Goal: Task Accomplishment & Management: Manage account settings

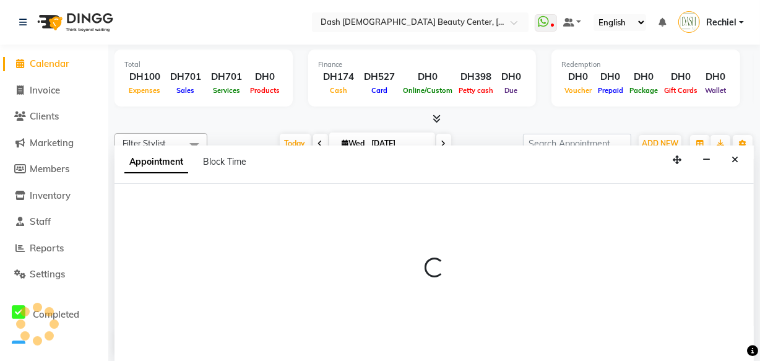
select select "81109"
select select "915"
select select "tentative"
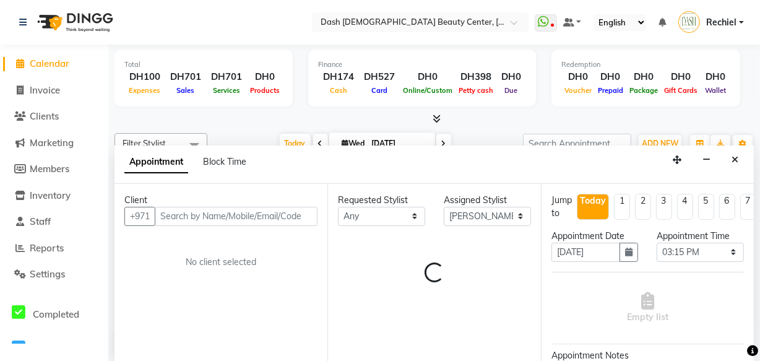
scroll to position [266, 0]
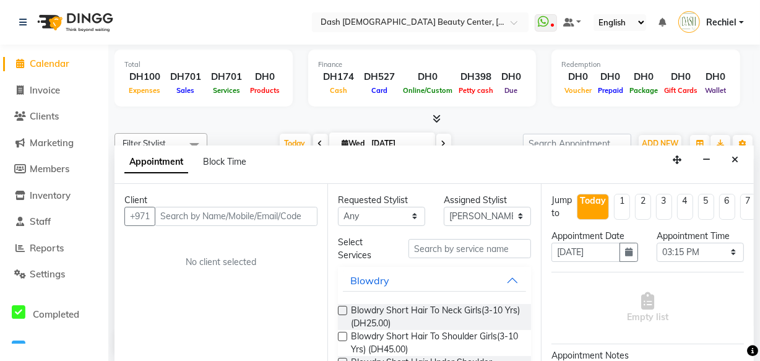
click at [221, 217] on input "text" at bounding box center [236, 216] width 163 height 19
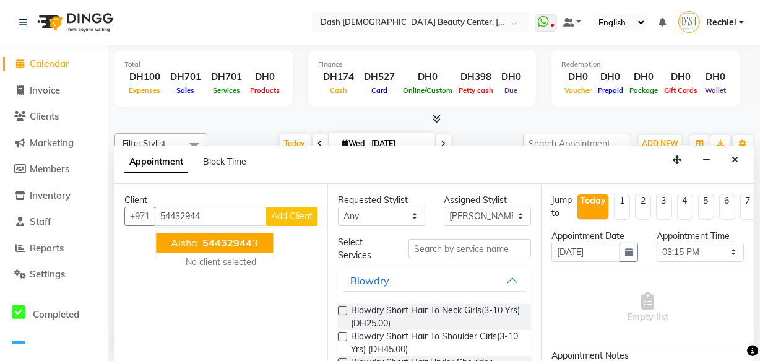
click at [232, 245] on span "54432944" at bounding box center [227, 242] width 50 height 12
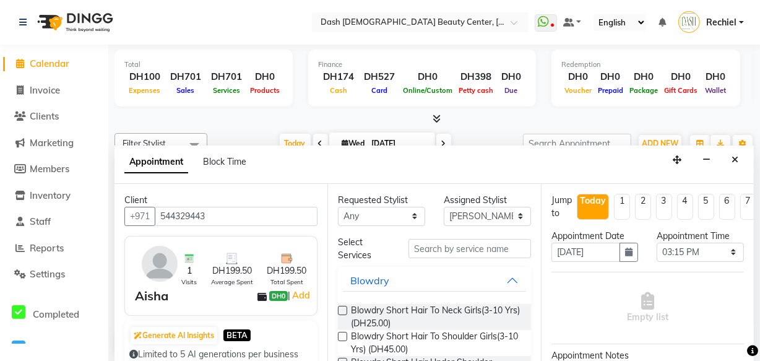
type input "544329443"
click at [456, 249] on input "text" at bounding box center [470, 248] width 123 height 19
type input "b"
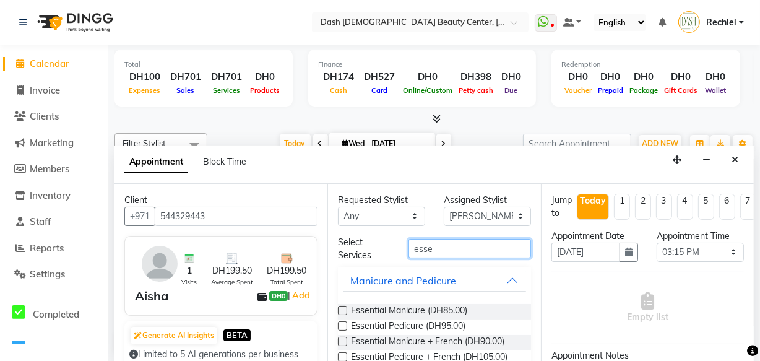
type input "esse"
click at [344, 309] on label at bounding box center [342, 310] width 9 height 9
click at [344, 309] on input "checkbox" at bounding box center [342, 312] width 8 height 8
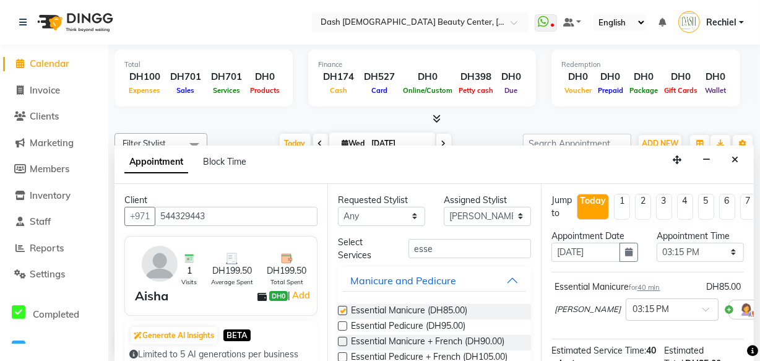
checkbox input "false"
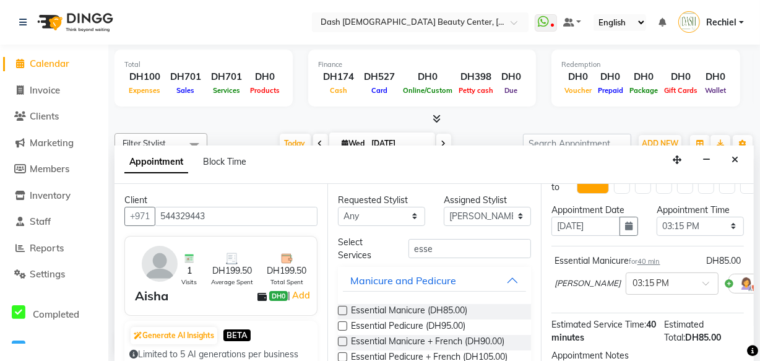
scroll to position [33, 0]
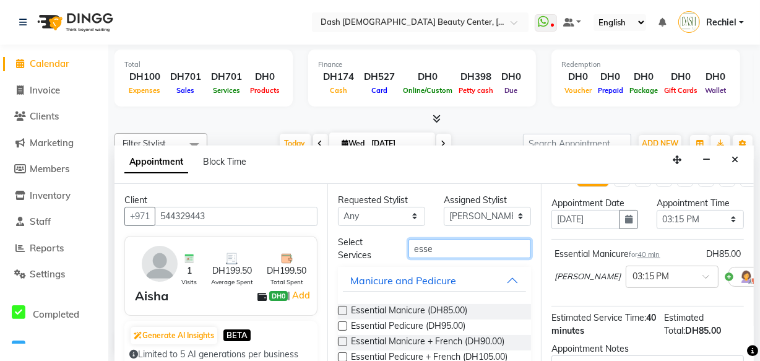
click at [476, 251] on input "esse" at bounding box center [470, 248] width 123 height 19
click at [342, 324] on label at bounding box center [342, 325] width 9 height 9
click at [342, 324] on input "checkbox" at bounding box center [342, 327] width 8 height 8
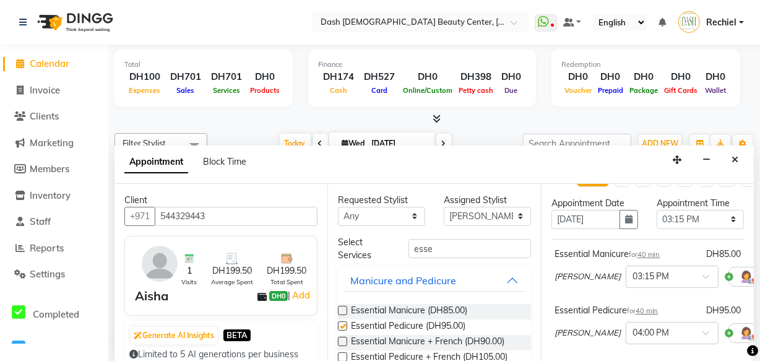
checkbox input "false"
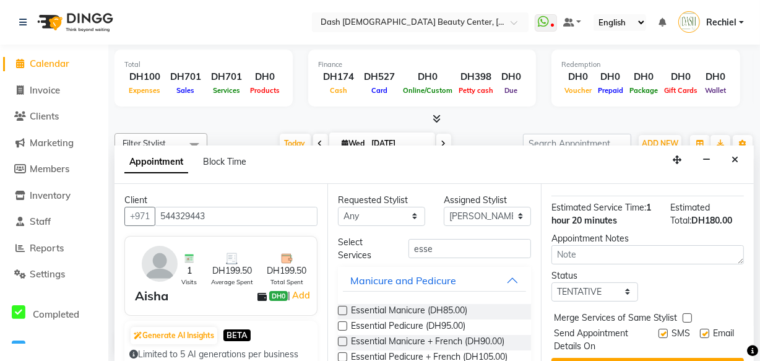
scroll to position [235, 0]
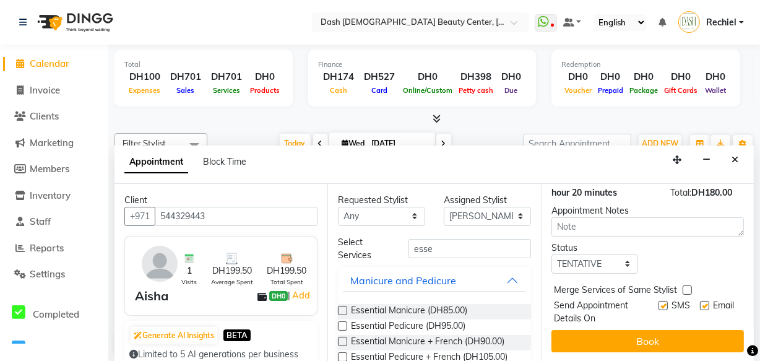
click at [687, 285] on label at bounding box center [687, 289] width 9 height 9
click at [687, 287] on input "checkbox" at bounding box center [687, 291] width 8 height 8
checkbox input "true"
click at [659, 301] on label at bounding box center [663, 305] width 9 height 9
click at [659, 303] on input "checkbox" at bounding box center [663, 307] width 8 height 8
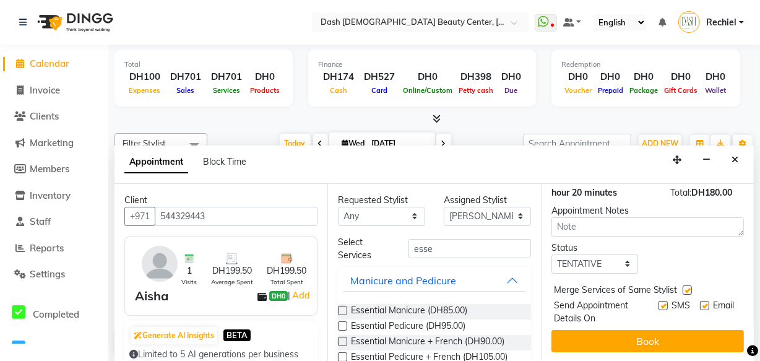
checkbox input "false"
click at [700, 301] on label at bounding box center [704, 305] width 9 height 9
click at [700, 303] on input "checkbox" at bounding box center [704, 307] width 8 height 8
checkbox input "false"
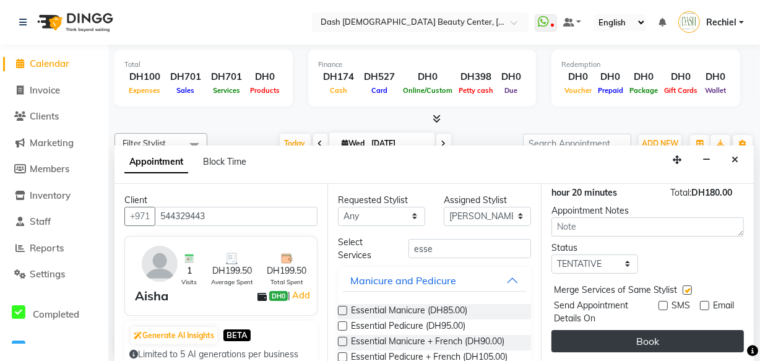
click at [675, 336] on button "Book" at bounding box center [648, 341] width 193 height 22
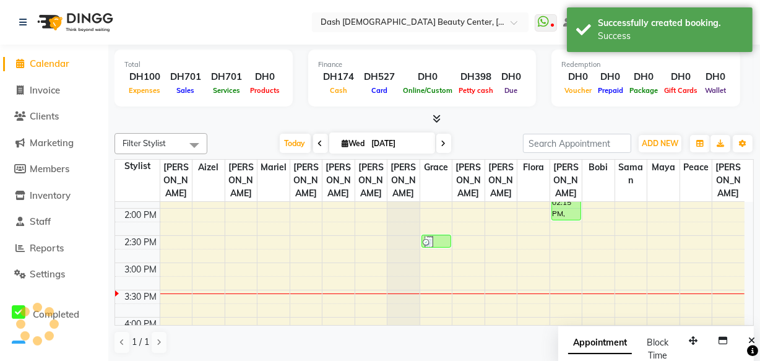
scroll to position [0, 0]
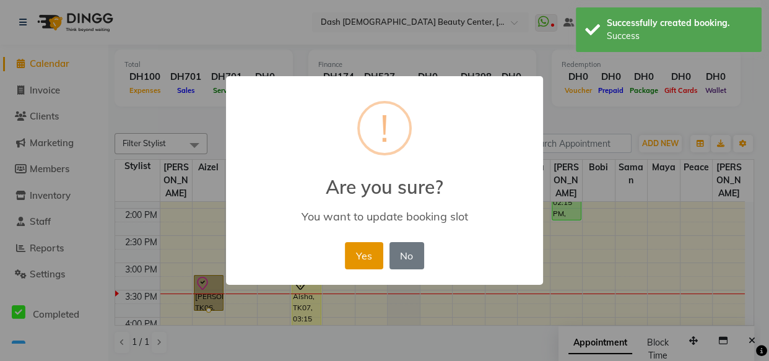
click at [366, 262] on button "Yes" at bounding box center [364, 255] width 38 height 27
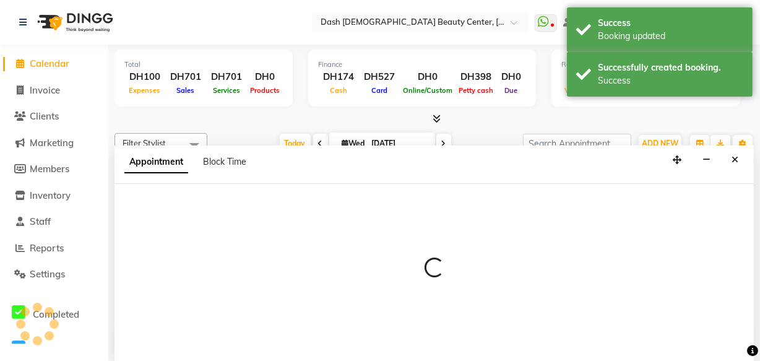
click at [213, 222] on div at bounding box center [434, 273] width 639 height 178
select select "81106"
select select "930"
select select "tentative"
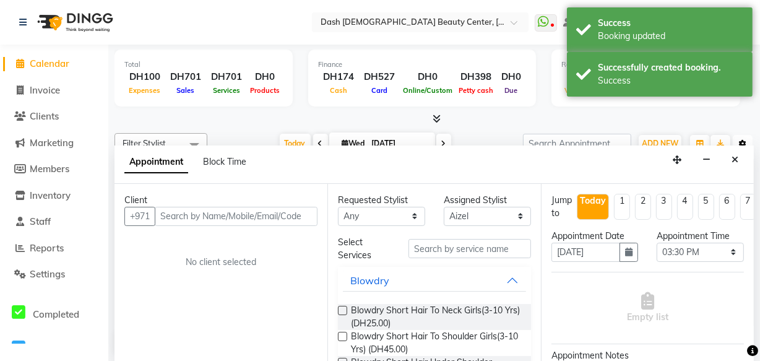
click at [742, 142] on icon "button" at bounding box center [742, 143] width 7 height 7
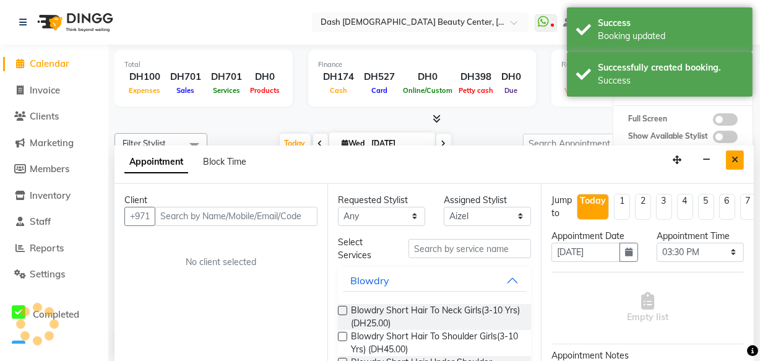
click at [735, 160] on icon "Close" at bounding box center [735, 159] width 7 height 9
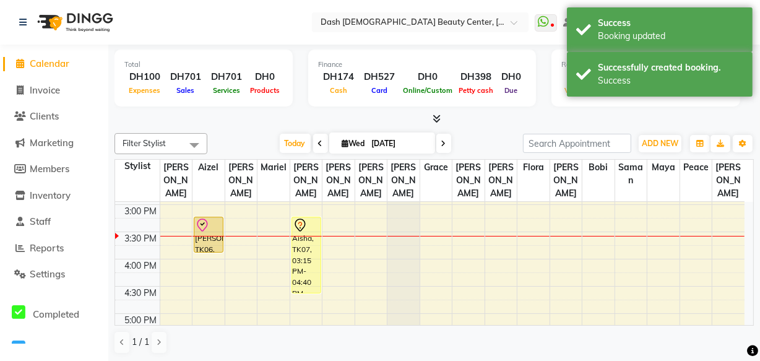
click at [204, 236] on div at bounding box center [209, 236] width 32 height 1
click at [208, 218] on icon at bounding box center [202, 225] width 15 height 15
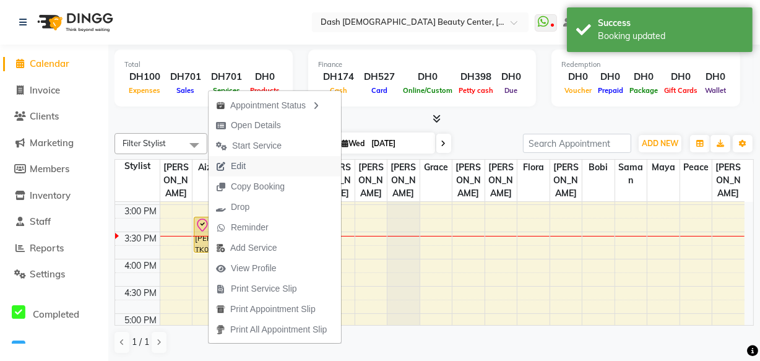
click at [282, 167] on button "Edit" at bounding box center [275, 166] width 132 height 20
select select "tentative"
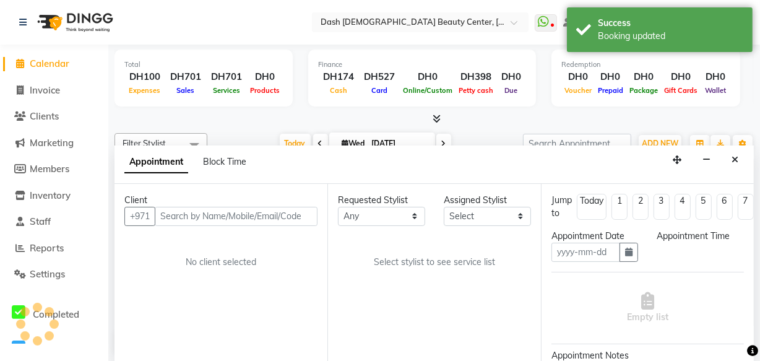
type input "[DATE]"
select select "check-in"
select select "915"
select select "81106"
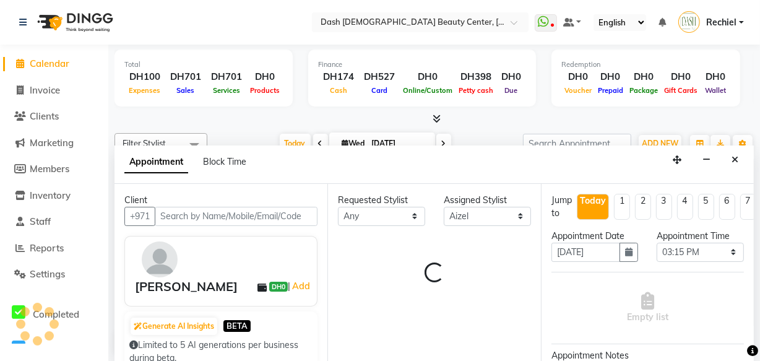
scroll to position [326, 0]
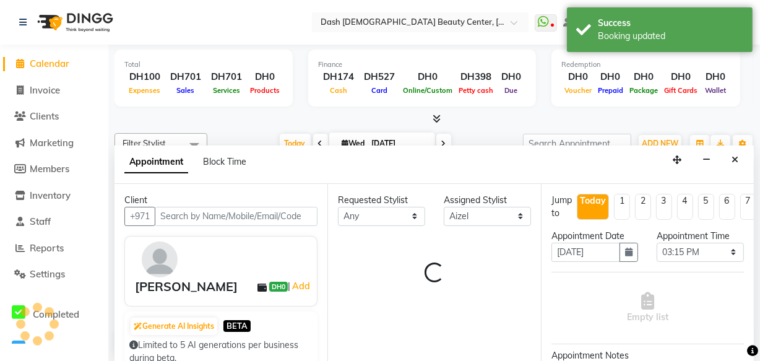
select select "4202"
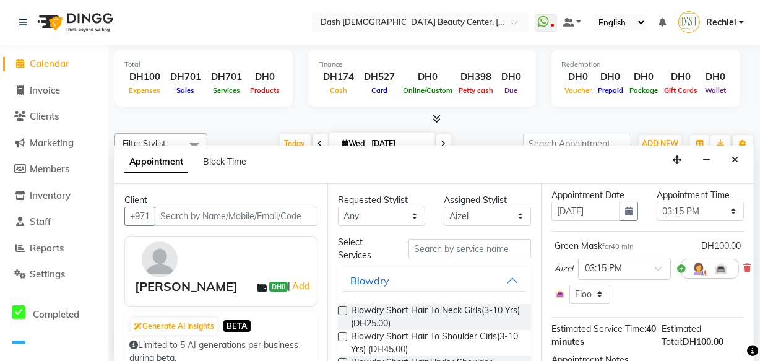
scroll to position [25, 0]
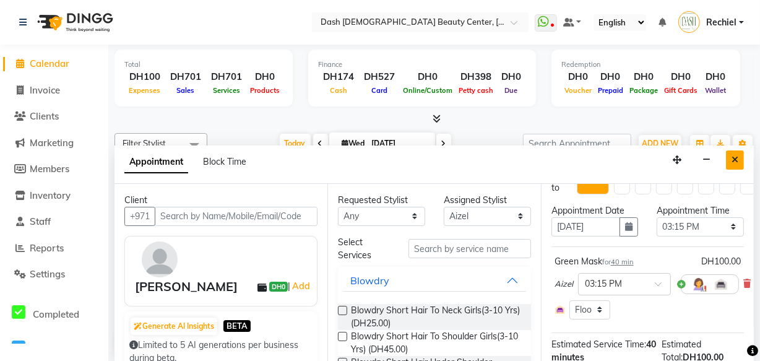
click at [738, 163] on icon "Close" at bounding box center [735, 159] width 7 height 9
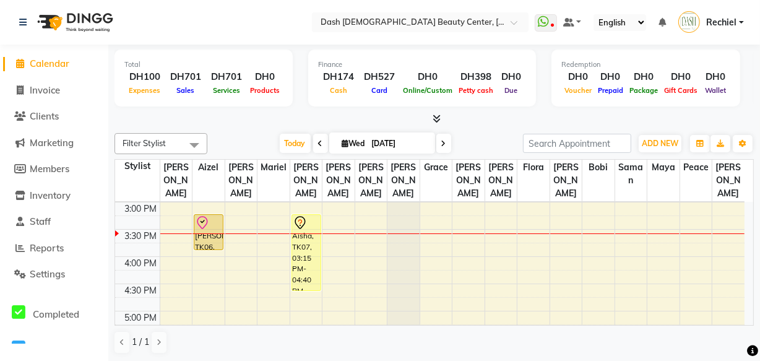
click at [306, 238] on div "Aisha, TK07, 03:15 PM-04:40 PM, Essential Manicure,Essential Pedicure" at bounding box center [306, 253] width 28 height 76
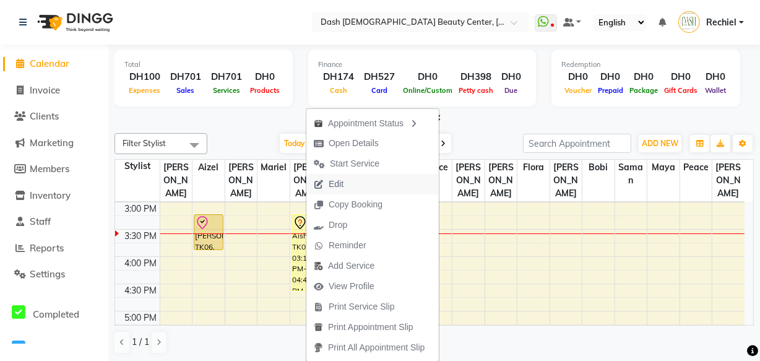
click at [365, 188] on button "Edit" at bounding box center [372, 184] width 132 height 20
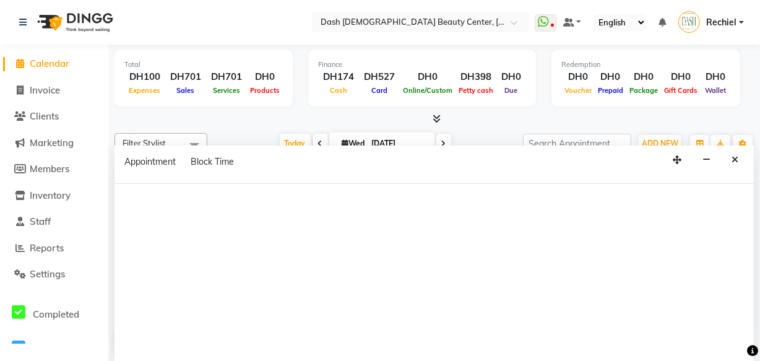
select select "tentative"
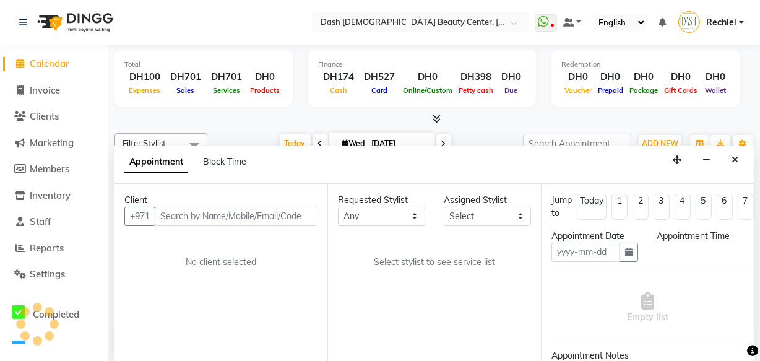
scroll to position [0, 0]
type input "[DATE]"
select select "915"
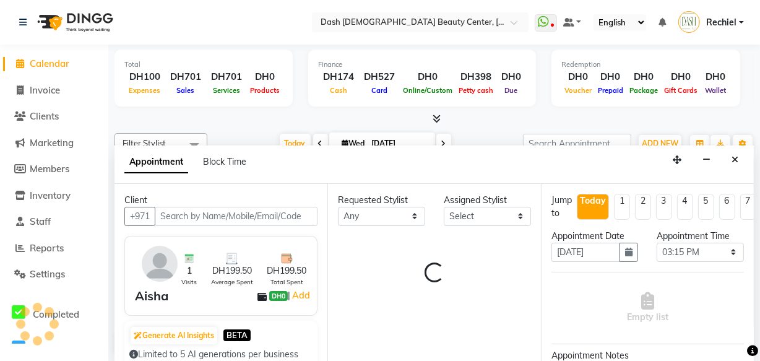
select select "81109"
select select "4202"
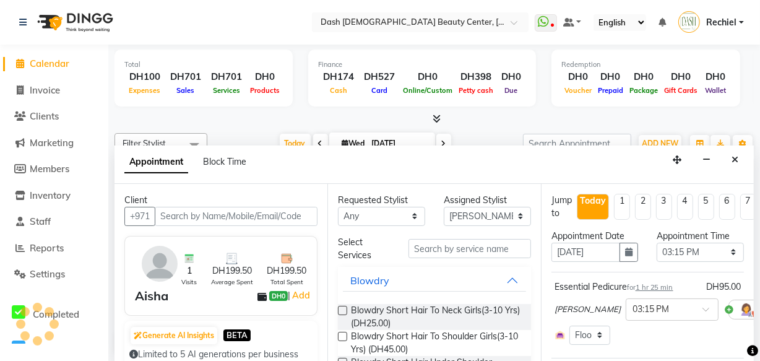
select select "4202"
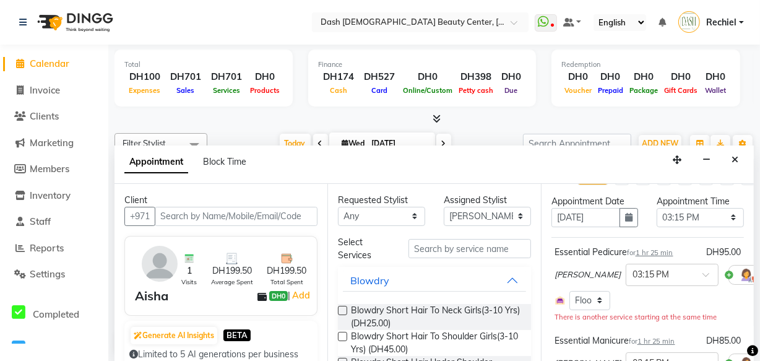
scroll to position [35, 33]
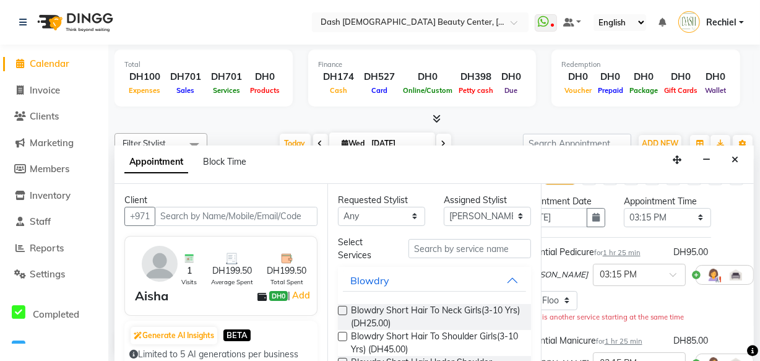
click at [759, 272] on icon at bounding box center [762, 274] width 7 height 9
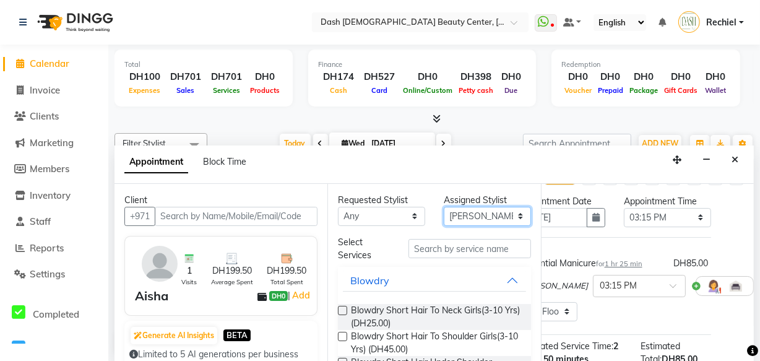
click at [486, 217] on select "Select [PERSON_NAME] [PERSON_NAME] [PERSON_NAME] [PERSON_NAME] [PERSON_NAME] [P…" at bounding box center [487, 216] width 87 height 19
select select "81111"
click at [444, 207] on select "Select [PERSON_NAME] [PERSON_NAME] [PERSON_NAME] [PERSON_NAME] [PERSON_NAME] [P…" at bounding box center [487, 216] width 87 height 19
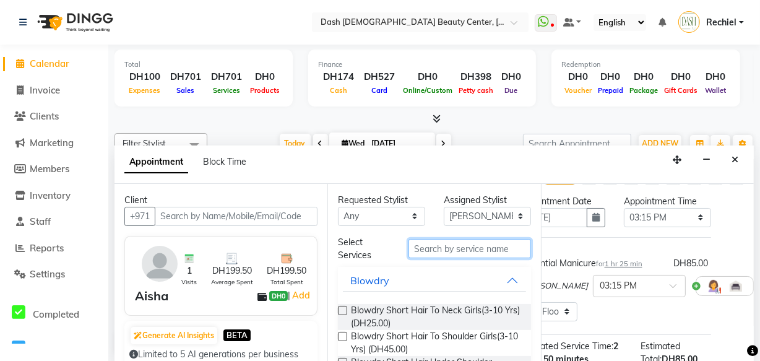
click at [479, 246] on input "text" at bounding box center [470, 248] width 123 height 19
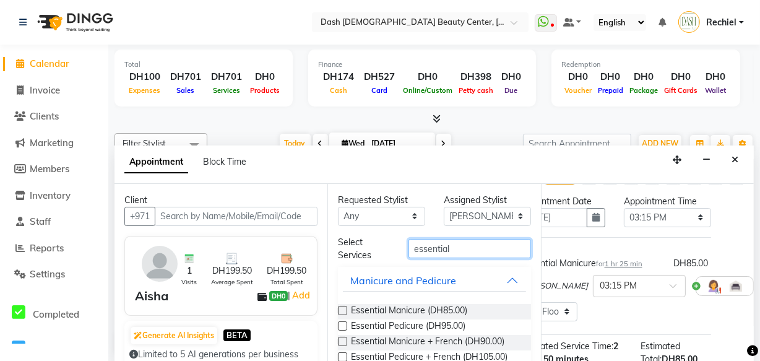
type input "essential"
click at [343, 323] on label at bounding box center [342, 325] width 9 height 9
click at [343, 323] on input "checkbox" at bounding box center [342, 327] width 8 height 8
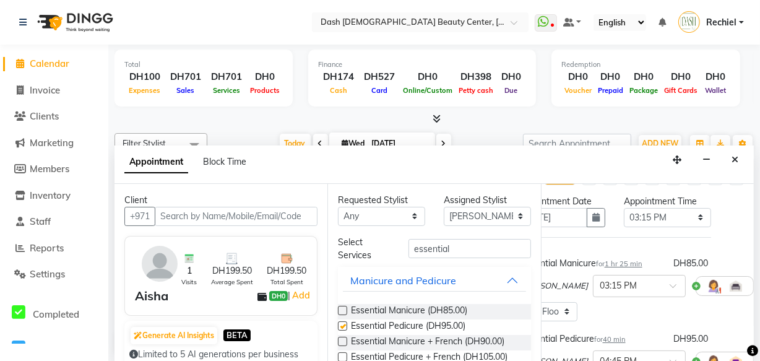
checkbox input "false"
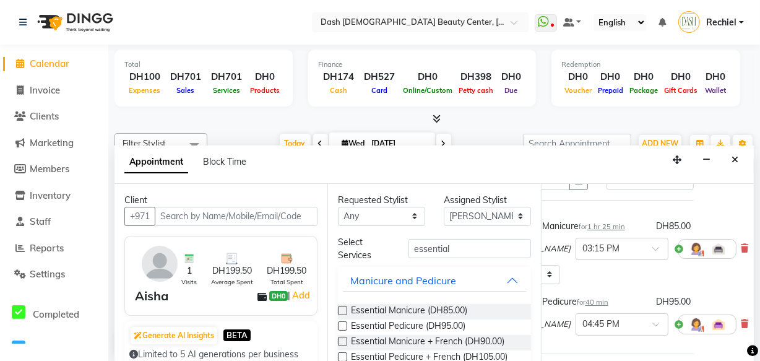
scroll to position [72, 50]
click at [742, 246] on icon at bounding box center [745, 248] width 7 height 9
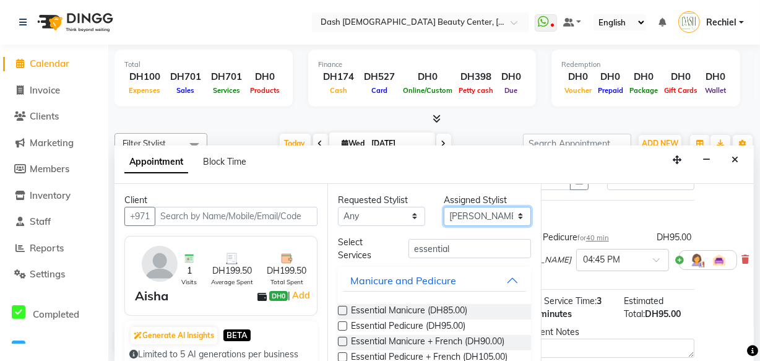
click at [510, 212] on select "Select [PERSON_NAME] [PERSON_NAME] [PERSON_NAME] [PERSON_NAME] [PERSON_NAME] [P…" at bounding box center [487, 216] width 87 height 19
select select "81113"
click at [444, 207] on select "Select [PERSON_NAME] [PERSON_NAME] [PERSON_NAME] [PERSON_NAME] [PERSON_NAME] [P…" at bounding box center [487, 216] width 87 height 19
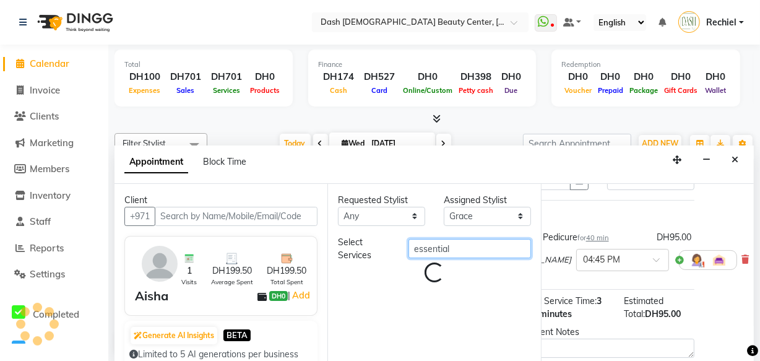
click at [480, 245] on input "essential" at bounding box center [470, 248] width 123 height 19
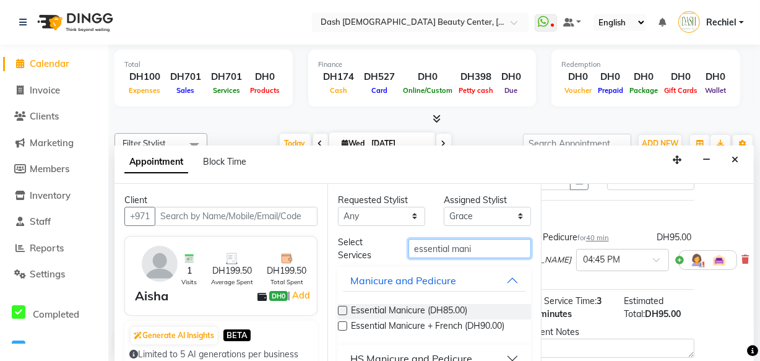
type input "essential mani"
click at [346, 308] on label at bounding box center [342, 310] width 9 height 9
click at [346, 308] on input "checkbox" at bounding box center [342, 312] width 8 height 8
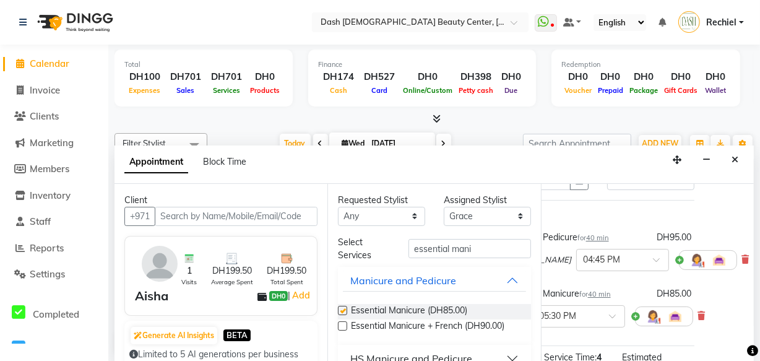
checkbox input "false"
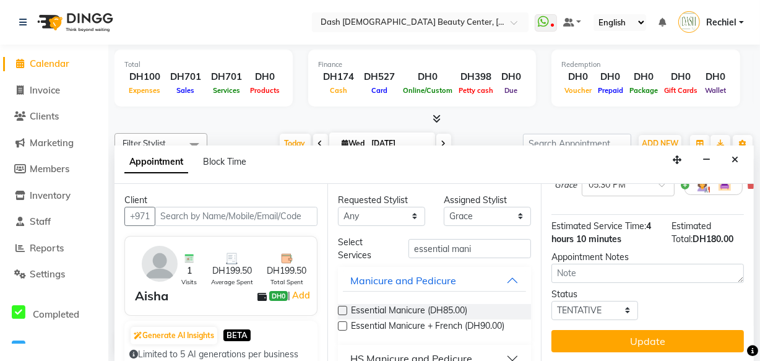
scroll to position [210, 0]
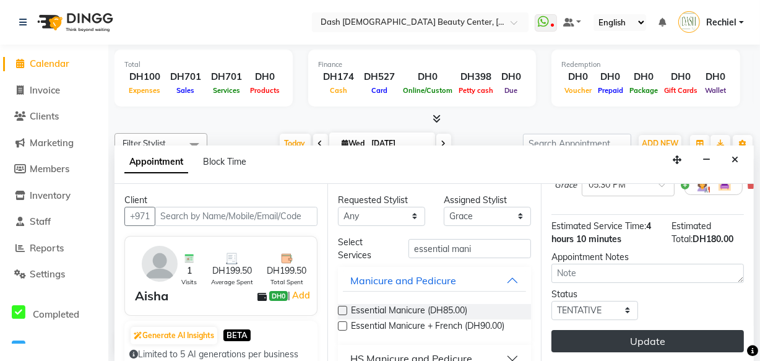
click at [679, 330] on button "Update" at bounding box center [648, 341] width 193 height 22
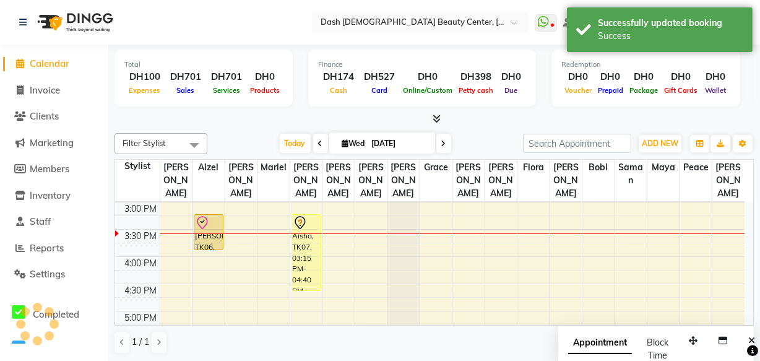
scroll to position [0, 0]
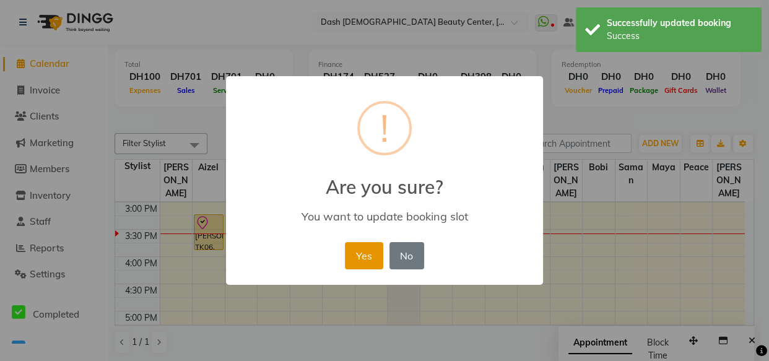
click at [350, 248] on button "Yes" at bounding box center [364, 255] width 38 height 27
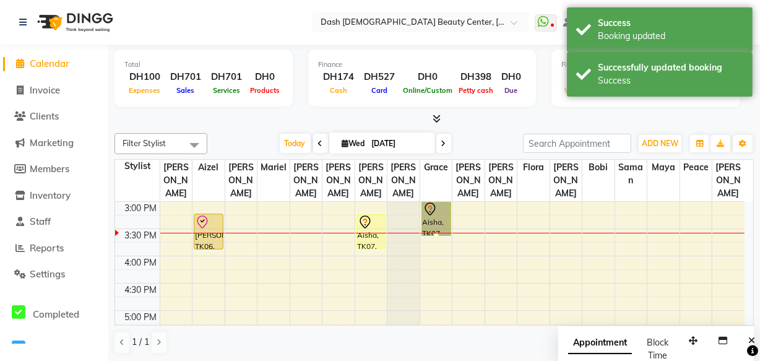
scroll to position [323, 0]
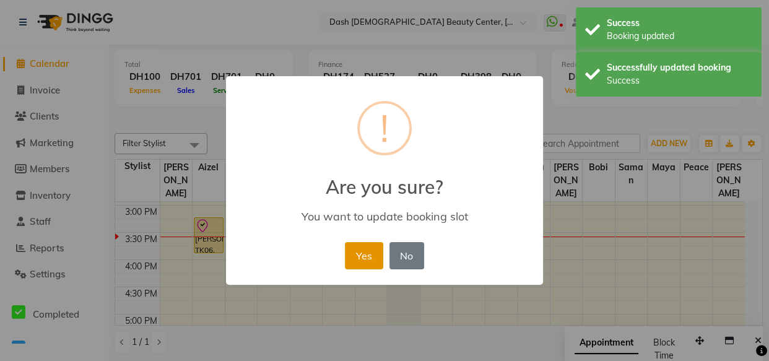
click at [356, 254] on button "Yes" at bounding box center [364, 255] width 38 height 27
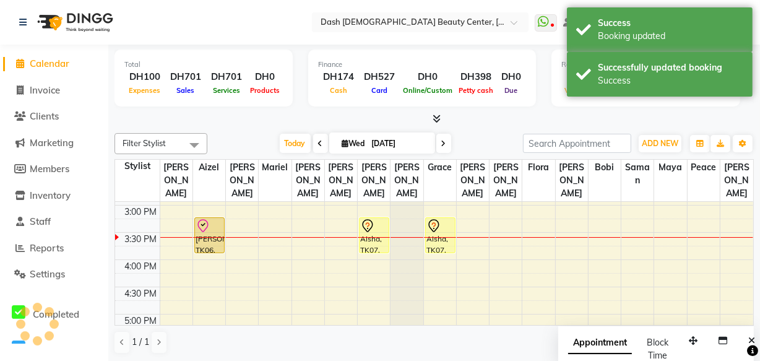
scroll to position [304, 0]
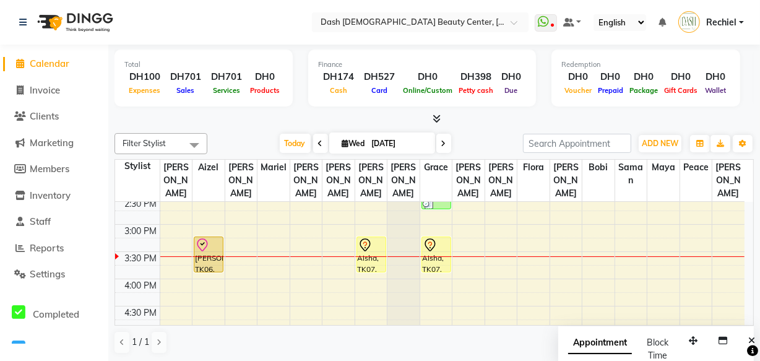
click at [437, 240] on div "Aisha, TK07, 03:15 PM-03:55 PM, Essential Manicure" at bounding box center [436, 254] width 28 height 35
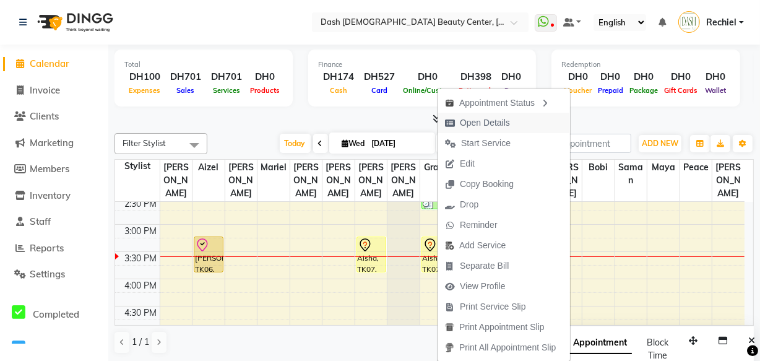
click at [511, 117] on span "Open Details" at bounding box center [478, 123] width 80 height 20
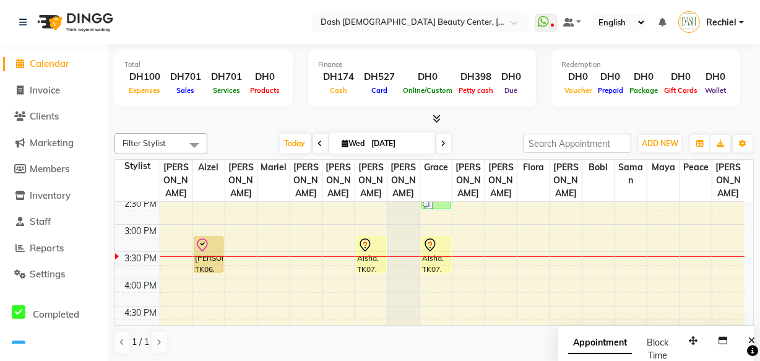
click at [435, 240] on div "Aisha, TK07, 03:15 PM-03:55 PM, Essential Manicure" at bounding box center [436, 254] width 28 height 35
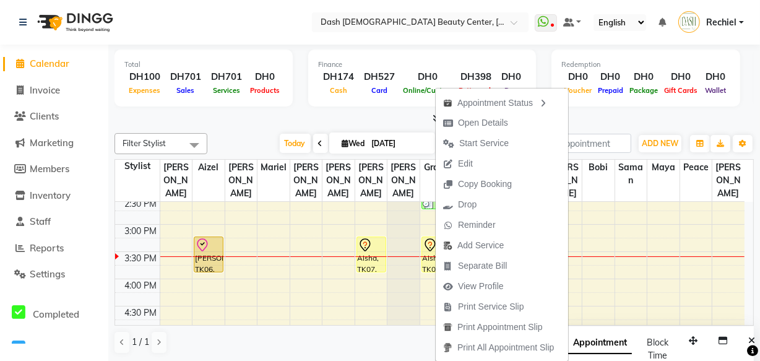
click at [209, 241] on div "[PERSON_NAME], TK06, 03:15 PM-03:55 PM, Green Mask" at bounding box center [208, 254] width 28 height 35
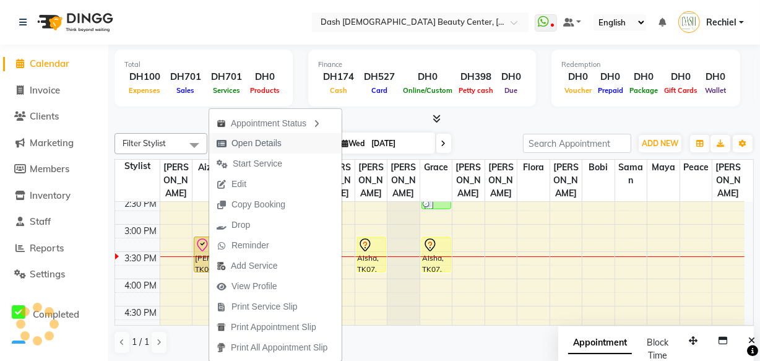
click at [272, 143] on span "Open Details" at bounding box center [257, 143] width 50 height 13
select select "8"
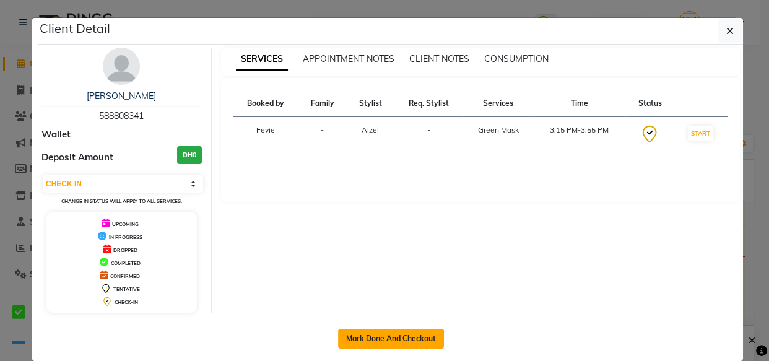
click at [407, 336] on button "Mark Done And Checkout" at bounding box center [391, 339] width 106 height 20
select select "service"
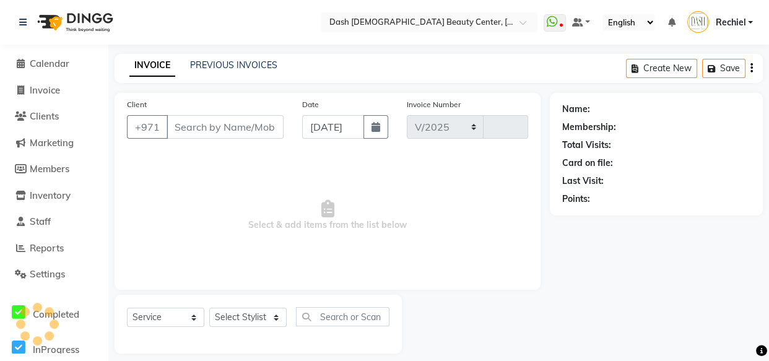
select select "8372"
type input "3601"
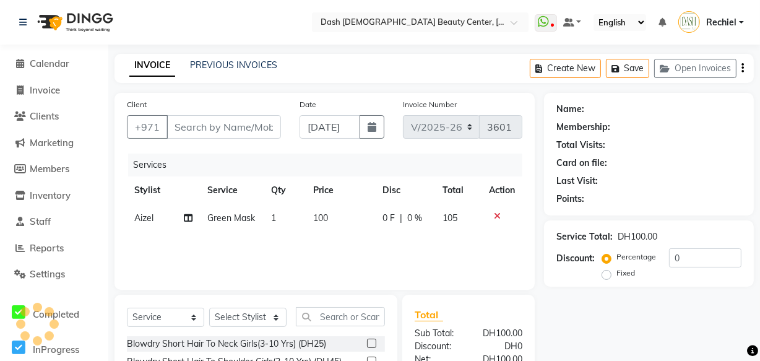
type input "588808341"
select select "81106"
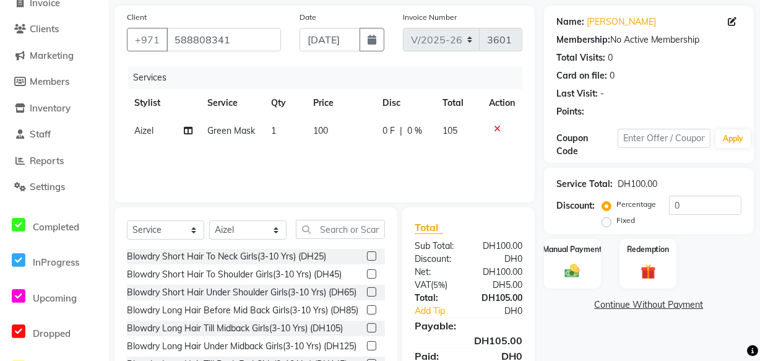
scroll to position [112, 0]
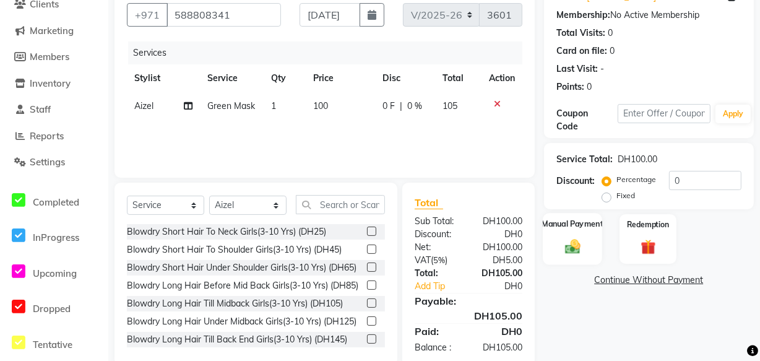
click at [570, 243] on img at bounding box center [572, 246] width 25 height 18
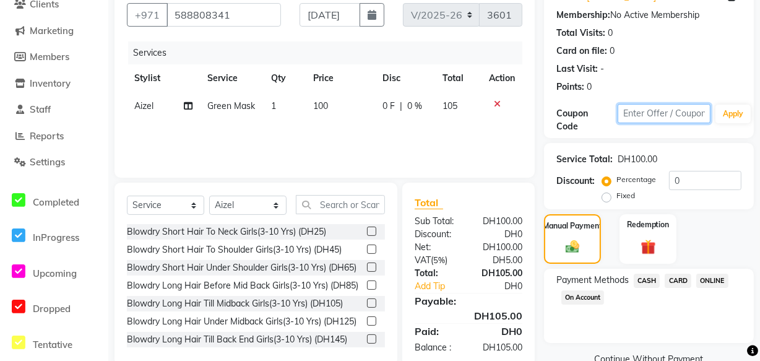
click at [669, 113] on input "text" at bounding box center [664, 113] width 93 height 19
type input "cosmo"
click at [739, 106] on button "Apply" at bounding box center [733, 114] width 35 height 19
type input "15"
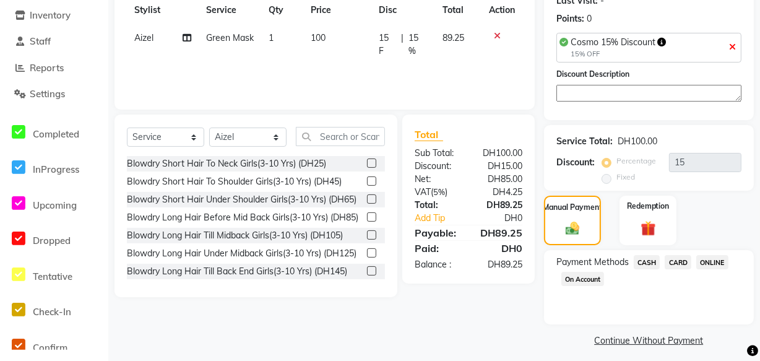
click at [674, 259] on span "CARD" at bounding box center [678, 262] width 27 height 14
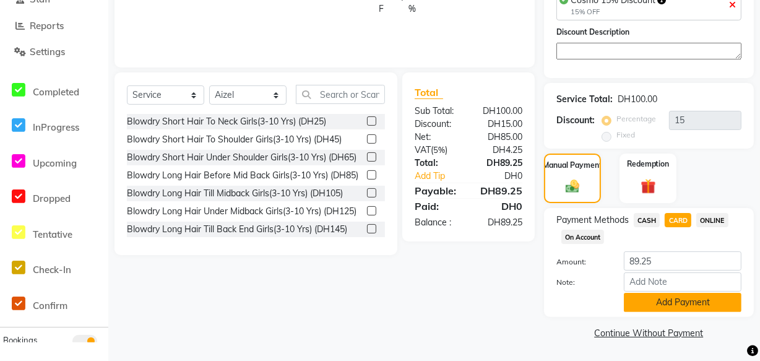
click at [708, 306] on button "Add Payment" at bounding box center [683, 302] width 118 height 19
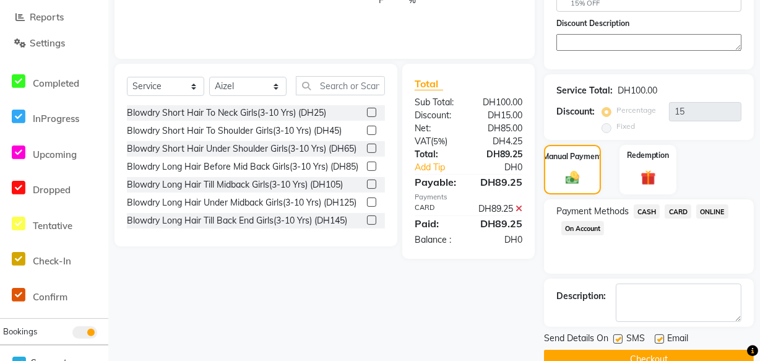
scroll to position [257, 0]
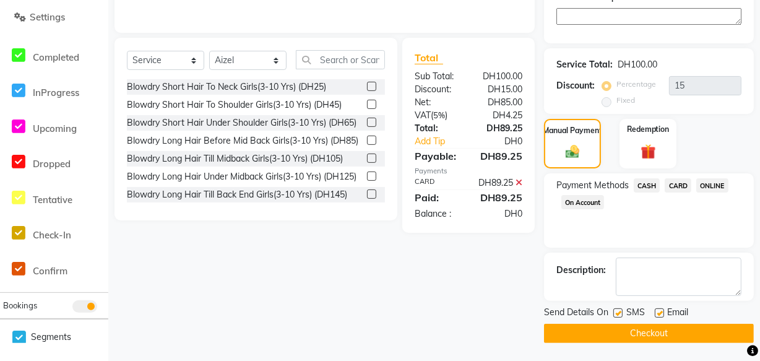
click at [660, 312] on label at bounding box center [659, 312] width 9 height 9
click at [660, 312] on input "checkbox" at bounding box center [659, 314] width 8 height 8
checkbox input "false"
click at [667, 329] on button "Checkout" at bounding box center [649, 333] width 210 height 19
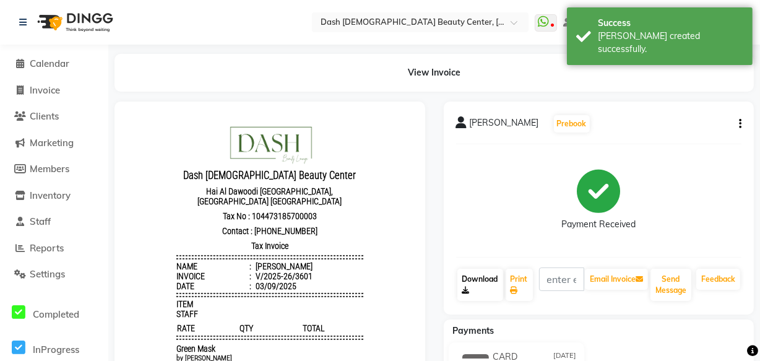
click at [497, 284] on link "Download" at bounding box center [480, 285] width 46 height 32
click at [520, 283] on link "Print" at bounding box center [519, 285] width 27 height 32
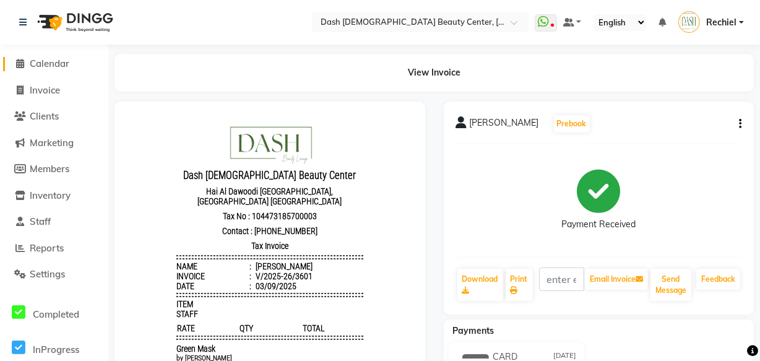
click at [62, 67] on span "Calendar" at bounding box center [50, 64] width 40 height 12
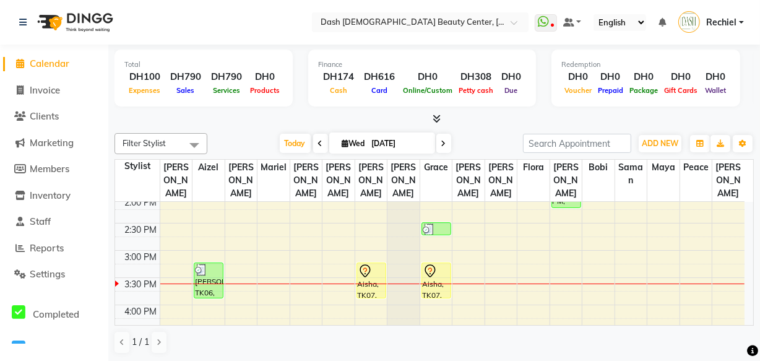
scroll to position [292, 0]
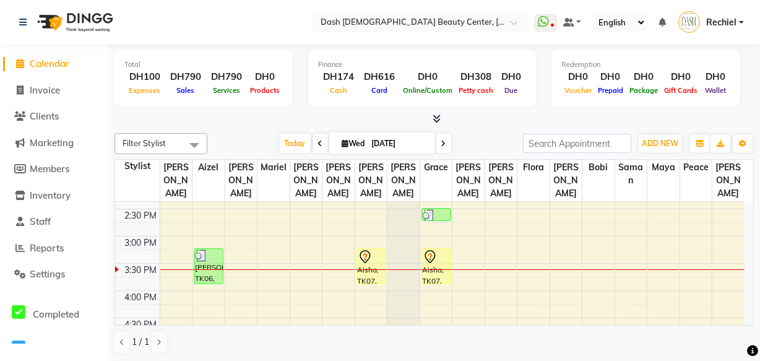
click at [363, 262] on div "Aisha, TK07, 03:15 PM-03:55 PM, Essential Pedicure" at bounding box center [371, 266] width 28 height 35
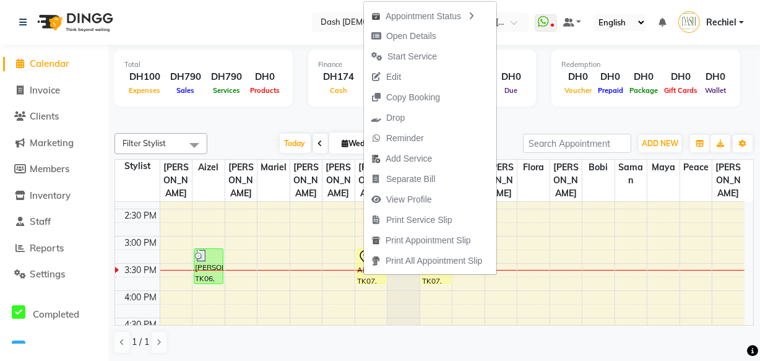
click at [303, 102] on div "Total DH100 Expenses DH790 Sales DH790 Services DH0 Products Finance DH174 Cash…" at bounding box center [434, 80] width 639 height 61
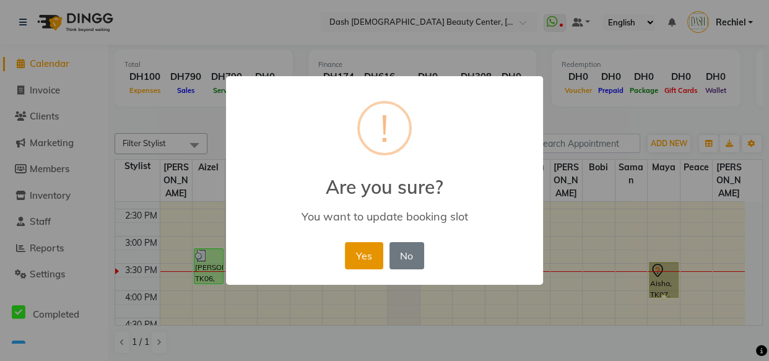
click at [357, 253] on button "Yes" at bounding box center [364, 255] width 38 height 27
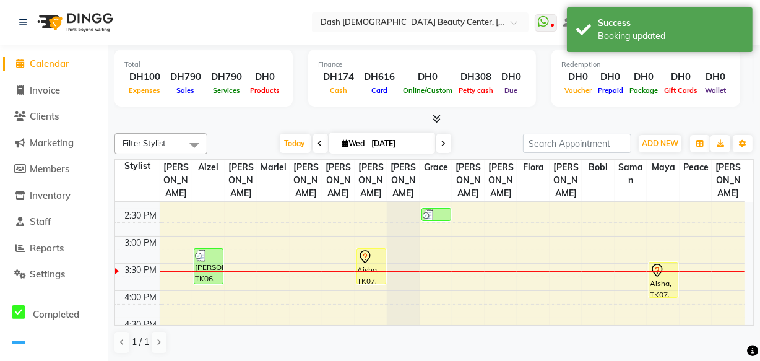
click at [374, 262] on div "Aisha, TK07, 03:15 PM-03:55 PM, Essential Pedicure" at bounding box center [371, 266] width 28 height 35
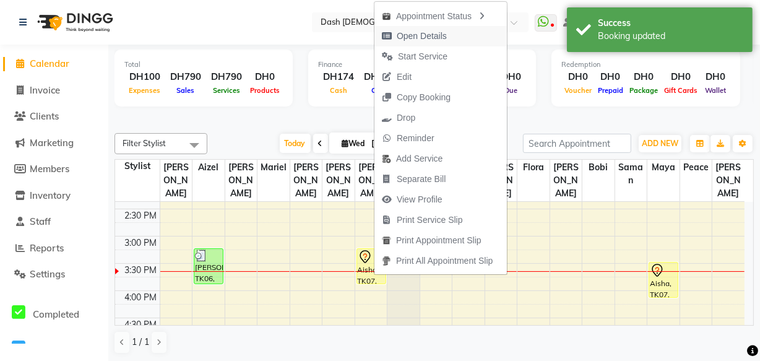
click at [443, 30] on span "Open Details" at bounding box center [422, 36] width 50 height 13
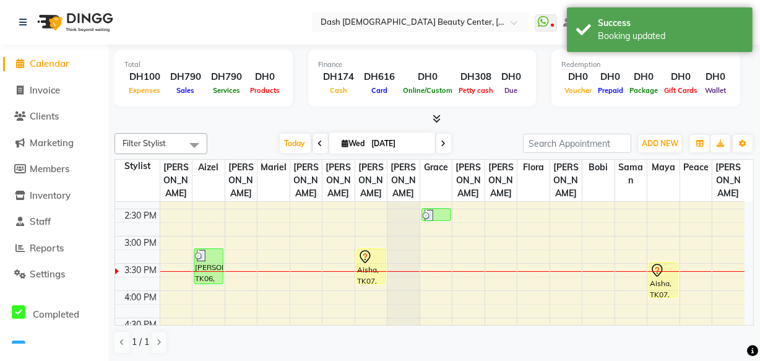
click at [365, 250] on div "Aisha, TK07, 03:15 PM-03:55 PM, Essential Pedicure" at bounding box center [371, 266] width 28 height 35
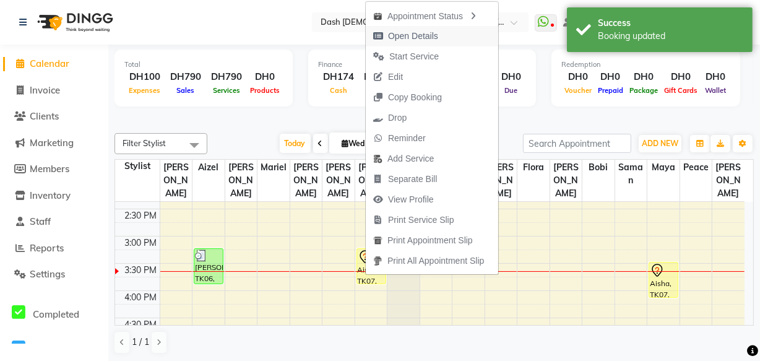
click at [455, 32] on button "Open Details" at bounding box center [432, 36] width 132 height 20
select select "7"
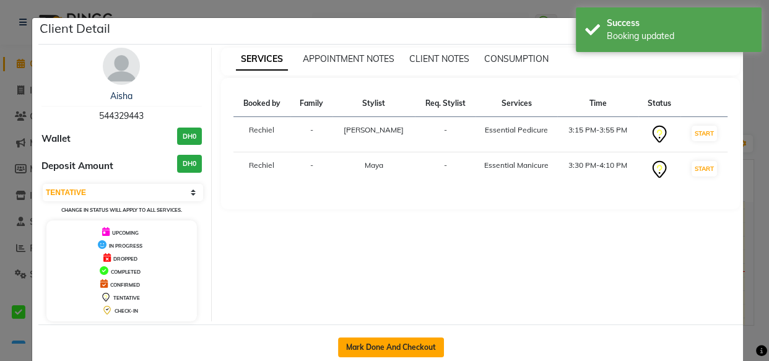
click at [402, 342] on button "Mark Done And Checkout" at bounding box center [391, 347] width 106 height 20
select select "service"
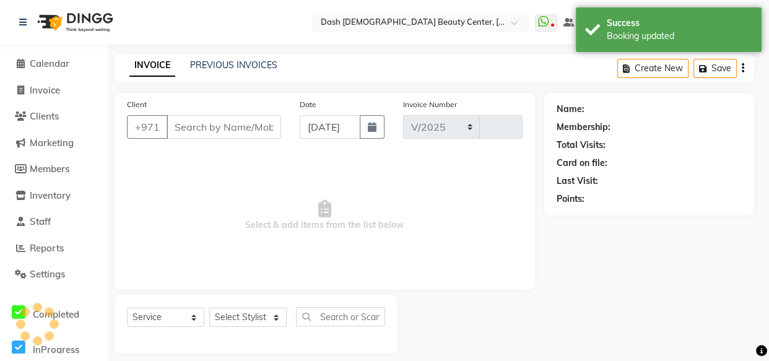
select select "8372"
type input "3602"
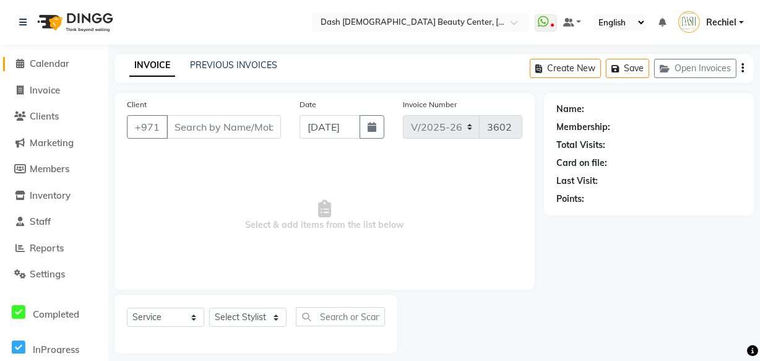
type input "544329443"
select select "82785"
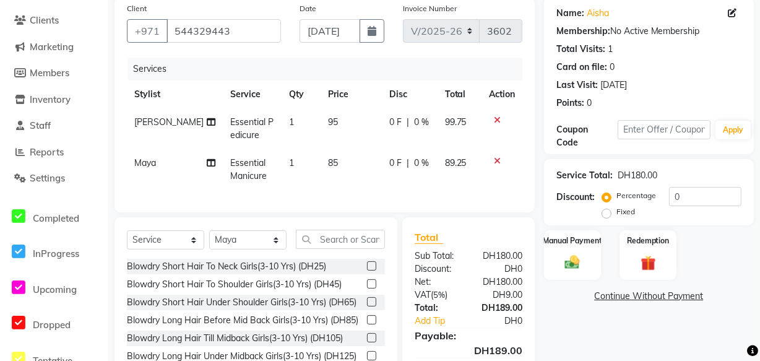
scroll to position [162, 0]
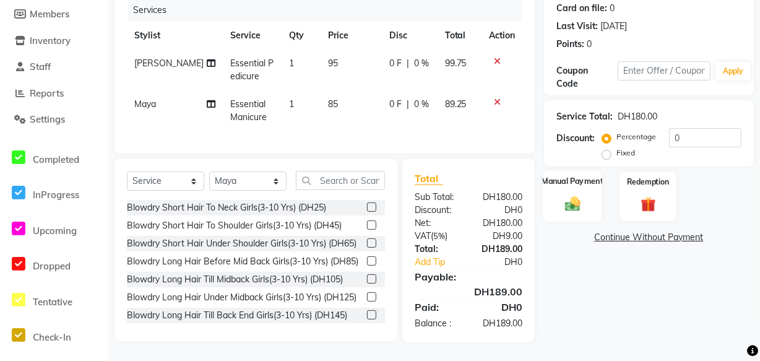
click at [581, 183] on div "Manual Payment" at bounding box center [572, 195] width 59 height 51
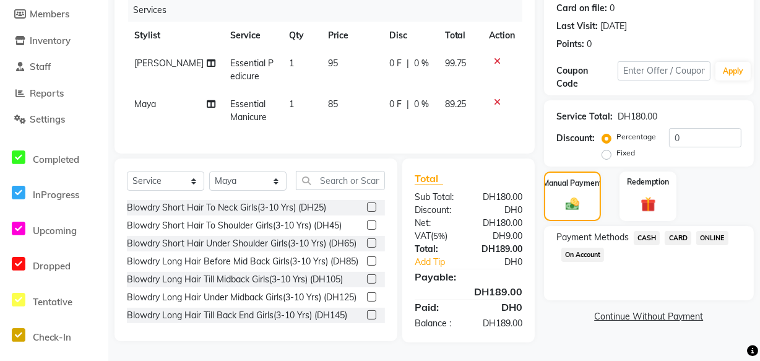
click at [675, 231] on span "CARD" at bounding box center [678, 238] width 27 height 14
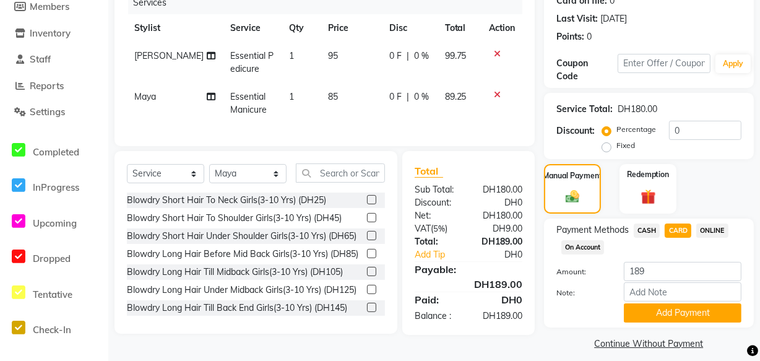
scroll to position [172, 0]
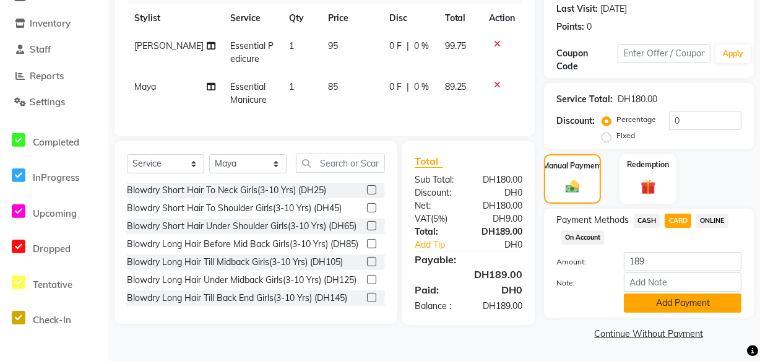
click at [668, 300] on button "Add Payment" at bounding box center [683, 302] width 118 height 19
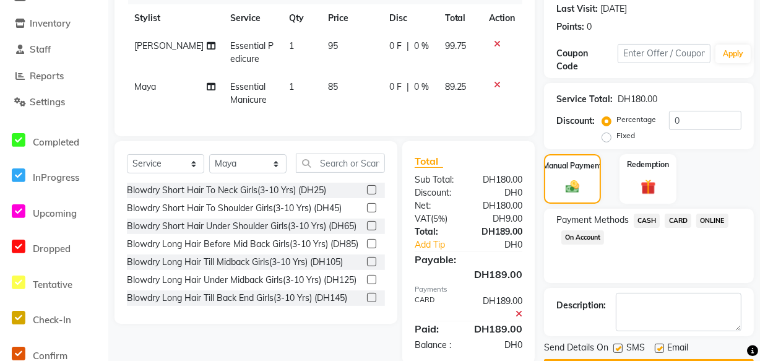
scroll to position [207, 0]
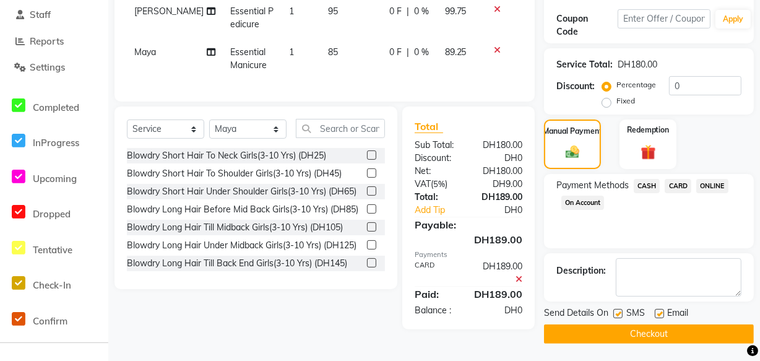
click at [660, 312] on label at bounding box center [659, 313] width 9 height 9
click at [660, 312] on input "checkbox" at bounding box center [659, 314] width 8 height 8
checkbox input "false"
click at [667, 324] on button "Checkout" at bounding box center [649, 333] width 210 height 19
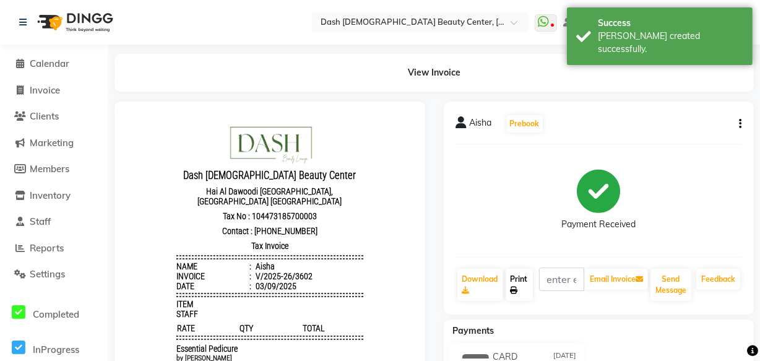
click at [515, 278] on link "Print" at bounding box center [519, 285] width 27 height 32
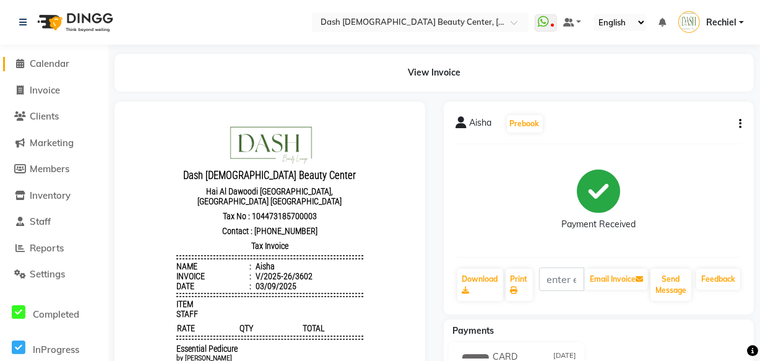
click at [62, 61] on span "Calendar" at bounding box center [50, 64] width 40 height 12
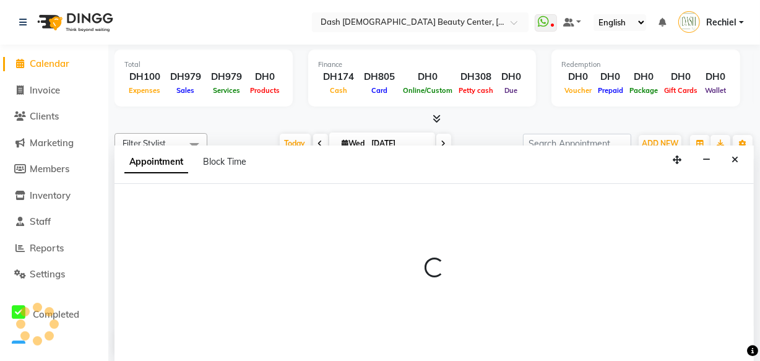
select select "81113"
select select "945"
select select "tentative"
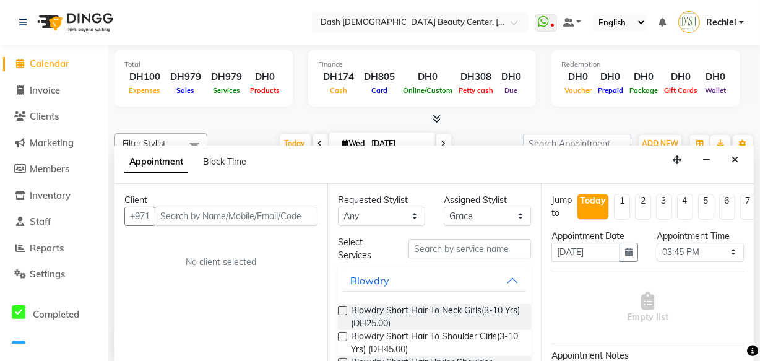
click at [231, 213] on input "text" at bounding box center [236, 216] width 163 height 19
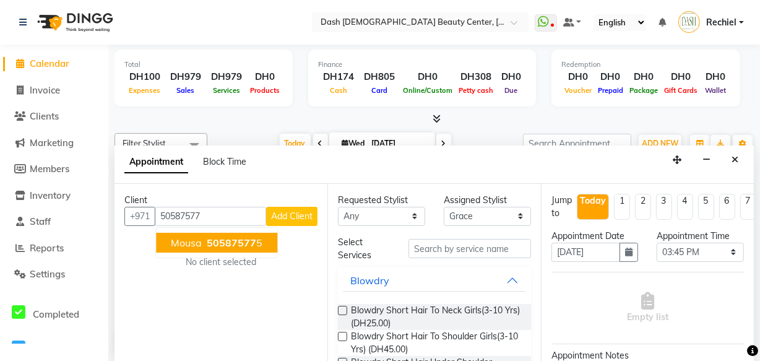
click at [251, 243] on span "50587577" at bounding box center [232, 242] width 50 height 12
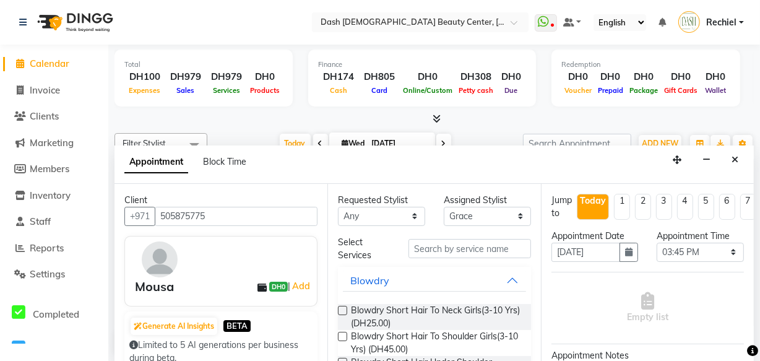
type input "505875775"
click at [490, 216] on select "Select [PERSON_NAME] [PERSON_NAME] [PERSON_NAME] [PERSON_NAME] [PERSON_NAME] [P…" at bounding box center [487, 216] width 87 height 19
select select "81115"
click at [444, 207] on select "Select [PERSON_NAME] [PERSON_NAME] [PERSON_NAME] [PERSON_NAME] [PERSON_NAME] [P…" at bounding box center [487, 216] width 87 height 19
click at [480, 250] on input "text" at bounding box center [470, 248] width 123 height 19
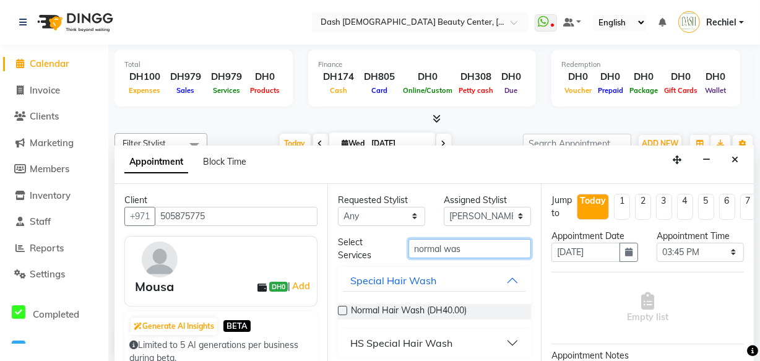
type input "normal was"
click at [344, 309] on label at bounding box center [342, 310] width 9 height 9
click at [344, 309] on input "checkbox" at bounding box center [342, 312] width 8 height 8
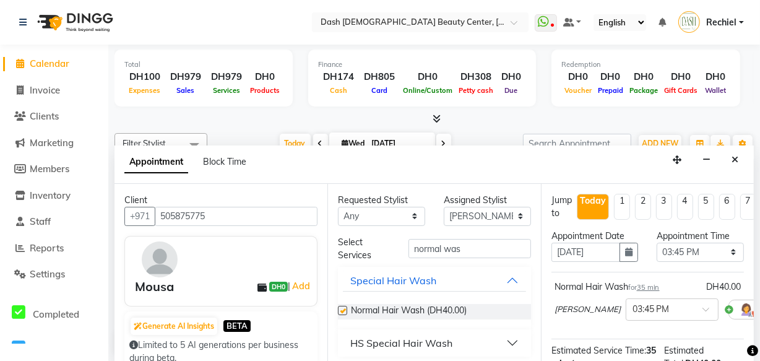
checkbox input "false"
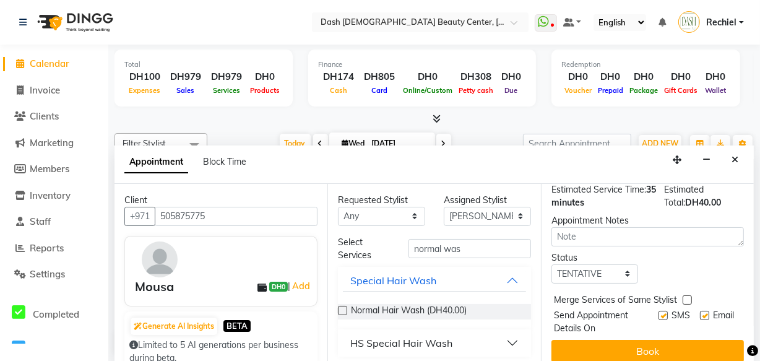
scroll to position [171, 0]
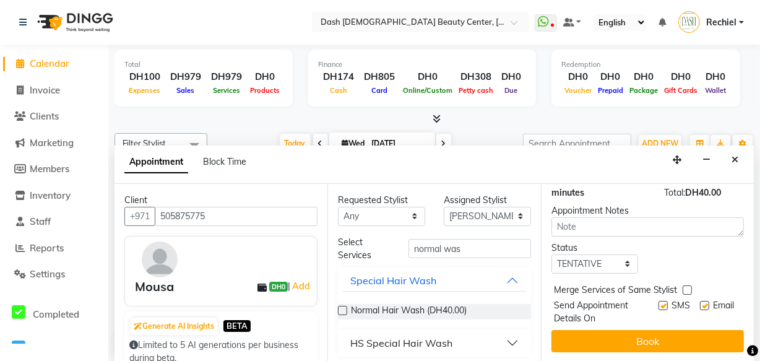
click at [683, 287] on label at bounding box center [687, 289] width 9 height 9
click at [683, 287] on input "checkbox" at bounding box center [687, 291] width 8 height 8
checkbox input "true"
click at [659, 304] on label at bounding box center [663, 305] width 9 height 9
click at [659, 304] on input "checkbox" at bounding box center [663, 307] width 8 height 8
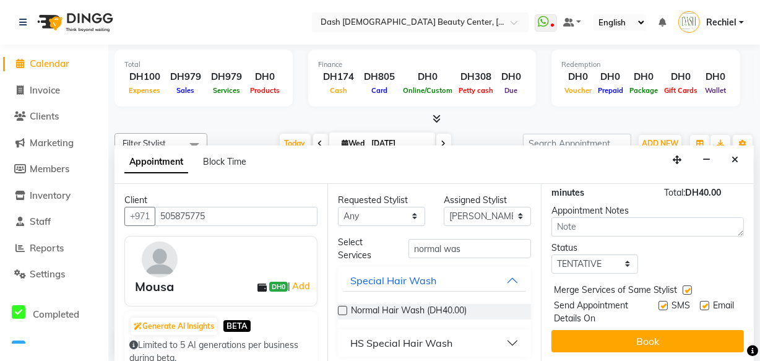
checkbox input "false"
click at [700, 305] on label at bounding box center [704, 305] width 9 height 9
click at [700, 305] on input "checkbox" at bounding box center [704, 307] width 8 height 8
checkbox input "false"
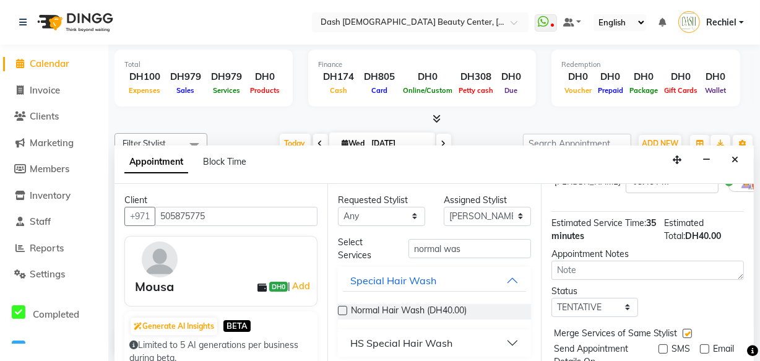
scroll to position [179, 0]
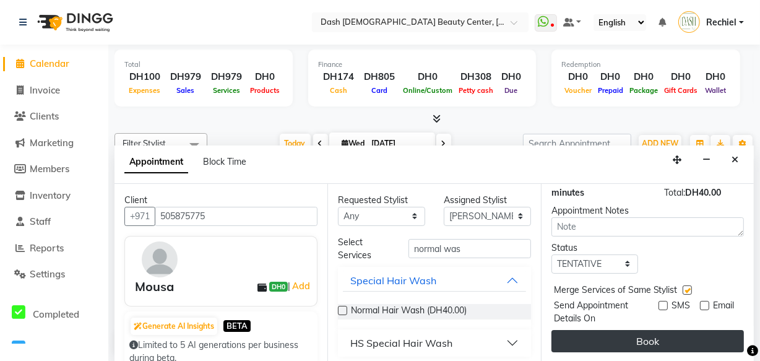
click at [681, 330] on button "Book" at bounding box center [648, 341] width 193 height 22
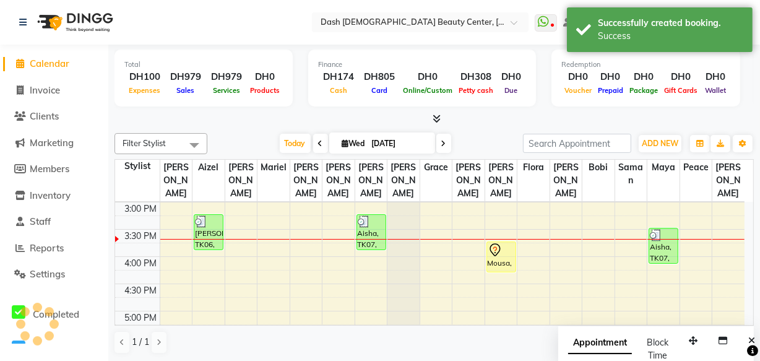
scroll to position [0, 0]
click at [496, 248] on div "Mousa, TK08, 03:45 PM-04:20 PM, Normal Hair Wash" at bounding box center [501, 257] width 28 height 30
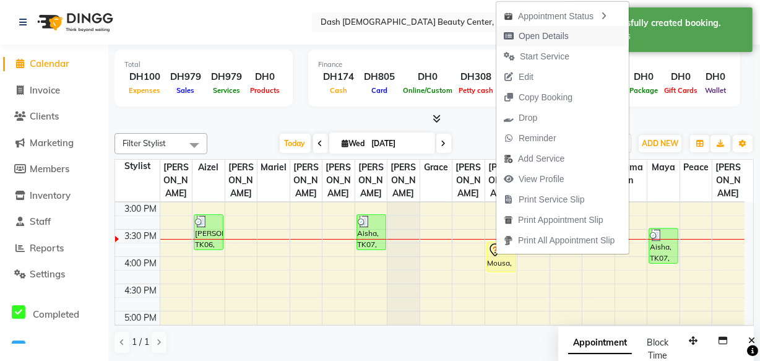
click at [574, 35] on span "Open Details" at bounding box center [536, 36] width 80 height 20
select select "7"
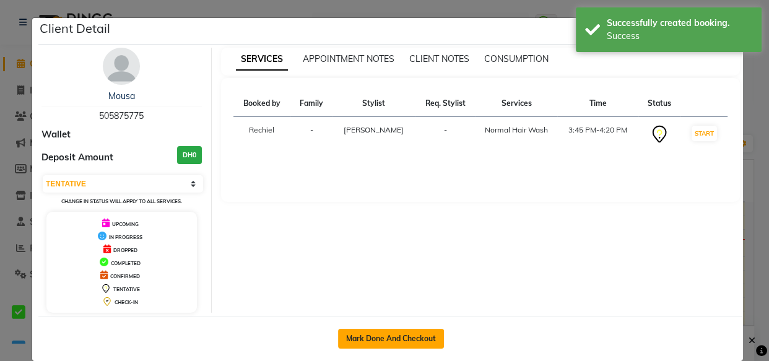
click at [416, 329] on button "Mark Done And Checkout" at bounding box center [391, 339] width 106 height 20
select select "service"
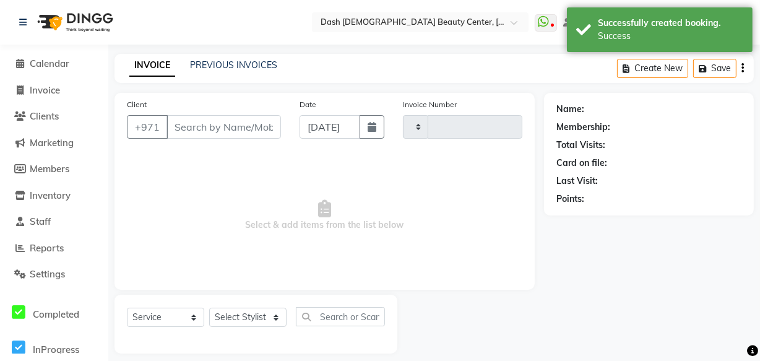
type input "3603"
select select "8372"
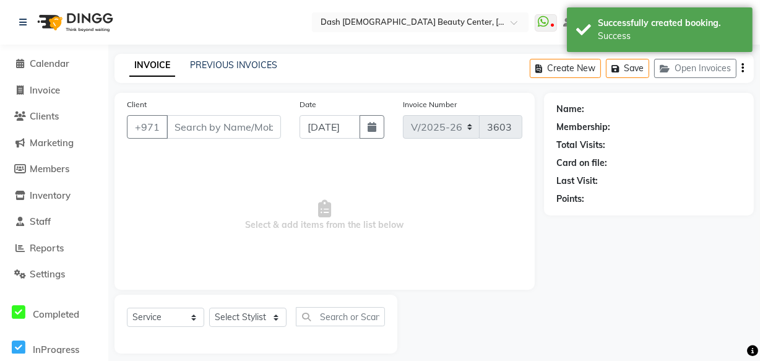
type input "505875775"
select select "81115"
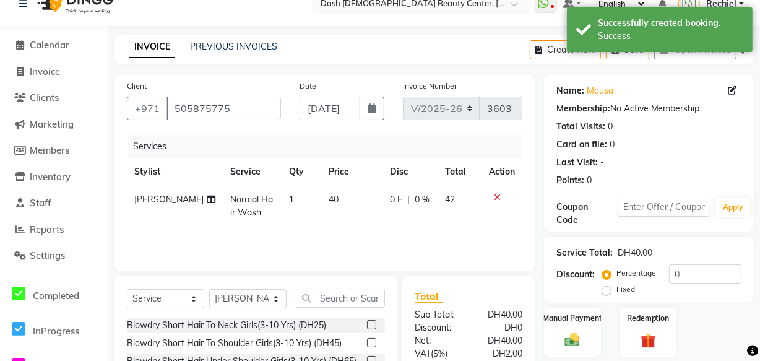
scroll to position [136, 0]
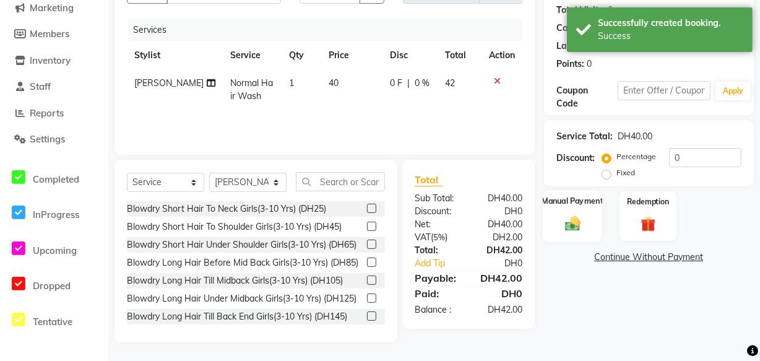
click at [573, 204] on label "Manual Payment" at bounding box center [573, 201] width 62 height 12
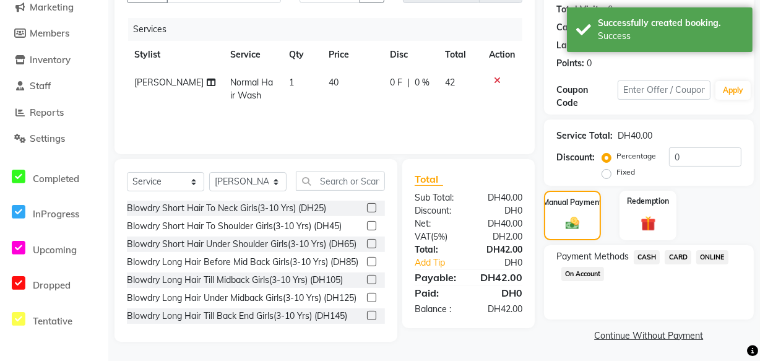
click at [685, 260] on span "CARD" at bounding box center [678, 257] width 27 height 14
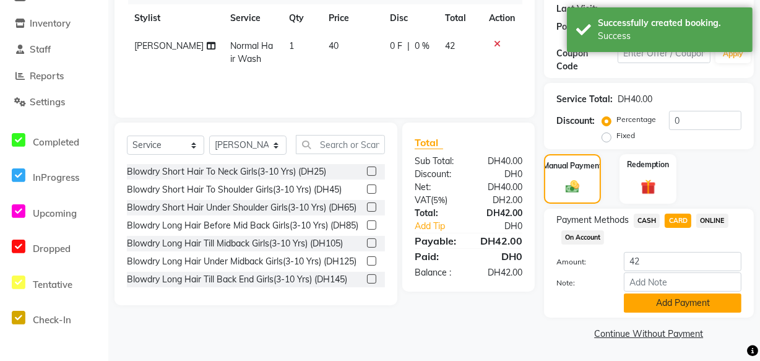
click at [682, 298] on button "Add Payment" at bounding box center [683, 302] width 118 height 19
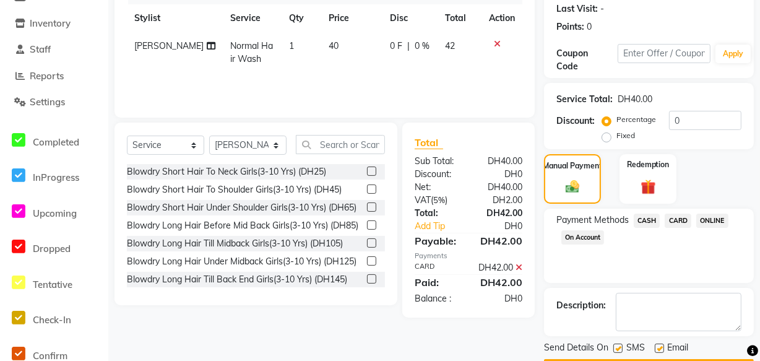
scroll to position [207, 0]
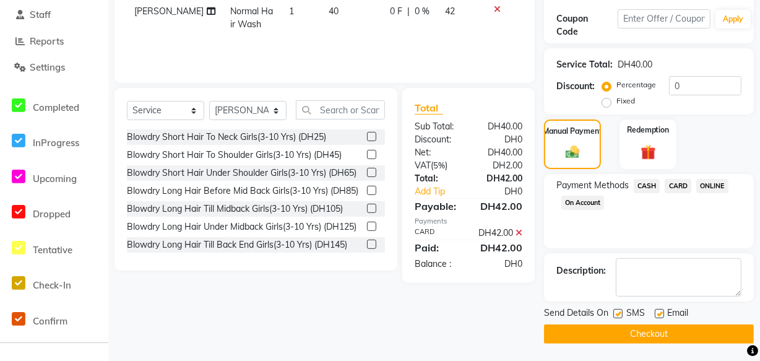
click at [660, 312] on label at bounding box center [659, 313] width 9 height 9
click at [660, 312] on input "checkbox" at bounding box center [659, 314] width 8 height 8
checkbox input "false"
click at [656, 324] on button "Checkout" at bounding box center [649, 333] width 210 height 19
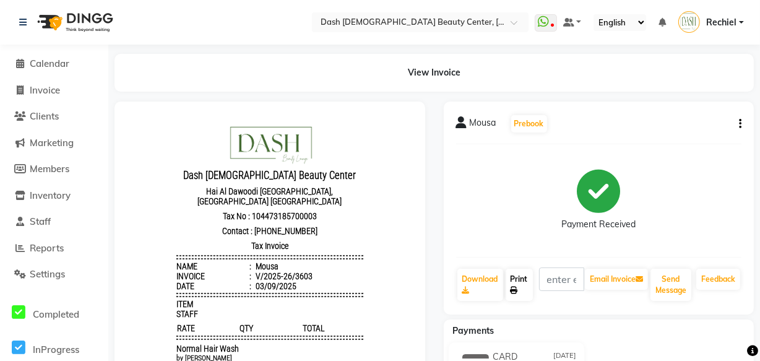
click at [519, 277] on link "Print" at bounding box center [519, 285] width 27 height 32
click at [45, 62] on span "Calendar" at bounding box center [50, 64] width 40 height 12
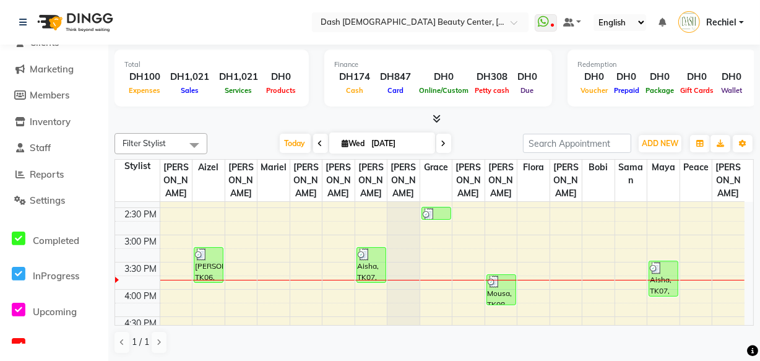
scroll to position [106, 0]
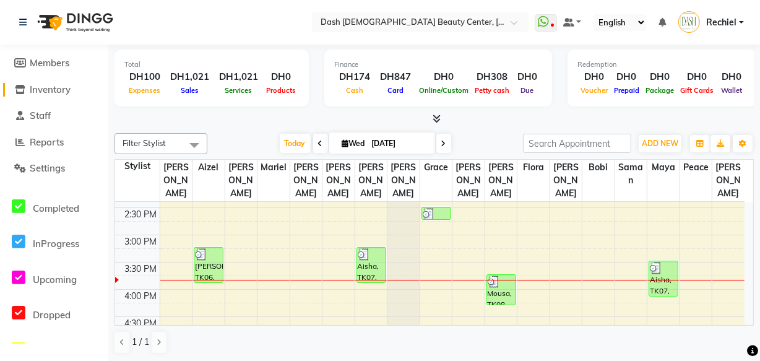
click at [54, 90] on span "Inventory" at bounding box center [50, 90] width 41 height 12
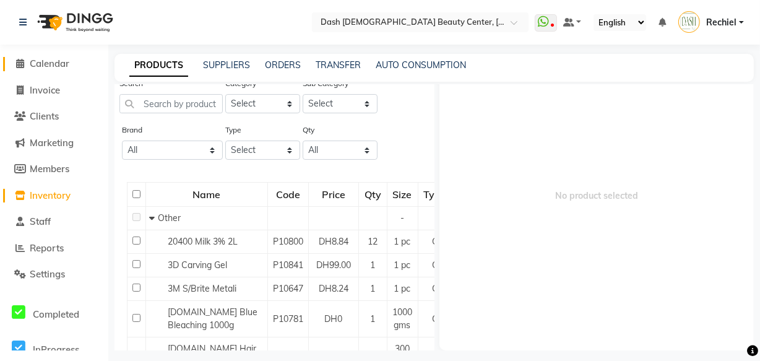
scroll to position [32, 0]
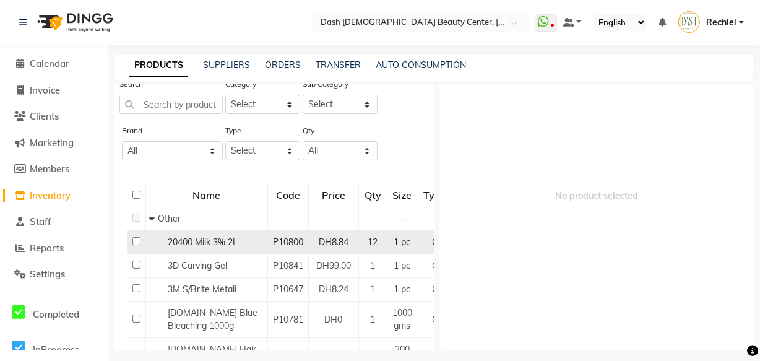
click at [319, 244] on span "DH8.84" at bounding box center [334, 241] width 30 height 11
select select
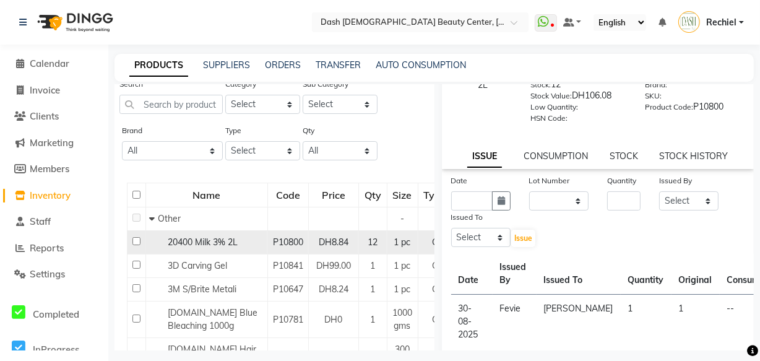
scroll to position [58, 0]
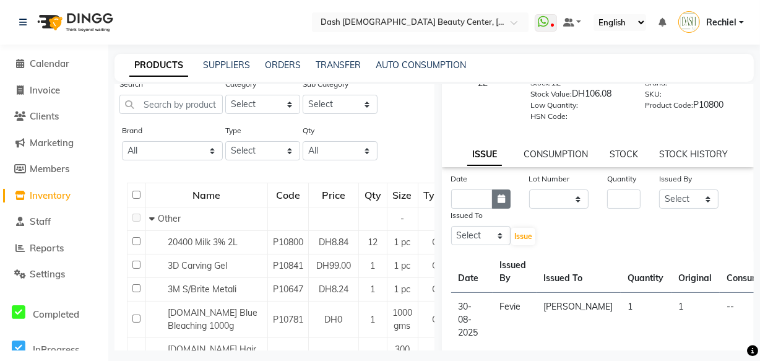
click at [500, 196] on icon "button" at bounding box center [501, 198] width 7 height 9
select select "9"
select select "2025"
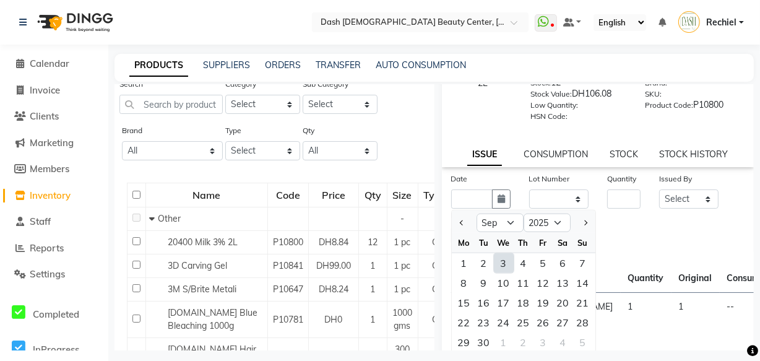
click at [503, 264] on div "3" at bounding box center [504, 263] width 20 height 20
type input "[DATE]"
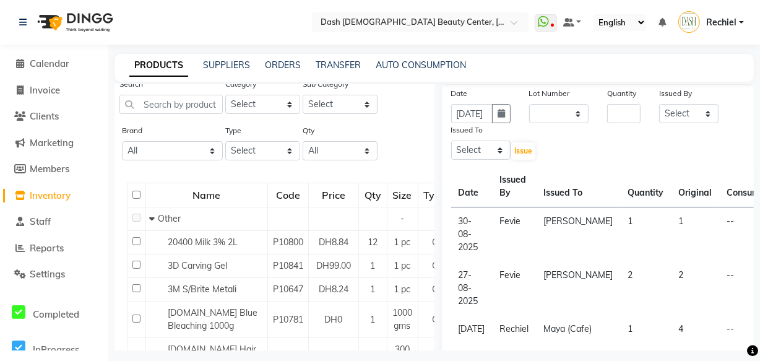
scroll to position [144, 0]
click at [626, 116] on input "number" at bounding box center [623, 112] width 33 height 19
type input "1"
click at [688, 118] on select "Select [PERSON_NAME] [PERSON_NAME] [PERSON_NAME] [PERSON_NAME] [PERSON_NAME] [P…" at bounding box center [688, 112] width 59 height 19
select select "84141"
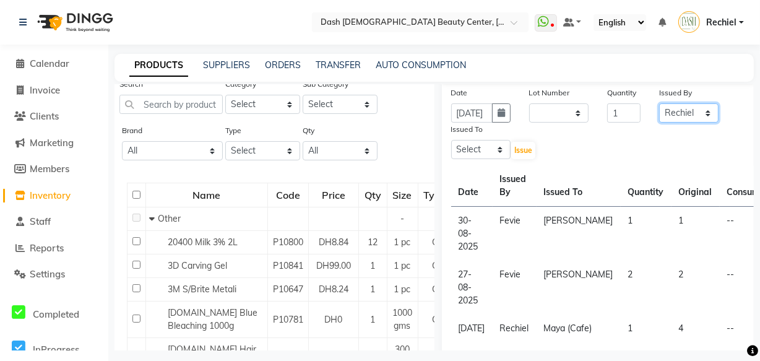
click at [659, 105] on select "Select [PERSON_NAME] [PERSON_NAME] [PERSON_NAME] [PERSON_NAME] [PERSON_NAME] [P…" at bounding box center [688, 112] width 59 height 19
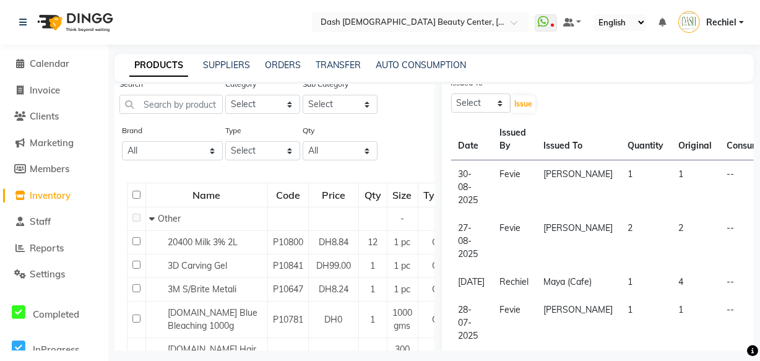
scroll to position [201, 0]
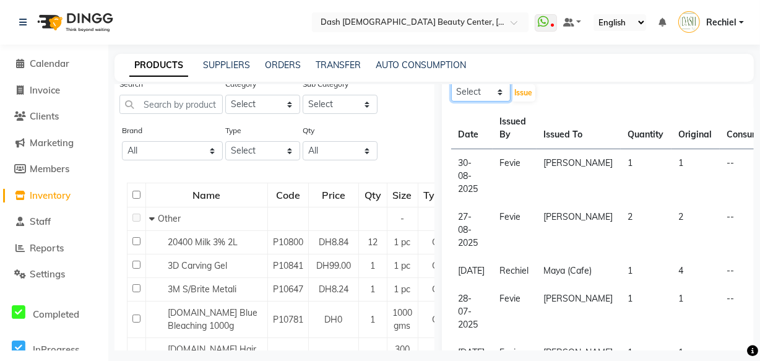
click at [495, 97] on select "Select [PERSON_NAME] [PERSON_NAME] [PERSON_NAME] [PERSON_NAME] [PERSON_NAME] [P…" at bounding box center [480, 91] width 59 height 19
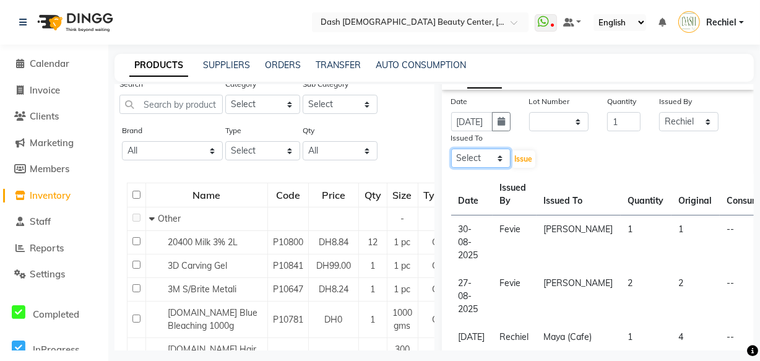
scroll to position [136, 0]
click at [495, 160] on select "Select [PERSON_NAME] [PERSON_NAME] [PERSON_NAME] [PERSON_NAME] [PERSON_NAME] [P…" at bounding box center [480, 157] width 59 height 19
select select "86587"
click at [451, 150] on select "Select [PERSON_NAME] [PERSON_NAME] [PERSON_NAME] [PERSON_NAME] [PERSON_NAME] [P…" at bounding box center [480, 157] width 59 height 19
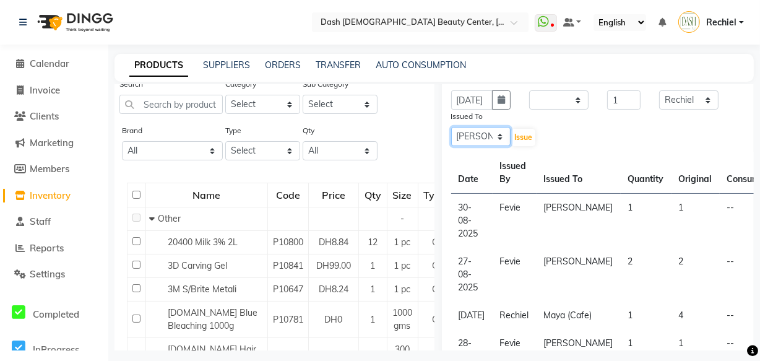
scroll to position [158, 0]
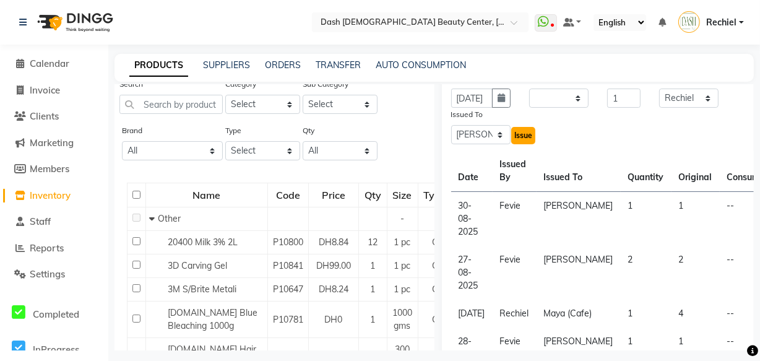
click at [520, 139] on span "Issue" at bounding box center [523, 135] width 18 height 9
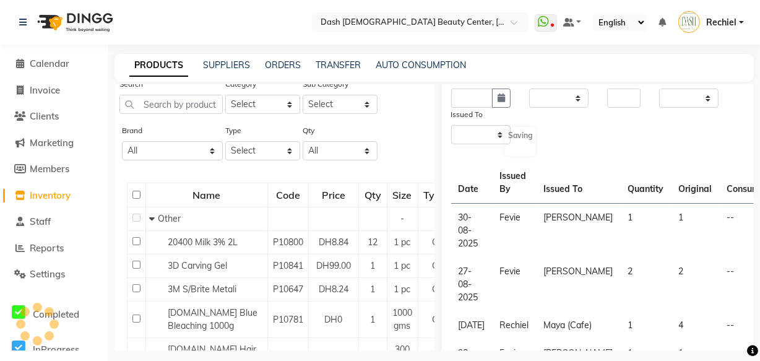
scroll to position [0, 0]
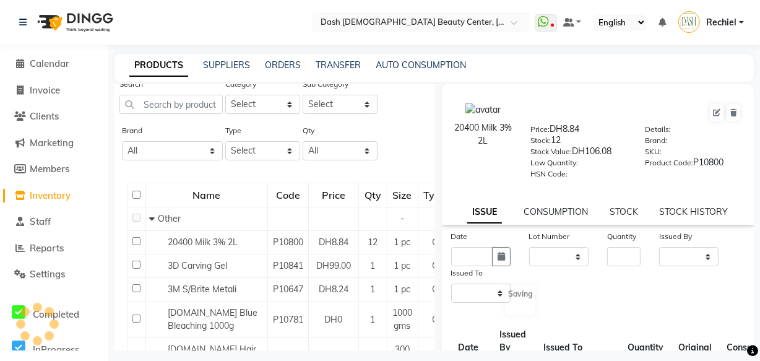
select select
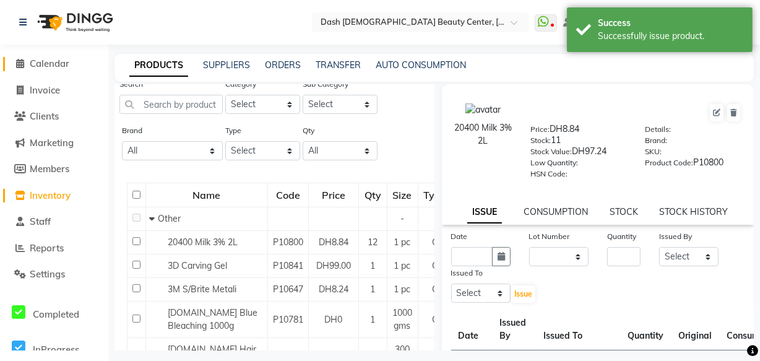
click at [58, 61] on span "Calendar" at bounding box center [50, 64] width 40 height 12
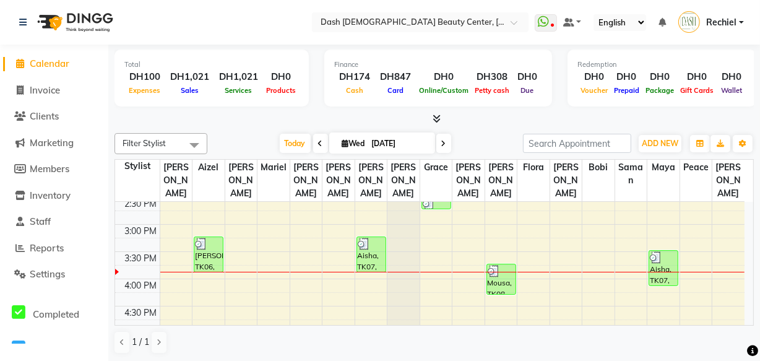
scroll to position [303, 0]
click at [123, 266] on td at bounding box center [137, 273] width 45 height 14
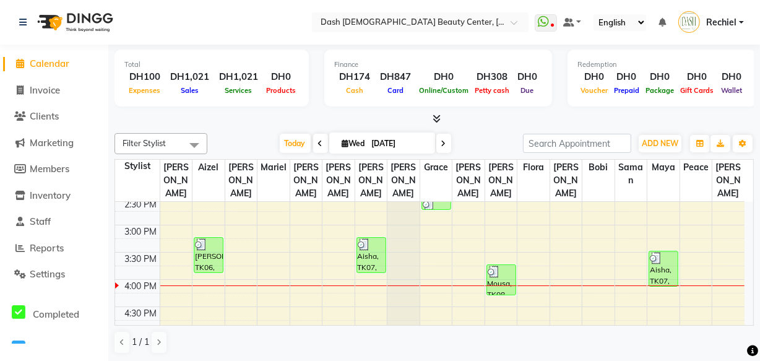
click at [498, 267] on div "Mousa, TK08, 03:45 PM-04:20 PM, Normal Hair Wash" at bounding box center [501, 280] width 28 height 30
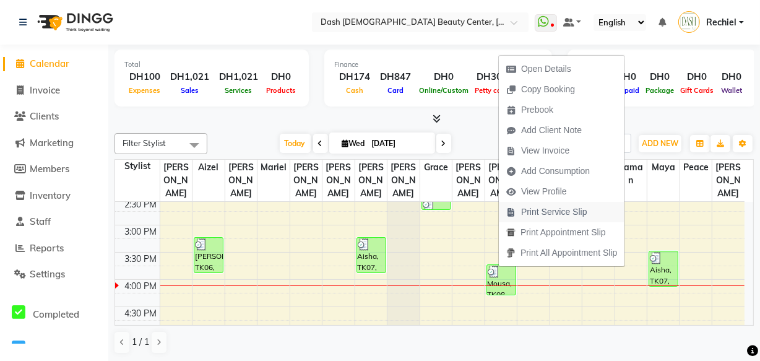
click at [562, 209] on span "Print Service Slip" at bounding box center [554, 212] width 66 height 13
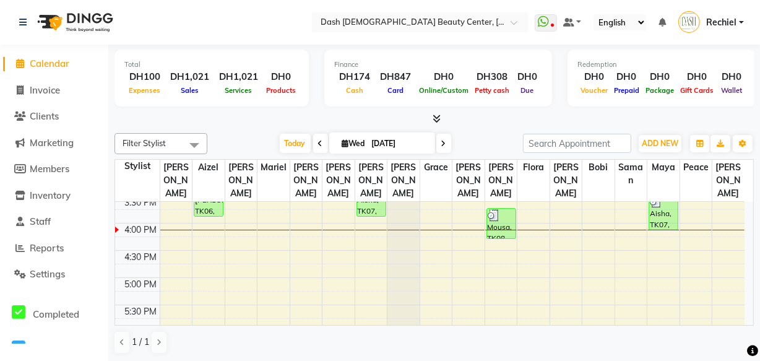
scroll to position [360, 0]
click at [275, 222] on td at bounding box center [452, 229] width 585 height 14
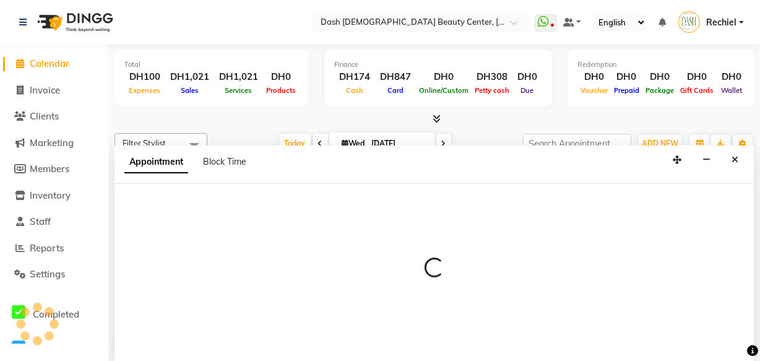
scroll to position [0, 0]
select select "81108"
select select "tentative"
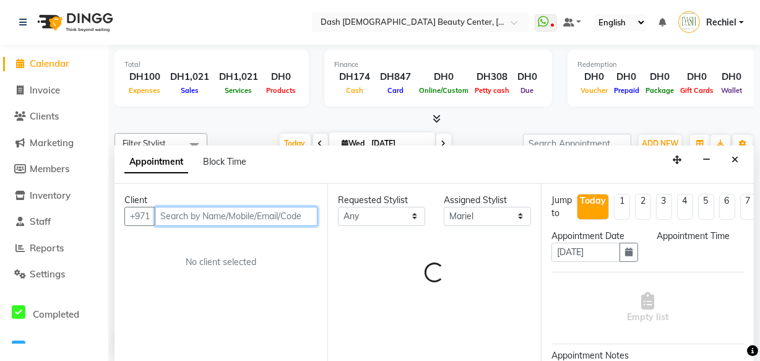
select select "960"
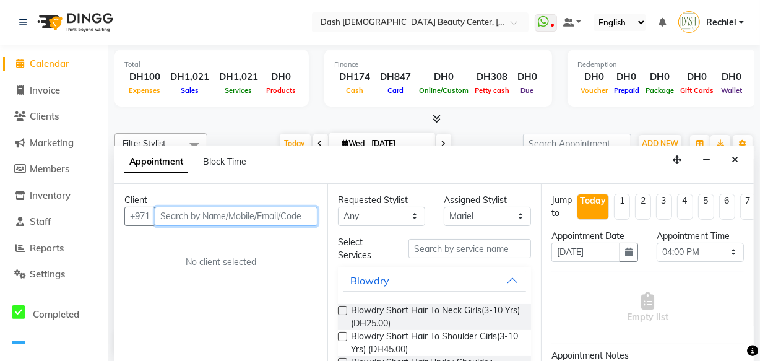
click at [287, 217] on input "text" at bounding box center [236, 216] width 163 height 19
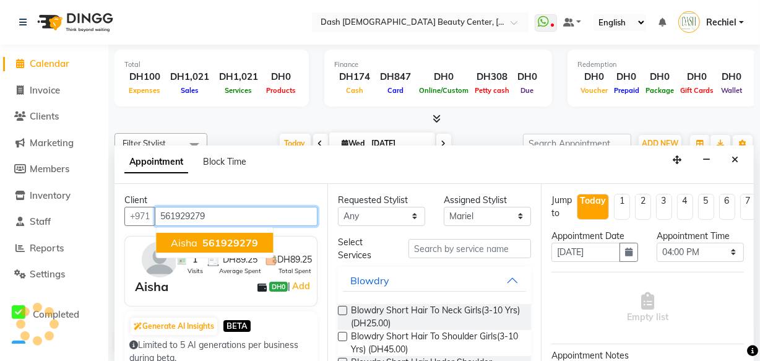
click at [235, 248] on button "Aisha 561929279" at bounding box center [214, 243] width 117 height 20
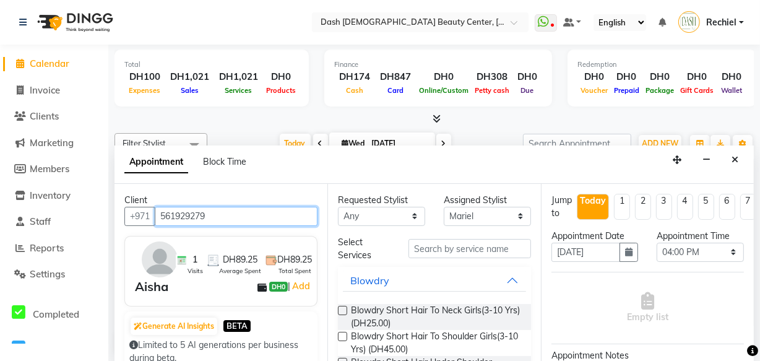
type input "561929279"
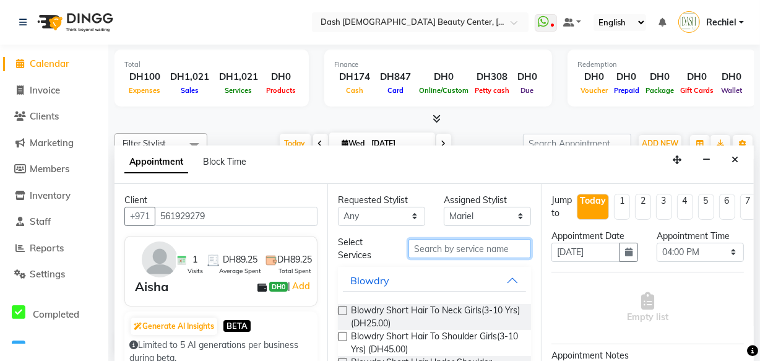
click at [501, 250] on input "text" at bounding box center [470, 248] width 123 height 19
click at [481, 250] on input "text" at bounding box center [470, 248] width 123 height 19
click at [480, 252] on input "text" at bounding box center [470, 248] width 123 height 19
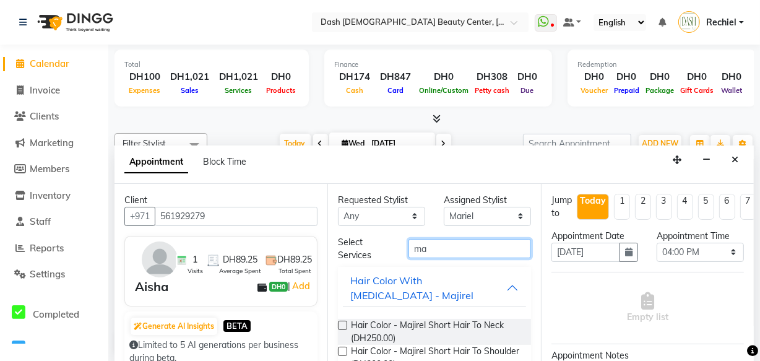
type input "m"
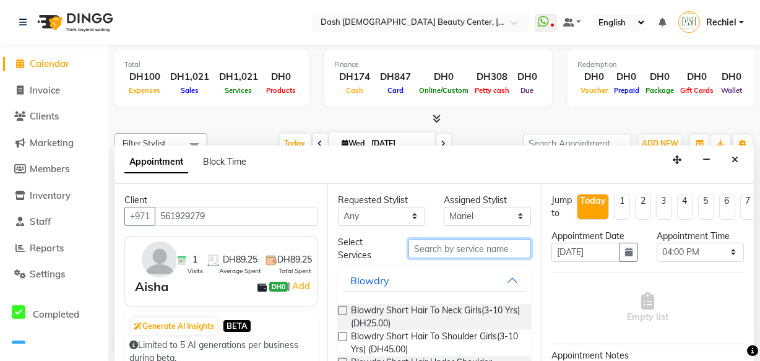
click at [470, 246] on input "text" at bounding box center [470, 248] width 123 height 19
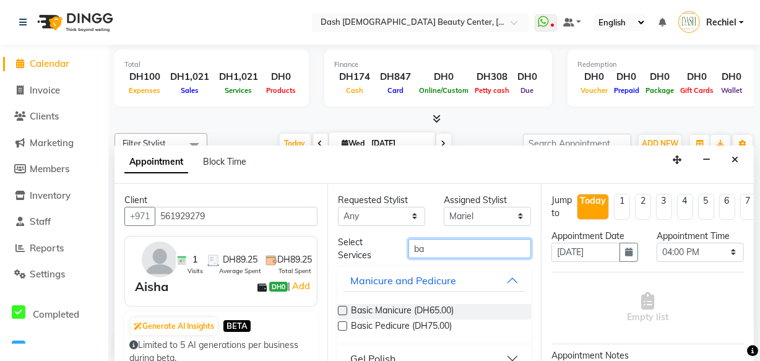
type input "b"
type input "nail polish"
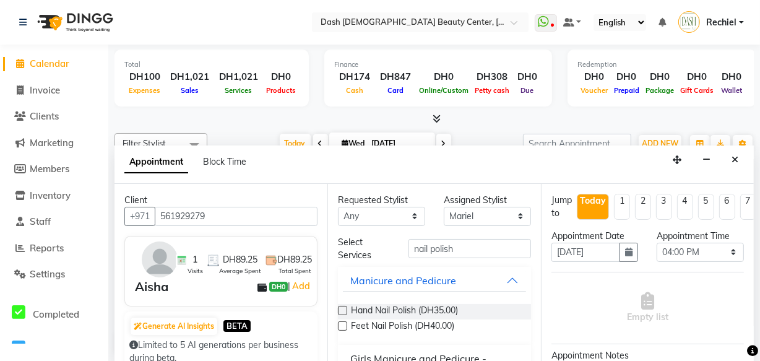
click at [342, 307] on label at bounding box center [342, 310] width 9 height 9
click at [342, 308] on input "checkbox" at bounding box center [342, 312] width 8 height 8
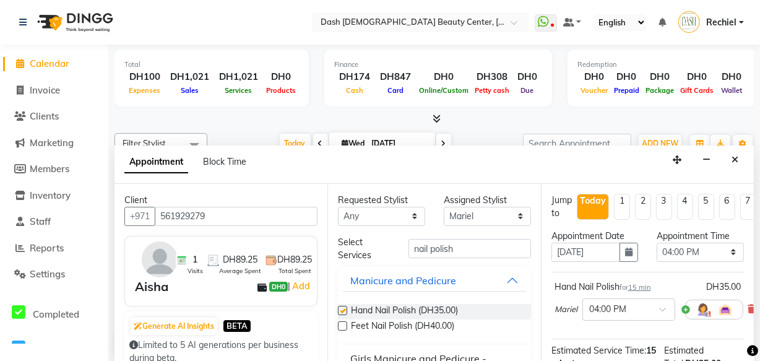
checkbox input "false"
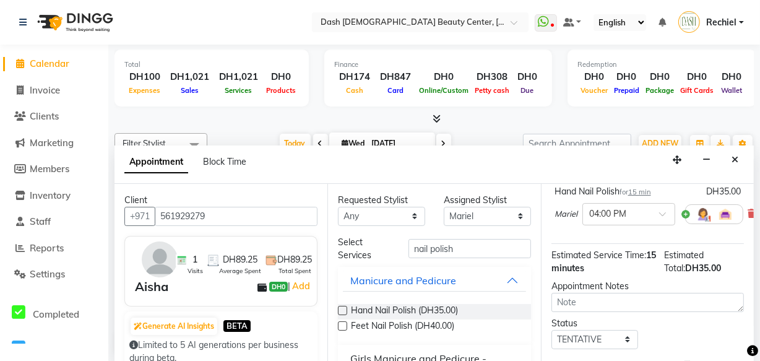
scroll to position [179, 0]
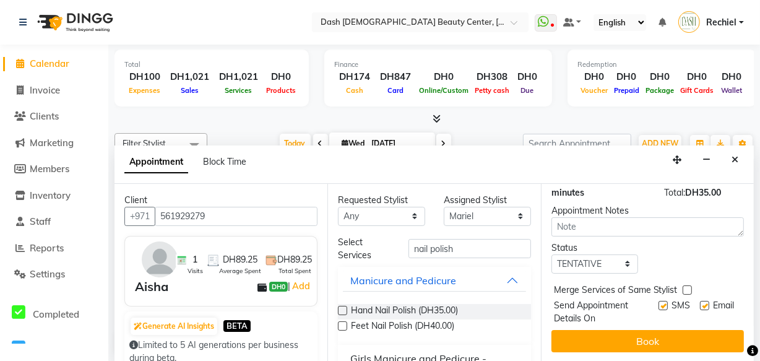
click at [689, 285] on label at bounding box center [687, 289] width 9 height 9
click at [689, 287] on input "checkbox" at bounding box center [687, 291] width 8 height 8
checkbox input "true"
click at [659, 301] on label at bounding box center [663, 305] width 9 height 9
click at [659, 303] on input "checkbox" at bounding box center [663, 307] width 8 height 8
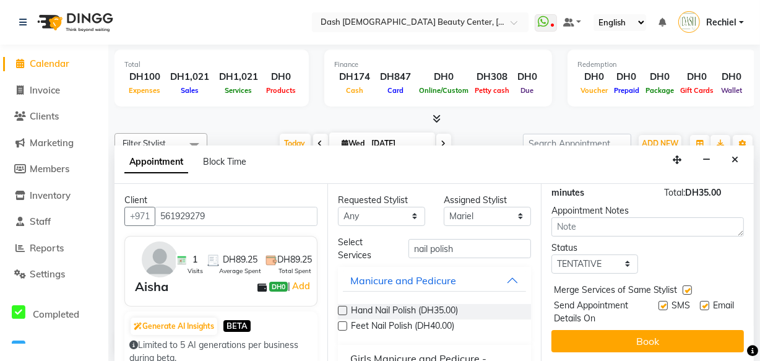
checkbox input "false"
click at [700, 310] on div at bounding box center [704, 313] width 8 height 24
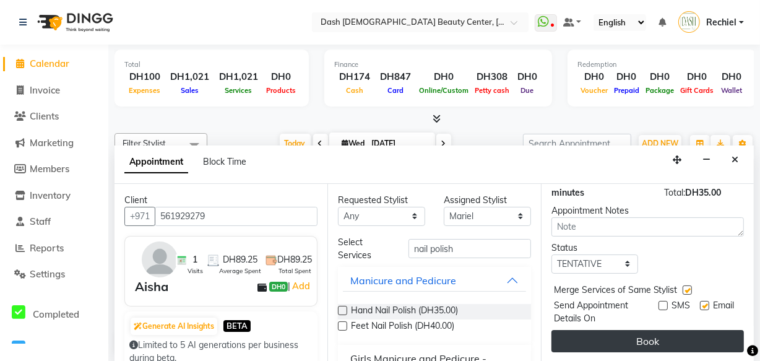
click at [670, 339] on button "Book" at bounding box center [648, 341] width 193 height 22
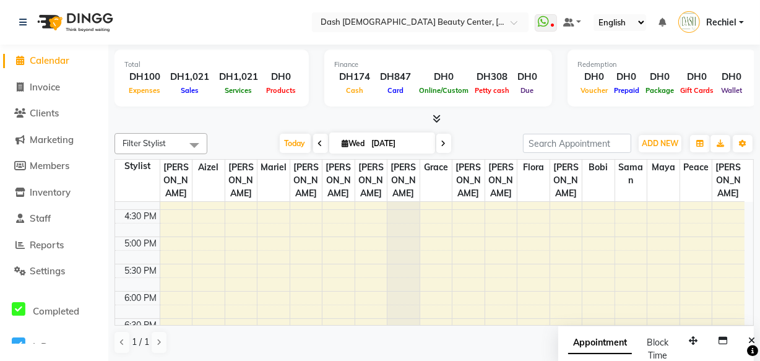
scroll to position [0, 0]
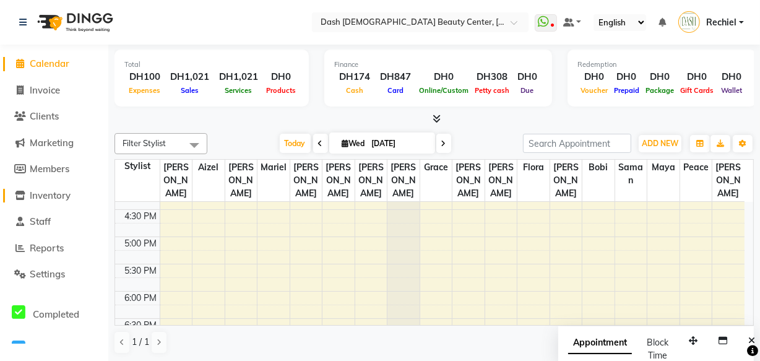
click at [71, 199] on span "Inventory" at bounding box center [50, 195] width 41 height 12
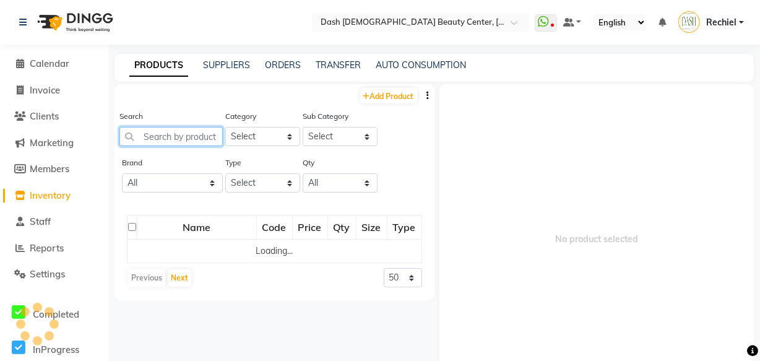
click at [194, 139] on input "text" at bounding box center [170, 136] width 103 height 19
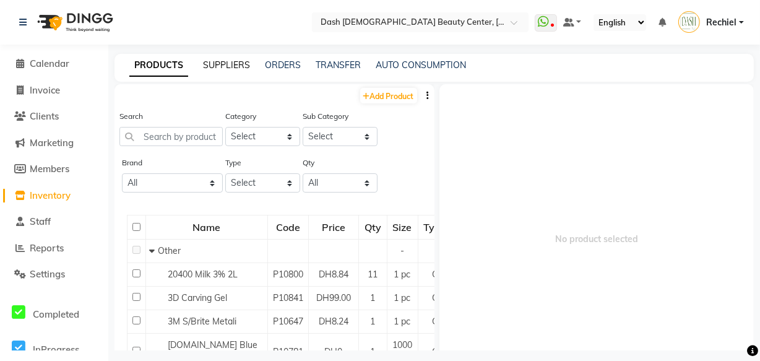
click at [233, 67] on link "SUPPLIERS" at bounding box center [226, 64] width 47 height 11
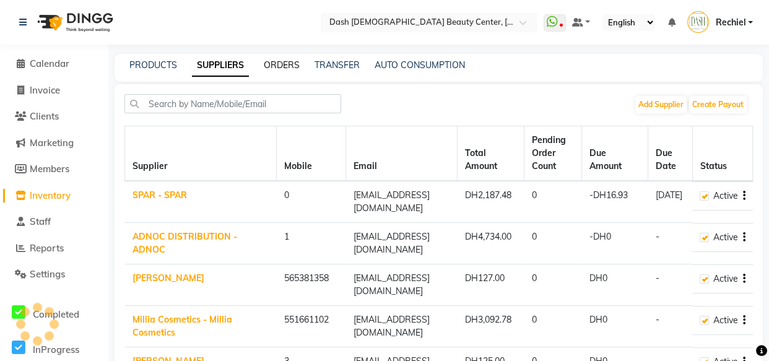
click at [291, 63] on link "ORDERS" at bounding box center [282, 64] width 36 height 11
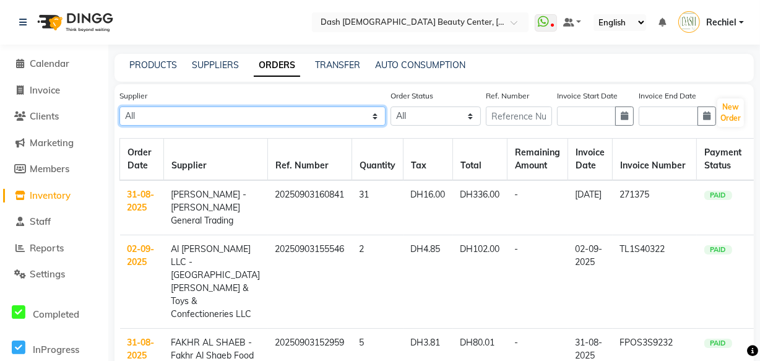
click at [313, 125] on select "All SPAR - SPAR ADNOC DISTRIBUTION - ADNOC [PERSON_NAME] Millia Cosmetics - Mil…" at bounding box center [252, 115] width 266 height 19
click at [330, 110] on select "All SPAR - SPAR ADNOC DISTRIBUTION - ADNOC [PERSON_NAME] Millia Cosmetics - Mil…" at bounding box center [252, 115] width 266 height 19
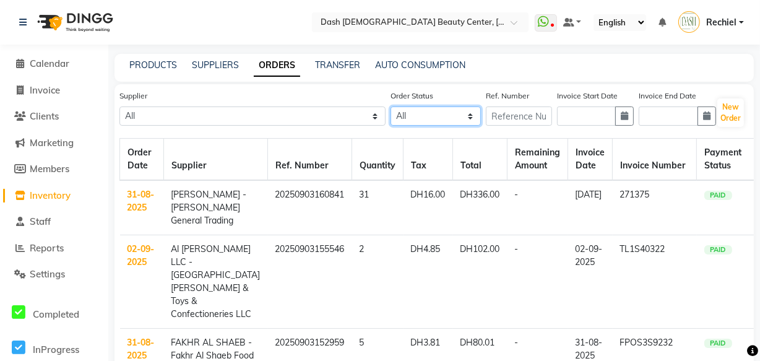
click at [441, 119] on select "All ORDERED PARTIAL-RECEIVED RECEIVED CANCELLED RETURNED" at bounding box center [436, 115] width 90 height 19
click at [347, 67] on link "TRANSFER" at bounding box center [337, 64] width 45 height 11
select select "sender"
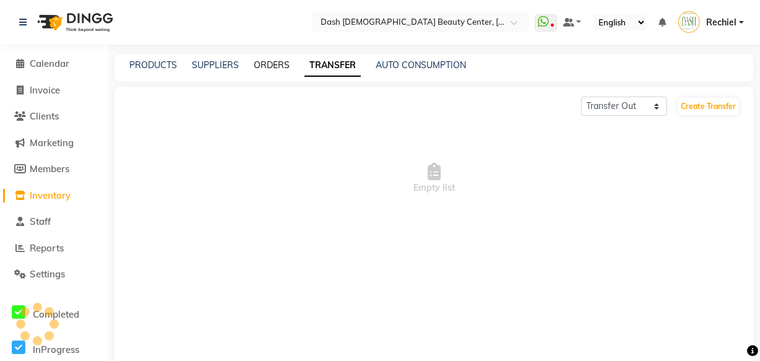
click at [273, 67] on link "ORDERS" at bounding box center [272, 64] width 36 height 11
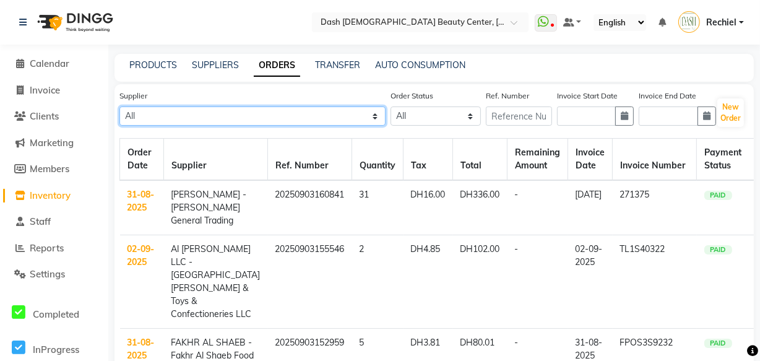
click at [309, 124] on select "All SPAR - SPAR ADNOC DISTRIBUTION - ADNOC [PERSON_NAME] Millia Cosmetics - Mil…" at bounding box center [252, 115] width 266 height 19
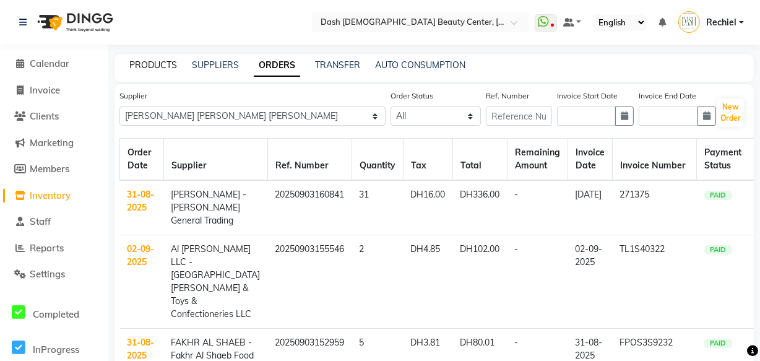
click at [154, 68] on link "PRODUCTS" at bounding box center [153, 64] width 48 height 11
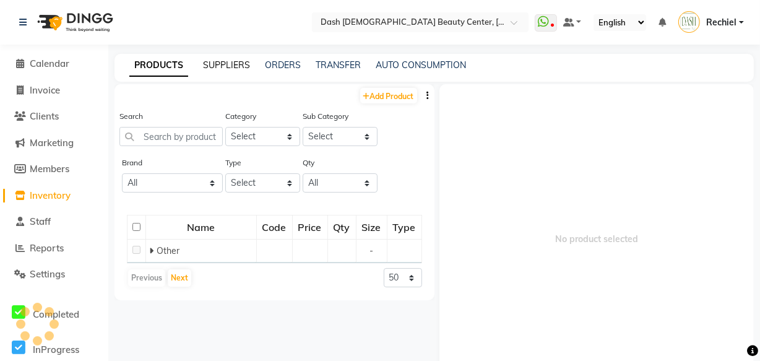
click at [225, 62] on link "SUPPLIERS" at bounding box center [226, 64] width 47 height 11
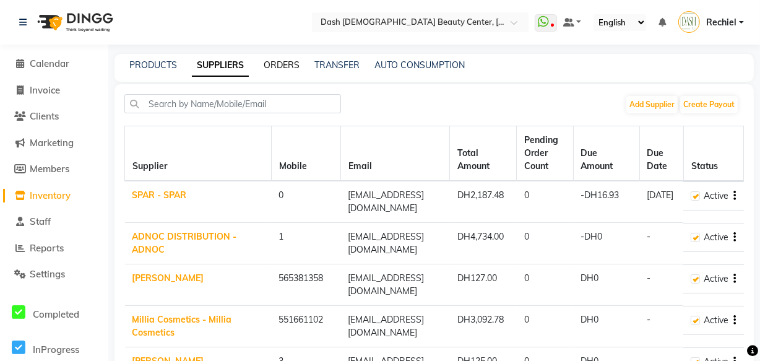
click at [282, 64] on link "ORDERS" at bounding box center [282, 64] width 36 height 11
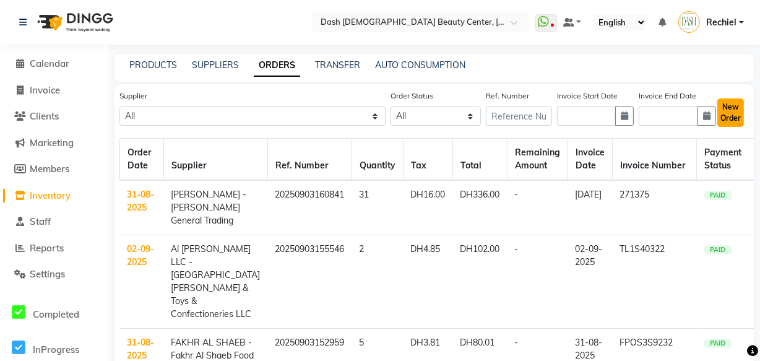
click at [736, 113] on button "New Order" at bounding box center [730, 112] width 27 height 28
select select "true"
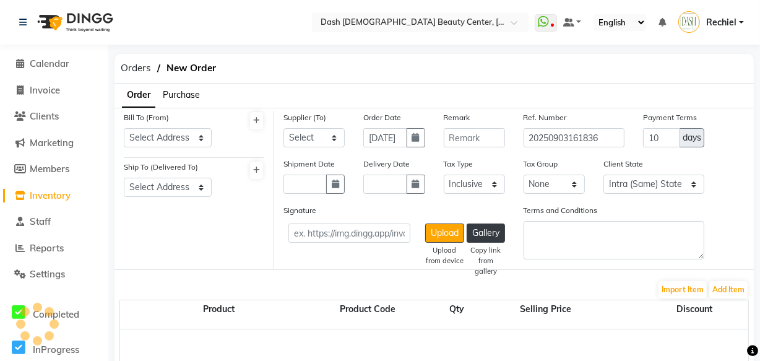
select select "3972"
click at [137, 66] on span "Orders" at bounding box center [136, 68] width 43 height 22
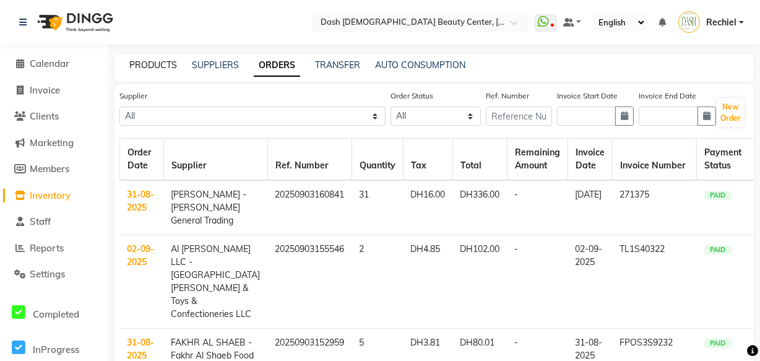
click at [159, 69] on link "PRODUCTS" at bounding box center [153, 64] width 48 height 11
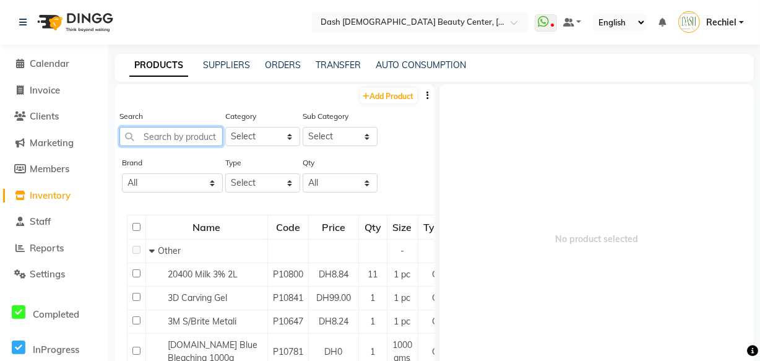
click at [180, 136] on input "text" at bounding box center [170, 136] width 103 height 19
click at [200, 136] on input "text" at bounding box center [170, 136] width 103 height 19
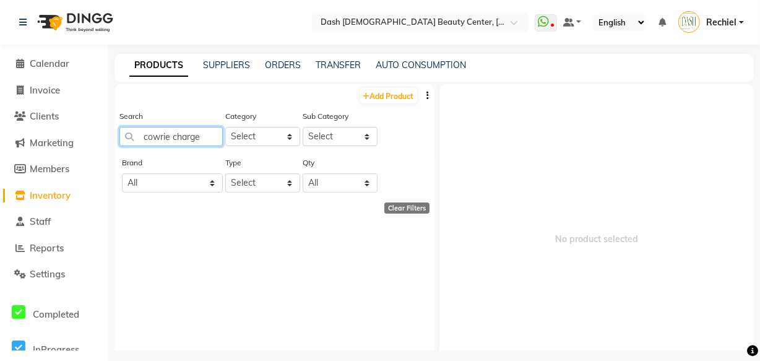
type input "cowrie charges"
click at [154, 137] on input "cowrie charges" at bounding box center [170, 136] width 103 height 19
click at [156, 138] on input "cowrie charges" at bounding box center [170, 136] width 103 height 19
click at [159, 136] on input "cowrie charges" at bounding box center [170, 136] width 103 height 19
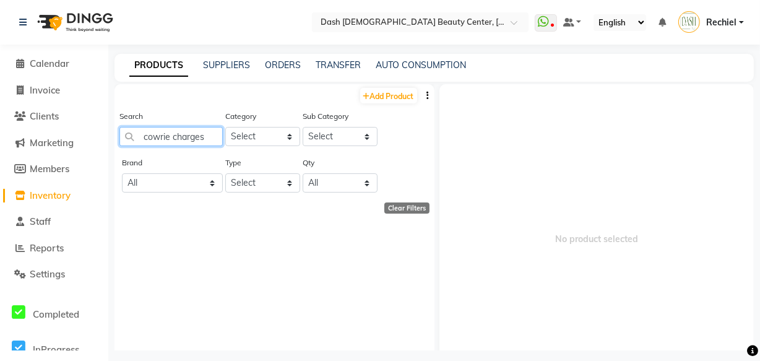
click at [170, 136] on input "cowrie charges" at bounding box center [170, 136] width 103 height 19
click at [160, 137] on input "cowrie charges" at bounding box center [170, 136] width 103 height 19
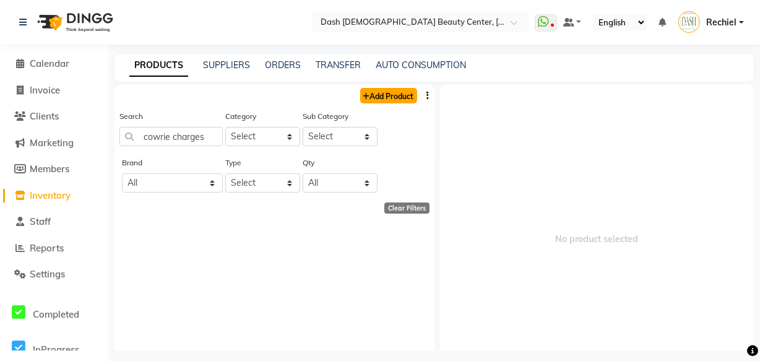
click at [396, 92] on link "Add Product" at bounding box center [388, 95] width 57 height 15
select select "true"
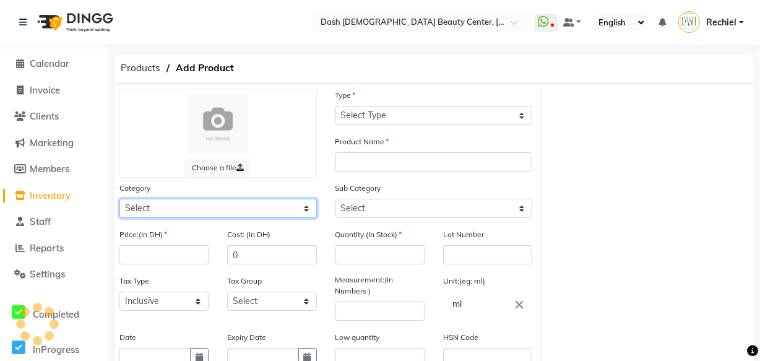
click at [271, 210] on select "Select Hair Skin Makeup Personal Care Appliances [PERSON_NAME] Waxing Disposabl…" at bounding box center [217, 208] width 197 height 19
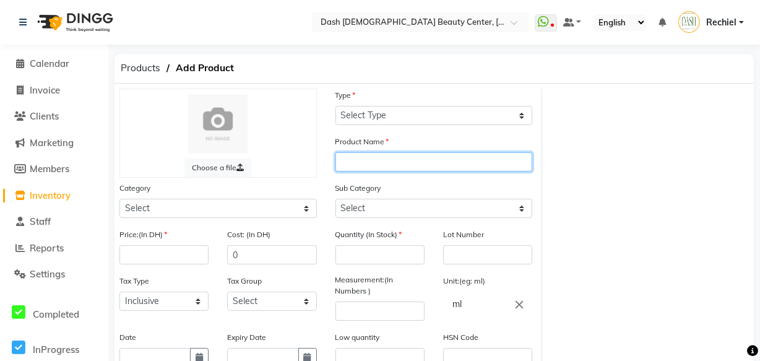
click at [451, 165] on input "text" at bounding box center [434, 161] width 197 height 19
paste input "cowrie charges"
click at [343, 167] on input "cowrie charges" at bounding box center [434, 161] width 197 height 19
click at [431, 165] on input "Cowrie charges" at bounding box center [434, 161] width 197 height 19
click at [378, 160] on input "Cowrie charges" at bounding box center [434, 161] width 197 height 19
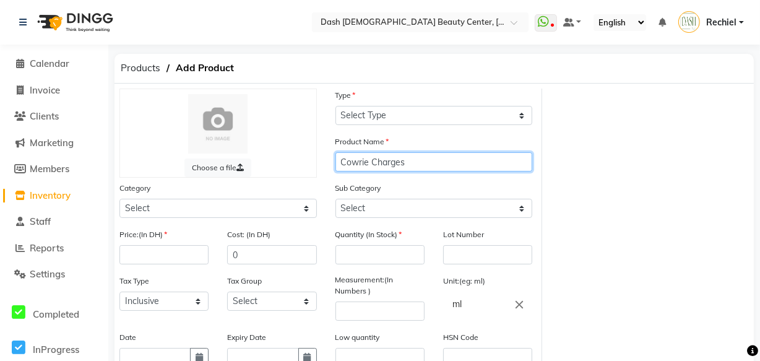
click at [443, 163] on input "Cowrie Charges" at bounding box center [434, 161] width 197 height 19
type input "Cowrie Charges- Body Level 2.0"
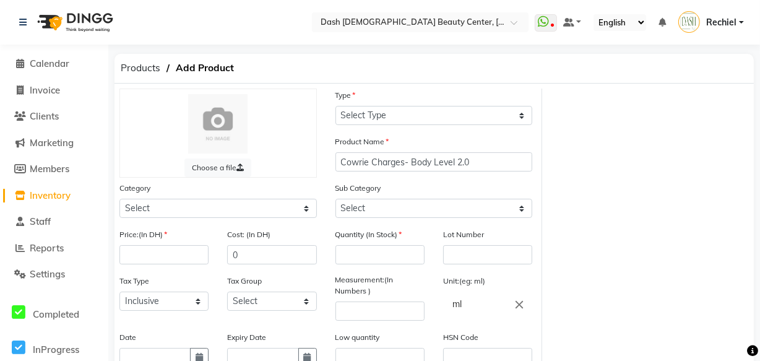
click at [643, 291] on div "Choose a file Type Select Type Both Retail Consumable Product Name Cowrie Charg…" at bounding box center [434, 287] width 648 height 397
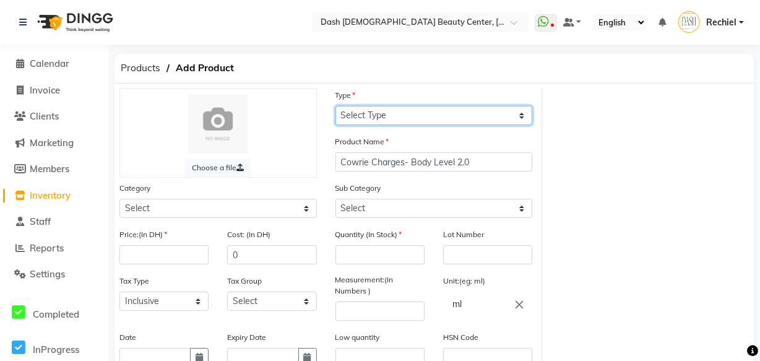
click at [443, 113] on select "Select Type Both Retail Consumable" at bounding box center [434, 115] width 197 height 19
select select "C"
click at [336, 106] on select "Select Type Both Retail Consumable" at bounding box center [434, 115] width 197 height 19
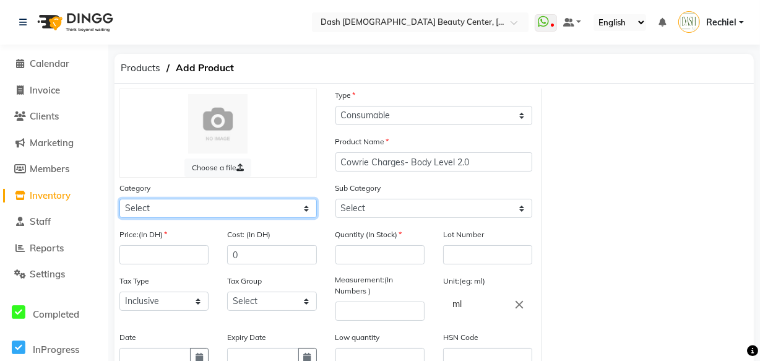
click at [266, 210] on select "Select Hair Skin Makeup Personal Care Appliances [PERSON_NAME] Waxing Disposabl…" at bounding box center [217, 208] width 197 height 19
select select "1619101000"
click at [119, 200] on select "Select Hair Skin Makeup Personal Care Appliances [PERSON_NAME] Waxing Disposabl…" at bounding box center [217, 208] width 197 height 19
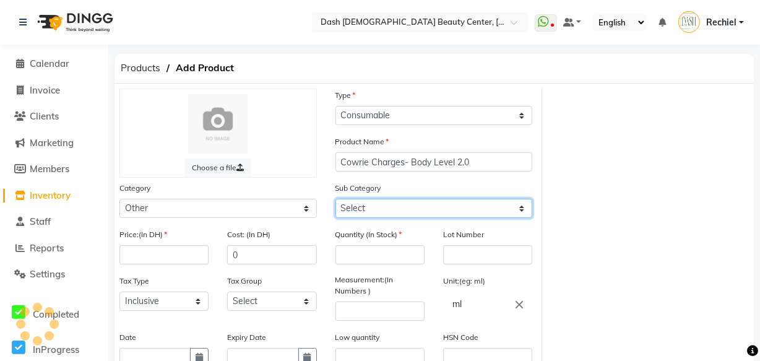
click at [449, 211] on select "Select" at bounding box center [434, 208] width 197 height 19
select select "1619101002"
click at [336, 200] on select "Select Houskeeping Other" at bounding box center [434, 208] width 197 height 19
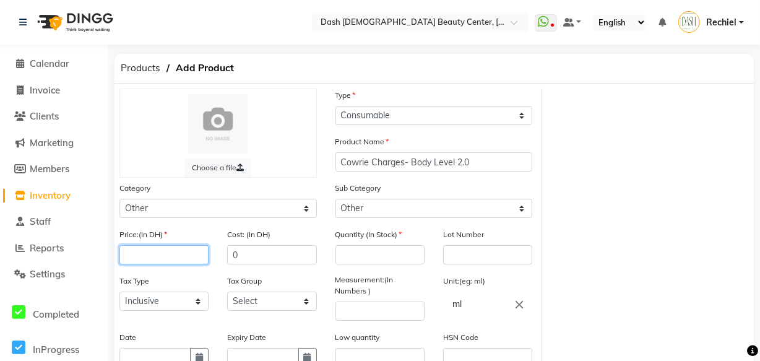
click at [179, 254] on input "number" at bounding box center [163, 254] width 89 height 19
click at [144, 258] on input "number" at bounding box center [163, 254] width 89 height 19
type input "32.40"
click at [389, 259] on input "number" at bounding box center [380, 254] width 89 height 19
type input "0"
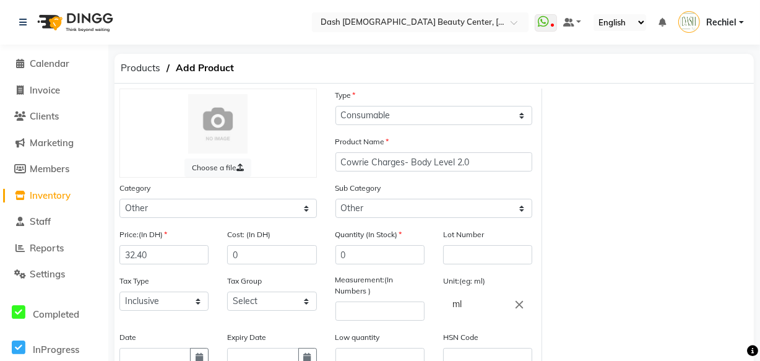
click at [651, 290] on div "Choose a file Type Select Type Both Retail Consumable Product Name Cowrie Charg…" at bounding box center [434, 287] width 648 height 397
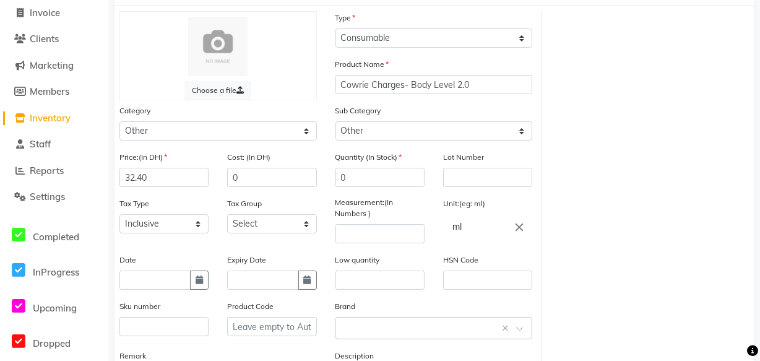
scroll to position [82, 0]
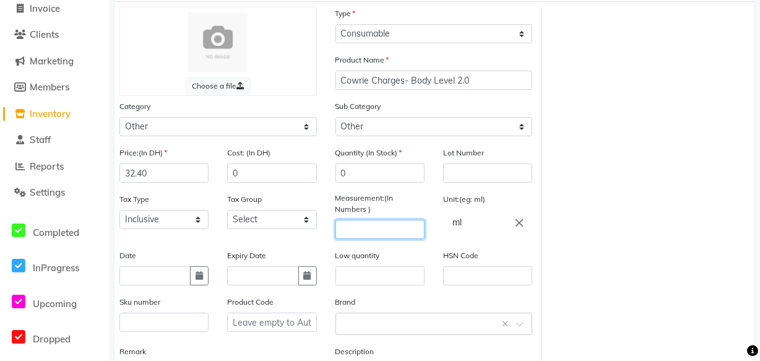
click at [388, 234] on input "number" at bounding box center [380, 229] width 89 height 19
click at [507, 235] on div "ml close" at bounding box center [487, 222] width 89 height 25
click at [518, 225] on icon "close" at bounding box center [520, 223] width 14 height 14
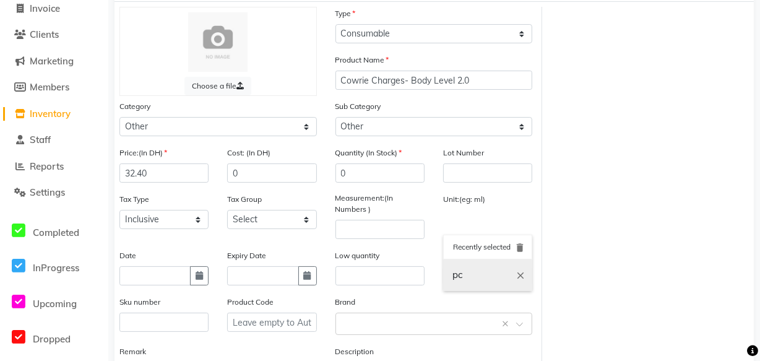
click at [483, 280] on link "pc" at bounding box center [487, 275] width 89 height 32
type input "pc"
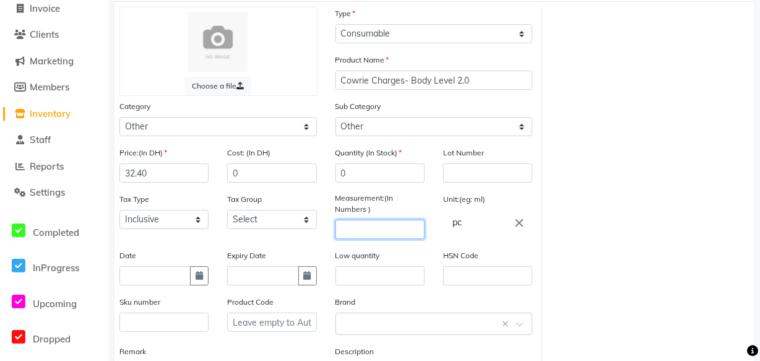
click at [401, 232] on input "number" at bounding box center [380, 229] width 89 height 19
type input "36"
click at [610, 284] on div "Choose a file Type Select Type Both Retail Consumable Product Name Cowrie Charg…" at bounding box center [434, 205] width 648 height 397
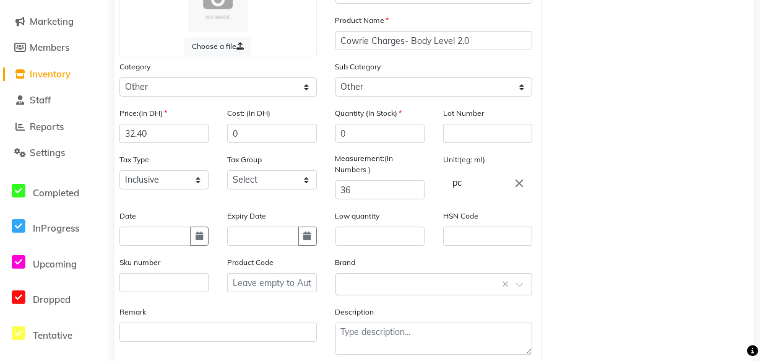
scroll to position [113, 0]
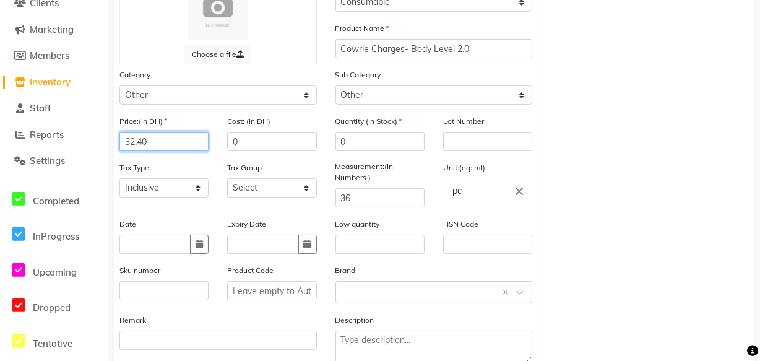
click at [178, 147] on input "32.40" at bounding box center [163, 141] width 89 height 19
type input "3"
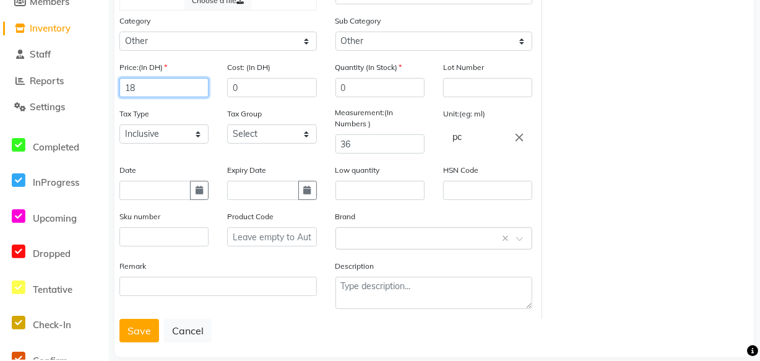
scroll to position [187, 0]
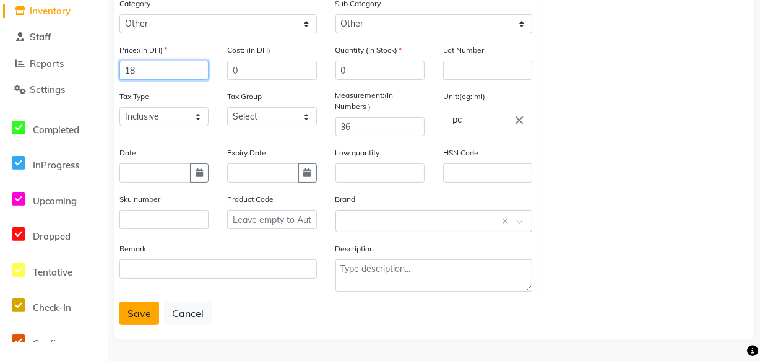
type input "18"
click at [137, 308] on button "Save" at bounding box center [139, 313] width 40 height 24
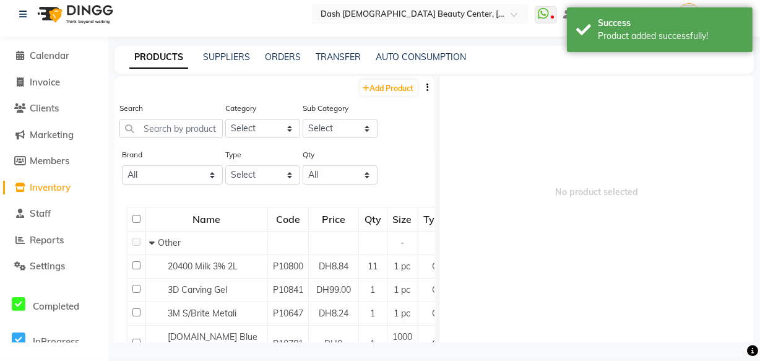
scroll to position [43, 0]
click at [285, 56] on link "ORDERS" at bounding box center [283, 56] width 36 height 11
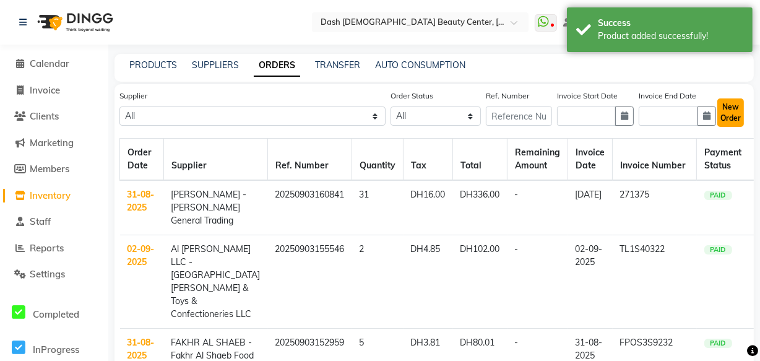
click at [734, 110] on button "New Order" at bounding box center [730, 112] width 27 height 28
select select "true"
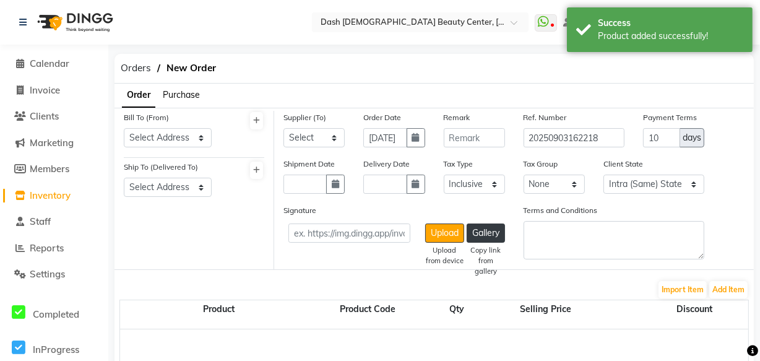
select select "3972"
click at [189, 144] on select "Select Address [GEOGRAPHIC_DATA]" at bounding box center [168, 137] width 88 height 19
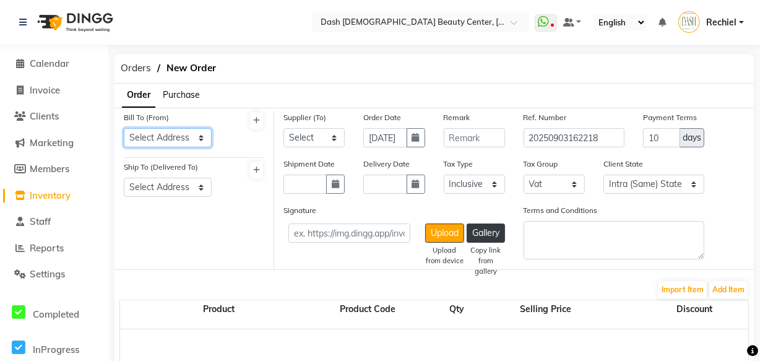
select select "1470"
click at [124, 128] on select "Select Address [GEOGRAPHIC_DATA]" at bounding box center [168, 137] width 88 height 19
click at [204, 188] on select "Select Address [GEOGRAPHIC_DATA]" at bounding box center [168, 187] width 88 height 19
select select "1471"
click at [124, 178] on select "Select Address [GEOGRAPHIC_DATA]" at bounding box center [168, 187] width 88 height 19
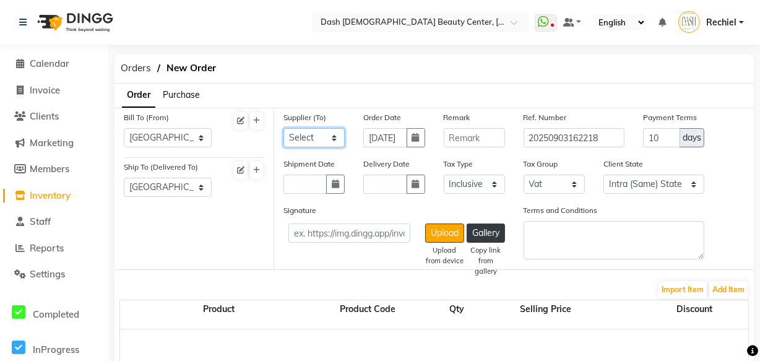
click at [332, 135] on select "Select SPAR - SPAR ADNOC DISTRIBUTION - ADNOC [PERSON_NAME] Millia Cosmetics - …" at bounding box center [314, 137] width 61 height 19
click at [284, 128] on select "Select SPAR - SPAR ADNOC DISTRIBUTION - ADNOC [PERSON_NAME] Millia Cosmetics - …" at bounding box center [314, 137] width 61 height 19
click at [319, 134] on select "Select SPAR - SPAR ADNOC DISTRIBUTION - ADNOC [PERSON_NAME] Millia Cosmetics - …" at bounding box center [314, 137] width 61 height 19
select select "5438"
click at [284, 128] on select "Select SPAR - SPAR ADNOC DISTRIBUTION - ADNOC [PERSON_NAME] Millia Cosmetics - …" at bounding box center [314, 137] width 61 height 19
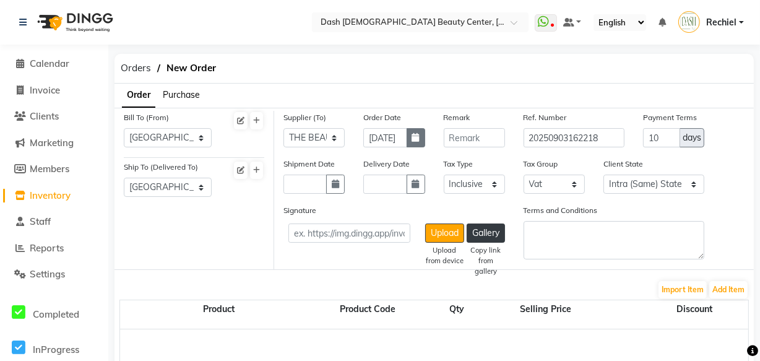
click at [415, 136] on icon "button" at bounding box center [415, 137] width 7 height 9
select select "9"
select select "2025"
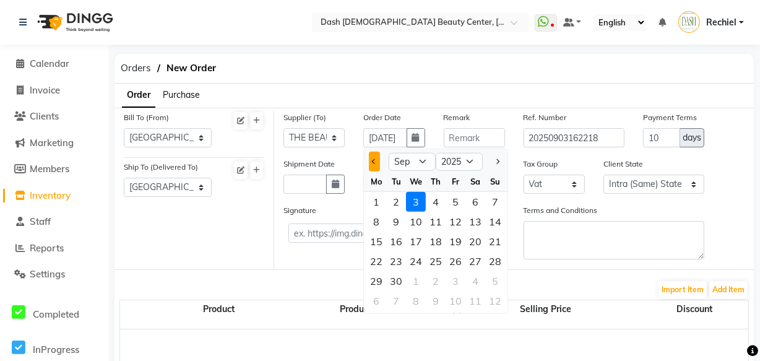
click at [371, 160] on button "Previous month" at bounding box center [374, 162] width 11 height 20
select select "8"
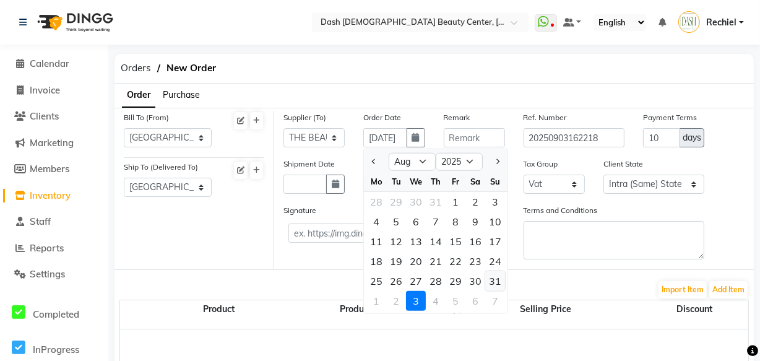
click at [501, 282] on div "31" at bounding box center [495, 281] width 20 height 20
type input "31-08-2025"
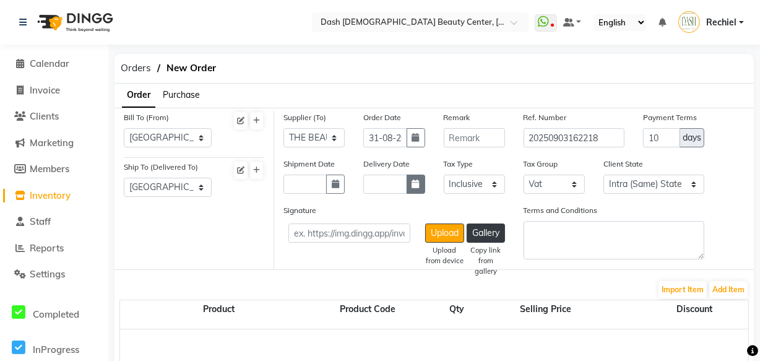
click at [415, 184] on icon "button" at bounding box center [415, 184] width 7 height 9
select select "9"
select select "2025"
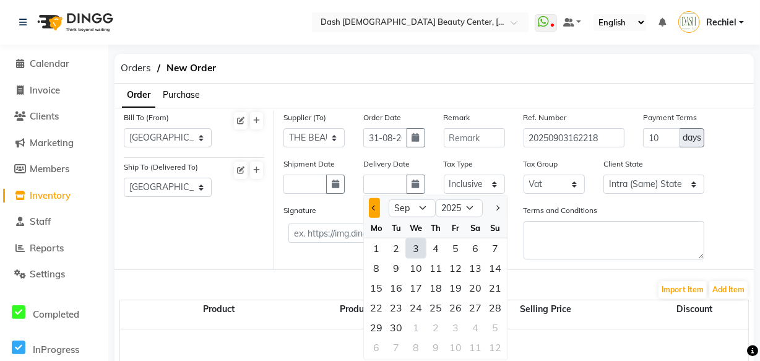
click at [375, 209] on span "Previous month" at bounding box center [374, 208] width 5 height 5
select select "8"
click at [496, 325] on div "31" at bounding box center [495, 328] width 20 height 20
type input "31-08-2025"
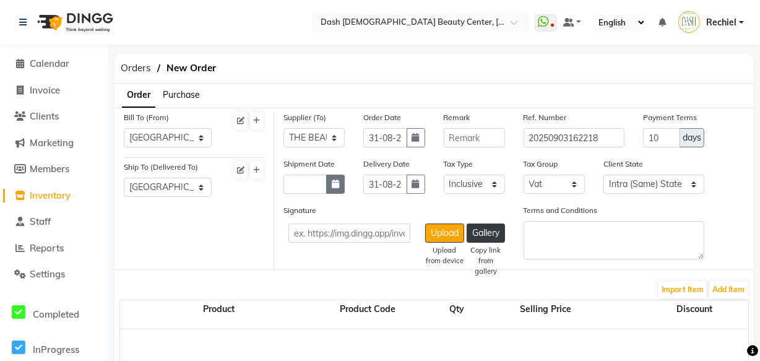
click at [332, 184] on icon "button" at bounding box center [335, 184] width 7 height 9
select select "9"
select select "2025"
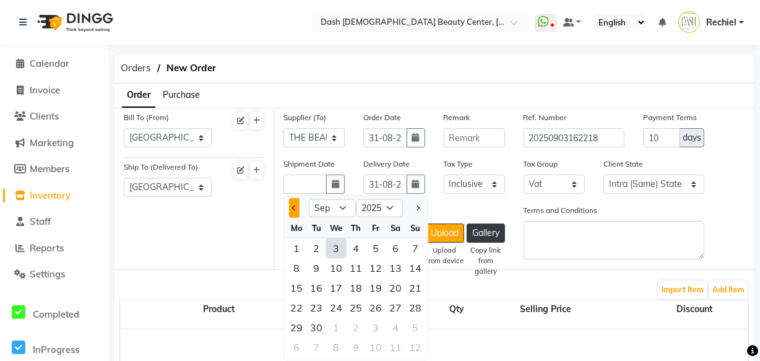
click at [295, 209] on span "Previous month" at bounding box center [294, 208] width 5 height 5
select select "8"
click at [417, 323] on div "31" at bounding box center [415, 328] width 20 height 20
type input "31-08-2025"
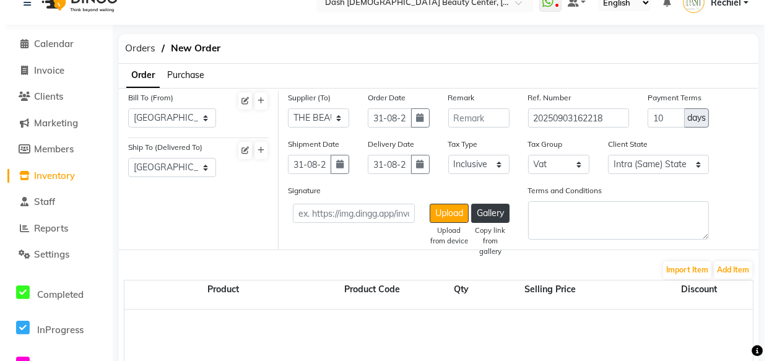
scroll to position [22, 0]
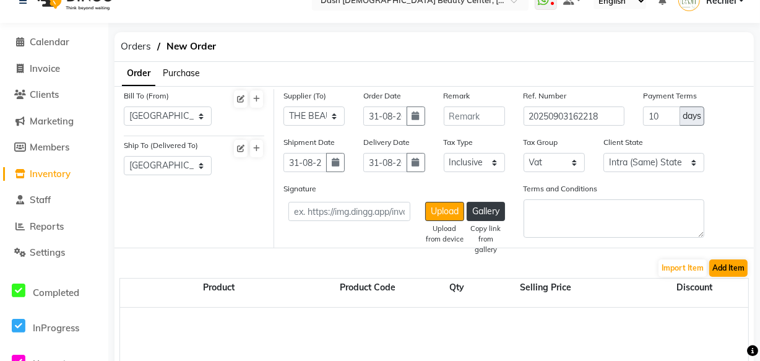
click at [724, 264] on button "Add Item" at bounding box center [728, 267] width 38 height 17
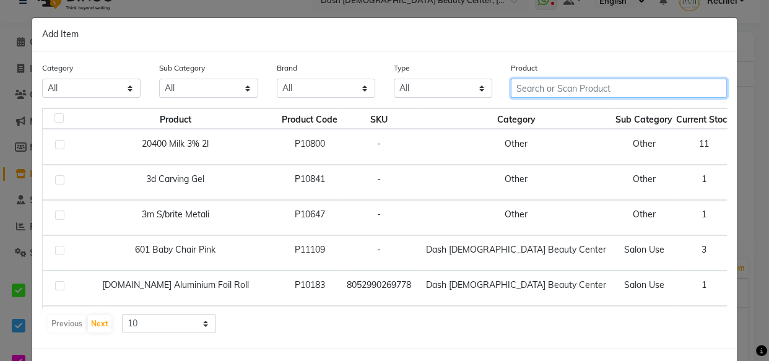
click at [589, 84] on input "text" at bounding box center [619, 88] width 216 height 19
type input "v"
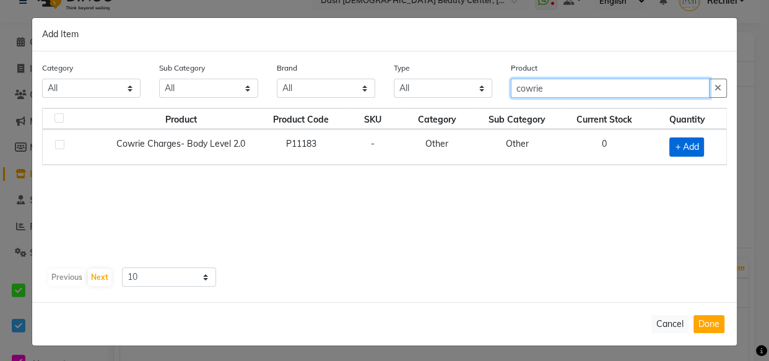
type input "cowrie"
click at [698, 145] on span "+ Add" at bounding box center [686, 146] width 35 height 19
checkbox input "true"
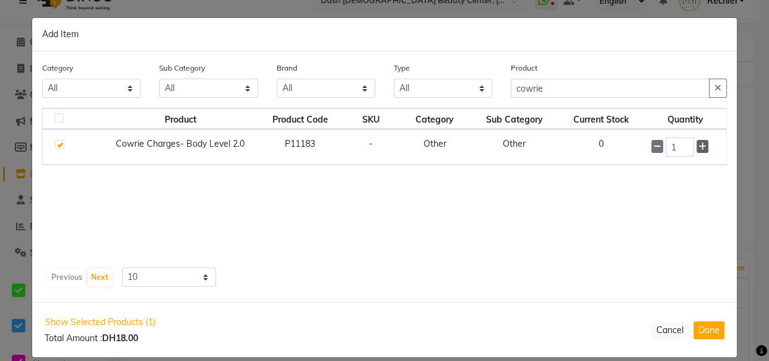
click at [698, 146] on icon at bounding box center [702, 146] width 8 height 9
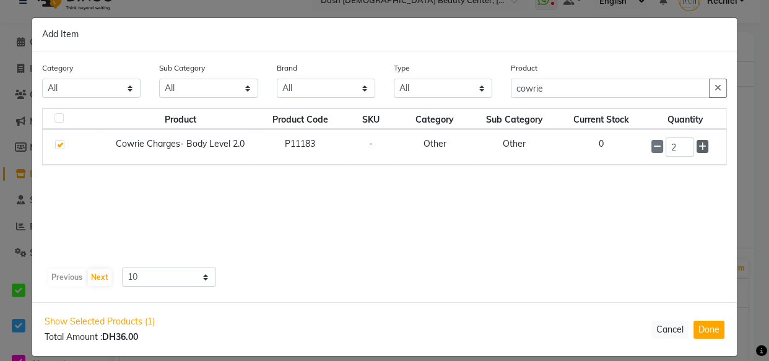
click at [700, 145] on icon at bounding box center [702, 146] width 8 height 9
click at [698, 145] on icon at bounding box center [702, 146] width 8 height 9
click at [700, 146] on icon at bounding box center [702, 146] width 8 height 9
click at [698, 145] on icon at bounding box center [702, 146] width 8 height 9
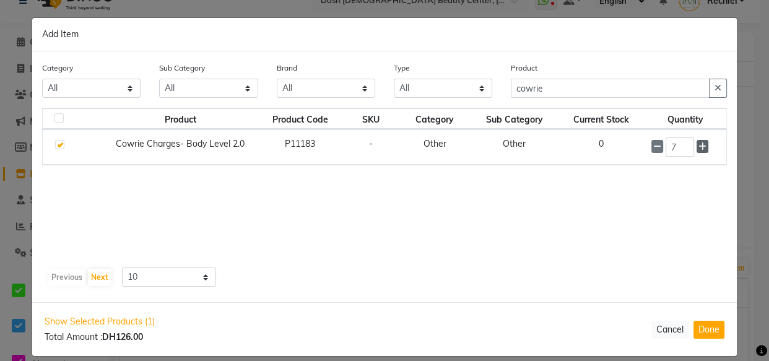
click at [698, 145] on icon at bounding box center [702, 146] width 8 height 9
click at [678, 145] on input "10" at bounding box center [679, 146] width 28 height 19
type input "1"
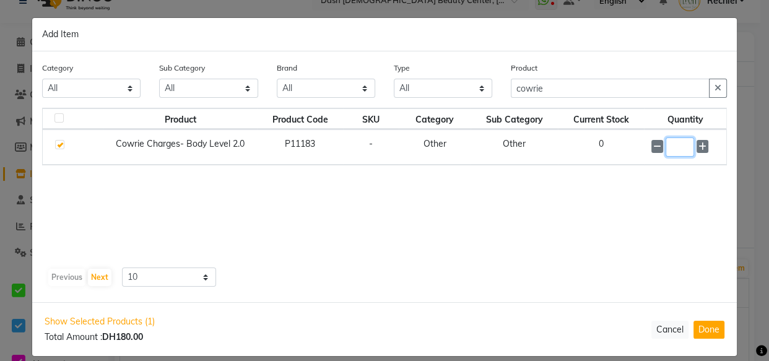
type input "6"
type input "36"
click at [654, 247] on div "Product Product Code SKU Category Sub Category Current Stock Quantity Cowrie Ch…" at bounding box center [384, 185] width 685 height 155
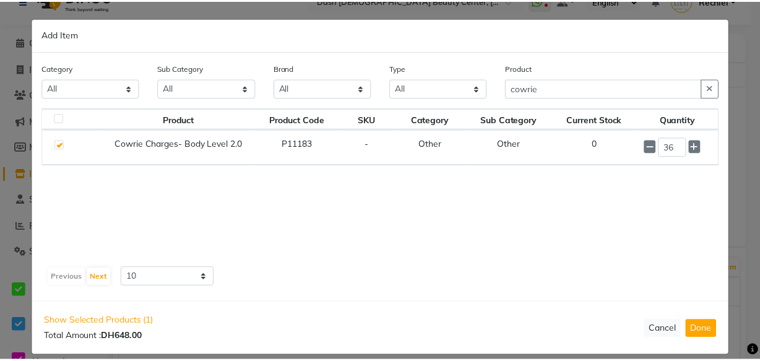
scroll to position [13, 0]
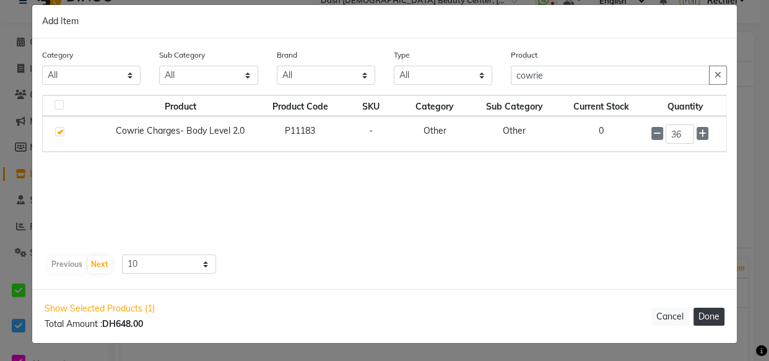
click at [706, 316] on button "Done" at bounding box center [708, 317] width 31 height 18
select select "3972"
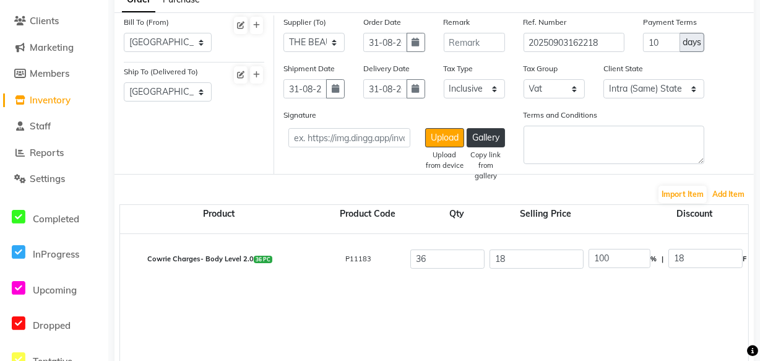
scroll to position [96, 0]
click at [535, 254] on input "18" at bounding box center [537, 258] width 94 height 19
type input "1"
type input "1800"
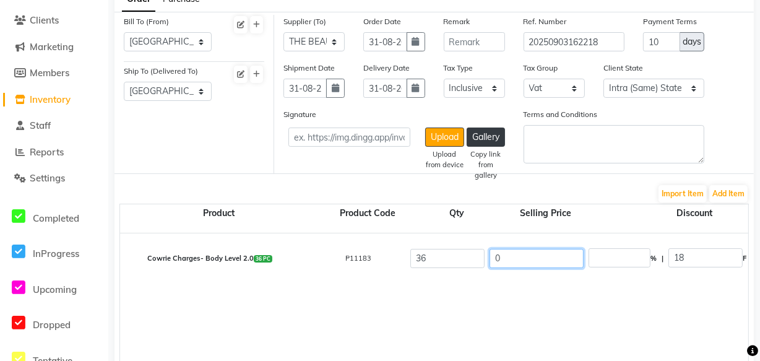
type input "0"
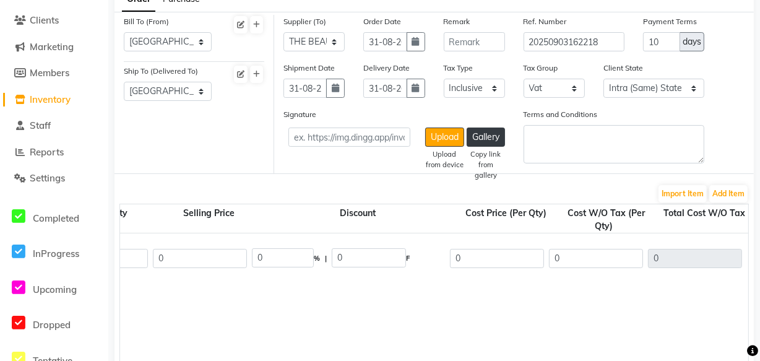
scroll to position [0, 338]
click at [509, 264] on input "0" at bounding box center [496, 258] width 94 height 19
type input "18"
click at [687, 298] on div "Cowrie Charges- Body Level 2.0 36 PC P11183 36 0 0 % | 0 F 18 0 0 None Vat (5%)…" at bounding box center [479, 310] width 1395 height 155
type input "17.14"
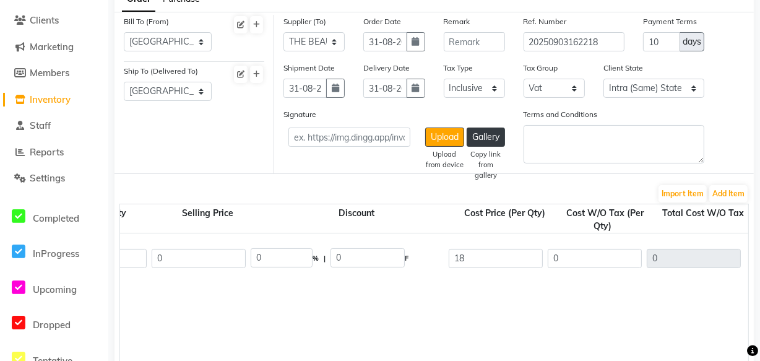
type input "617.04"
type input "30.85"
type input "647.89"
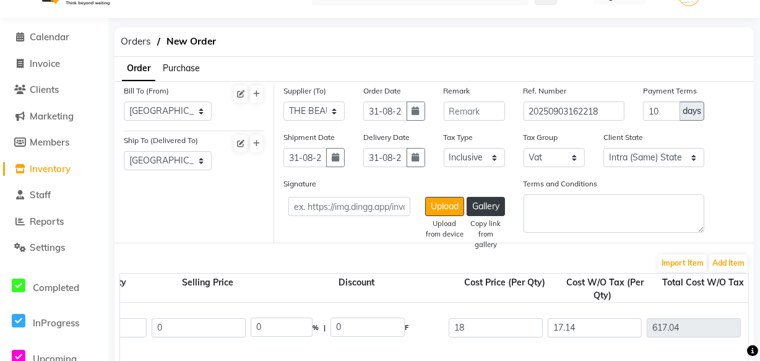
scroll to position [17, 0]
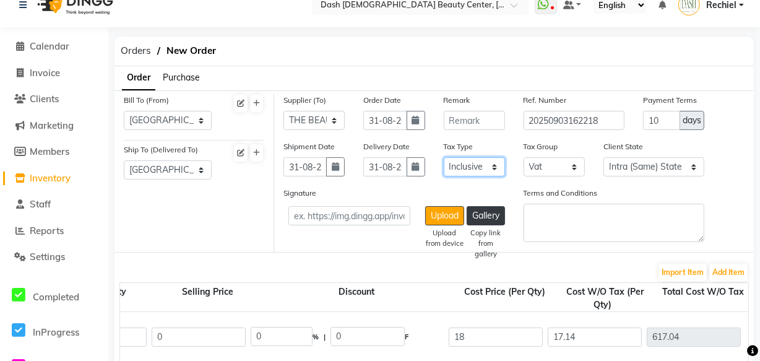
click at [486, 164] on select "Select Inclusive Exclusive" at bounding box center [474, 166] width 61 height 19
select select "false"
click at [444, 158] on select "Select Inclusive Exclusive" at bounding box center [474, 166] width 61 height 19
type input "18"
type input "648"
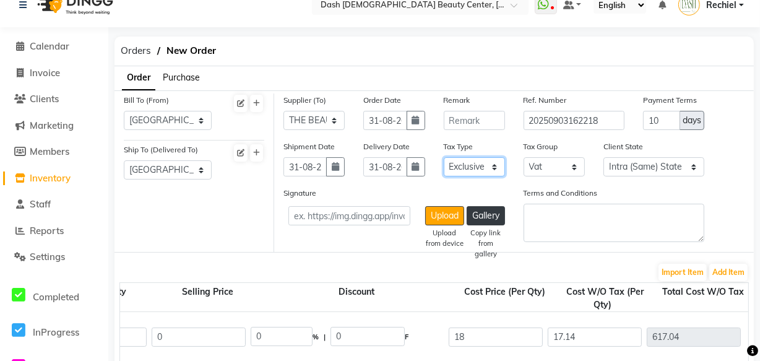
type input "32.4"
type input "680.4"
click at [739, 236] on div "Signature Upload Upload from device Gallery Copy link from gallery Terms and Co…" at bounding box center [514, 219] width 480 height 66
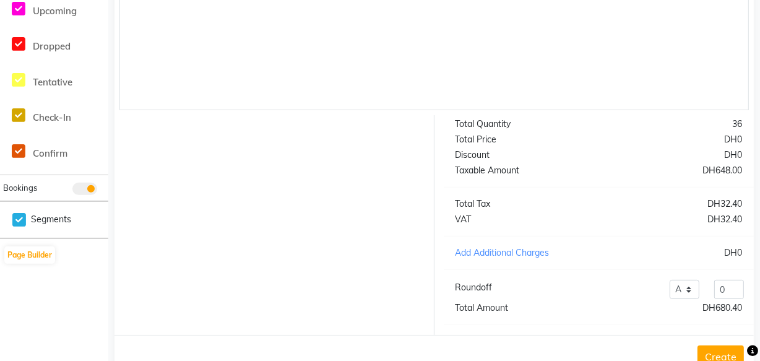
scroll to position [421, 0]
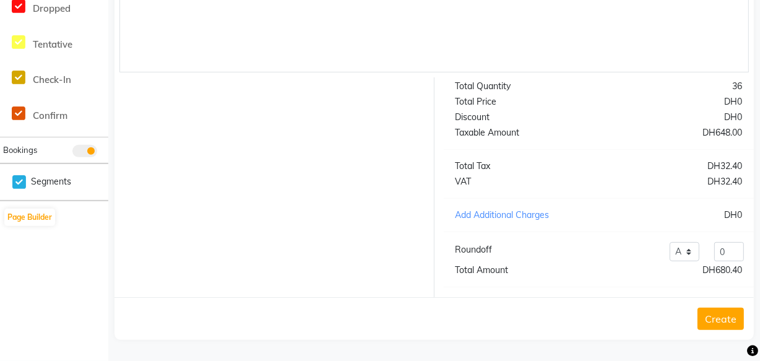
click at [719, 321] on button "Create" at bounding box center [721, 319] width 46 height 22
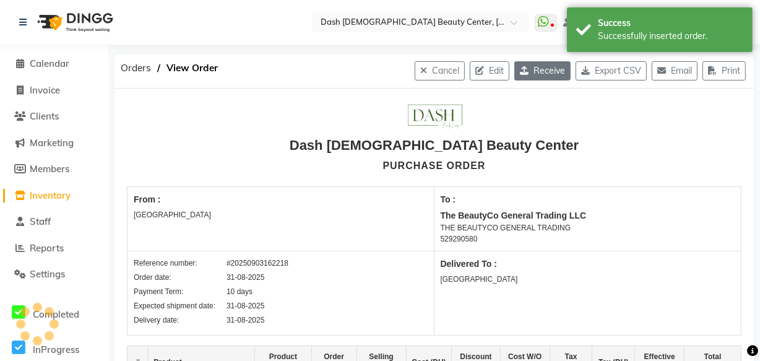
click at [545, 69] on button "Receive" at bounding box center [542, 70] width 56 height 19
select select "1470"
select select "1471"
select select "5438"
select select "false"
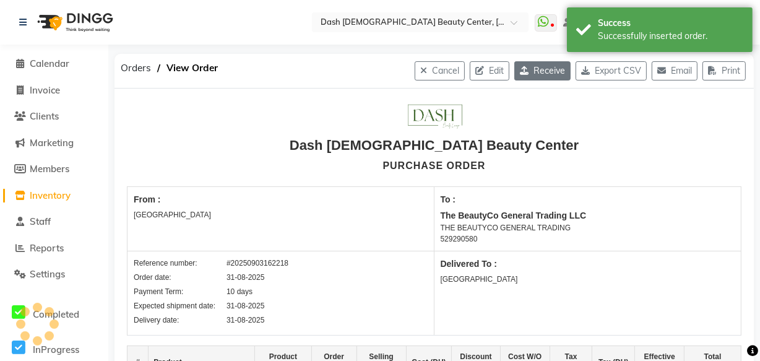
select select "3972"
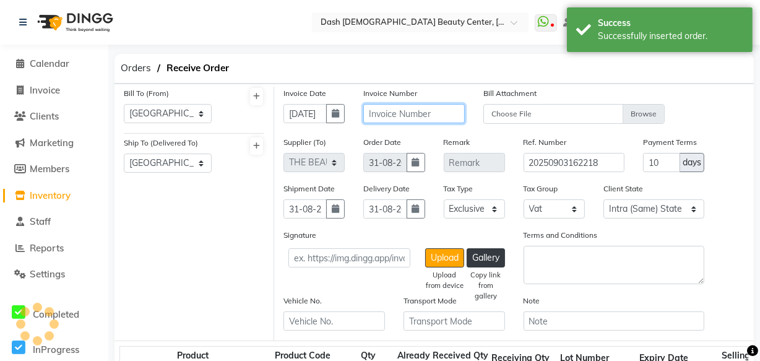
click at [402, 117] on input "text" at bounding box center [414, 113] width 102 height 19
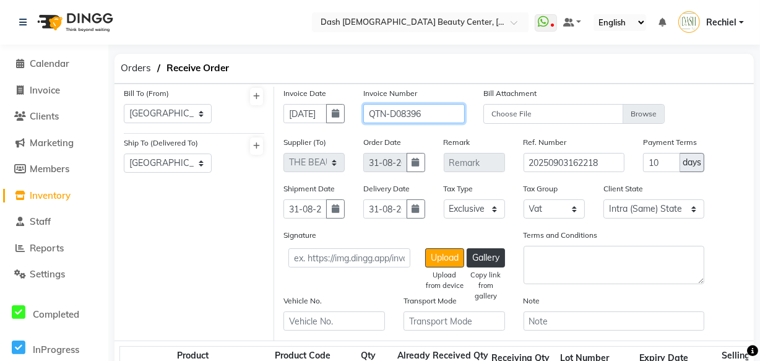
type input "QTN-D08396"
click at [344, 106] on button "button" at bounding box center [335, 113] width 19 height 19
select select "9"
select select "2025"
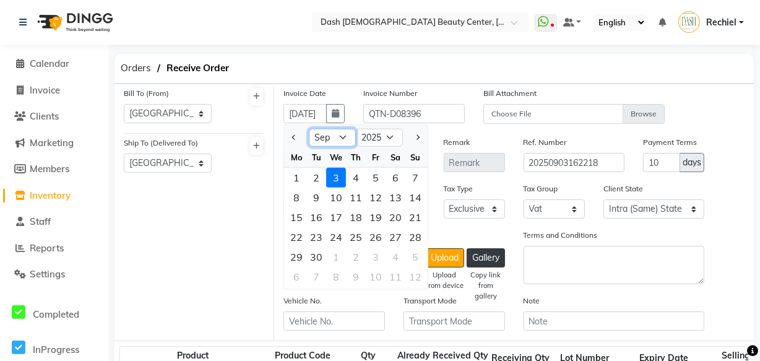
click at [328, 140] on select "Jan Feb Mar Apr May Jun [DATE] Aug Sep Oct Nov Dec" at bounding box center [332, 137] width 47 height 19
select select "8"
click at [309, 128] on select "Jan Feb Mar Apr May Jun [DATE] Aug Sep Oct Nov Dec" at bounding box center [332, 137] width 47 height 19
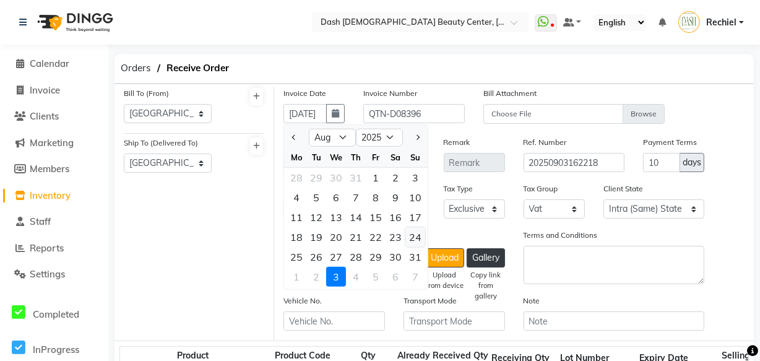
click at [421, 241] on div "24" at bounding box center [415, 237] width 20 height 20
type input "24-08-2025"
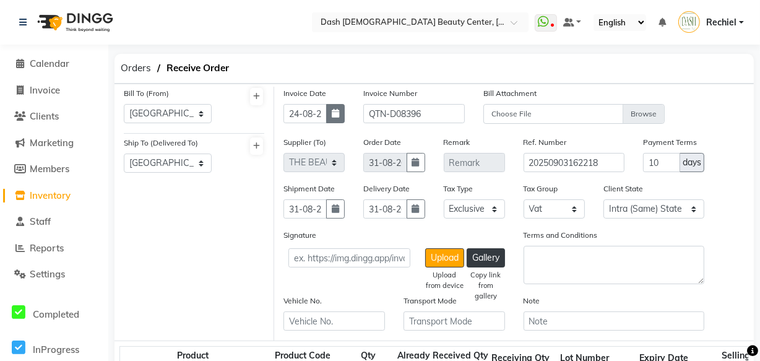
click at [344, 118] on button "button" at bounding box center [335, 113] width 19 height 19
select select "8"
select select "2025"
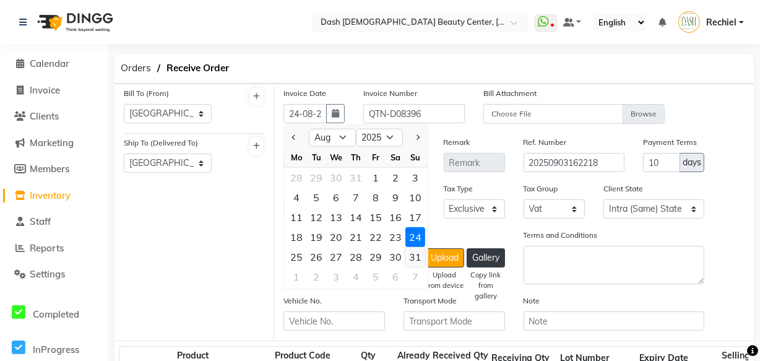
click at [422, 258] on div "31" at bounding box center [415, 257] width 20 height 20
type input "31-08-2025"
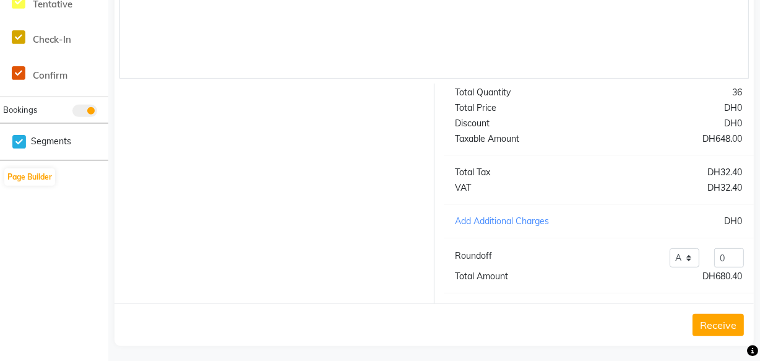
scroll to position [469, 0]
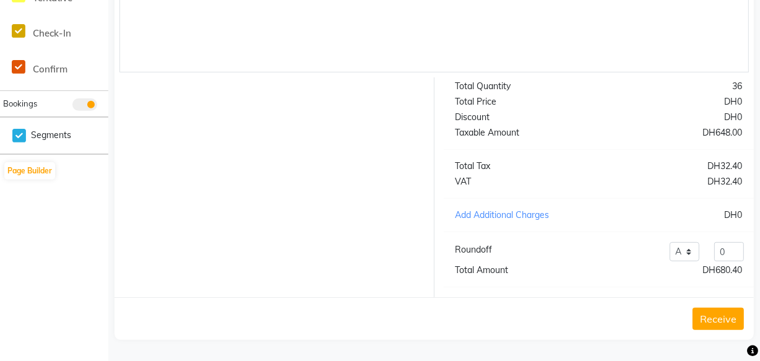
click at [723, 318] on button "Receive" at bounding box center [718, 319] width 51 height 22
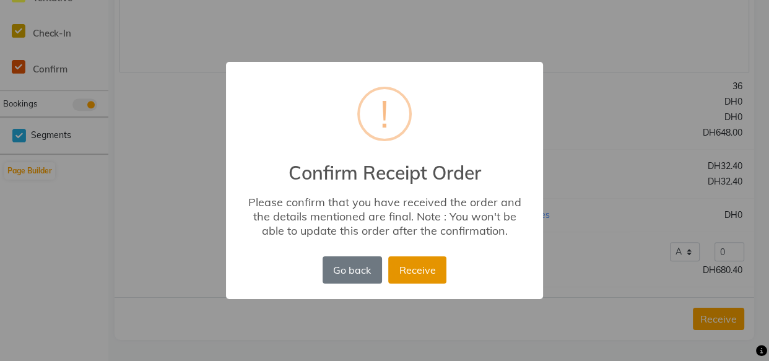
click at [431, 280] on button "Receive" at bounding box center [417, 269] width 58 height 27
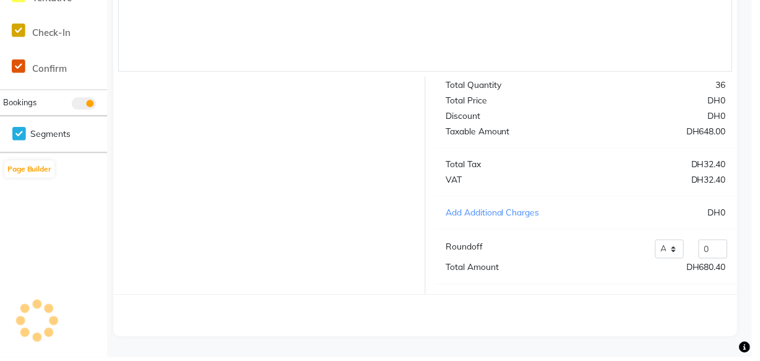
scroll to position [0, 0]
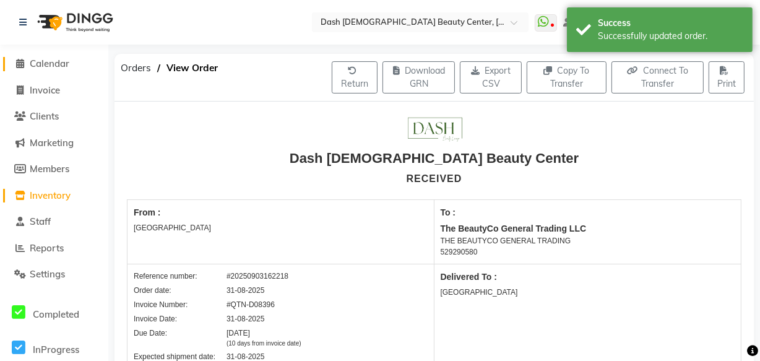
click at [56, 62] on span "Calendar" at bounding box center [50, 64] width 40 height 12
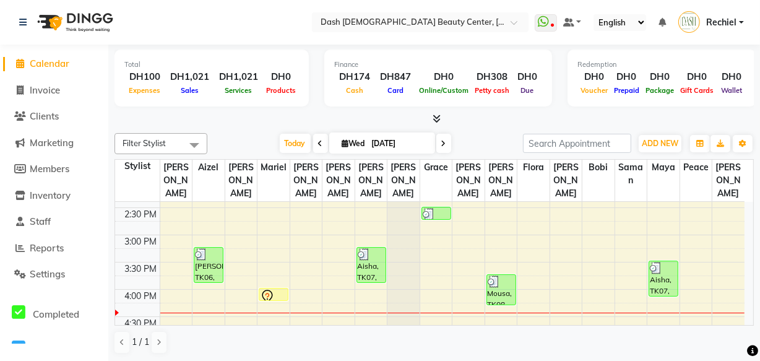
scroll to position [337, 0]
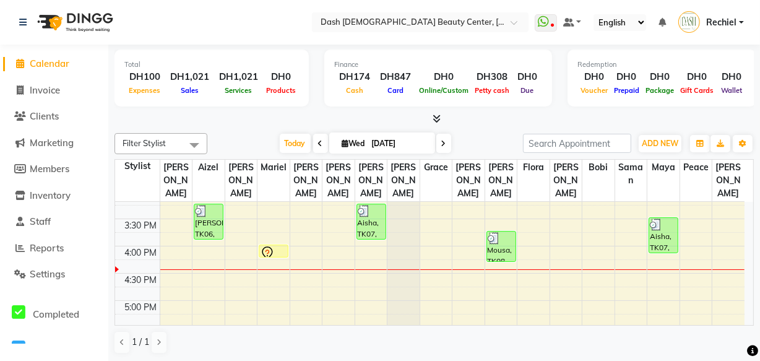
click at [277, 246] on div at bounding box center [273, 253] width 27 height 15
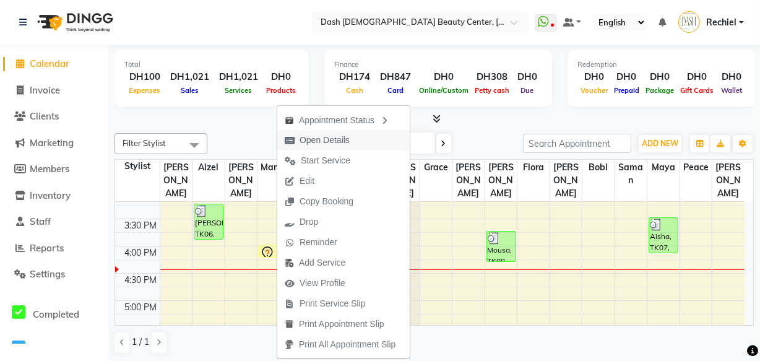
click at [376, 131] on button "Open Details" at bounding box center [343, 140] width 132 height 20
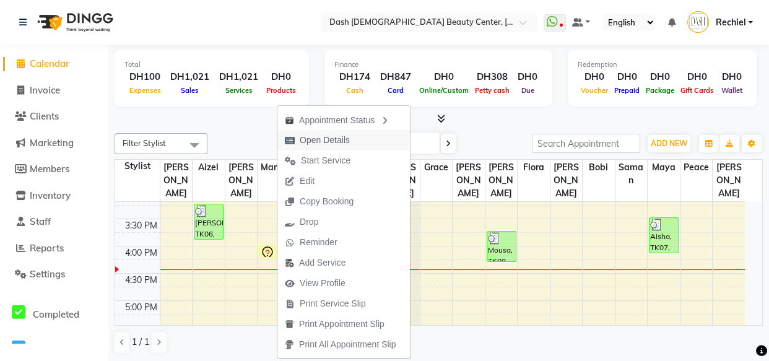
select select "7"
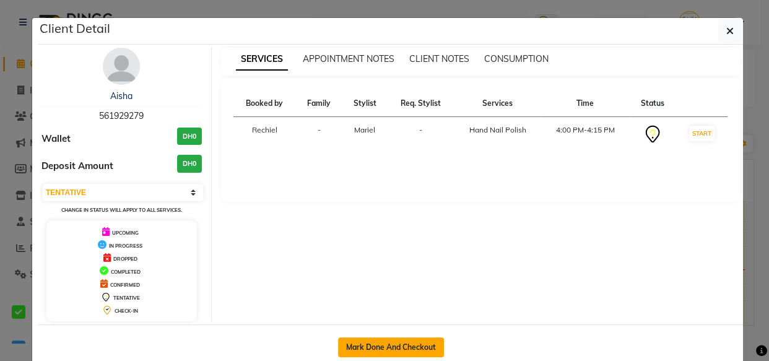
click at [397, 353] on button "Mark Done And Checkout" at bounding box center [391, 347] width 106 height 20
select select "service"
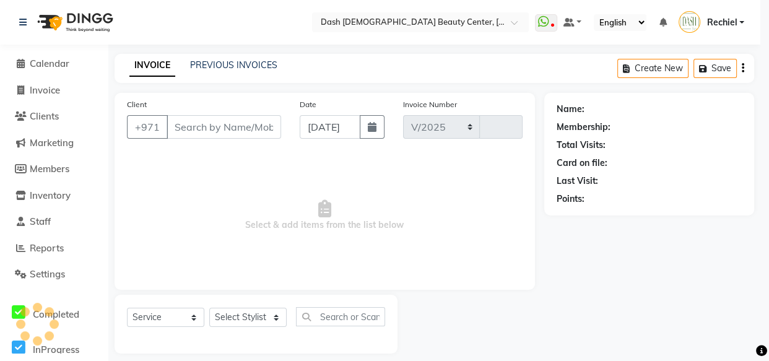
select select "8372"
type input "3604"
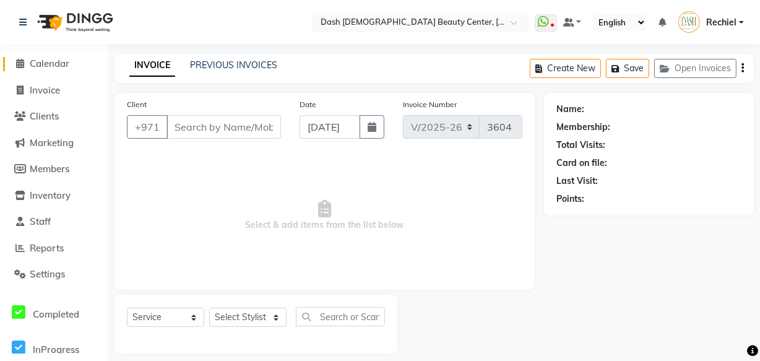
type input "561929279"
select select "81108"
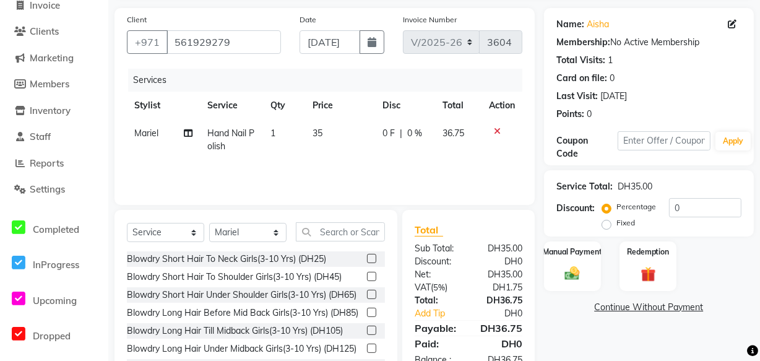
scroll to position [136, 0]
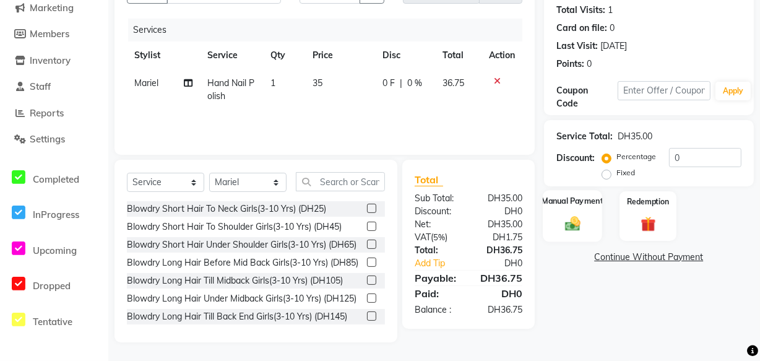
click at [574, 217] on img at bounding box center [572, 223] width 25 height 18
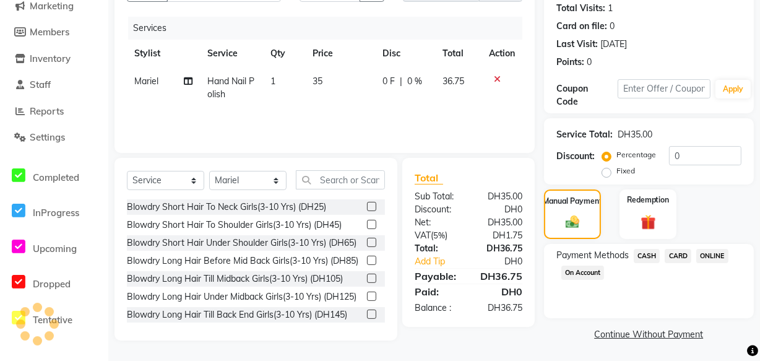
click at [677, 257] on span "CARD" at bounding box center [678, 256] width 27 height 14
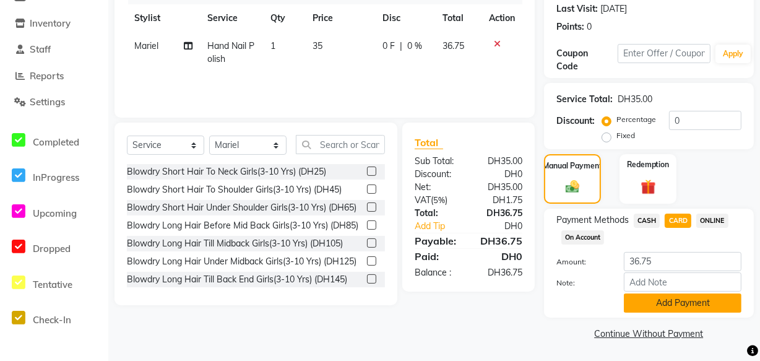
click at [690, 311] on button "Add Payment" at bounding box center [683, 302] width 118 height 19
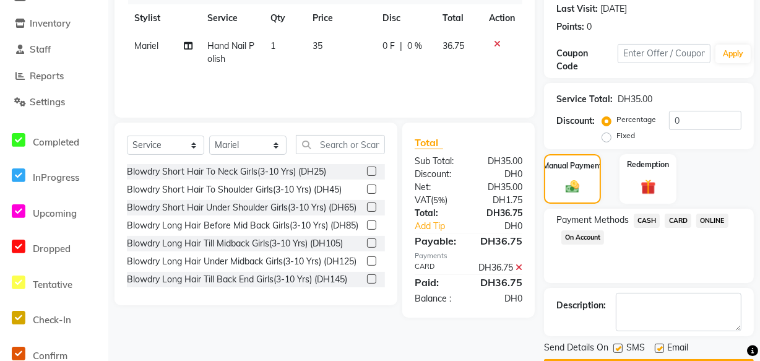
scroll to position [207, 0]
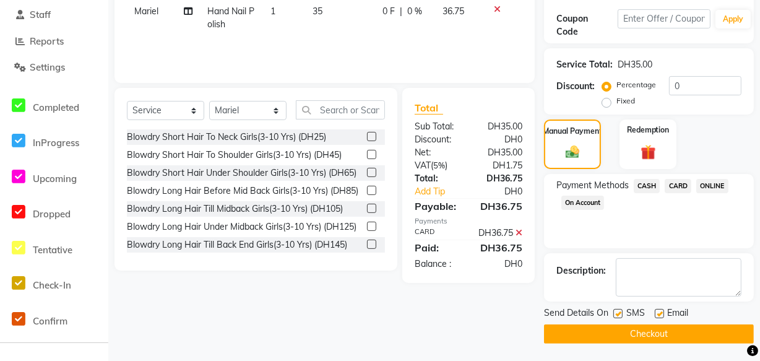
click at [660, 312] on label at bounding box center [659, 313] width 9 height 9
click at [660, 312] on input "checkbox" at bounding box center [659, 314] width 8 height 8
checkbox input "false"
click at [665, 324] on button "Checkout" at bounding box center [649, 333] width 210 height 19
click at [479, 334] on div "Client [PHONE_NUMBER] Date [DATE] Invoice Number V/2025 V/[PHONE_NUMBER] Servic…" at bounding box center [324, 114] width 439 height 457
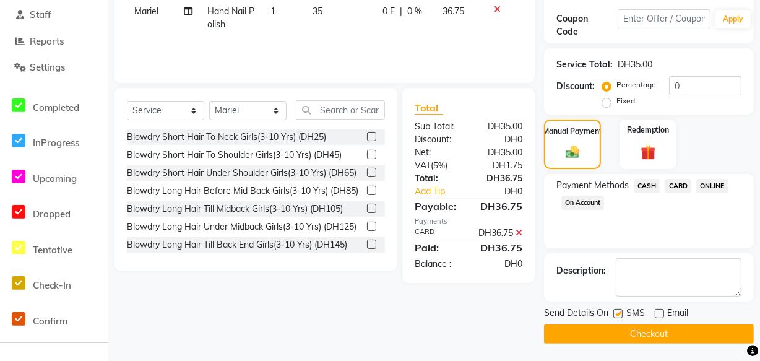
click at [646, 334] on button "Checkout" at bounding box center [649, 333] width 210 height 19
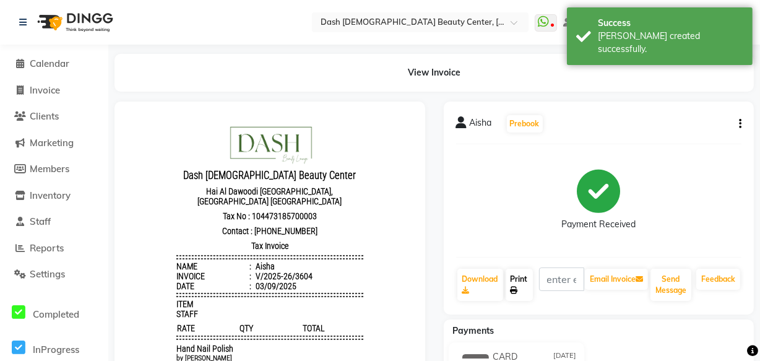
click at [514, 289] on icon at bounding box center [514, 290] width 7 height 7
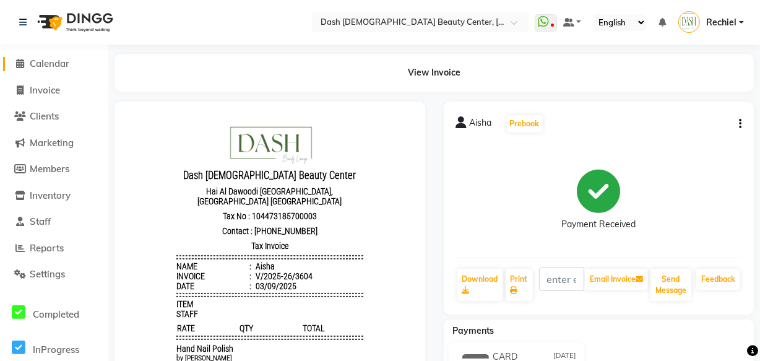
click at [60, 63] on span "Calendar" at bounding box center [50, 64] width 40 height 12
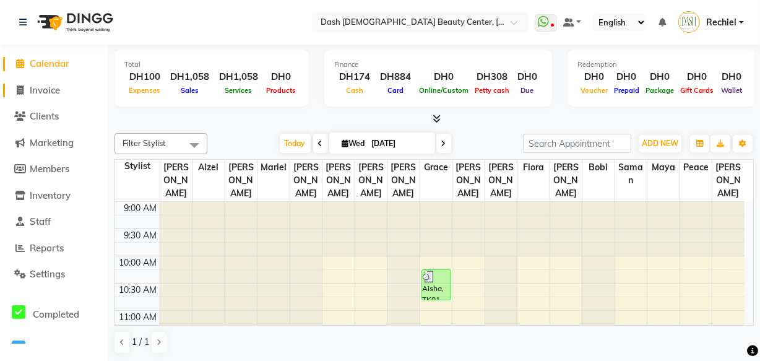
click at [60, 84] on span "Invoice" at bounding box center [45, 90] width 30 height 12
select select "service"
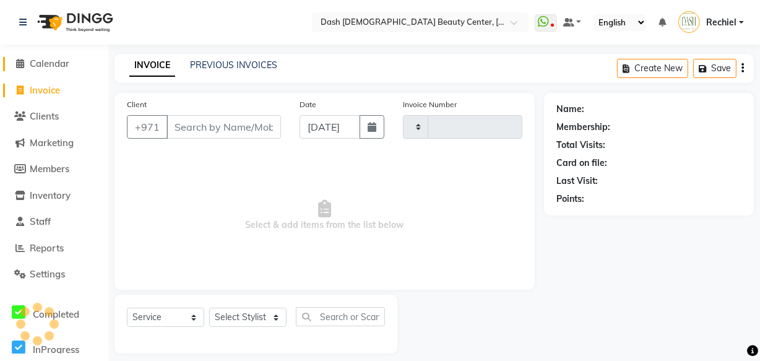
type input "3605"
select select "8372"
click at [232, 124] on input "Client" at bounding box center [224, 127] width 115 height 24
click at [248, 313] on select "Select Stylist" at bounding box center [247, 317] width 77 height 19
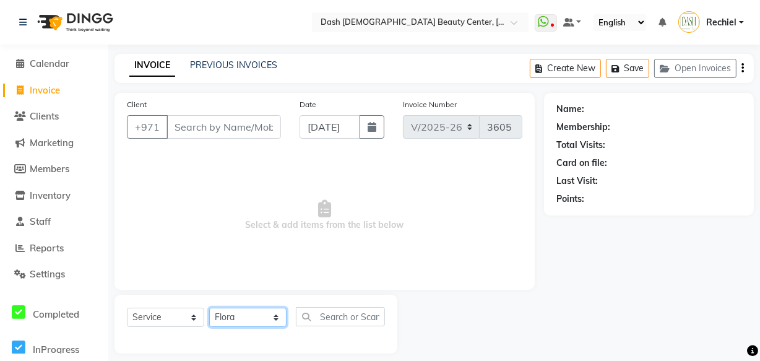
click at [209, 308] on select "Select Stylist [PERSON_NAME] [PERSON_NAME] [PERSON_NAME] [PERSON_NAME] [PERSON_…" at bounding box center [247, 317] width 77 height 19
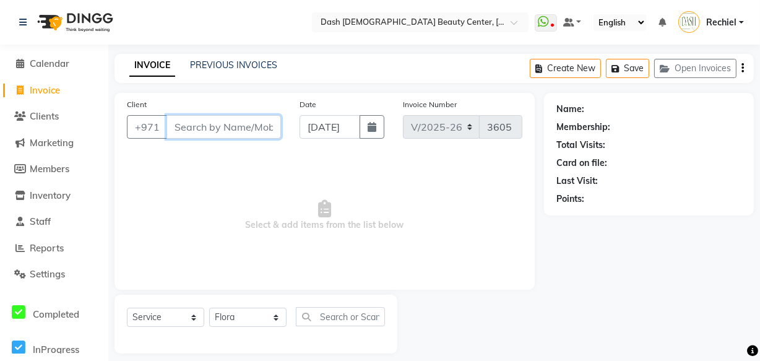
click at [252, 133] on input "Client" at bounding box center [224, 127] width 115 height 24
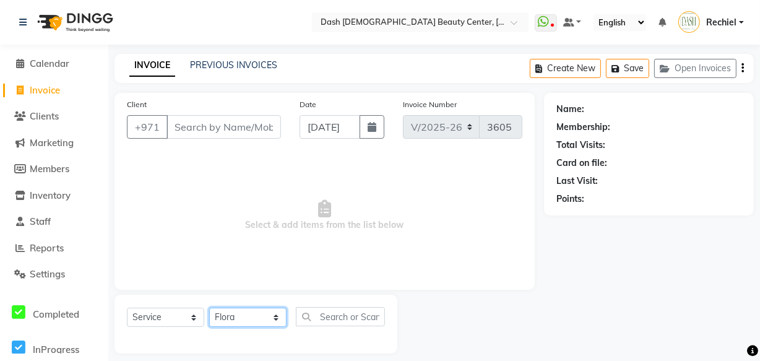
click at [236, 326] on select "Select Stylist [PERSON_NAME] [PERSON_NAME] [PERSON_NAME] [PERSON_NAME] [PERSON_…" at bounding box center [247, 317] width 77 height 19
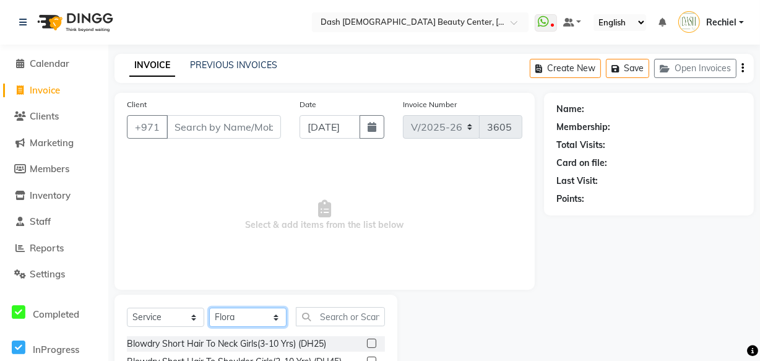
select select "81113"
click at [209, 308] on select "Select Stylist [PERSON_NAME] [PERSON_NAME] [PERSON_NAME] [PERSON_NAME] [PERSON_…" at bounding box center [247, 317] width 77 height 19
click at [253, 309] on select "Select Stylist [PERSON_NAME] [PERSON_NAME] [PERSON_NAME] [PERSON_NAME] [PERSON_…" at bounding box center [247, 317] width 77 height 19
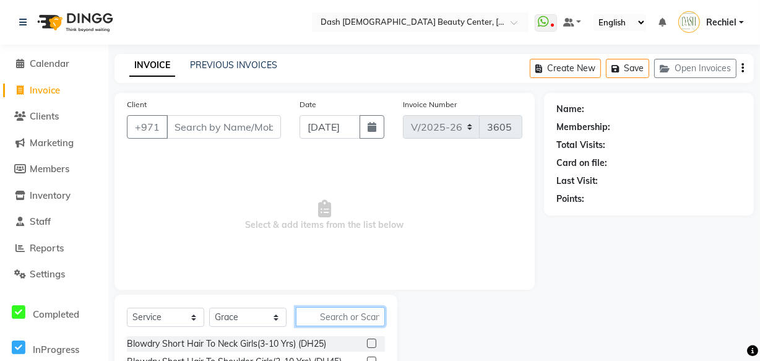
click at [347, 318] on input "text" at bounding box center [340, 316] width 89 height 19
type input "b"
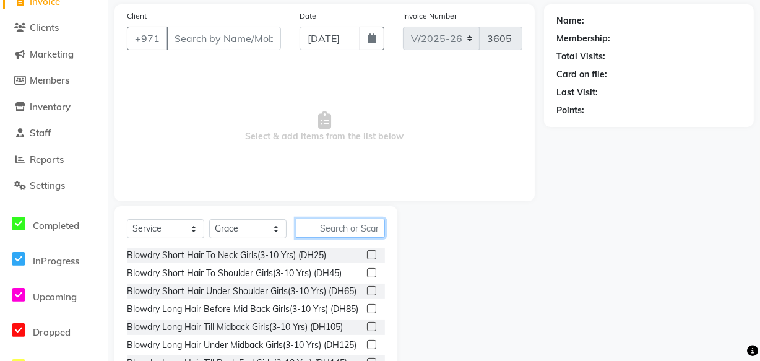
scroll to position [94, 0]
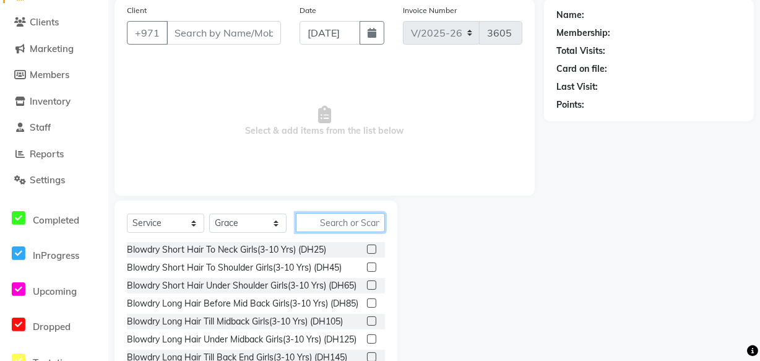
click at [363, 222] on input "text" at bounding box center [340, 222] width 89 height 19
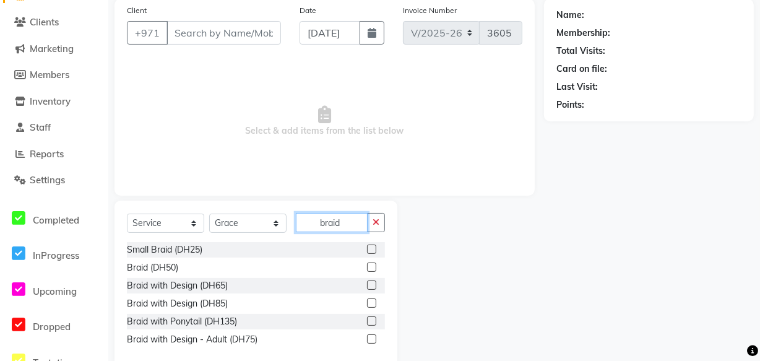
type input "braid"
click at [396, 236] on div "Select Service Product Membership Package Voucher Prepaid Gift Card Select Styl…" at bounding box center [256, 284] width 283 height 167
click at [377, 223] on icon "button" at bounding box center [376, 222] width 7 height 9
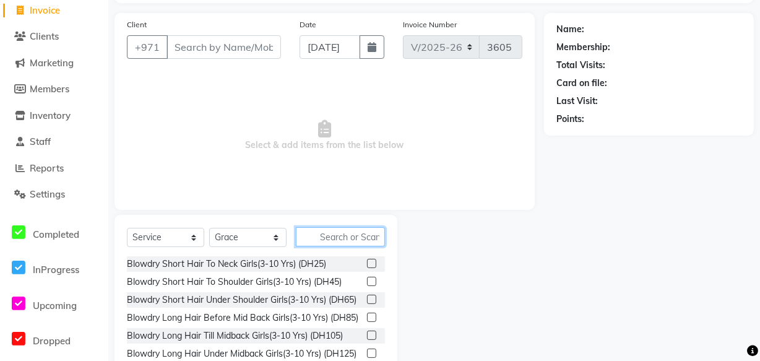
scroll to position [0, 0]
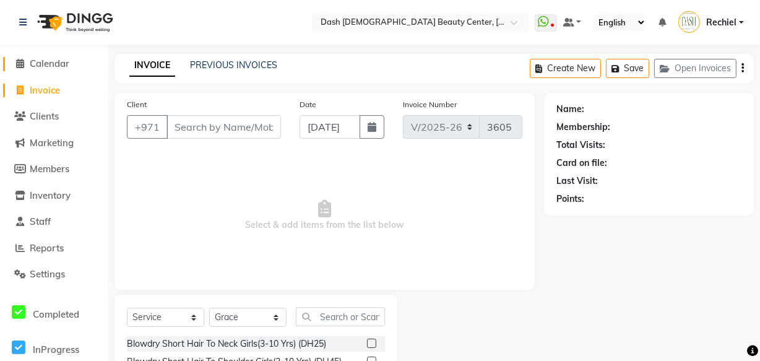
click at [40, 66] on span "Calendar" at bounding box center [50, 64] width 40 height 12
click at [48, 68] on span "Calendar" at bounding box center [50, 64] width 40 height 12
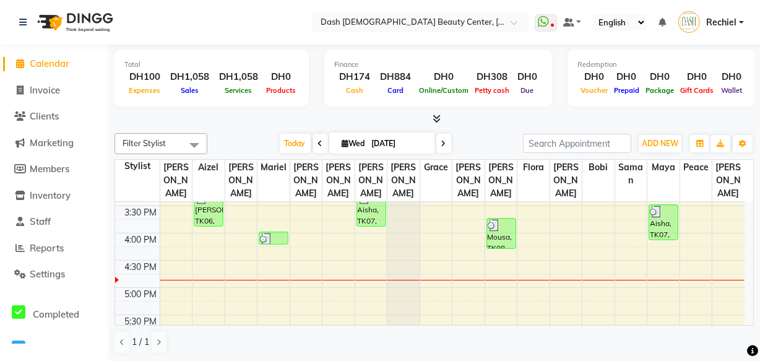
scroll to position [361, 0]
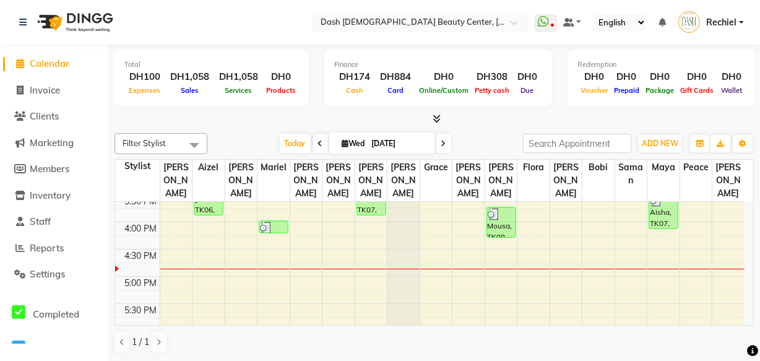
click at [155, 290] on td at bounding box center [137, 297] width 45 height 14
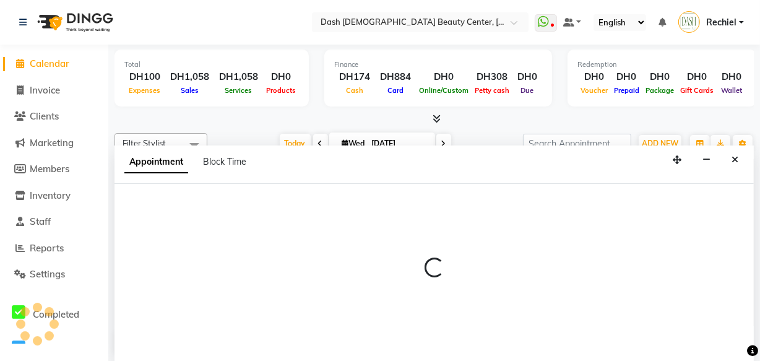
scroll to position [0, 0]
select select "81107"
select select "tentative"
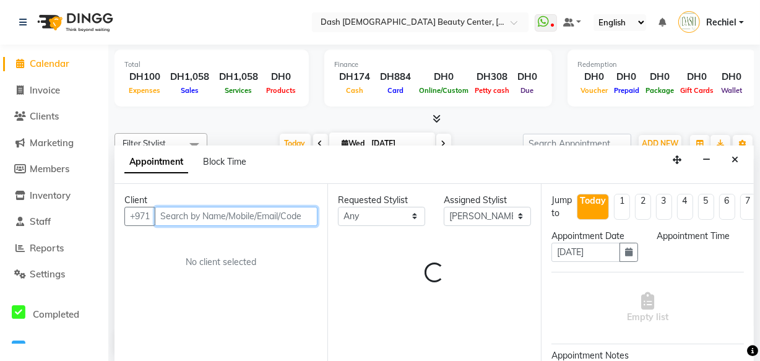
select select "1005"
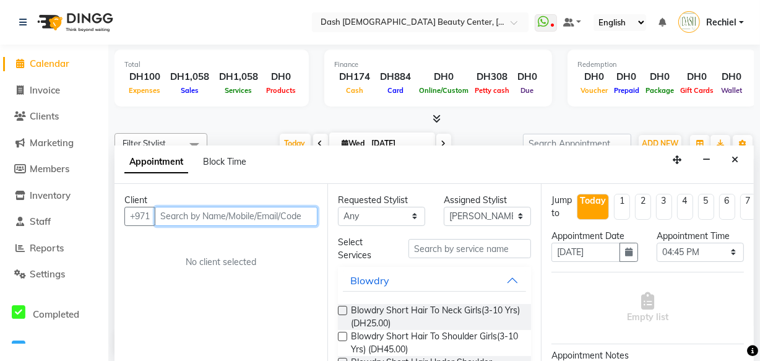
click at [259, 217] on input "text" at bounding box center [236, 216] width 163 height 19
click at [63, 90] on link "Invoice" at bounding box center [54, 91] width 102 height 14
select select "service"
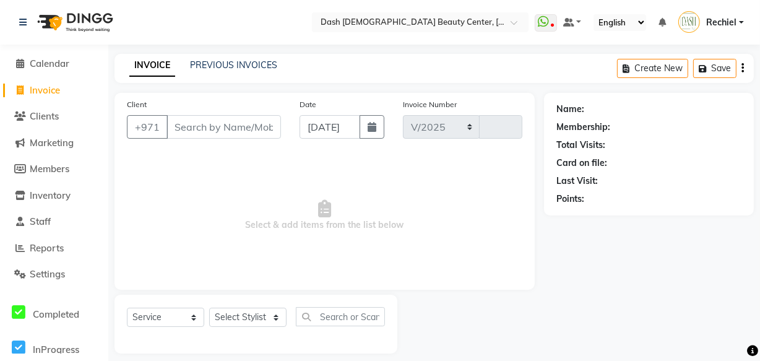
select select "8372"
type input "3605"
click at [241, 132] on input "Client" at bounding box center [224, 127] width 115 height 24
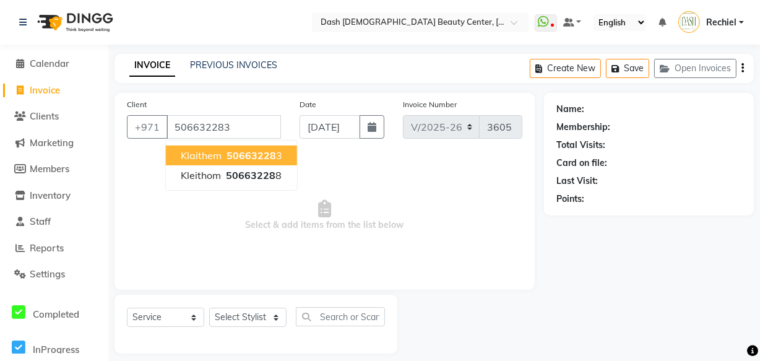
type input "506632283"
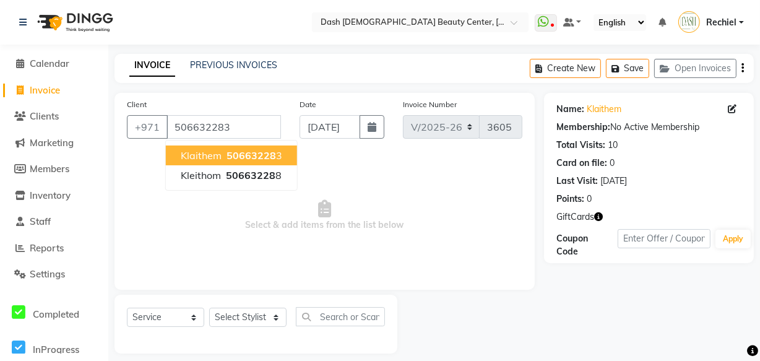
click at [269, 151] on span "50663228" at bounding box center [252, 155] width 50 height 12
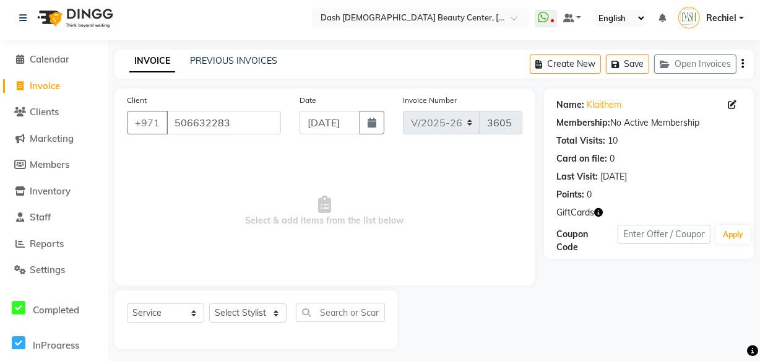
scroll to position [12, 0]
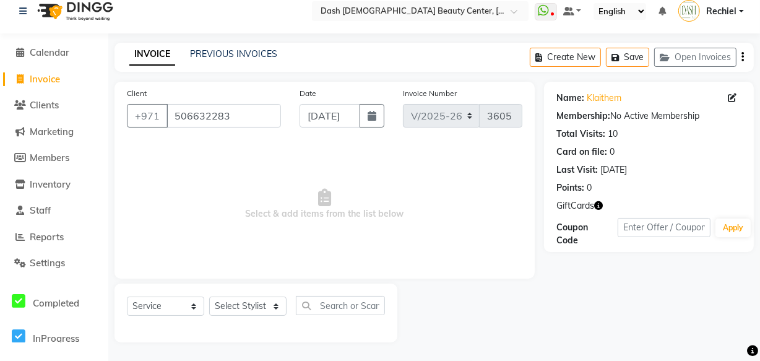
click at [596, 204] on icon "button" at bounding box center [598, 205] width 9 height 9
click at [526, 334] on div at bounding box center [470, 313] width 146 height 59
click at [264, 305] on select "Select Stylist [PERSON_NAME] [PERSON_NAME] [PERSON_NAME] [PERSON_NAME] [PERSON_…" at bounding box center [247, 306] width 77 height 19
select select "81107"
click at [209, 297] on select "Select Stylist [PERSON_NAME] [PERSON_NAME] [PERSON_NAME] [PERSON_NAME] [PERSON_…" at bounding box center [247, 306] width 77 height 19
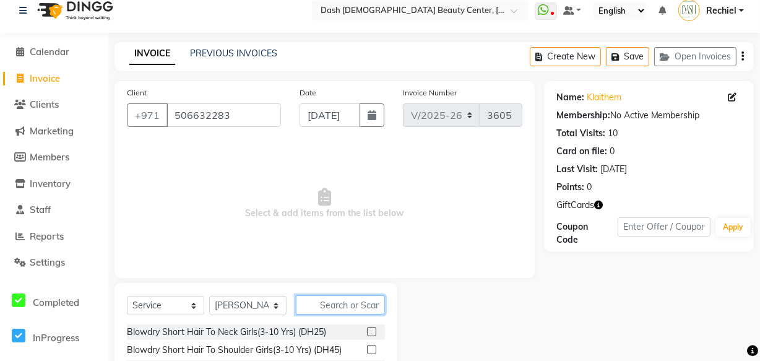
click at [353, 306] on input "text" at bounding box center [340, 304] width 89 height 19
click at [358, 303] on input "text" at bounding box center [340, 304] width 89 height 19
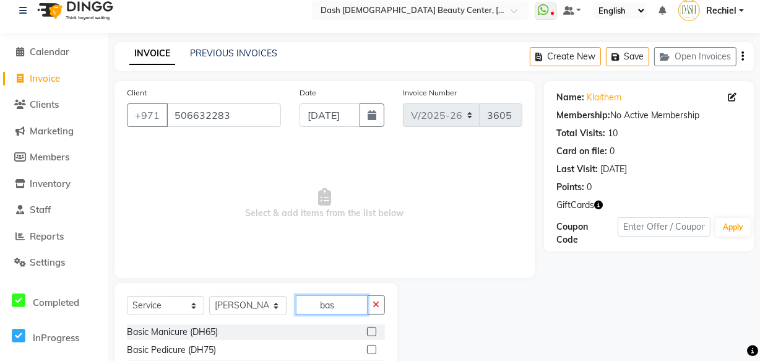
type input "bas"
click at [367, 332] on label at bounding box center [371, 331] width 9 height 9
click at [367, 332] on input "checkbox" at bounding box center [371, 332] width 8 height 8
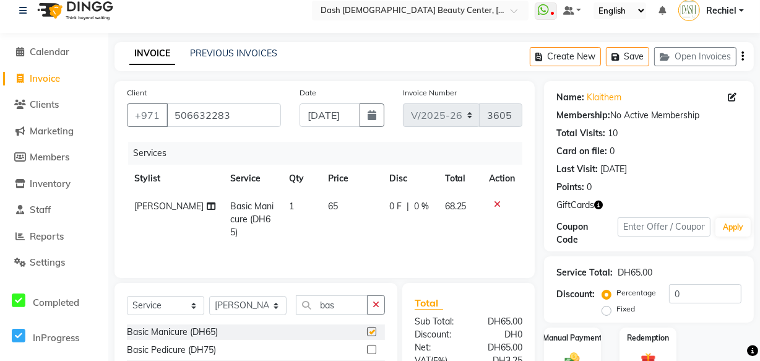
checkbox input "false"
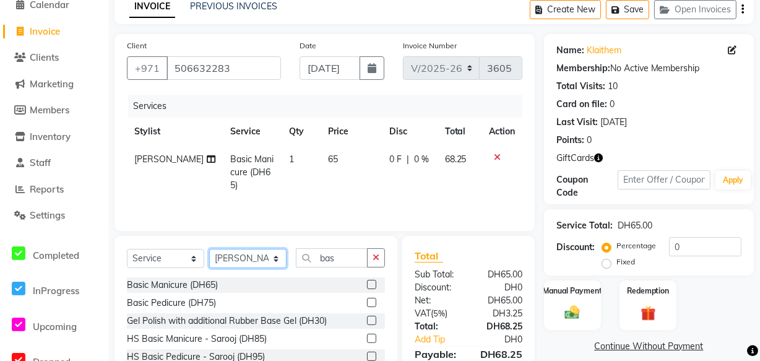
click at [271, 254] on select "Select Stylist [PERSON_NAME] [PERSON_NAME] [PERSON_NAME] [PERSON_NAME] [PERSON_…" at bounding box center [247, 258] width 77 height 19
select select "81116"
click at [209, 249] on select "Select Stylist [PERSON_NAME] [PERSON_NAME] [PERSON_NAME] [PERSON_NAME] [PERSON_…" at bounding box center [247, 258] width 77 height 19
click at [376, 259] on icon "button" at bounding box center [376, 257] width 7 height 9
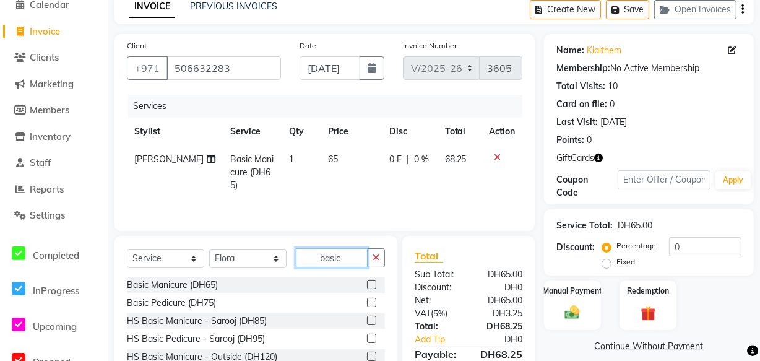
type input "basic"
click at [367, 302] on label at bounding box center [371, 302] width 9 height 9
click at [367, 302] on input "checkbox" at bounding box center [371, 303] width 8 height 8
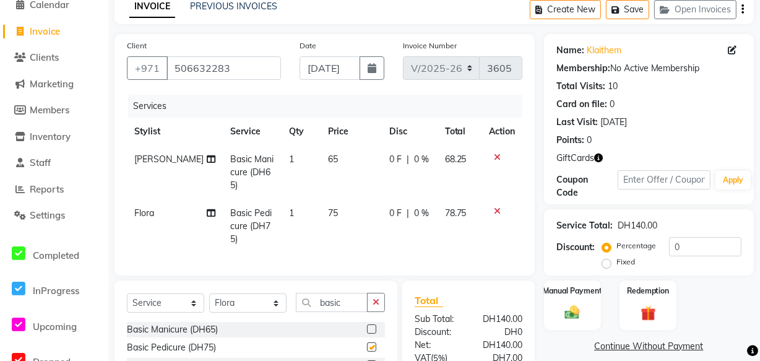
checkbox input "false"
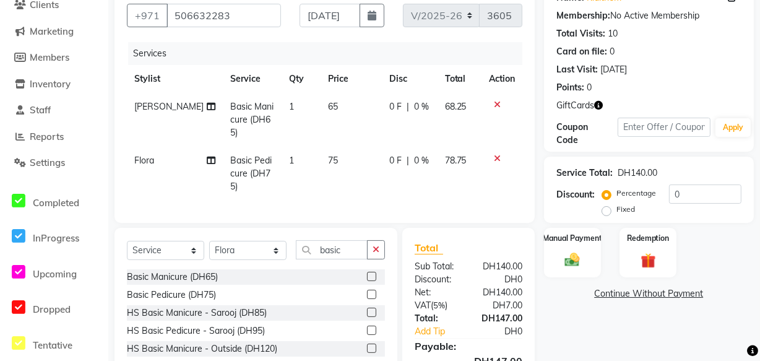
scroll to position [111, 0]
click at [576, 106] on span "GiftCards" at bounding box center [576, 105] width 38 height 13
click at [648, 254] on img at bounding box center [648, 260] width 24 height 19
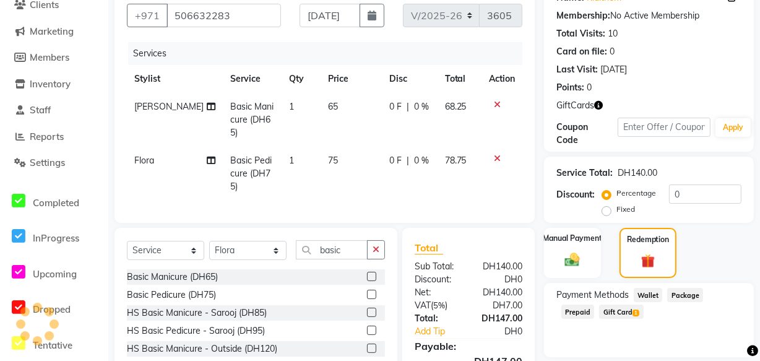
click at [599, 313] on span "Gift Card 1" at bounding box center [621, 312] width 44 height 14
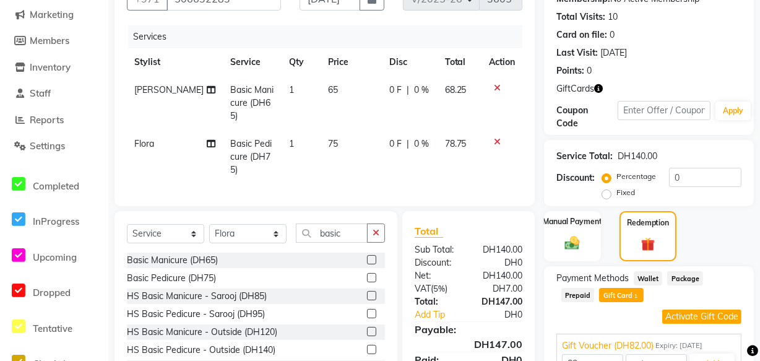
scroll to position [197, 0]
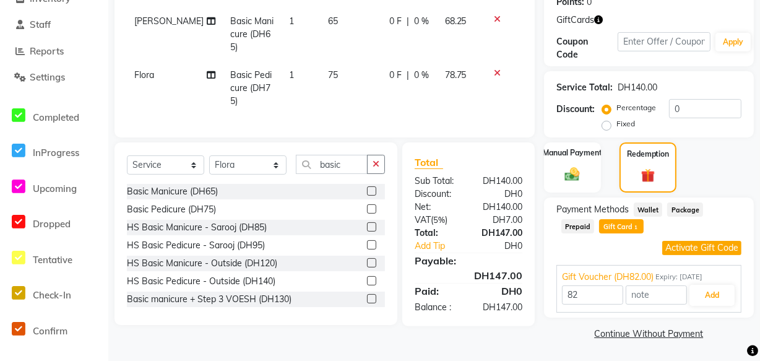
click at [705, 251] on button "Activate Gift Code" at bounding box center [701, 248] width 79 height 14
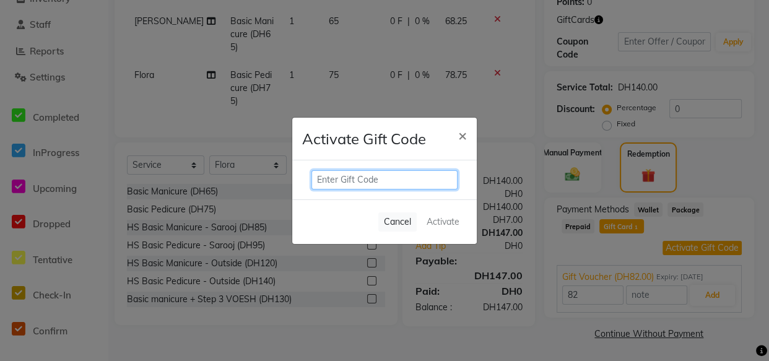
click at [420, 181] on input "text" at bounding box center [384, 179] width 146 height 19
click at [555, 326] on ngb-modal-window "Activate Gift Code × Cancel Activate" at bounding box center [384, 180] width 769 height 361
click at [631, 229] on ngb-modal-window "Activate Gift Code × Cancel Activate" at bounding box center [384, 180] width 769 height 361
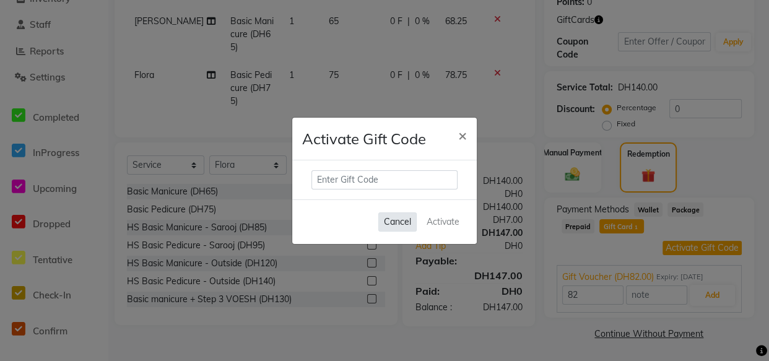
click at [402, 219] on button "Cancel" at bounding box center [397, 221] width 38 height 19
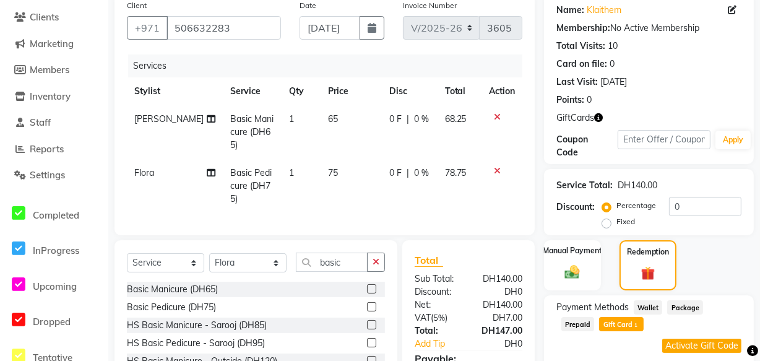
scroll to position [103, 0]
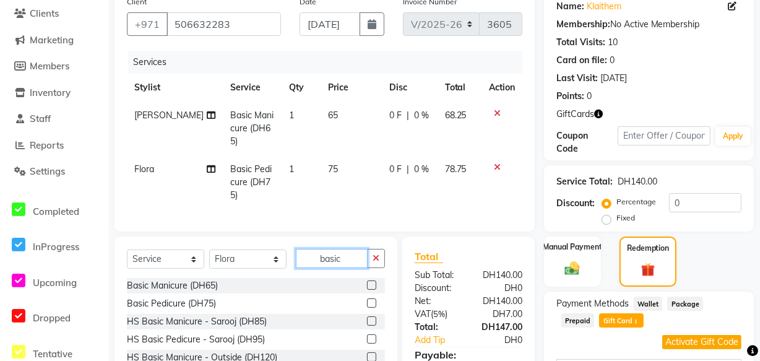
click at [352, 249] on input "basic" at bounding box center [332, 258] width 72 height 19
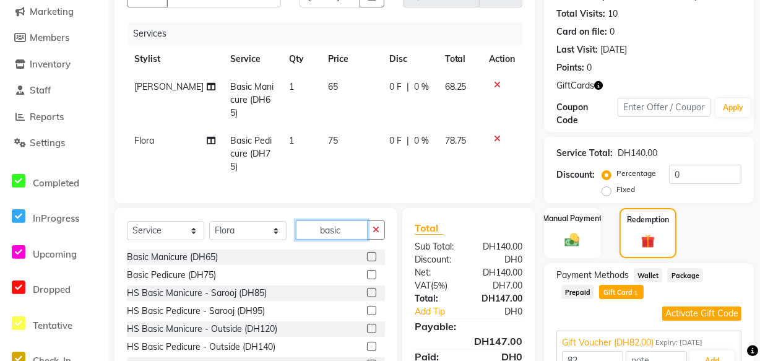
scroll to position [134, 0]
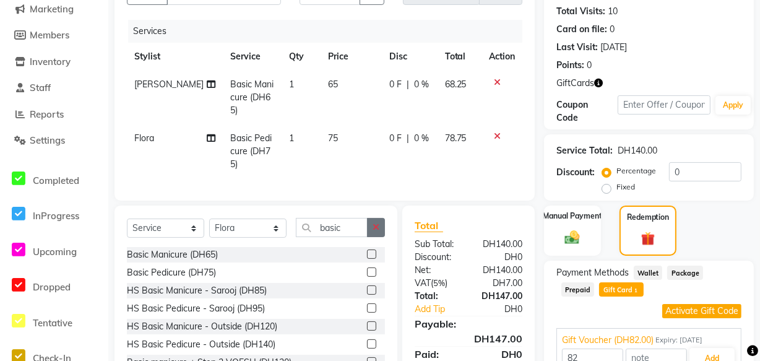
click at [371, 218] on button "button" at bounding box center [376, 227] width 18 height 19
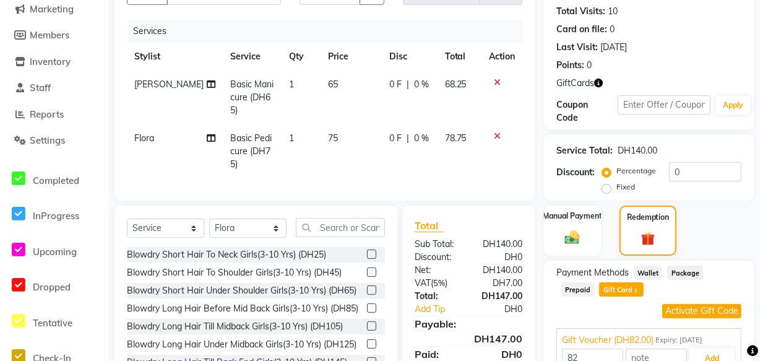
click at [688, 305] on button "Activate Gift Code" at bounding box center [701, 311] width 79 height 14
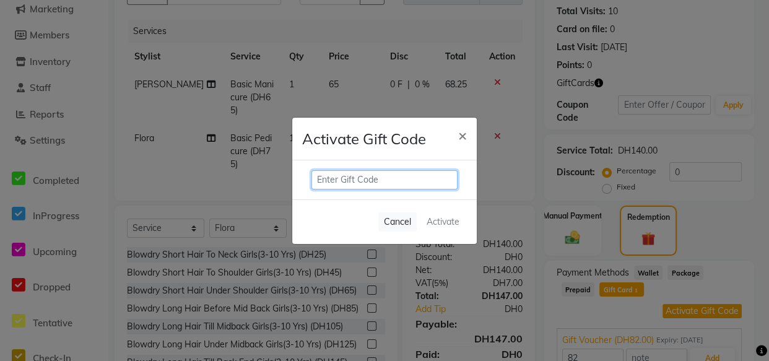
click at [406, 180] on input "text" at bounding box center [384, 179] width 146 height 19
paste input "Y5QIZXVW"
type input "Y5QIZXVW"
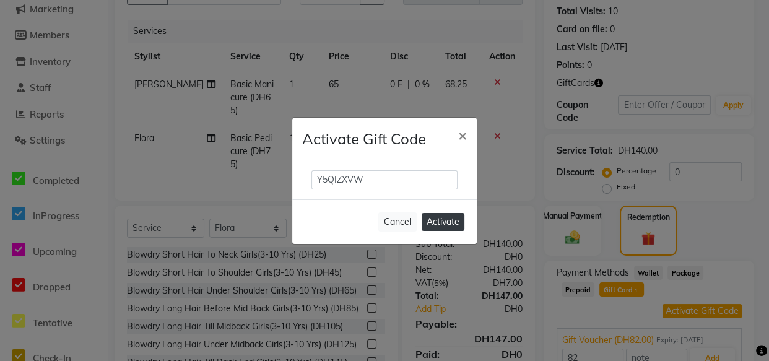
click at [451, 223] on button "Activate" at bounding box center [443, 222] width 43 height 18
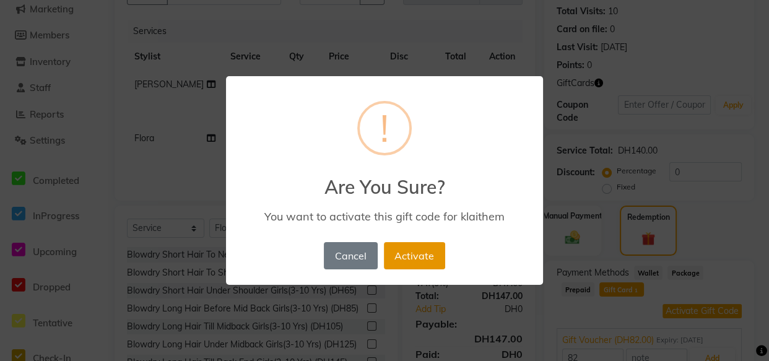
click at [422, 258] on button "Activate" at bounding box center [414, 255] width 61 height 27
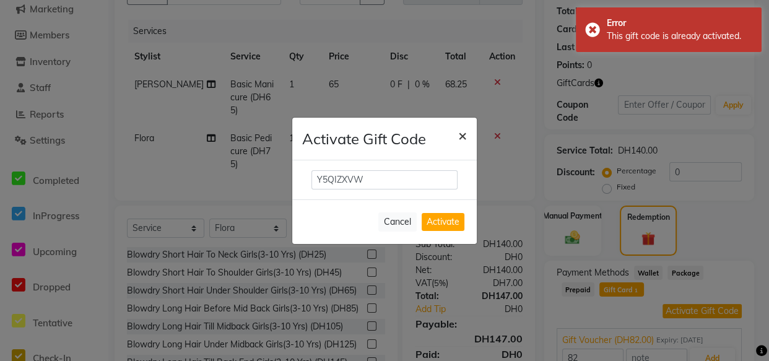
click at [461, 135] on span "×" at bounding box center [462, 135] width 9 height 19
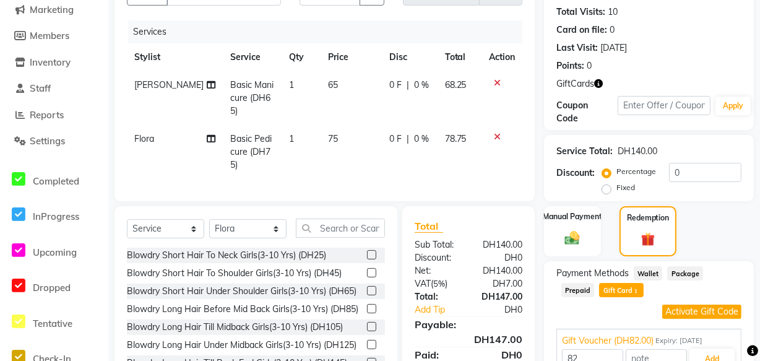
scroll to position [132, 0]
click at [496, 82] on icon at bounding box center [497, 83] width 7 height 9
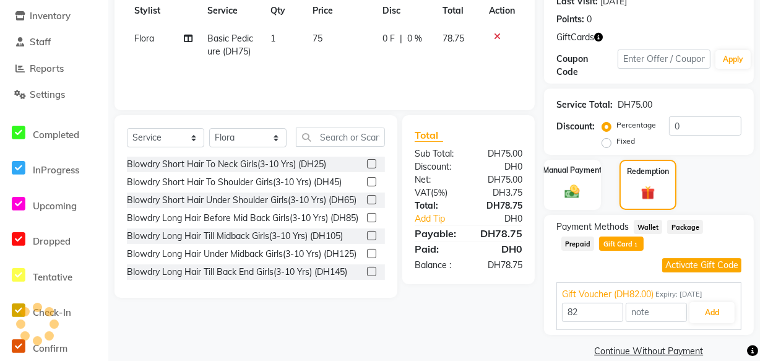
scroll to position [197, 0]
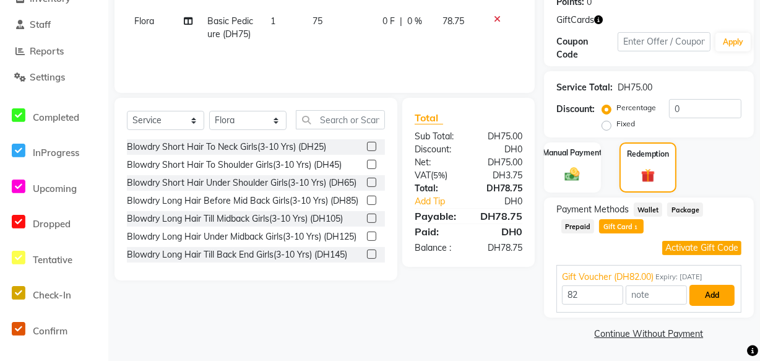
click at [721, 297] on button "Add" at bounding box center [712, 295] width 45 height 21
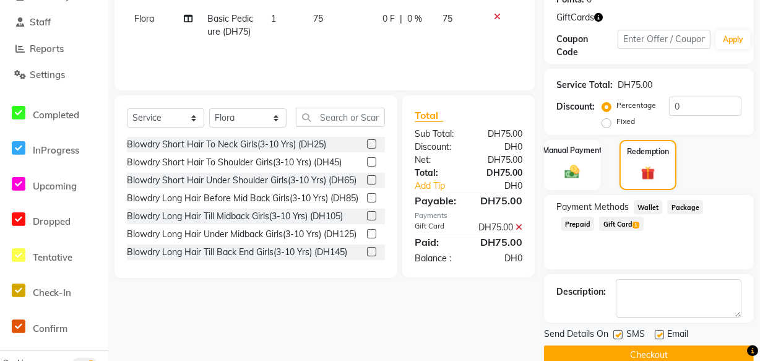
scroll to position [221, 0]
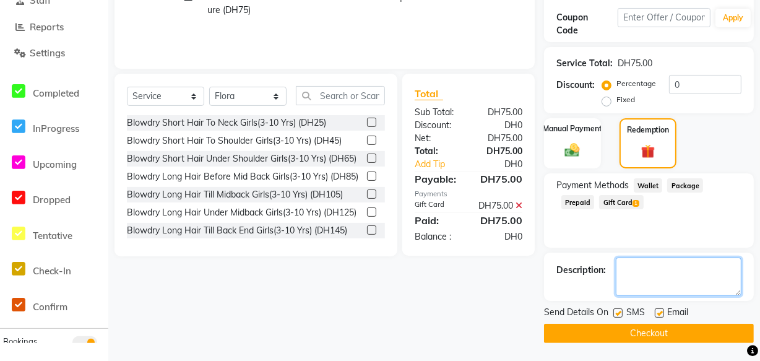
click at [670, 293] on textarea at bounding box center [679, 277] width 126 height 38
click at [660, 312] on label at bounding box center [659, 312] width 9 height 9
click at [660, 312] on input "checkbox" at bounding box center [659, 314] width 8 height 8
checkbox input "false"
click at [665, 272] on textarea at bounding box center [679, 277] width 126 height 38
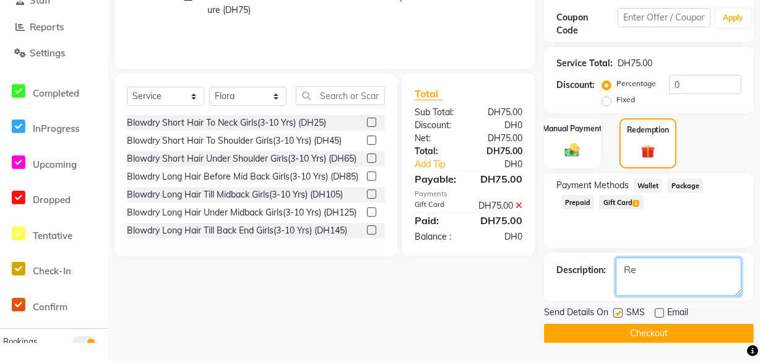
type textarea "R"
click at [702, 280] on textarea at bounding box center [679, 277] width 126 height 38
type textarea "Basic Pedicure Gift Redeemed"
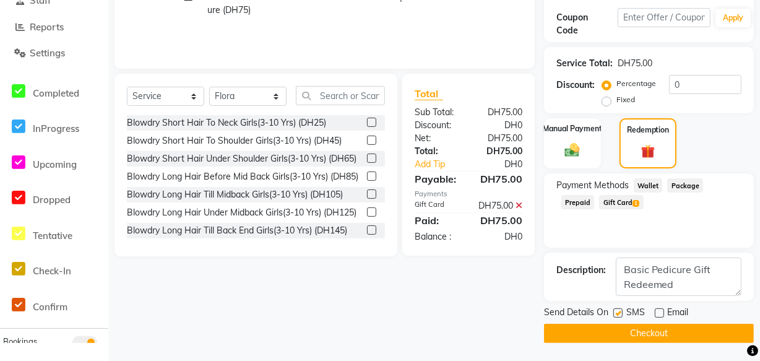
click at [631, 337] on button "Checkout" at bounding box center [649, 333] width 210 height 19
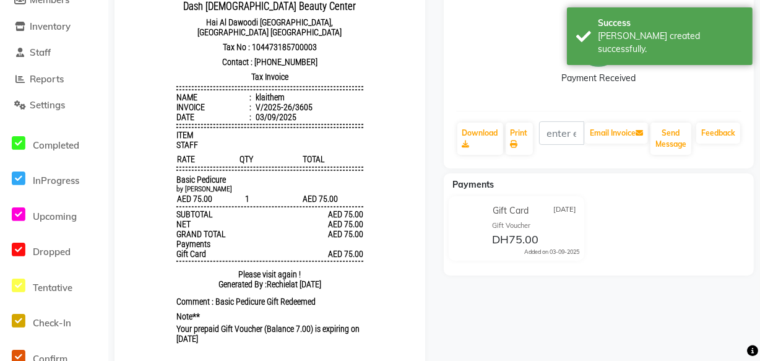
scroll to position [205, 0]
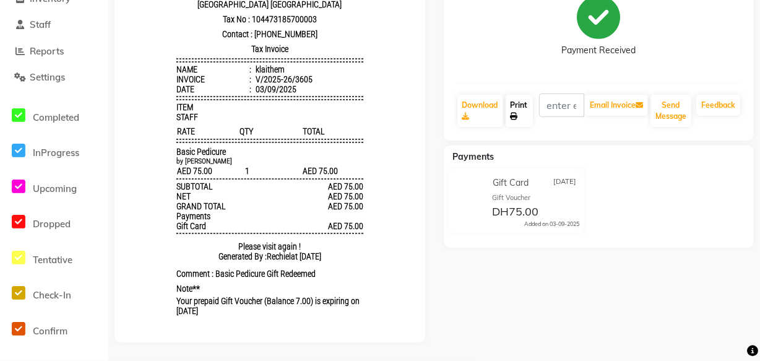
click at [516, 113] on icon at bounding box center [514, 116] width 7 height 7
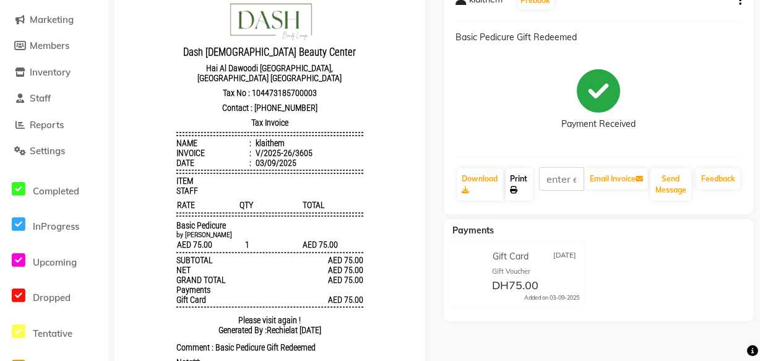
scroll to position [0, 0]
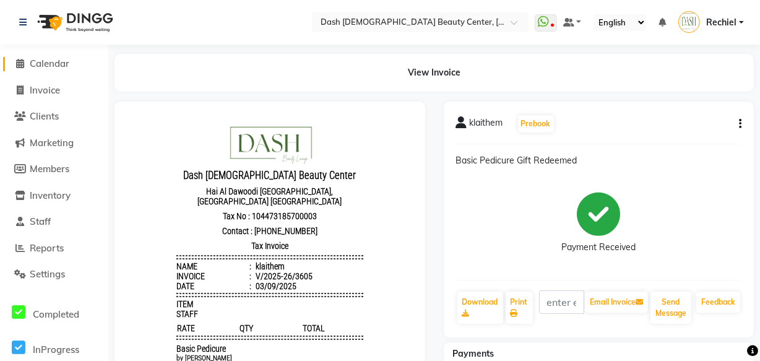
click at [46, 66] on span "Calendar" at bounding box center [50, 64] width 40 height 12
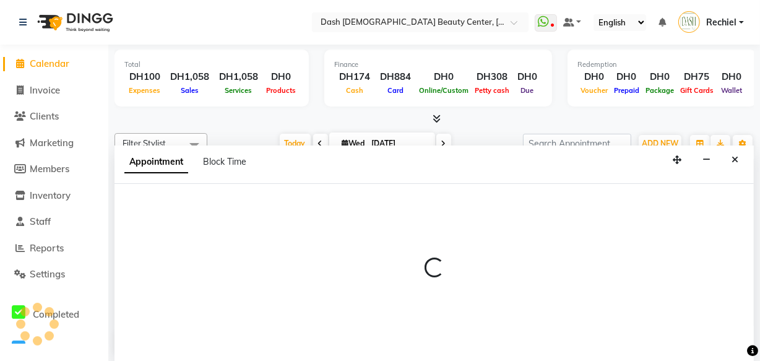
select select "81116"
select select "1140"
select select "tentative"
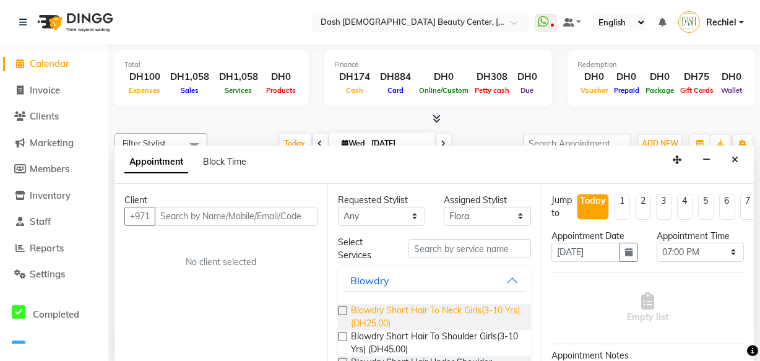
click at [459, 306] on span "Blowdry Short Hair To Neck Girls(3-10 Yrs) (DH25.00)" at bounding box center [436, 317] width 170 height 26
click at [446, 307] on span "Blowdry Short Hair To Neck Girls(3-10 Yrs) (DH25.00)" at bounding box center [436, 317] width 170 height 26
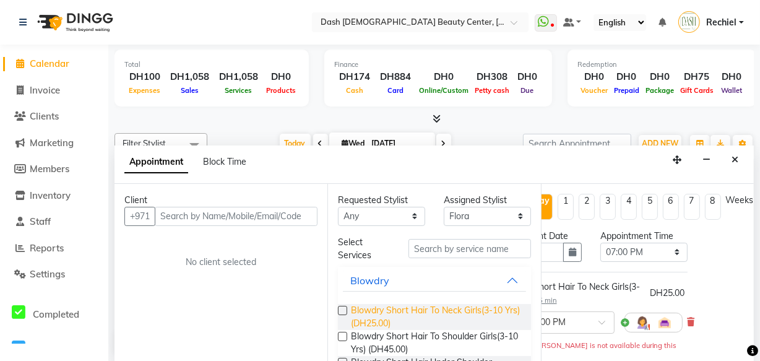
scroll to position [0, 64]
click at [688, 320] on icon at bounding box center [691, 322] width 7 height 9
click at [688, 322] on icon at bounding box center [691, 322] width 7 height 9
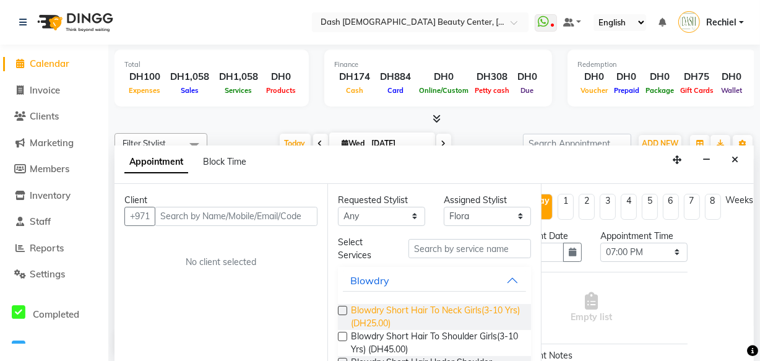
click at [428, 321] on span "Blowdry Short Hair To Neck Girls(3-10 Yrs) (DH25.00)" at bounding box center [436, 317] width 170 height 26
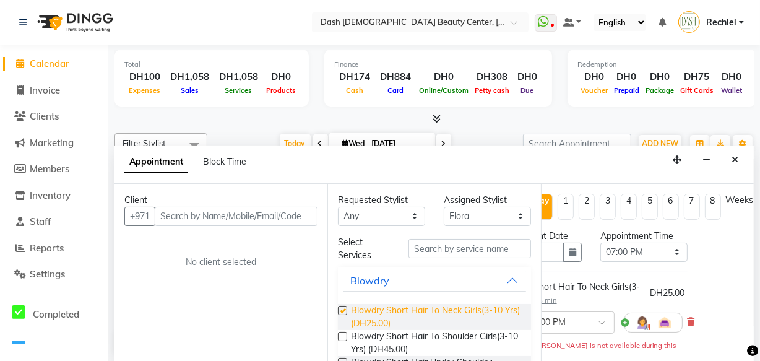
checkbox input "false"
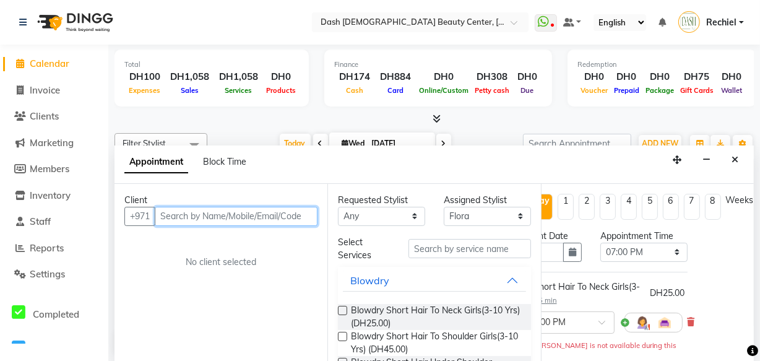
click at [269, 217] on input "text" at bounding box center [236, 216] width 163 height 19
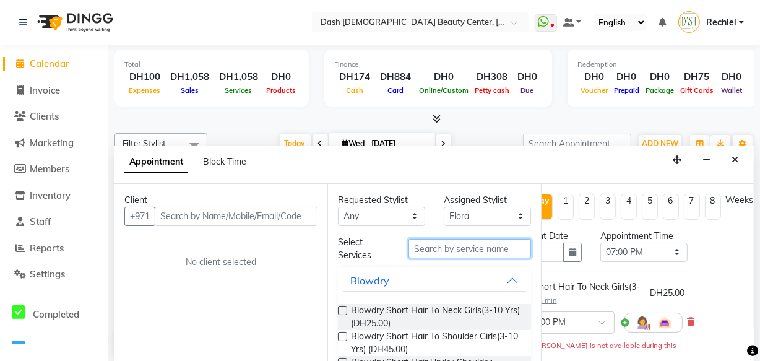
click at [480, 252] on input "text" at bounding box center [470, 248] width 123 height 19
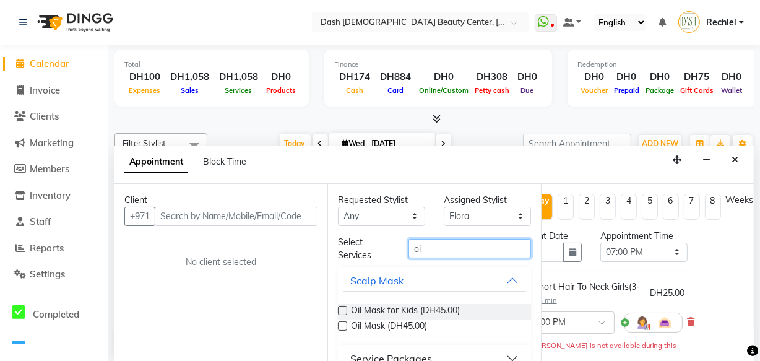
type input "oil"
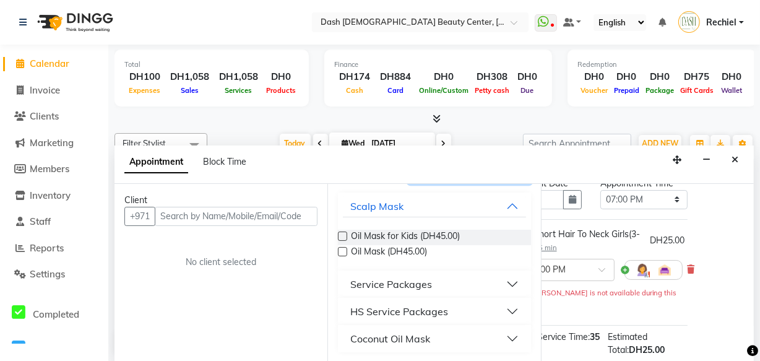
scroll to position [80, 64]
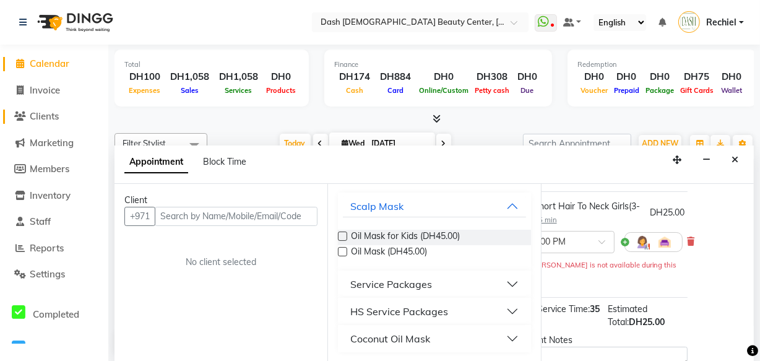
click at [42, 120] on span "Clients" at bounding box center [44, 116] width 29 height 12
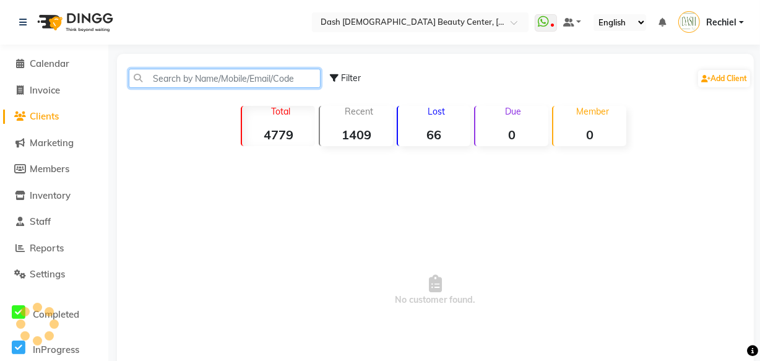
click at [209, 80] on input "text" at bounding box center [225, 78] width 192 height 19
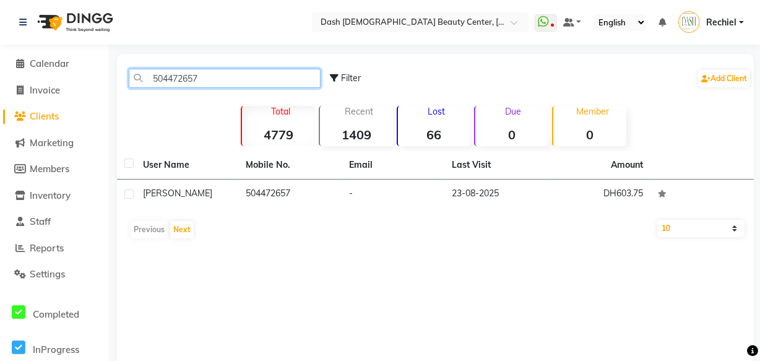
type input "504472657"
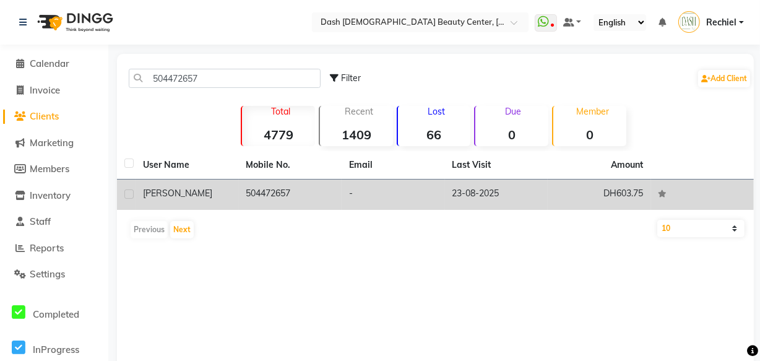
click at [295, 202] on td "504472657" at bounding box center [290, 195] width 103 height 30
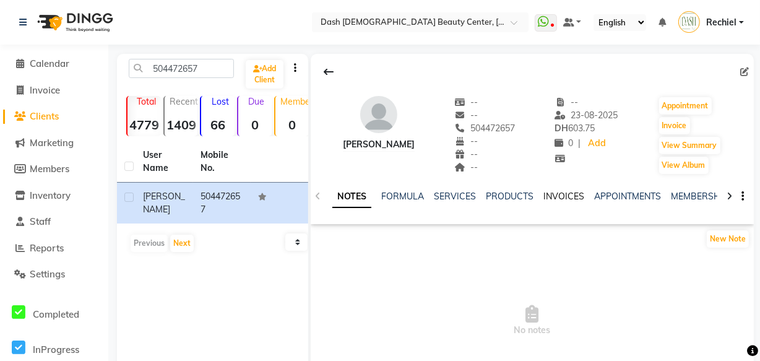
click at [572, 191] on link "INVOICES" at bounding box center [564, 196] width 41 height 11
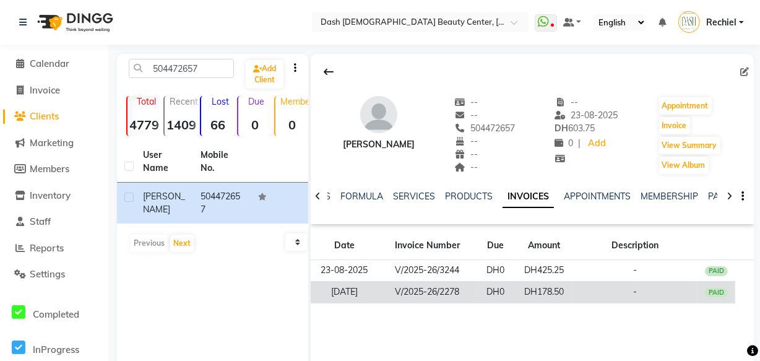
click at [574, 300] on td "-" at bounding box center [636, 292] width 124 height 22
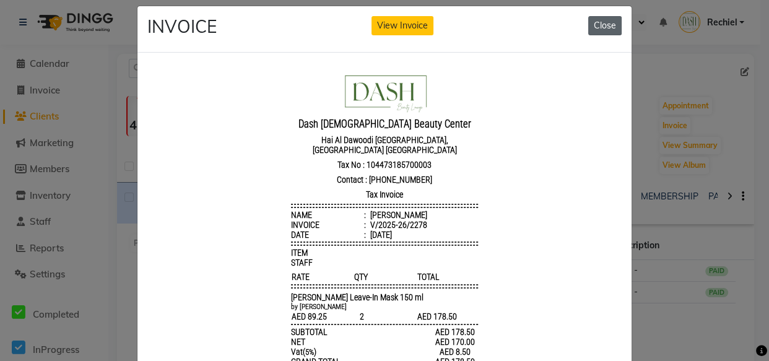
click at [606, 26] on button "Close" at bounding box center [604, 25] width 33 height 19
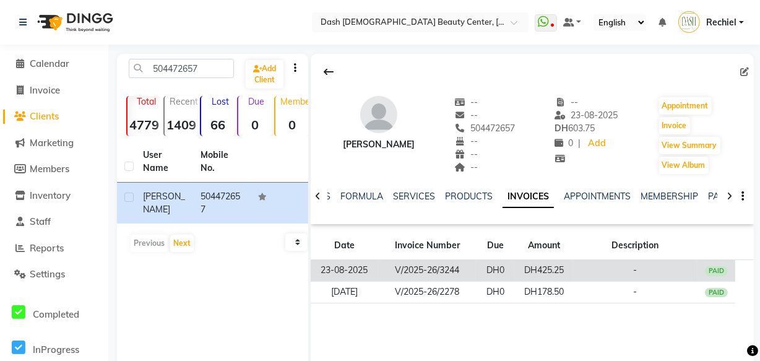
click at [497, 267] on td "DH0" at bounding box center [495, 271] width 39 height 22
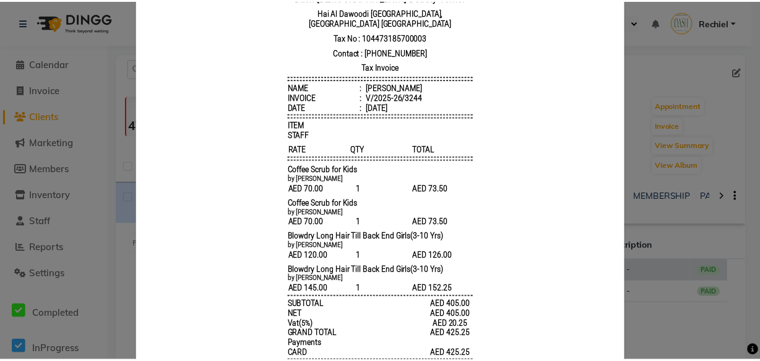
scroll to position [140, 0]
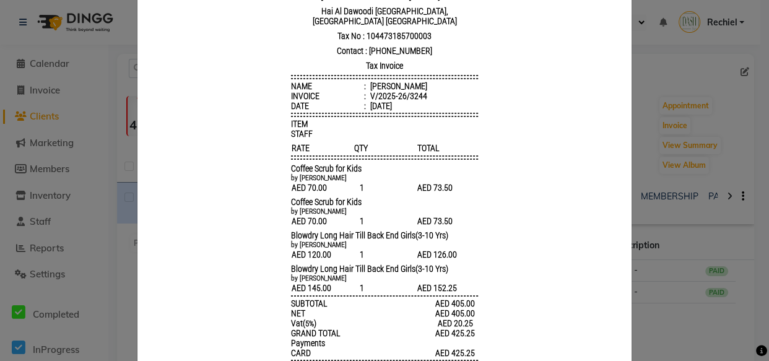
click at [654, 92] on ngb-modal-window "INVOICE View Invoice Close" at bounding box center [384, 180] width 769 height 361
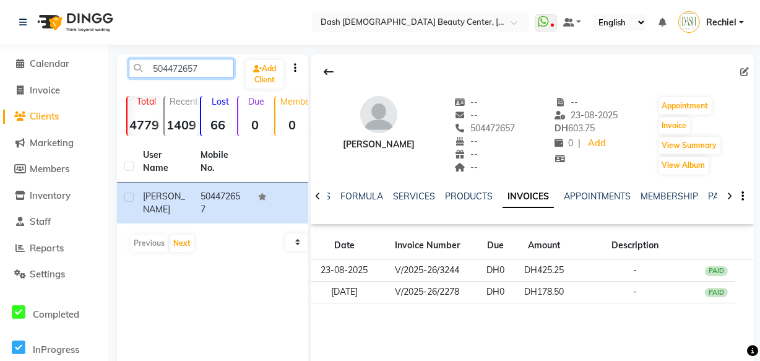
click at [161, 69] on input "504472657" at bounding box center [181, 68] width 105 height 19
click at [172, 69] on input "504472657" at bounding box center [181, 68] width 105 height 19
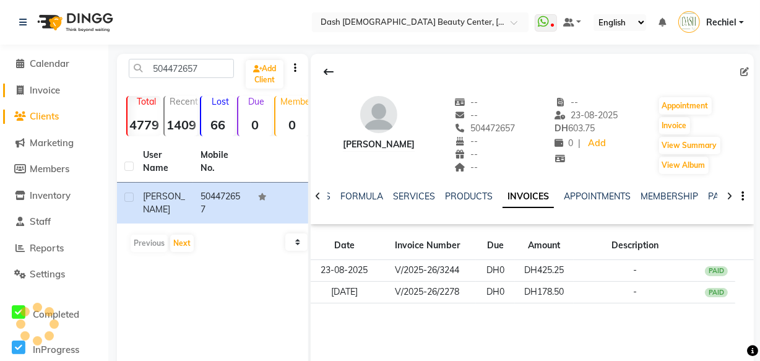
click at [58, 87] on span "Invoice" at bounding box center [45, 90] width 30 height 12
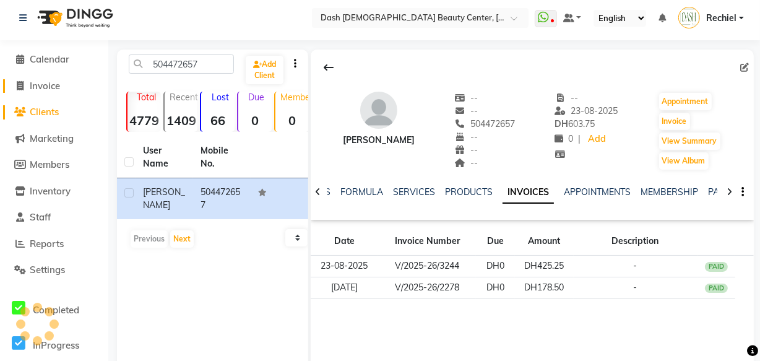
select select "service"
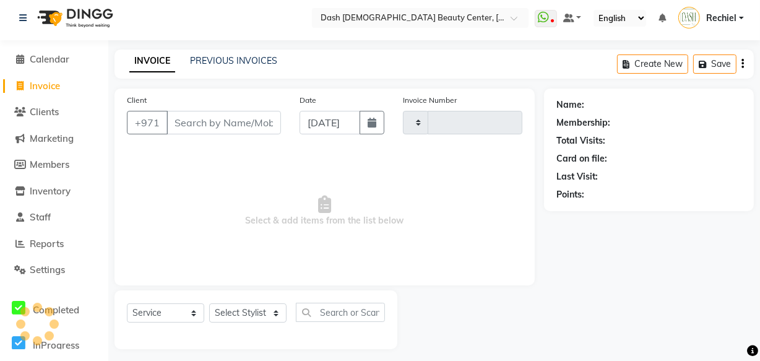
scroll to position [12, 0]
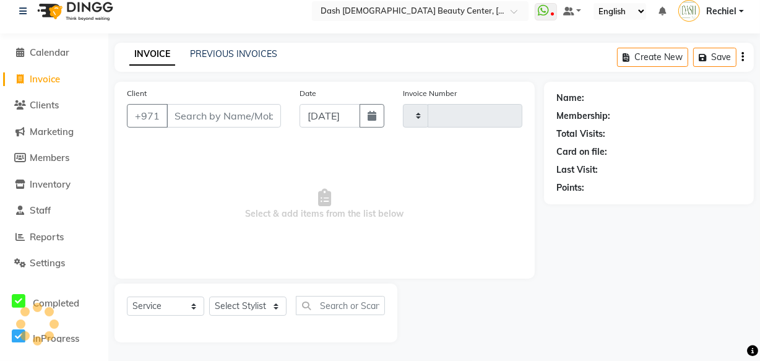
type input "3606"
select select "8372"
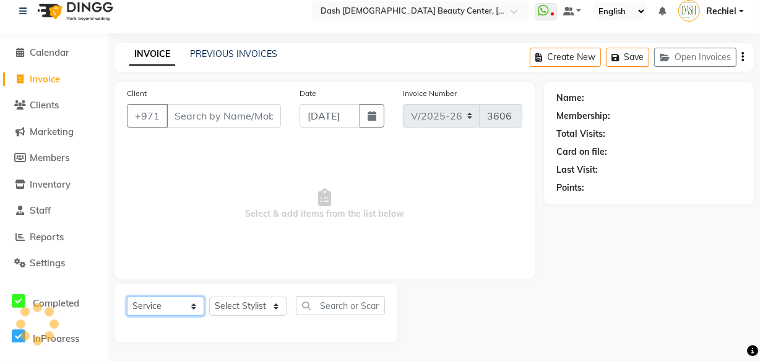
click at [175, 304] on select "Select Service Product Membership Package Voucher Prepaid Gift Card" at bounding box center [165, 306] width 77 height 19
select select "product"
click at [127, 297] on select "Select Service Product Membership Package Voucher Prepaid Gift Card" at bounding box center [165, 306] width 77 height 19
click at [267, 307] on select "Select Stylist" at bounding box center [247, 306] width 77 height 19
click at [328, 307] on input "text" at bounding box center [340, 305] width 89 height 19
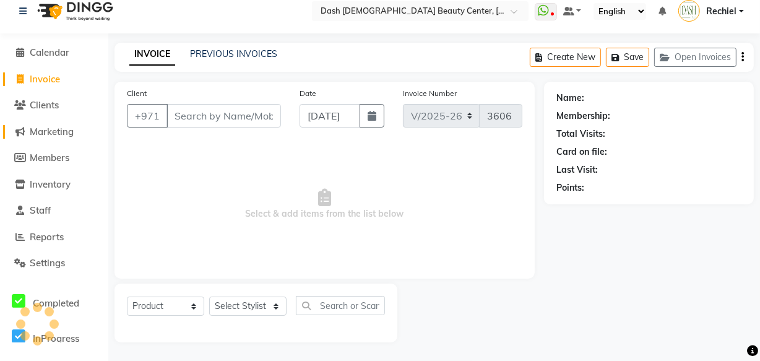
click at [59, 130] on span "Marketing" at bounding box center [52, 132] width 44 height 12
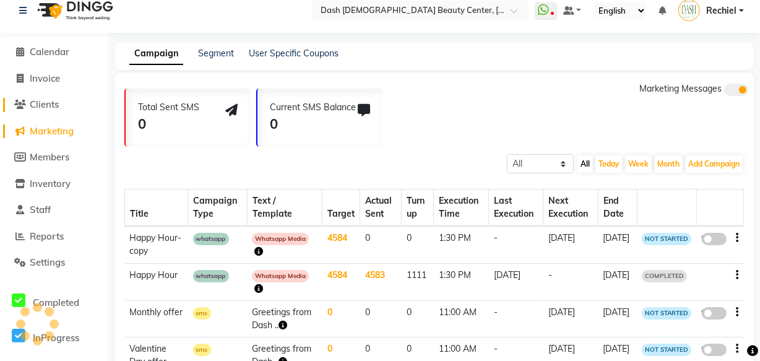
click at [59, 110] on span "Clients" at bounding box center [44, 104] width 29 height 12
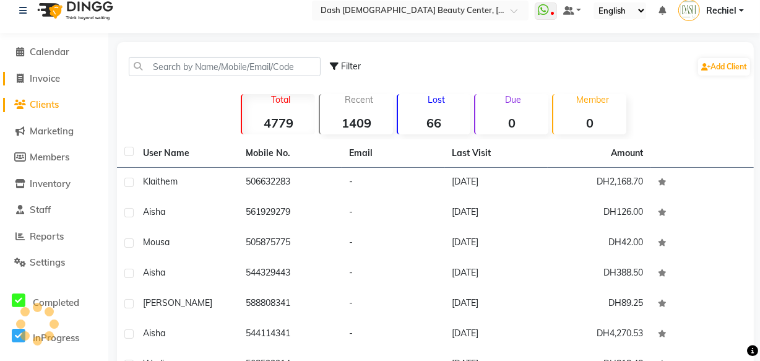
click at [58, 75] on span "Invoice" at bounding box center [45, 78] width 30 height 12
select select "service"
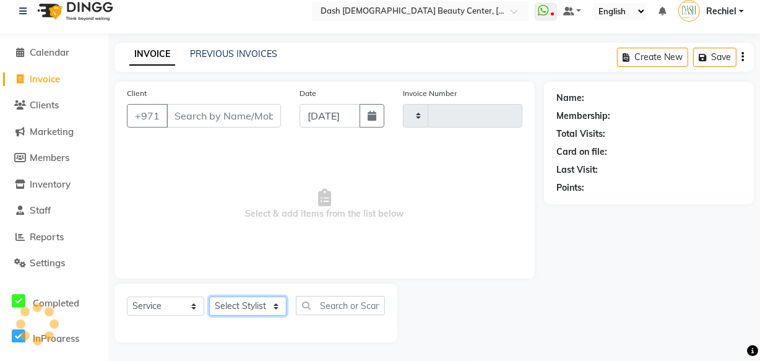
click at [256, 308] on select "Select Stylist" at bounding box center [247, 306] width 77 height 19
type input "3606"
select select "8372"
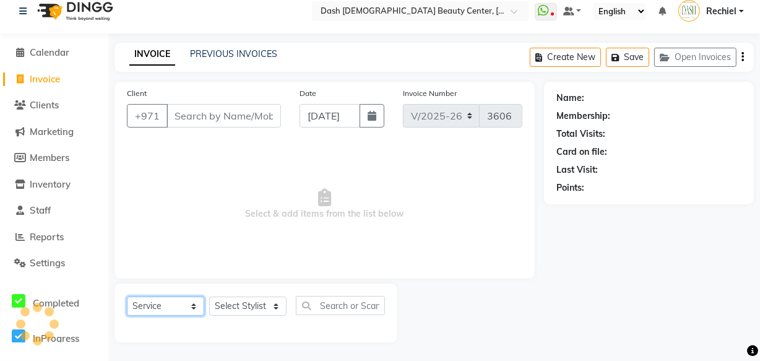
click at [171, 311] on select "Select Service Product Membership Package Voucher Prepaid Gift Card" at bounding box center [165, 306] width 77 height 19
click at [178, 301] on select "Select Service Product Membership Package Voucher Prepaid Gift Card" at bounding box center [165, 306] width 77 height 19
click at [175, 309] on select "Select Service Product Membership Package Voucher Prepaid Gift Card" at bounding box center [165, 306] width 77 height 19
click at [186, 304] on select "Select Service Product Membership Package Voucher Prepaid Gift Card" at bounding box center [165, 306] width 77 height 19
click at [183, 301] on select "Select Service Product Membership Package Voucher Prepaid Gift Card" at bounding box center [165, 306] width 77 height 19
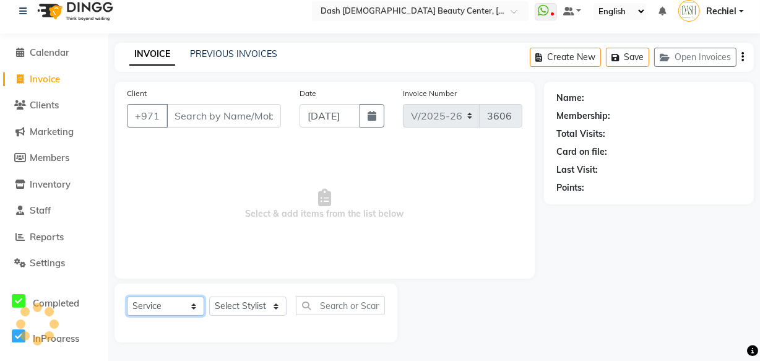
click at [175, 309] on select "Select Service Product Membership Package Voucher Prepaid Gift Card" at bounding box center [165, 306] width 77 height 19
click at [191, 314] on select "Select Service Product Membership Package Voucher Prepaid Gift Card" at bounding box center [165, 306] width 77 height 19
click at [181, 303] on select "Select Service Product Membership Package Voucher Prepaid Gift Card" at bounding box center [165, 306] width 77 height 19
click at [59, 105] on span "Clients" at bounding box center [44, 105] width 29 height 12
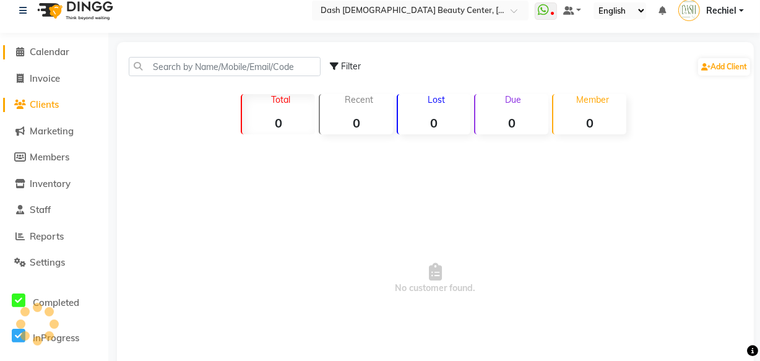
click at [63, 56] on span "Calendar" at bounding box center [50, 52] width 40 height 12
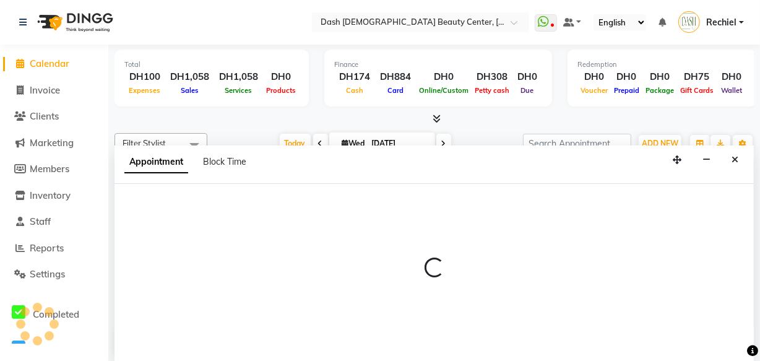
select select "81114"
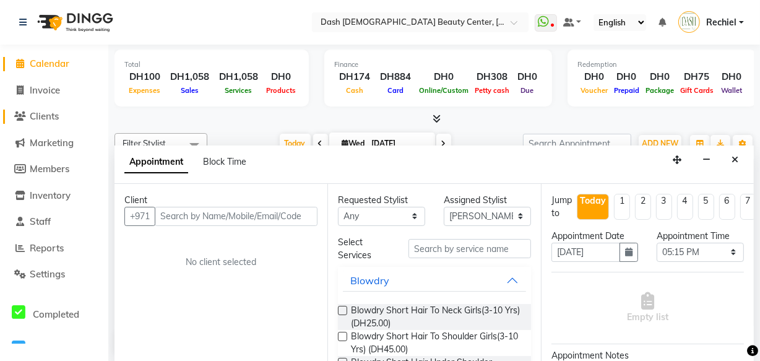
click at [45, 121] on span "Clients" at bounding box center [44, 116] width 29 height 12
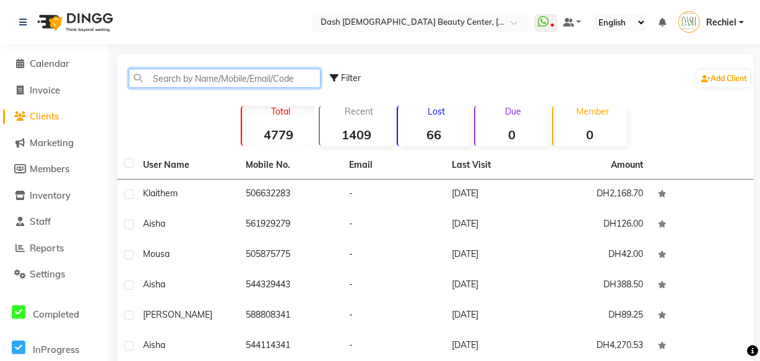
click at [215, 76] on input "text" at bounding box center [225, 78] width 192 height 19
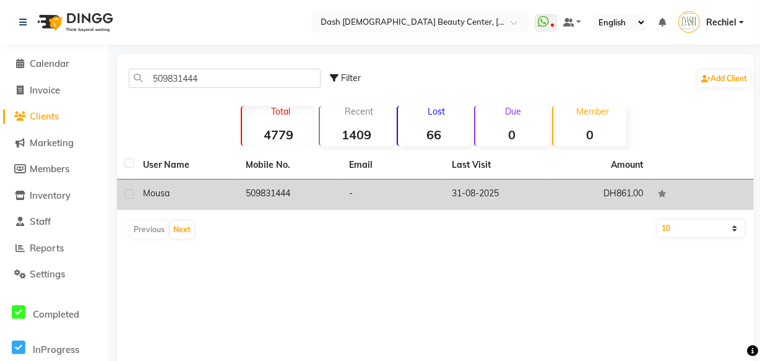
click at [284, 191] on td "509831444" at bounding box center [290, 195] width 103 height 30
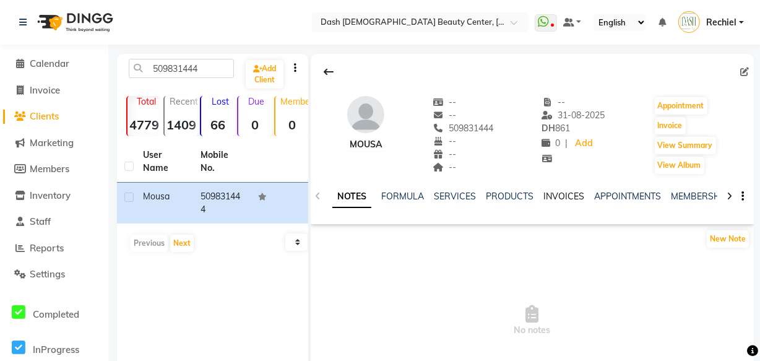
click at [558, 198] on link "INVOICES" at bounding box center [564, 196] width 41 height 11
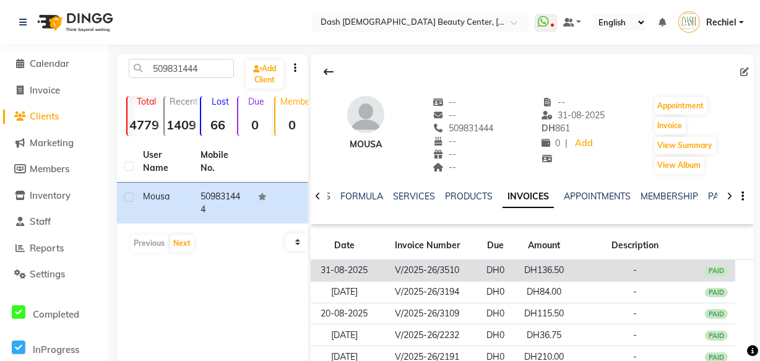
click at [573, 273] on td "DH136.50" at bounding box center [544, 271] width 58 height 22
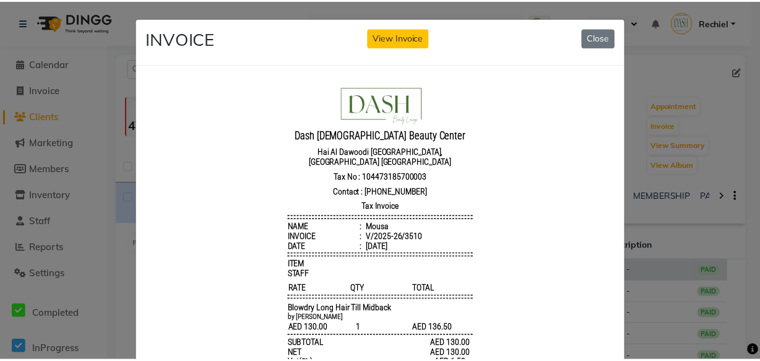
scroll to position [10, 0]
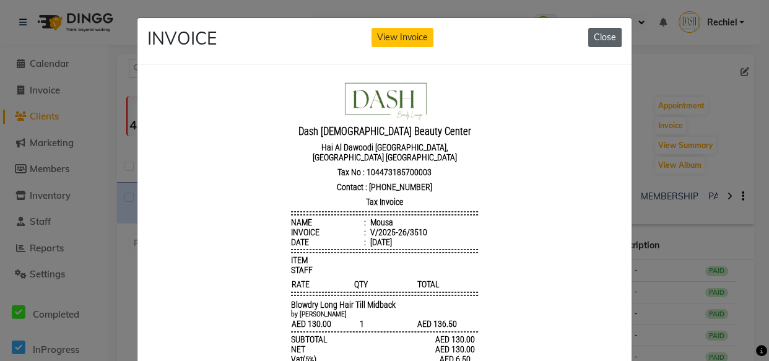
click at [608, 35] on button "Close" at bounding box center [604, 37] width 33 height 19
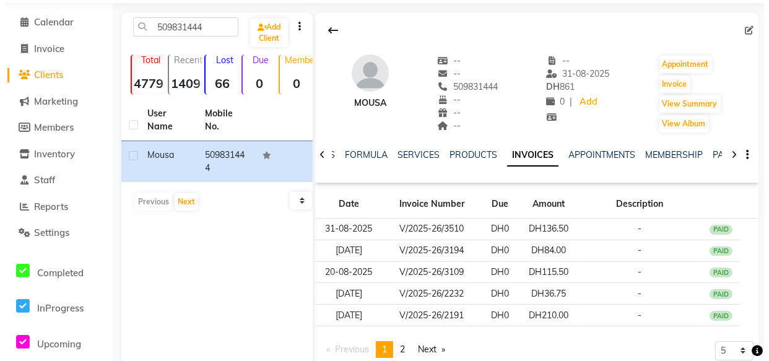
scroll to position [53, 0]
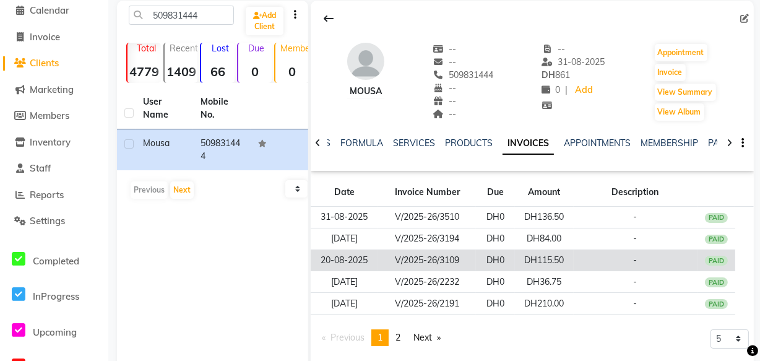
click at [591, 258] on td "-" at bounding box center [636, 260] width 124 height 22
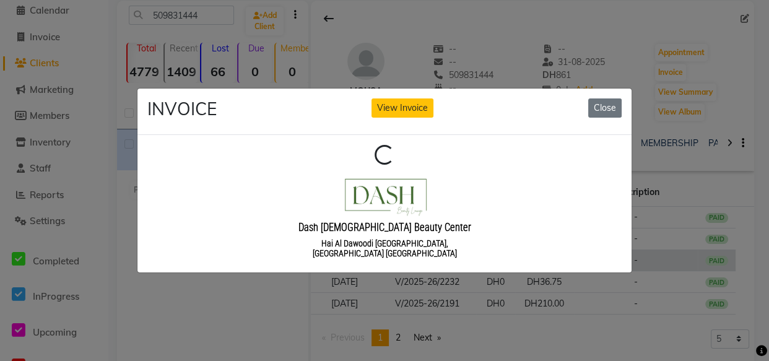
scroll to position [0, 0]
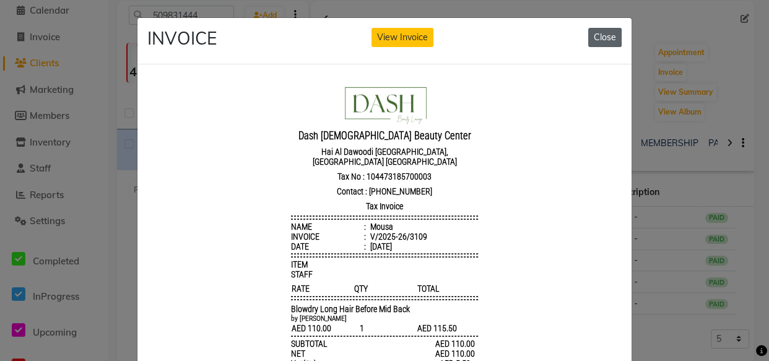
click at [608, 32] on button "Close" at bounding box center [604, 37] width 33 height 19
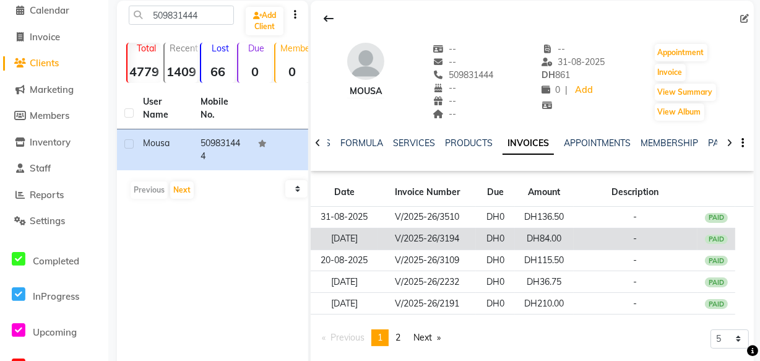
click at [569, 235] on td "DH84.00" at bounding box center [544, 239] width 58 height 22
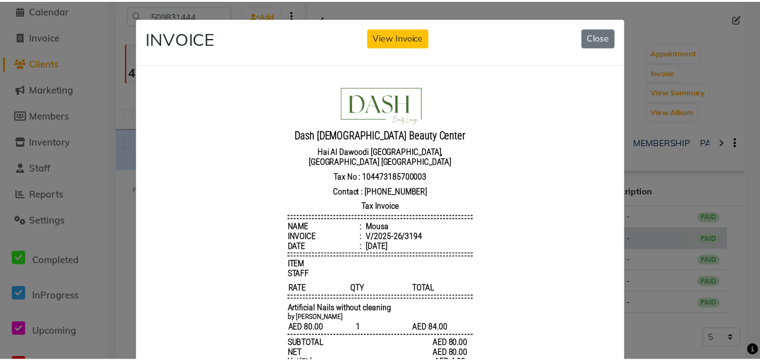
scroll to position [10, 0]
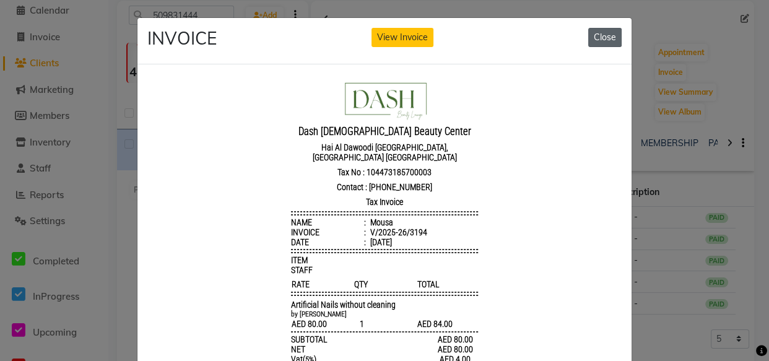
click at [592, 28] on button "Close" at bounding box center [604, 37] width 33 height 19
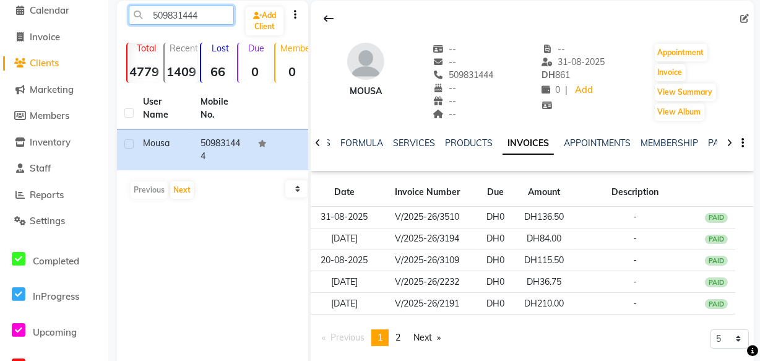
click at [177, 20] on input "509831444" at bounding box center [181, 15] width 105 height 19
click at [181, 18] on input "509831444" at bounding box center [181, 15] width 105 height 19
click at [62, 40] on link "Invoice" at bounding box center [54, 37] width 102 height 14
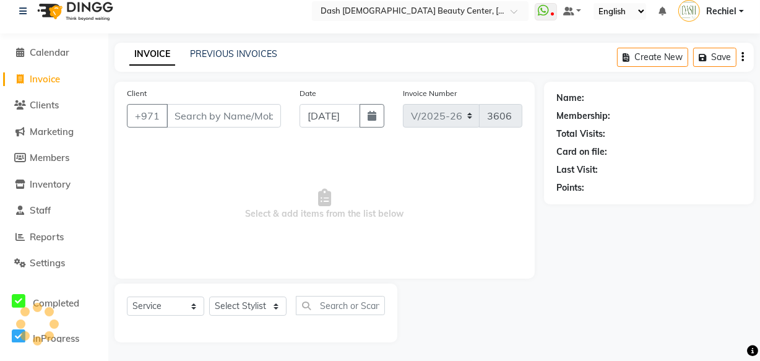
click at [234, 113] on input "Client" at bounding box center [224, 116] width 115 height 24
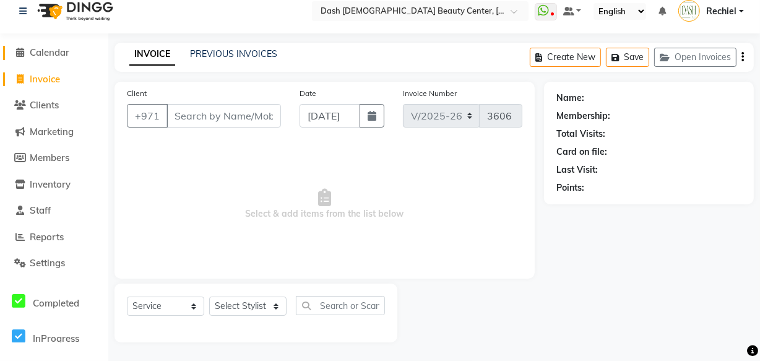
click at [67, 52] on span "Calendar" at bounding box center [50, 52] width 40 height 12
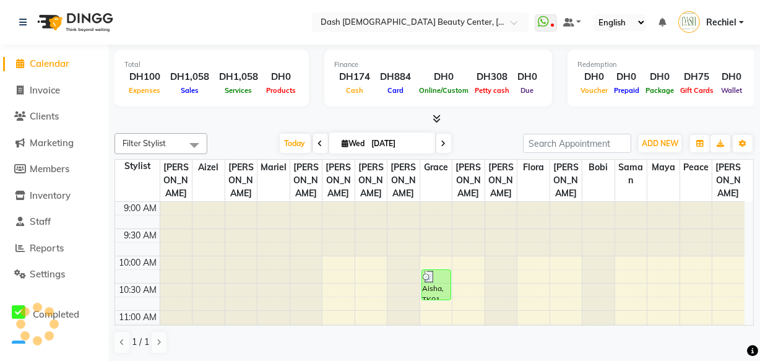
click at [63, 67] on span "Calendar" at bounding box center [50, 64] width 40 height 12
click at [50, 93] on span "Invoice" at bounding box center [45, 90] width 30 height 12
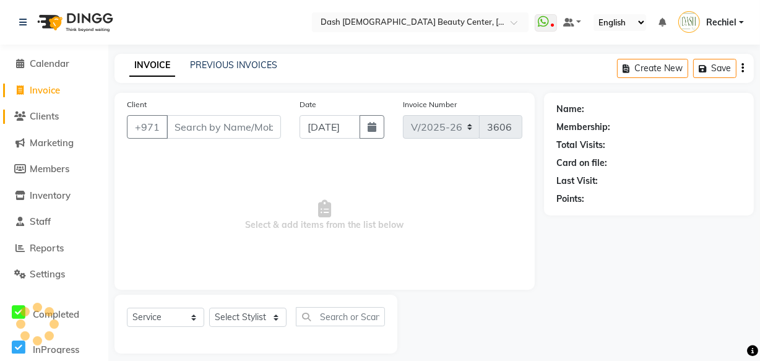
click at [59, 111] on span "Clients" at bounding box center [44, 116] width 29 height 12
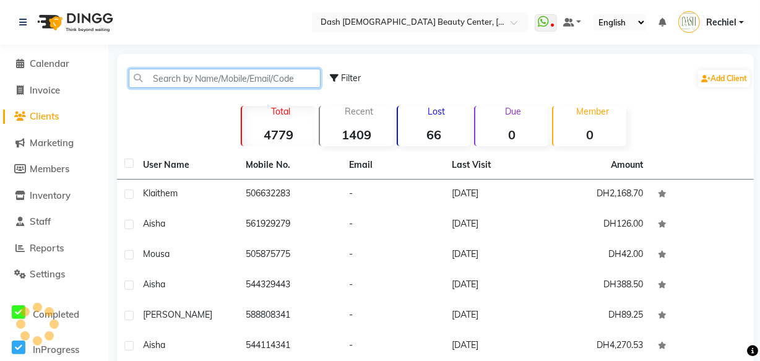
click at [207, 80] on input "text" at bounding box center [225, 78] width 192 height 19
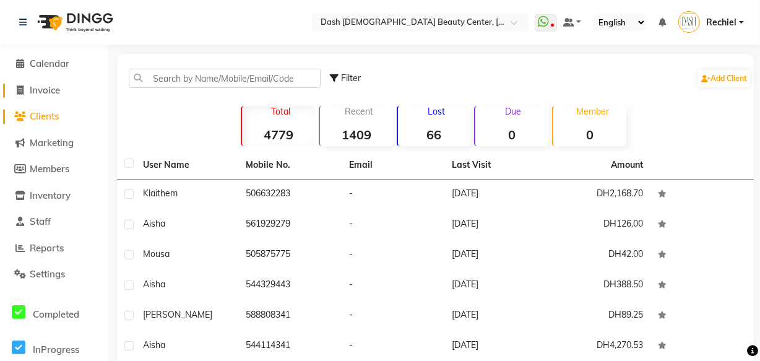
click at [62, 93] on link "Invoice" at bounding box center [54, 91] width 102 height 14
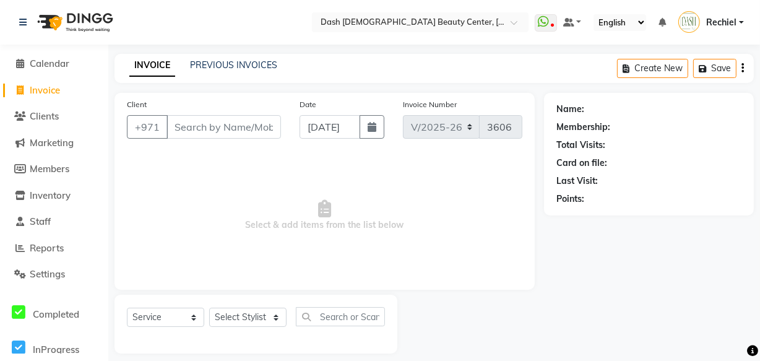
scroll to position [12, 0]
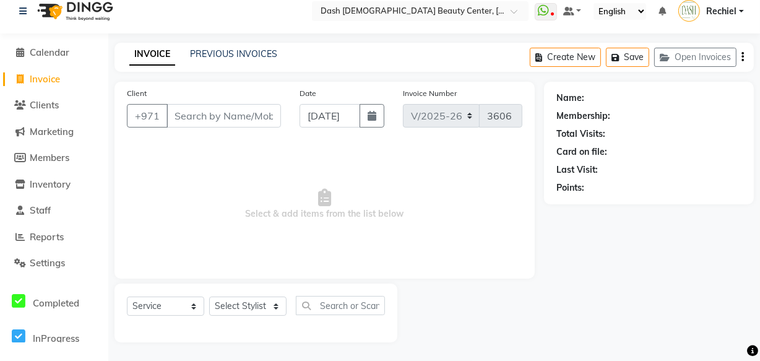
click at [212, 118] on input "Client" at bounding box center [224, 116] width 115 height 24
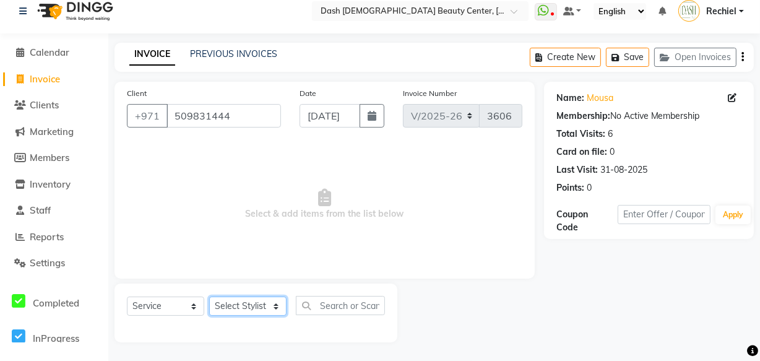
click at [264, 308] on select "Select Stylist [PERSON_NAME] [PERSON_NAME] [PERSON_NAME] [PERSON_NAME] [PERSON_…" at bounding box center [247, 306] width 77 height 19
click at [249, 305] on select "Select Stylist [PERSON_NAME] [PERSON_NAME] [PERSON_NAME] [PERSON_NAME] [PERSON_…" at bounding box center [247, 306] width 77 height 19
click at [264, 303] on select "Select Stylist [PERSON_NAME] [PERSON_NAME] [PERSON_NAME] [PERSON_NAME] [PERSON_…" at bounding box center [247, 306] width 77 height 19
click at [262, 303] on select "Select Stylist [PERSON_NAME] [PERSON_NAME] [PERSON_NAME] [PERSON_NAME] [PERSON_…" at bounding box center [247, 306] width 77 height 19
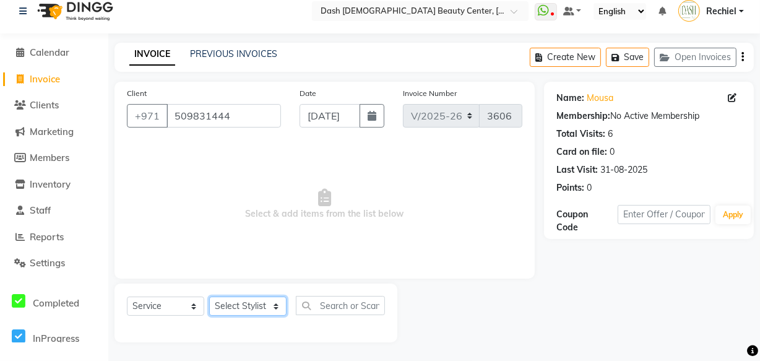
click at [254, 308] on select "Select Stylist [PERSON_NAME] [PERSON_NAME] [PERSON_NAME] [PERSON_NAME] [PERSON_…" at bounding box center [247, 306] width 77 height 19
click at [272, 303] on select "Select Stylist [PERSON_NAME] [PERSON_NAME] [PERSON_NAME] [PERSON_NAME] [PERSON_…" at bounding box center [247, 306] width 77 height 19
click at [275, 300] on select "Select Stylist [PERSON_NAME] [PERSON_NAME] [PERSON_NAME] [PERSON_NAME] [PERSON_…" at bounding box center [247, 306] width 77 height 19
click at [272, 303] on select "Select Stylist [PERSON_NAME] [PERSON_NAME] [PERSON_NAME] [PERSON_NAME] [PERSON_…" at bounding box center [247, 306] width 77 height 19
click at [399, 256] on span "Select & add items from the list below" at bounding box center [325, 204] width 396 height 124
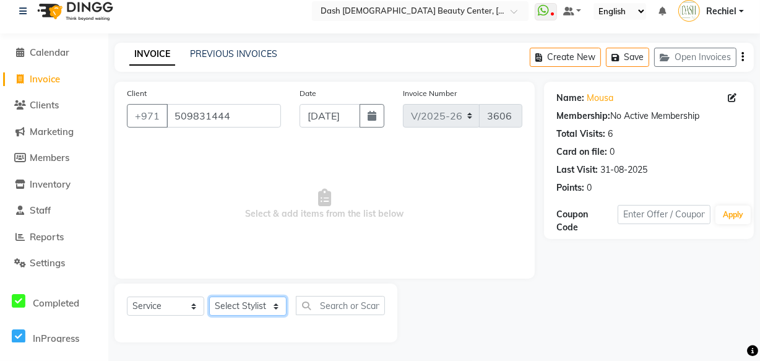
click at [269, 301] on select "Select Stylist [PERSON_NAME] [PERSON_NAME] [PERSON_NAME] [PERSON_NAME] [PERSON_…" at bounding box center [247, 306] width 77 height 19
click at [192, 110] on input "509831444" at bounding box center [224, 116] width 115 height 24
click at [210, 115] on input "509831444" at bounding box center [224, 116] width 115 height 24
click at [211, 118] on input "509831444" at bounding box center [224, 116] width 115 height 24
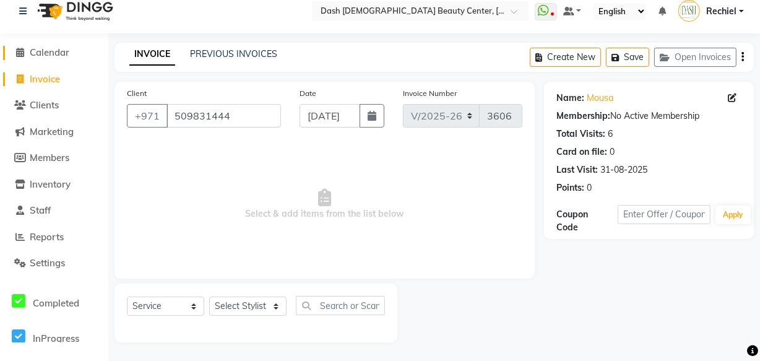
click at [67, 54] on span "Calendar" at bounding box center [50, 52] width 40 height 12
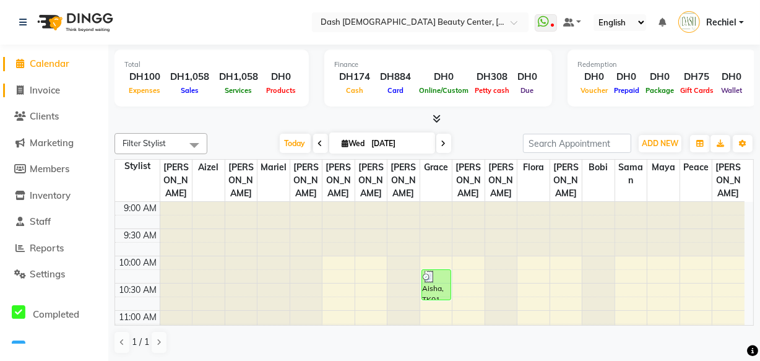
click at [47, 89] on span "Invoice" at bounding box center [45, 90] width 30 height 12
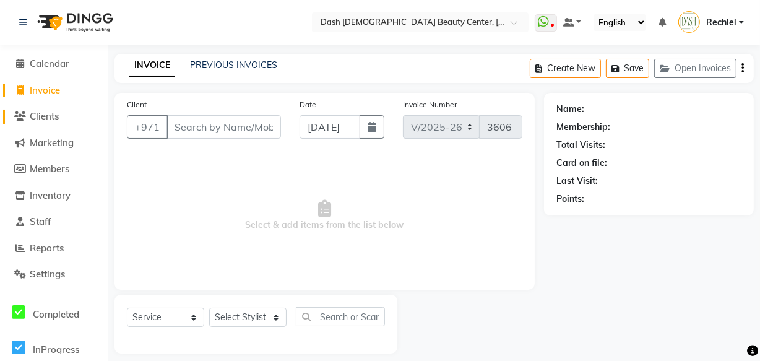
click at [56, 113] on span "Clients" at bounding box center [44, 116] width 29 height 12
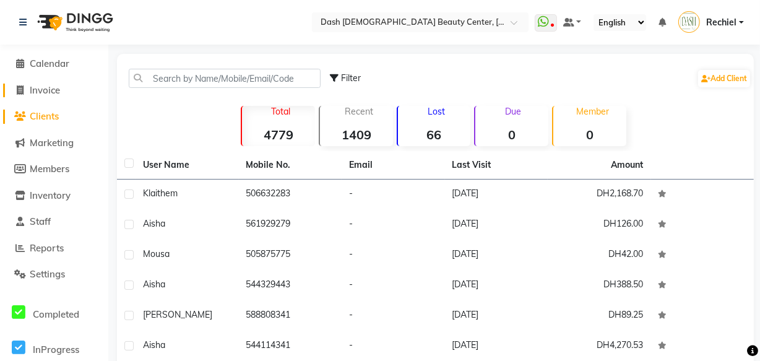
click at [50, 92] on span "Invoice" at bounding box center [45, 90] width 30 height 12
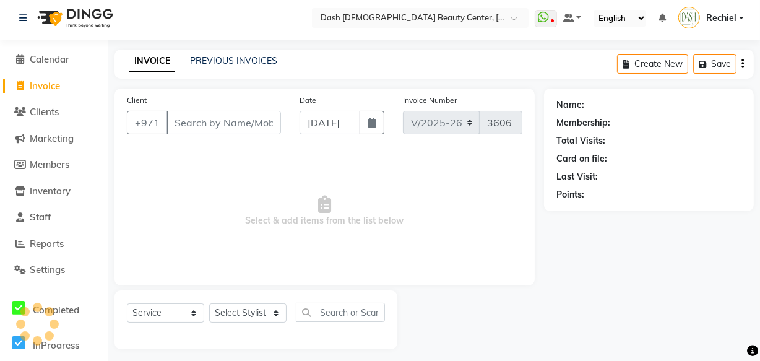
scroll to position [12, 0]
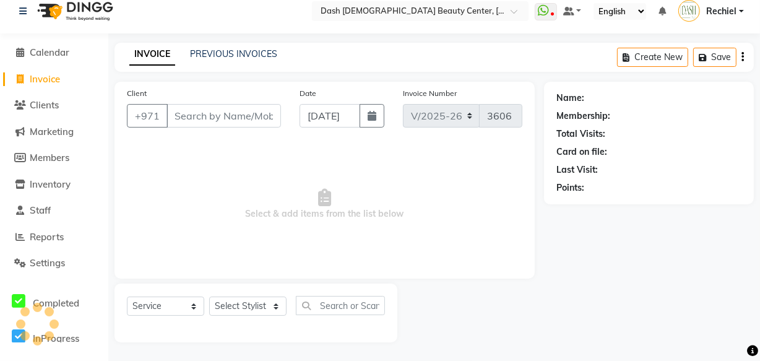
click at [213, 111] on input "Client" at bounding box center [224, 116] width 115 height 24
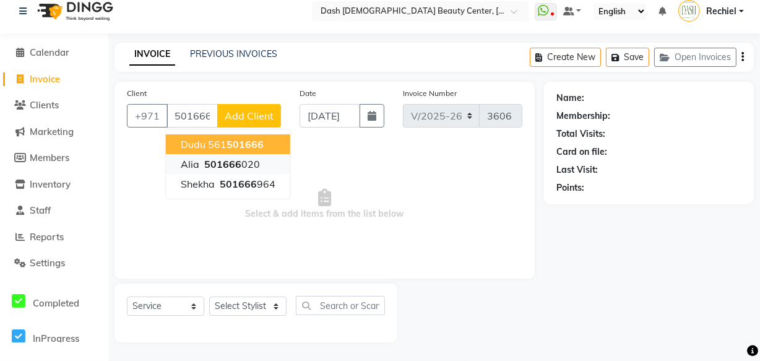
click at [245, 163] on ngb-highlight "501666 020" at bounding box center [231, 164] width 58 height 12
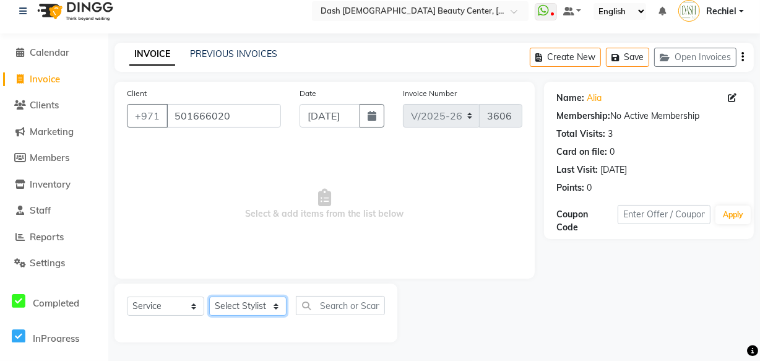
click at [261, 306] on select "Select Stylist [PERSON_NAME] [PERSON_NAME] [PERSON_NAME] [PERSON_NAME] [PERSON_…" at bounding box center [247, 306] width 77 height 19
click at [251, 312] on select "Select Stylist [PERSON_NAME] [PERSON_NAME] [PERSON_NAME] [PERSON_NAME] [PERSON_…" at bounding box center [247, 306] width 77 height 19
click at [267, 313] on select "Select Stylist [PERSON_NAME] [PERSON_NAME] [PERSON_NAME] [PERSON_NAME] [PERSON_…" at bounding box center [247, 306] width 77 height 19
click at [254, 306] on select "Select Stylist [PERSON_NAME] [PERSON_NAME] [PERSON_NAME] [PERSON_NAME] [PERSON_…" at bounding box center [247, 306] width 77 height 19
click at [271, 303] on select "Select Stylist [PERSON_NAME] [PERSON_NAME] [PERSON_NAME] [PERSON_NAME] [PERSON_…" at bounding box center [247, 306] width 77 height 19
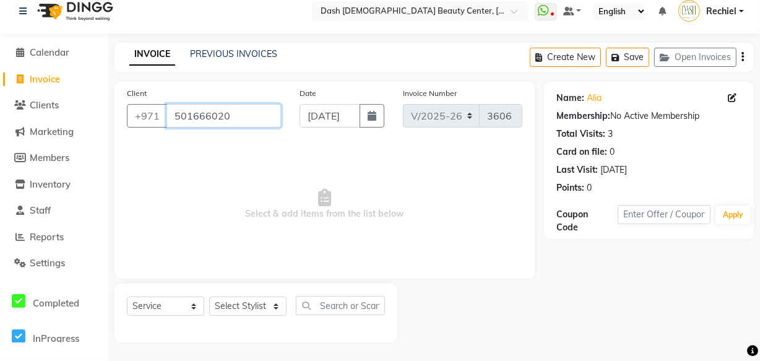
click at [198, 118] on input "501666020" at bounding box center [224, 116] width 115 height 24
click at [205, 118] on input "501666020" at bounding box center [224, 116] width 115 height 24
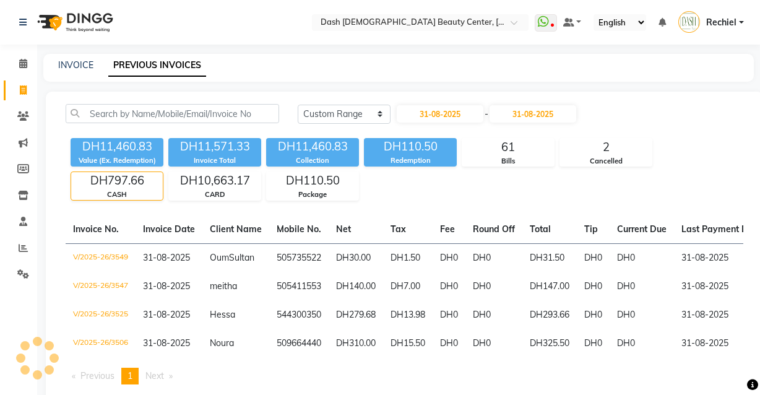
select select "range"
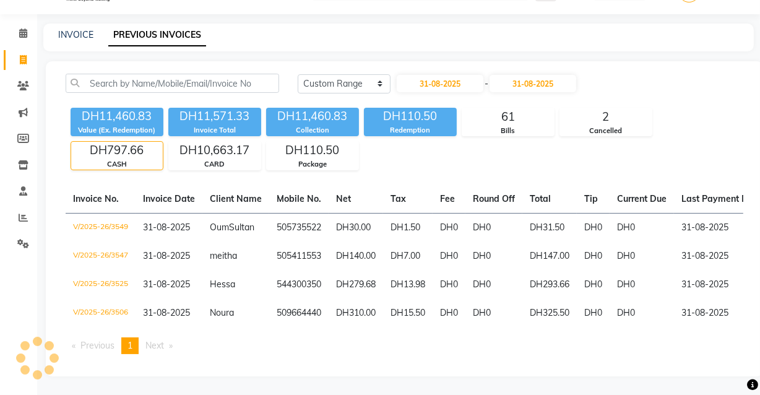
scroll to position [0, 41]
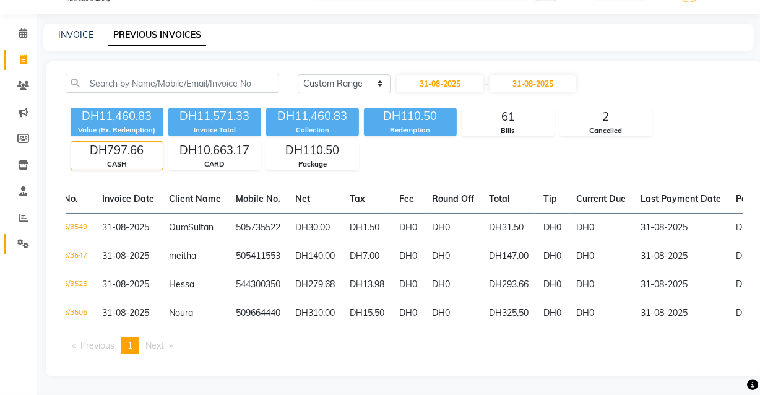
click at [23, 239] on icon at bounding box center [23, 243] width 12 height 9
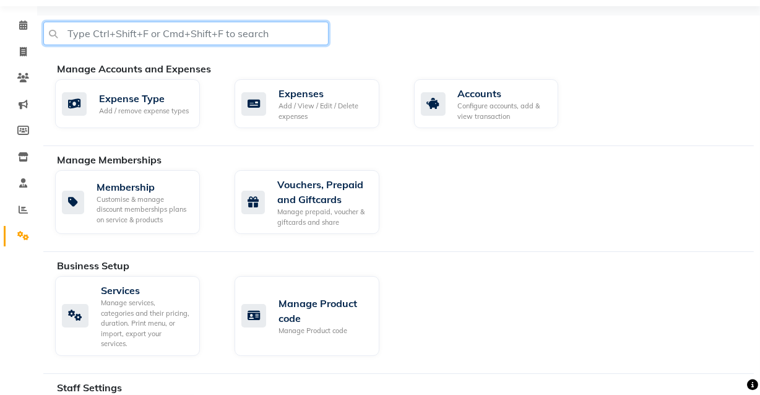
click at [180, 27] on input "text" at bounding box center [185, 34] width 285 height 24
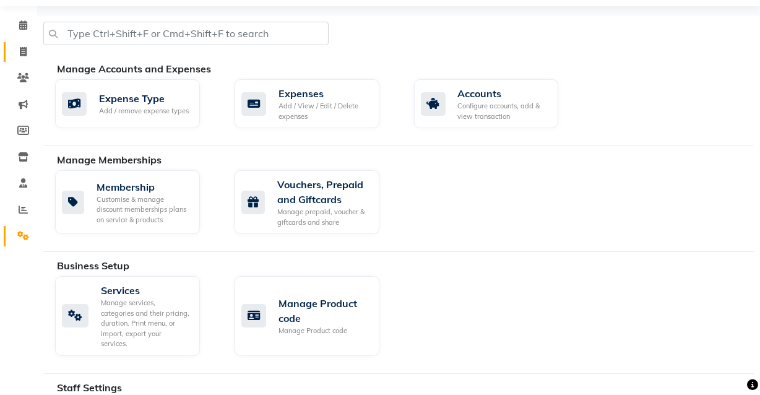
click at [23, 49] on icon at bounding box center [23, 51] width 7 height 9
select select "service"
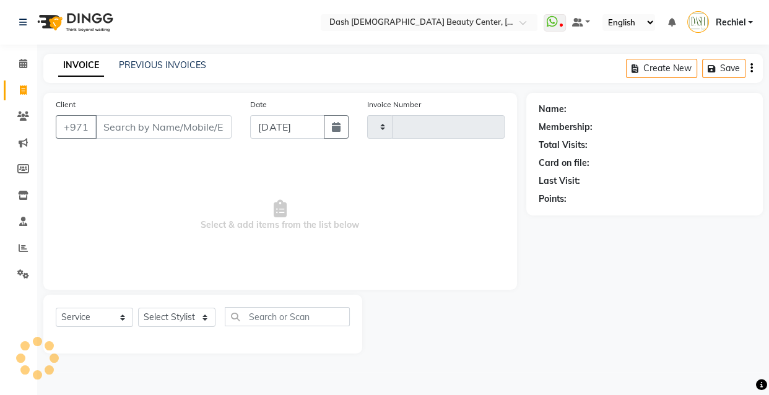
type input "3605"
select select "8372"
click at [20, 90] on icon at bounding box center [23, 89] width 7 height 9
select select "service"
type input "3605"
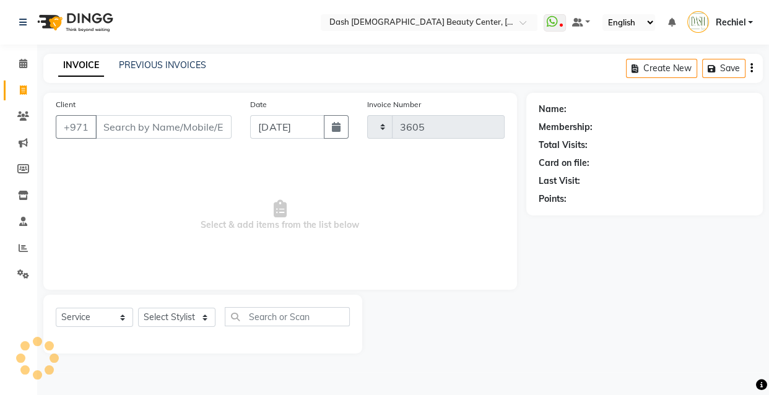
select select "8372"
click at [23, 118] on icon at bounding box center [23, 115] width 12 height 9
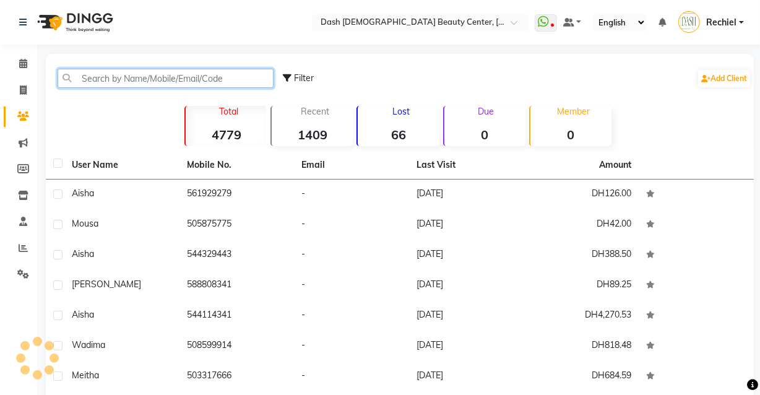
click at [179, 80] on input "text" at bounding box center [166, 78] width 216 height 19
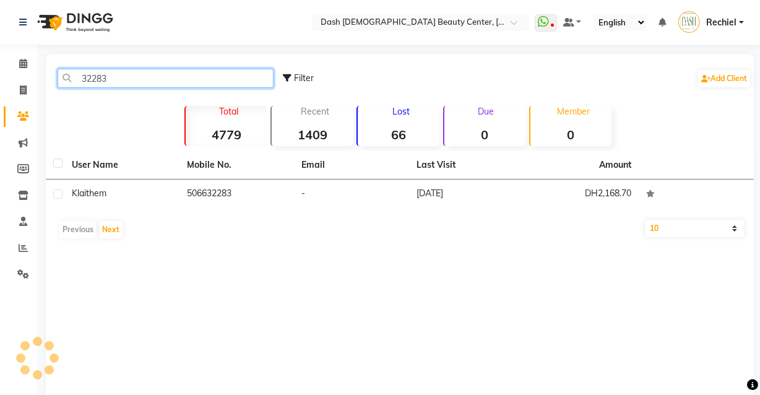
type input "32283"
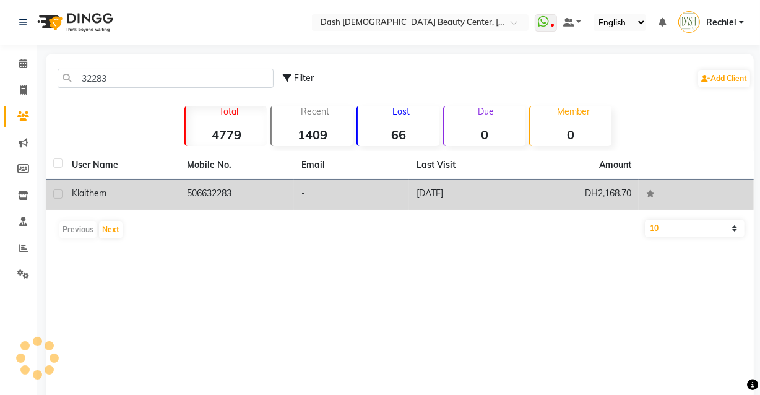
click at [279, 186] on td "506632283" at bounding box center [237, 195] width 115 height 30
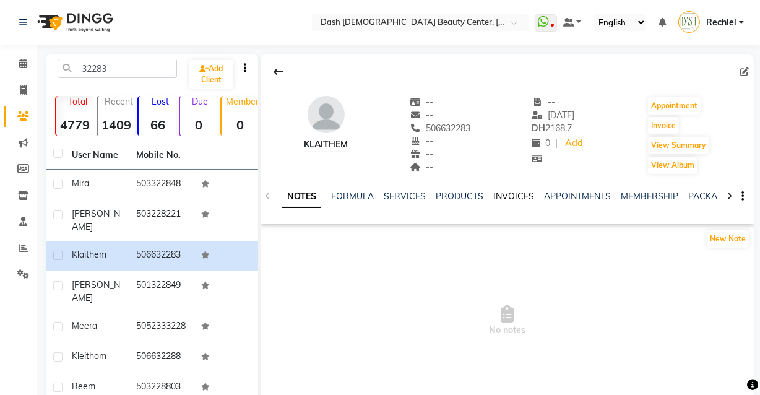
click at [510, 194] on link "INVOICES" at bounding box center [513, 196] width 41 height 11
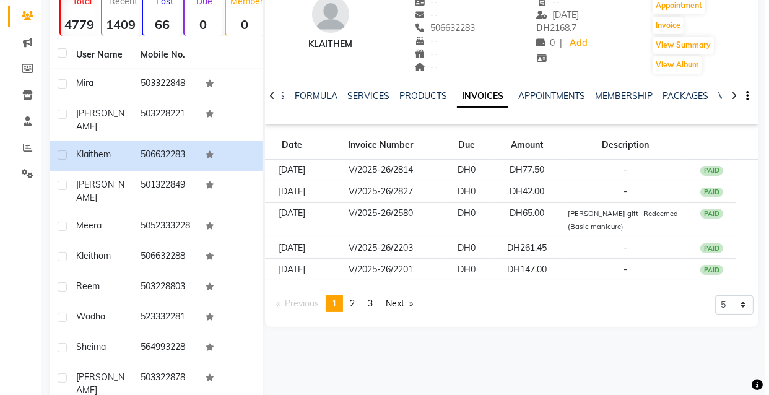
scroll to position [102, 0]
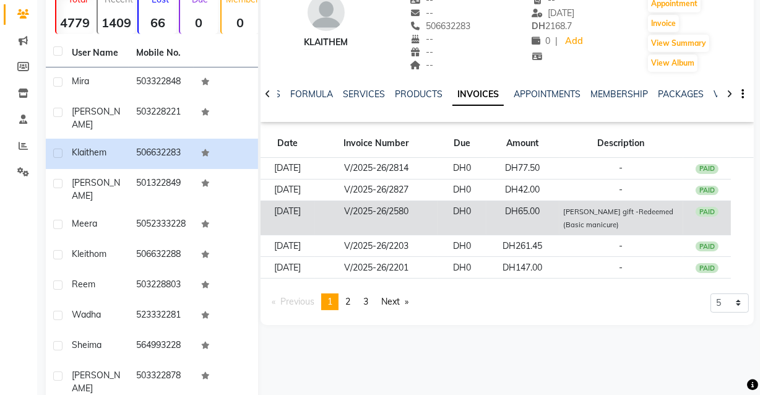
click at [591, 212] on small "Madame Hind gift -Redeemed (Basic manicure)" at bounding box center [618, 218] width 110 height 22
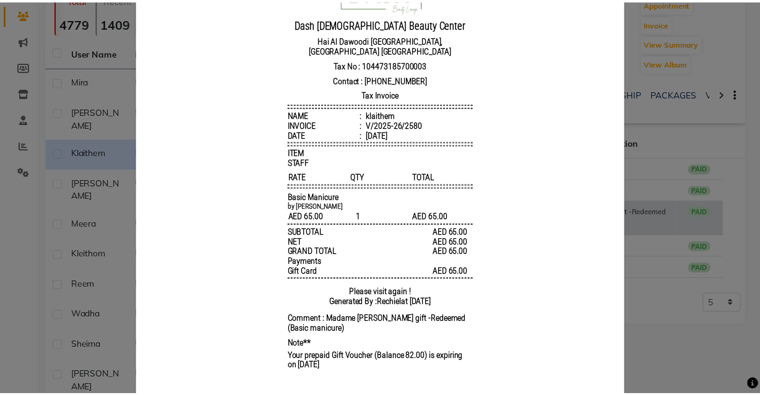
scroll to position [111, 0]
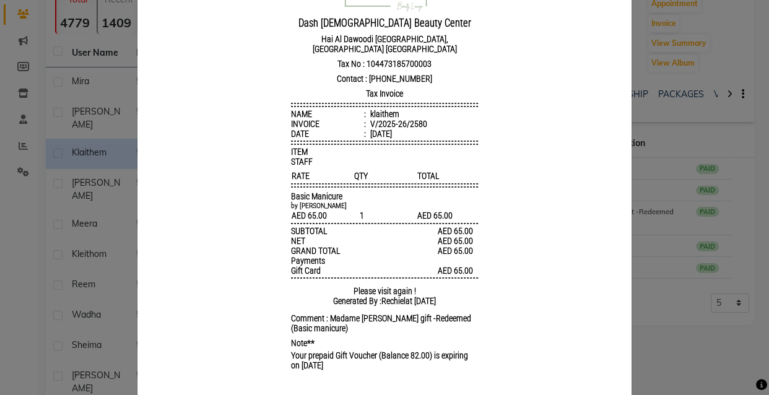
click at [675, 198] on ngb-modal-window "INVOICE View Invoice Close" at bounding box center [384, 197] width 769 height 395
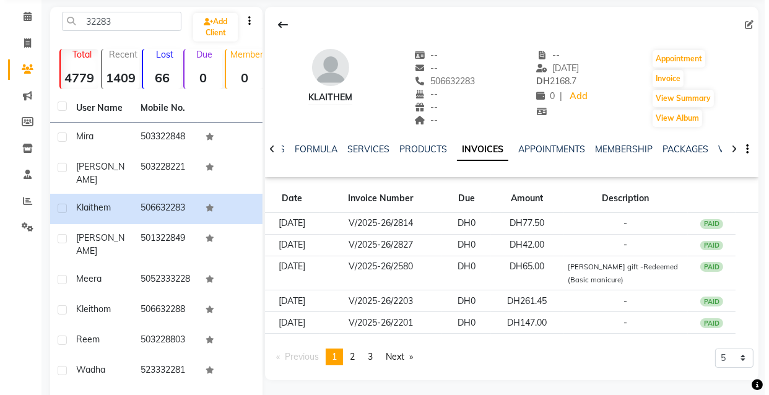
scroll to position [43, 0]
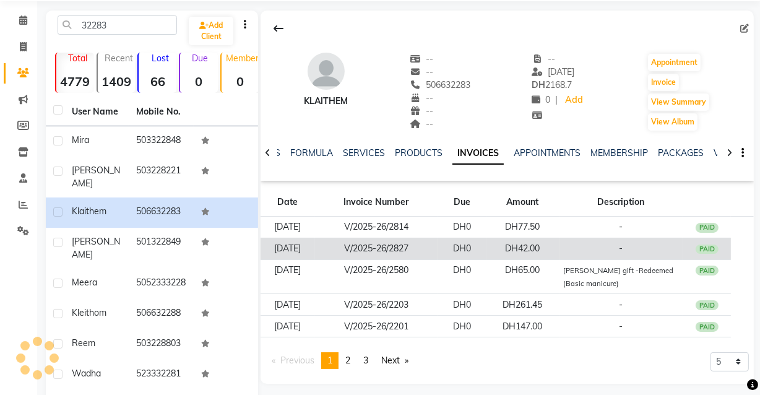
click at [591, 242] on td "-" at bounding box center [622, 249] width 124 height 22
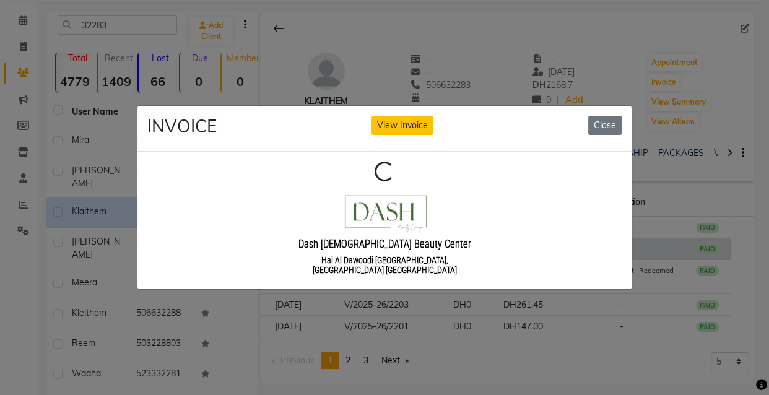
scroll to position [0, 0]
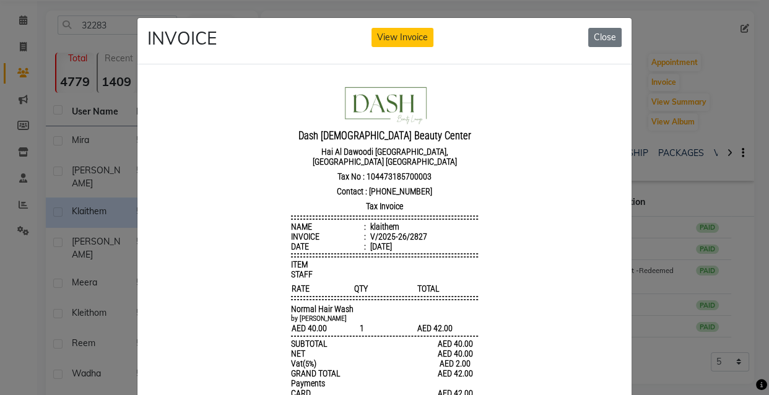
click at [683, 246] on ngb-modal-window "INVOICE View Invoice Close" at bounding box center [384, 197] width 769 height 395
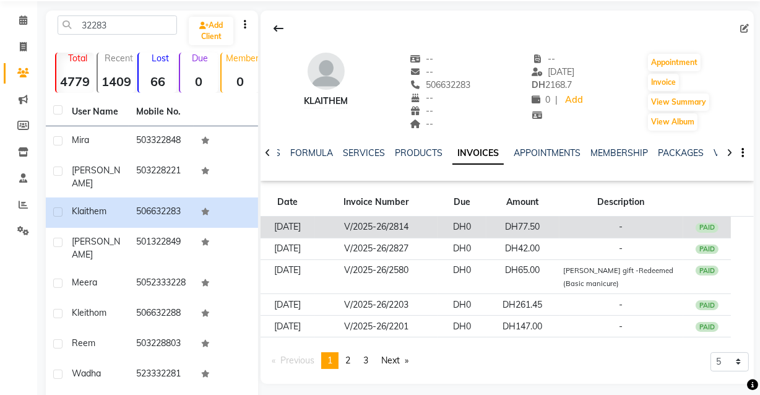
click at [545, 225] on td "DH77.50" at bounding box center [523, 228] width 73 height 22
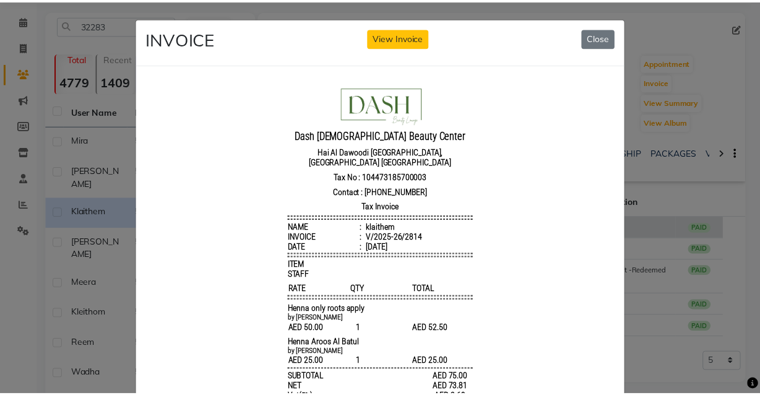
scroll to position [9, 0]
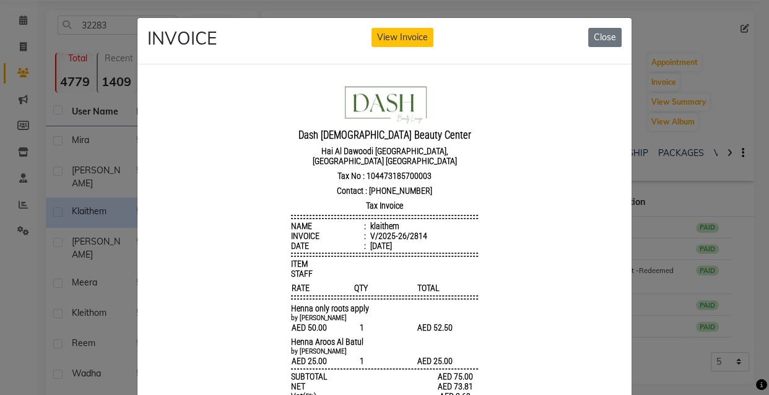
click at [686, 318] on ngb-modal-window "INVOICE View Invoice Close" at bounding box center [384, 197] width 769 height 395
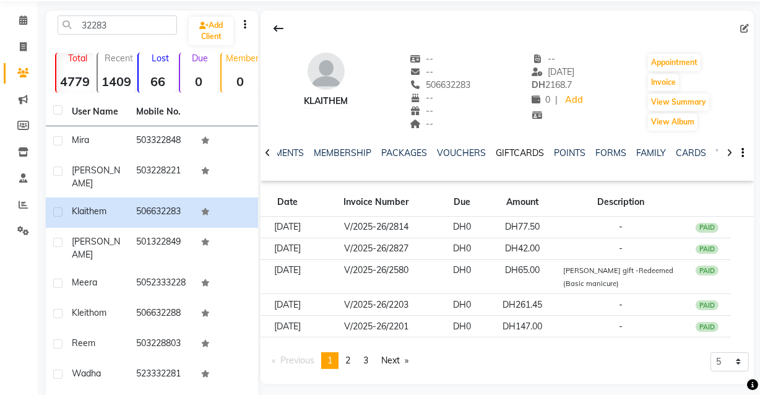
click at [516, 153] on link "GIFTCARDS" at bounding box center [520, 152] width 48 height 11
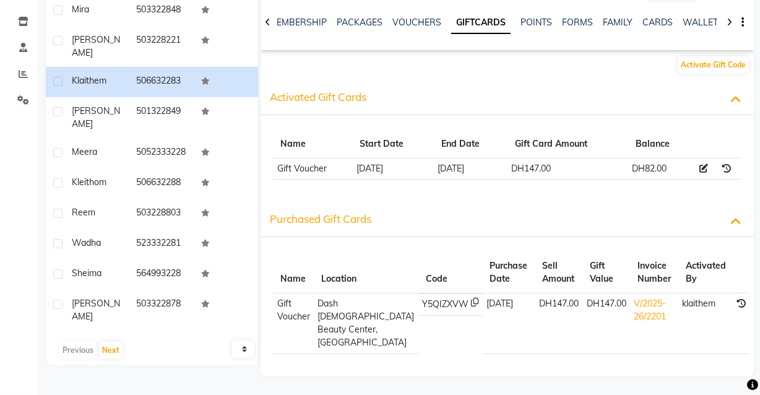
scroll to position [186, 0]
click at [471, 298] on icon at bounding box center [474, 304] width 7 height 13
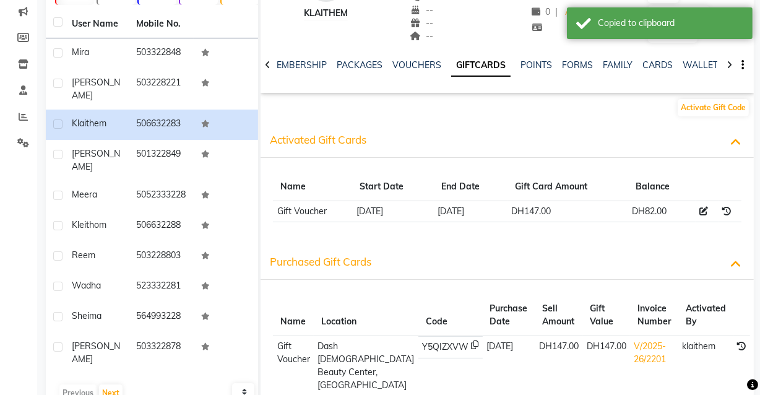
scroll to position [132, 0]
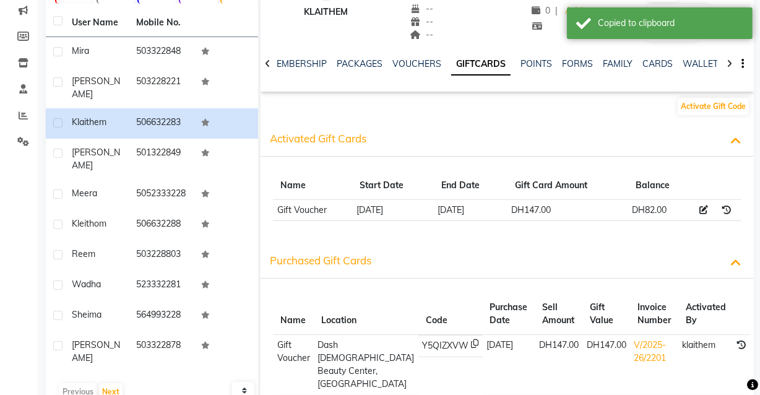
click at [562, 207] on td "DH147.00" at bounding box center [568, 210] width 121 height 22
click at [739, 137] on icon at bounding box center [735, 140] width 11 height 12
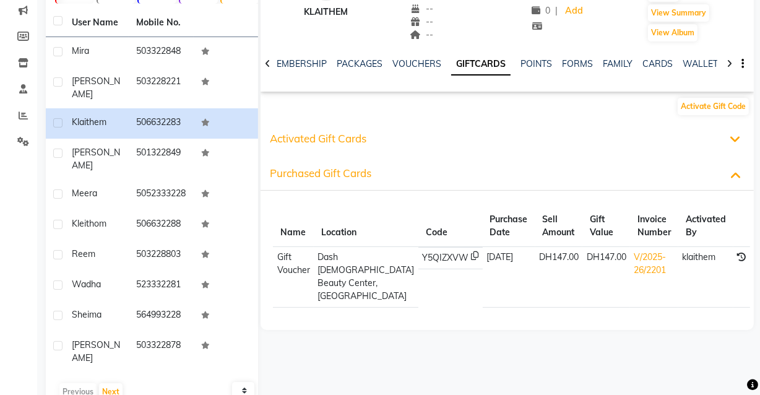
click at [737, 142] on icon at bounding box center [735, 140] width 11 height 12
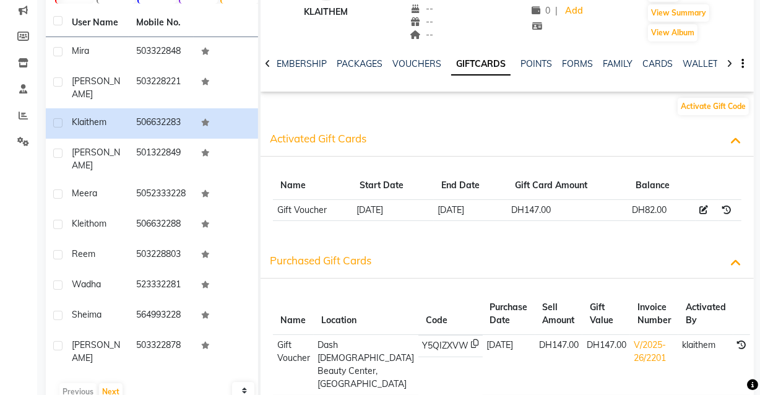
click at [706, 206] on icon at bounding box center [704, 210] width 9 height 9
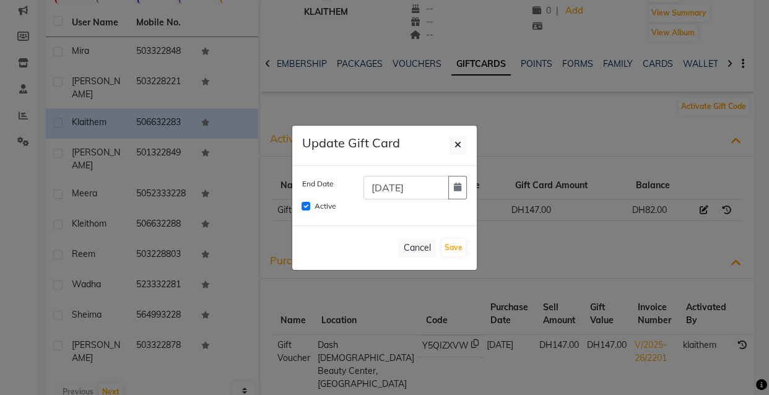
click at [706, 278] on ngb-modal-window "Update Gift Card End Date 25-07-2026 Active Cancel Save" at bounding box center [384, 197] width 769 height 395
click at [422, 243] on button "Cancel" at bounding box center [417, 247] width 38 height 19
checkbox input "false"
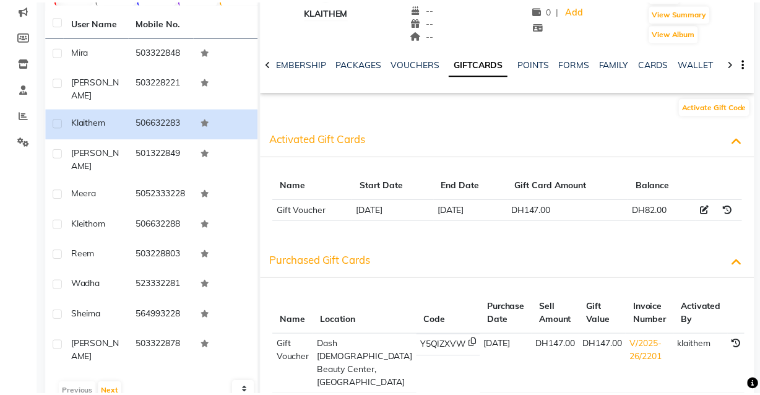
scroll to position [0, 255]
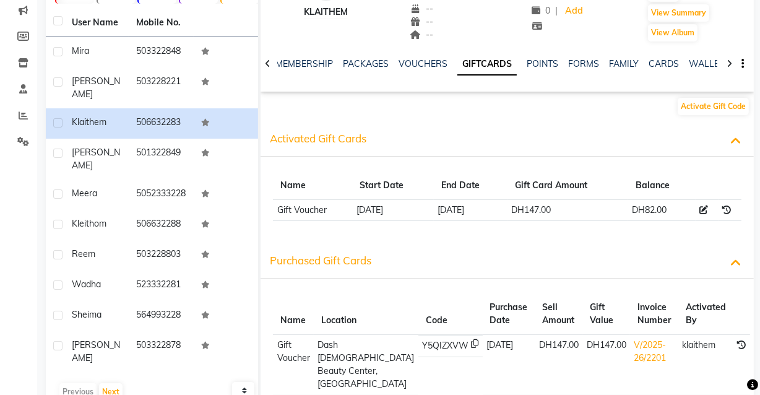
click at [732, 134] on icon at bounding box center [735, 140] width 11 height 12
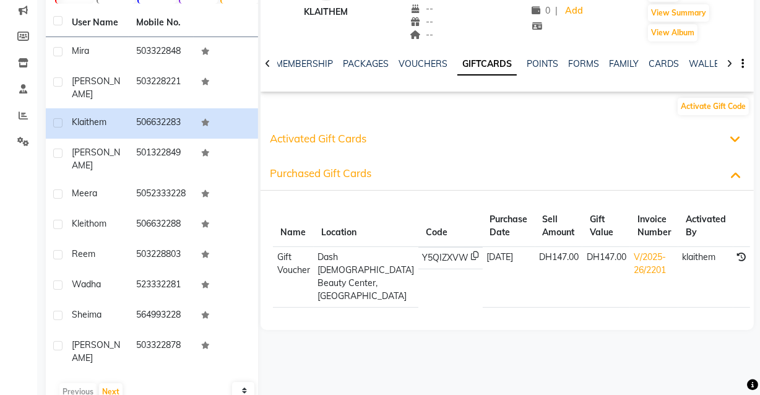
click at [733, 128] on div "Activated Gift Cards" at bounding box center [507, 138] width 493 height 35
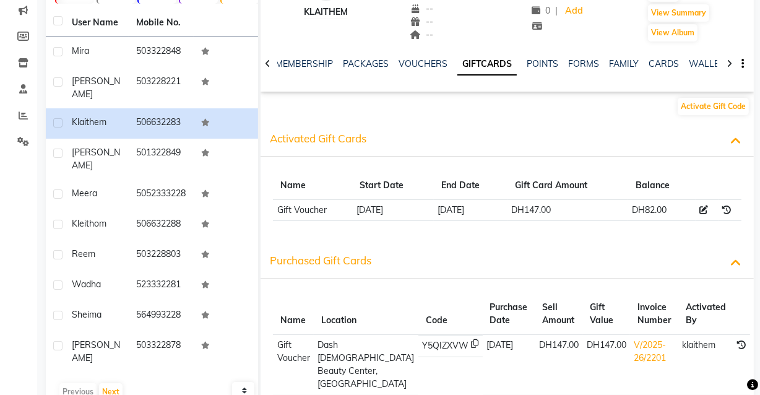
click at [737, 105] on button "Activate Gift Code" at bounding box center [713, 106] width 71 height 17
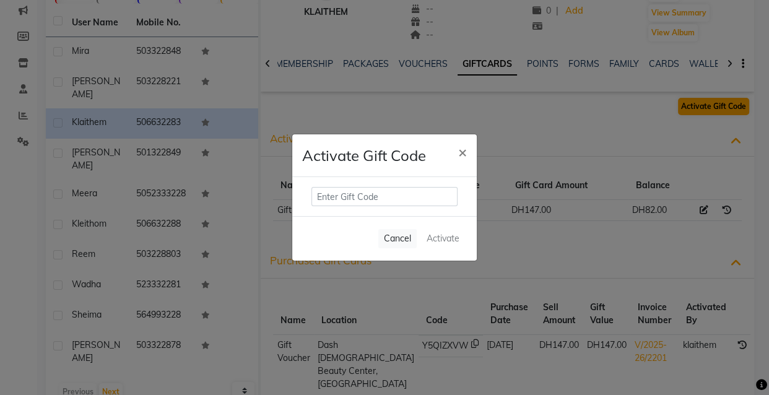
click at [461, 145] on span "×" at bounding box center [462, 151] width 9 height 19
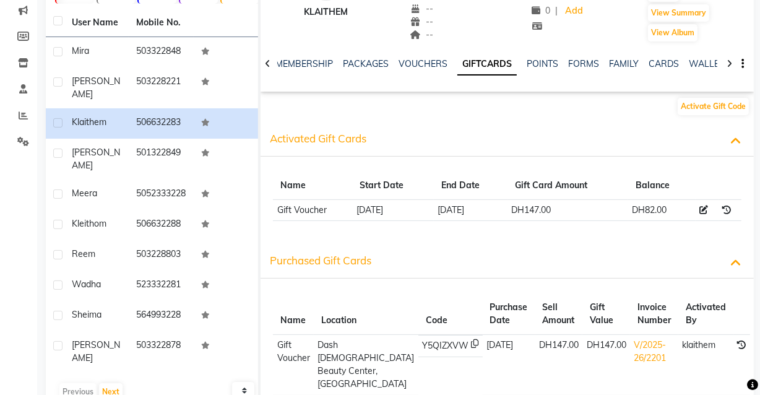
click at [727, 209] on icon at bounding box center [726, 210] width 9 height 9
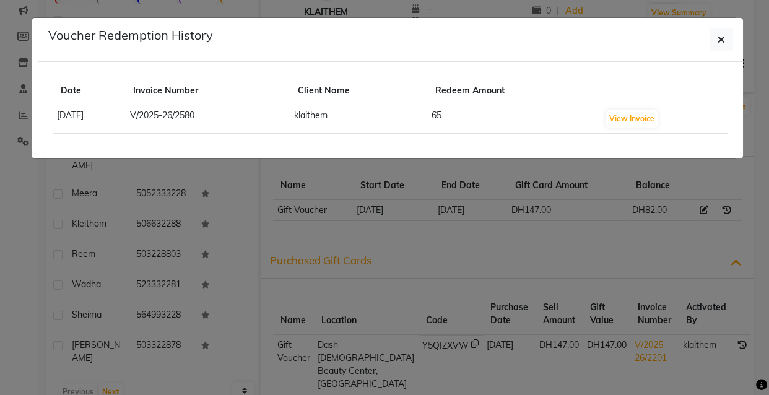
click at [696, 261] on ngb-modal-window "Voucher Redemption History Date Invoice Number Client Name Redeem Amount 2025-0…" at bounding box center [384, 197] width 769 height 395
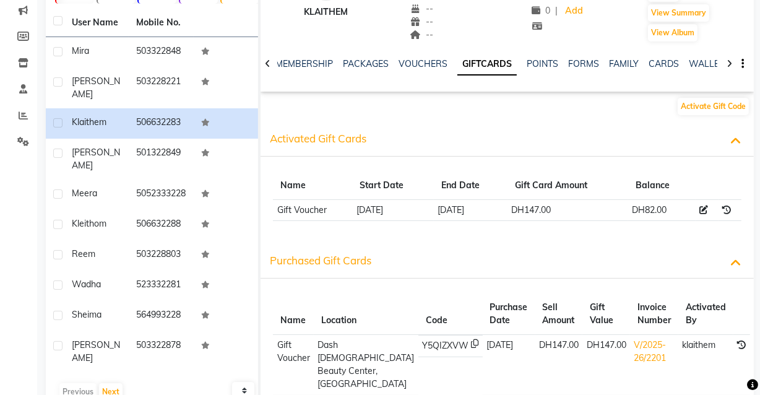
click at [471, 341] on icon at bounding box center [474, 345] width 7 height 13
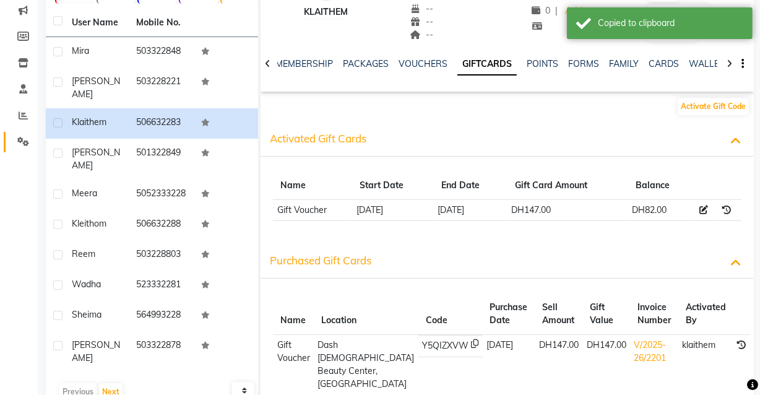
click at [6, 151] on link "Settings" at bounding box center [19, 142] width 30 height 20
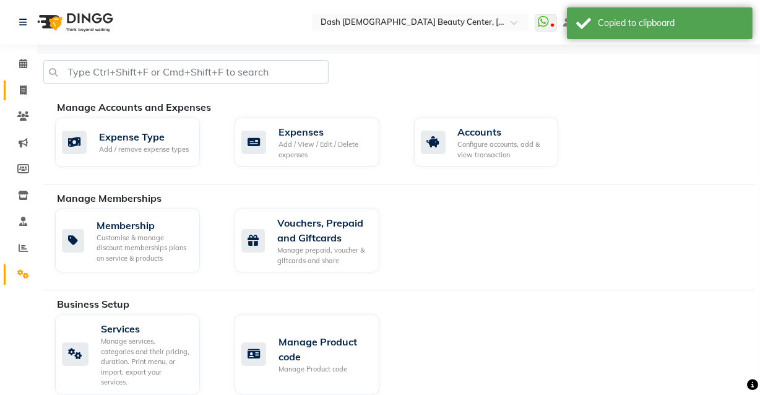
click at [23, 90] on icon at bounding box center [23, 89] width 7 height 9
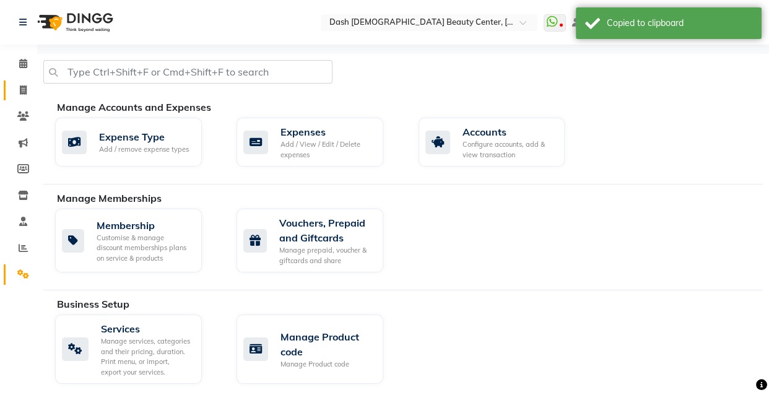
select select "service"
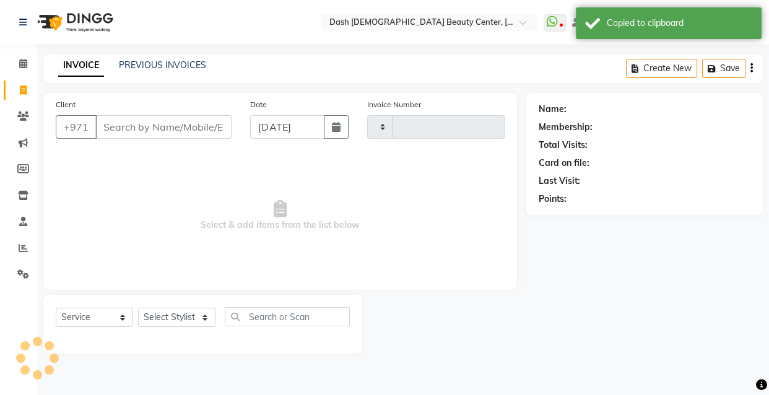
type input "3605"
select select "8372"
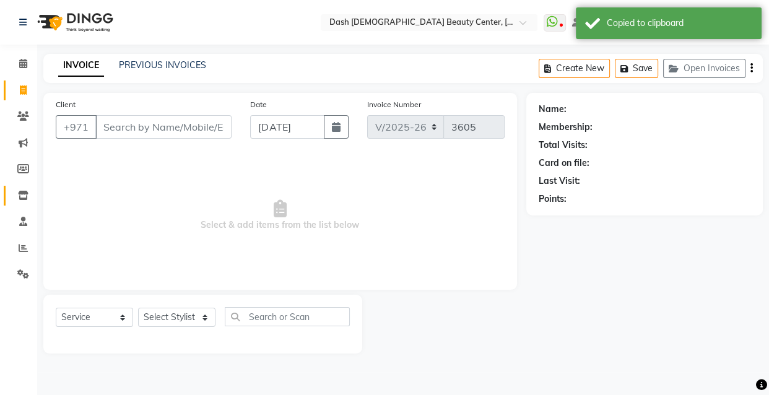
click at [23, 196] on icon at bounding box center [23, 195] width 11 height 9
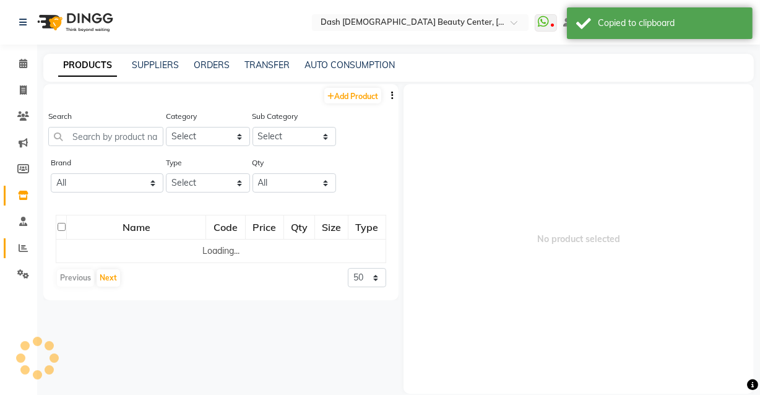
click at [23, 246] on icon at bounding box center [23, 247] width 9 height 9
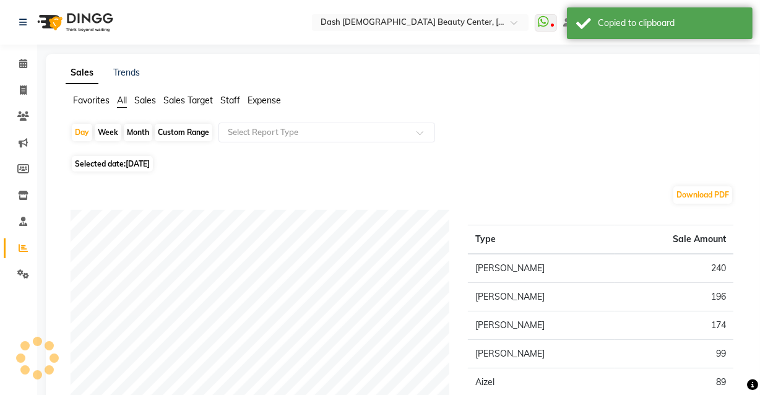
click at [232, 100] on span "Staff" at bounding box center [230, 100] width 20 height 11
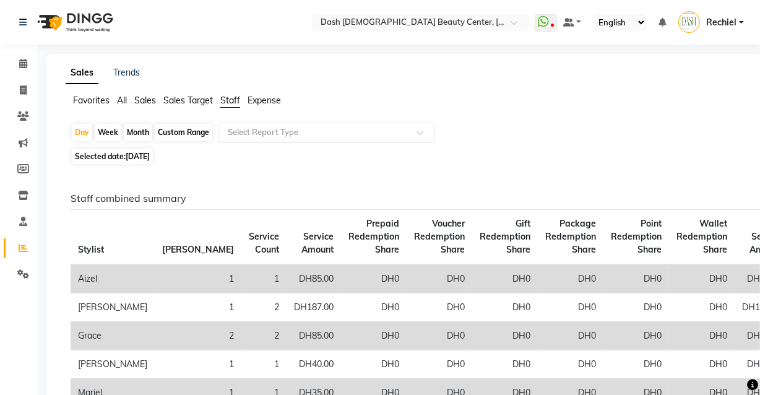
click at [257, 129] on input "text" at bounding box center [314, 132] width 178 height 12
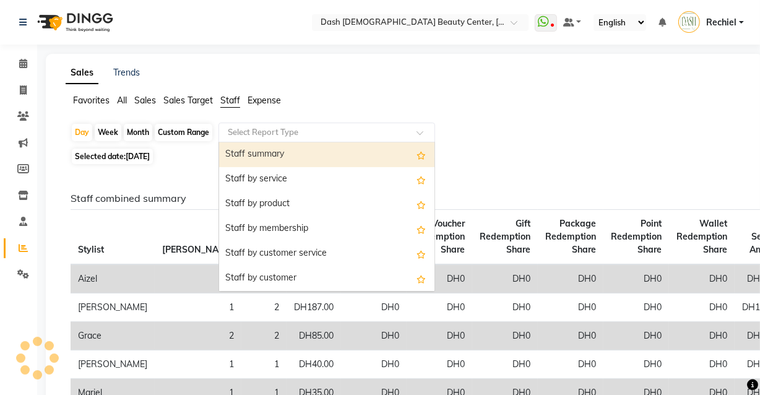
click at [310, 145] on div "Staff summary" at bounding box center [326, 154] width 215 height 25
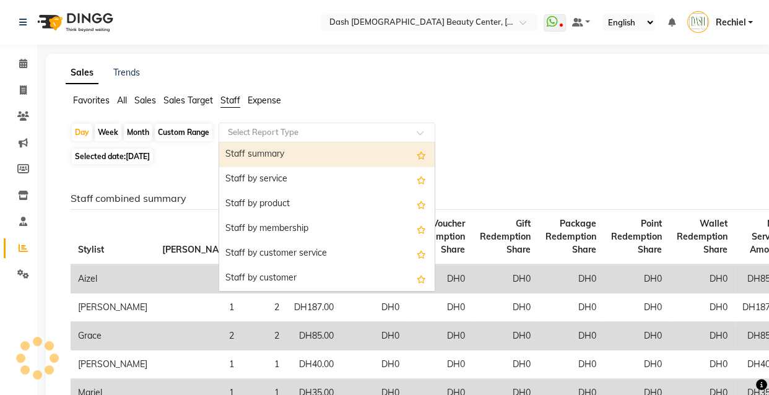
select select "full_report"
select select "pdf"
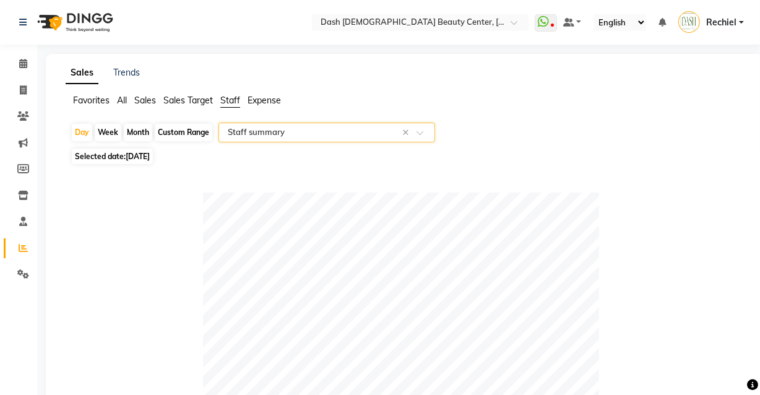
click at [136, 131] on div "Month" at bounding box center [138, 132] width 28 height 17
select select "9"
select select "2025"
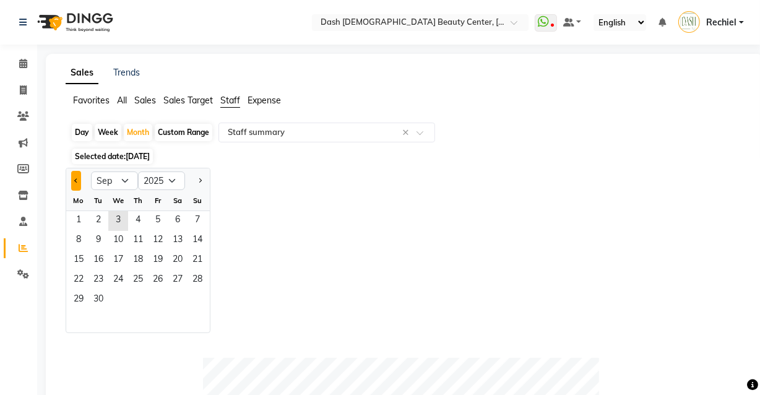
click at [76, 180] on span "Previous month" at bounding box center [76, 180] width 4 height 4
select select "8"
click at [197, 298] on span "31" at bounding box center [198, 300] width 20 height 20
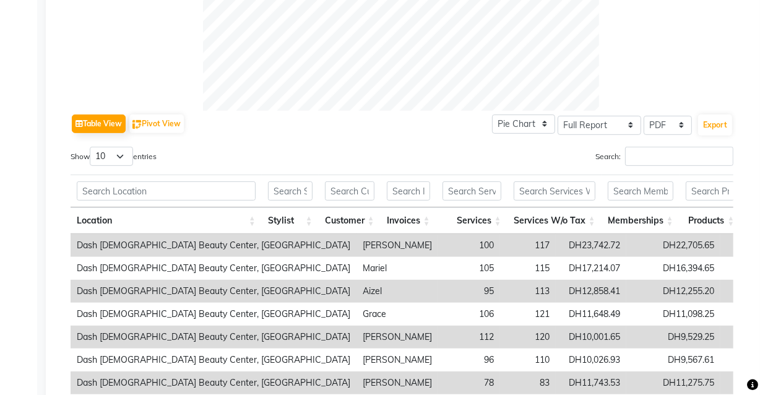
scroll to position [480, 0]
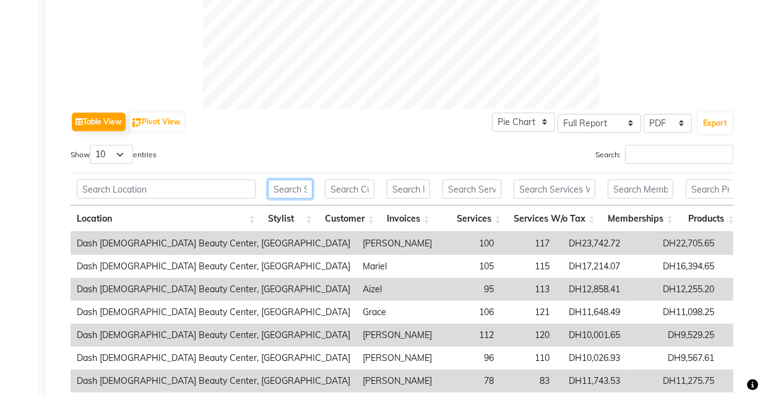
click at [306, 190] on input "text" at bounding box center [290, 189] width 45 height 19
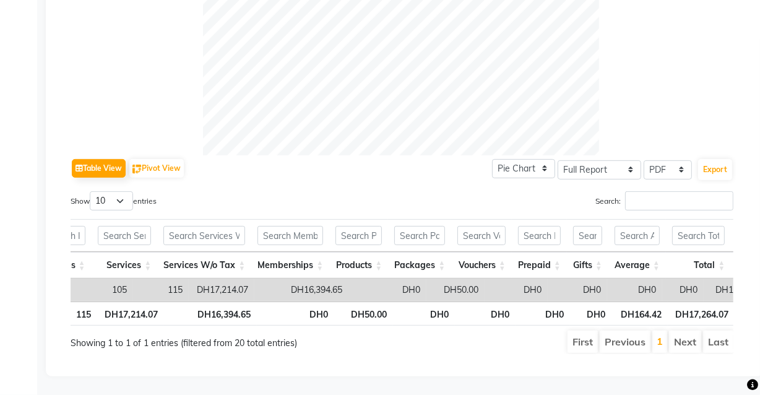
scroll to position [0, 0]
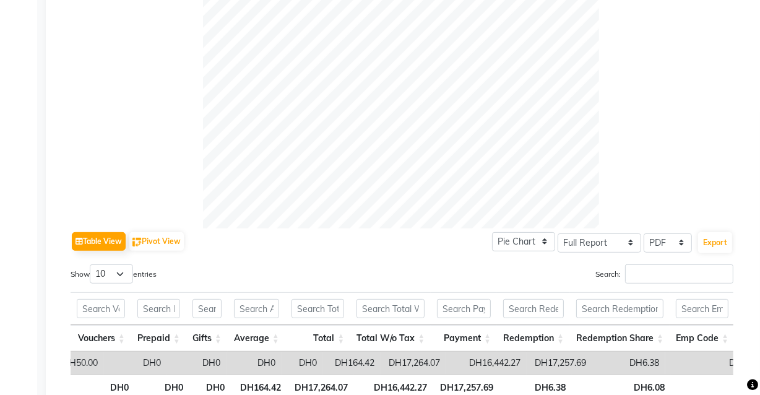
type input "mariel"
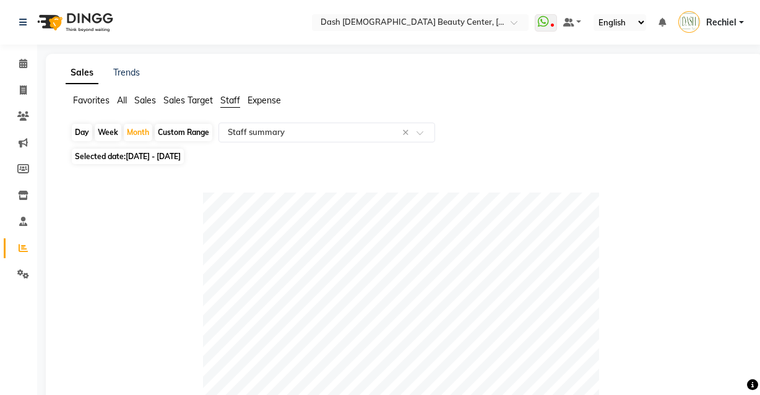
select select "full_report"
select select "pdf"
click at [24, 92] on icon at bounding box center [23, 89] width 7 height 9
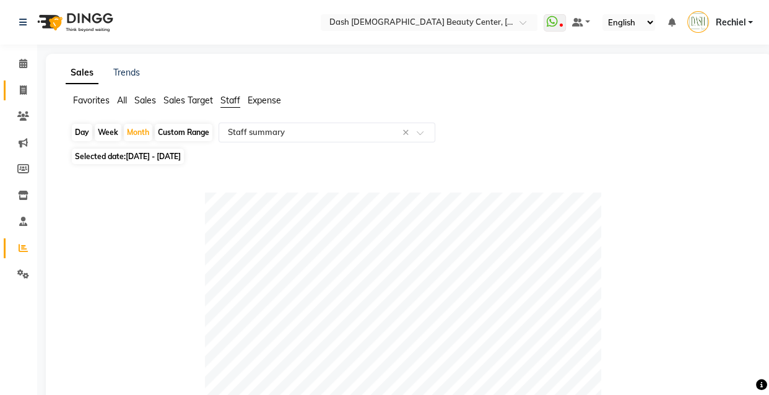
select select "service"
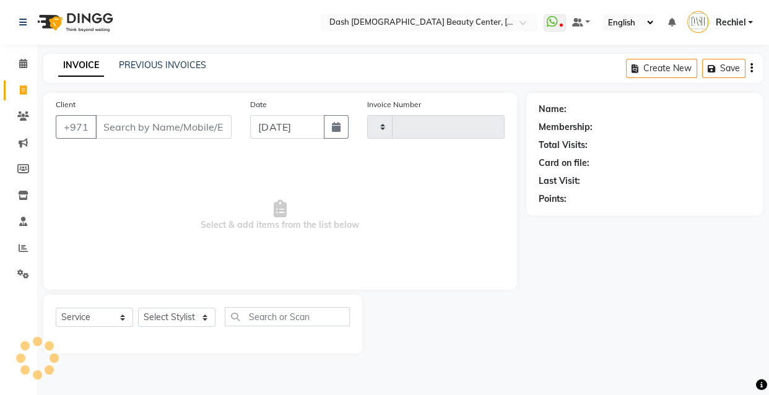
type input "3606"
select select "8372"
click at [176, 127] on input "Client" at bounding box center [163, 127] width 136 height 24
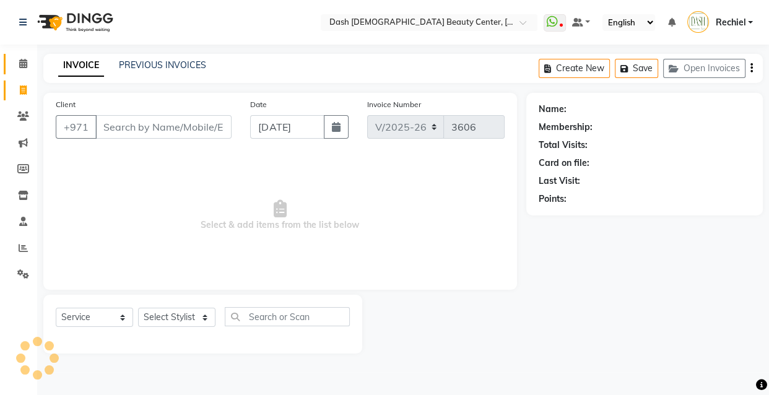
click at [27, 72] on link "Calendar" at bounding box center [19, 64] width 30 height 20
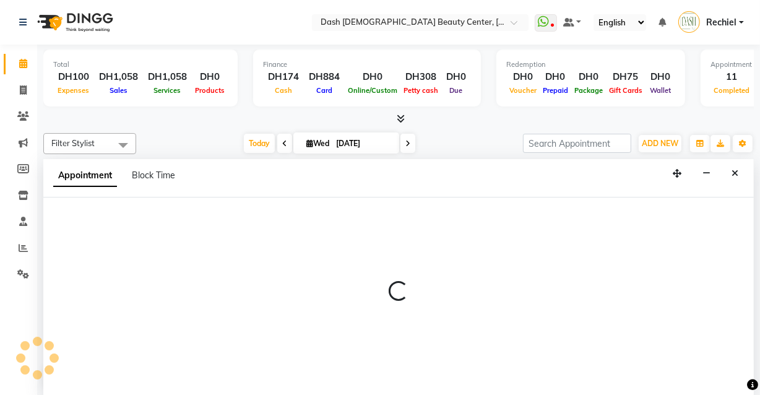
select select "82785"
select select "tentative"
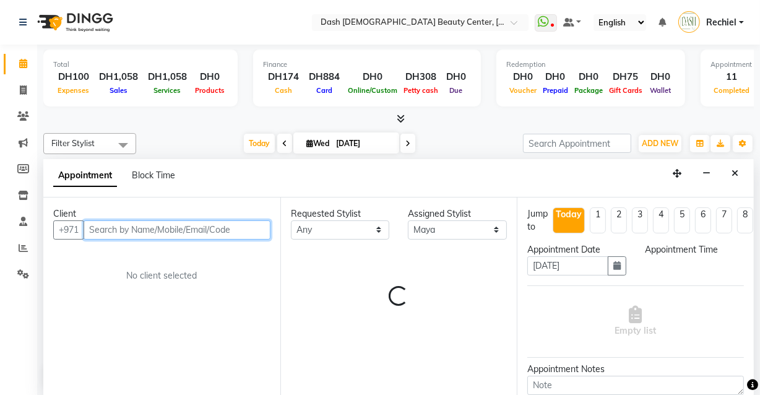
select select "1035"
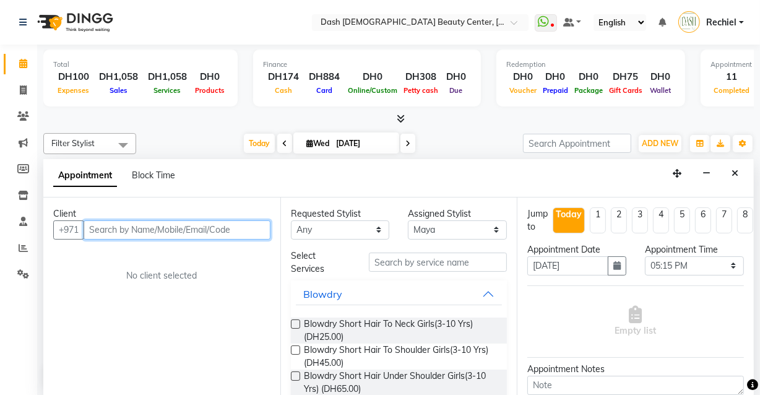
click at [192, 232] on input "text" at bounding box center [177, 229] width 187 height 19
paste input "509831444"
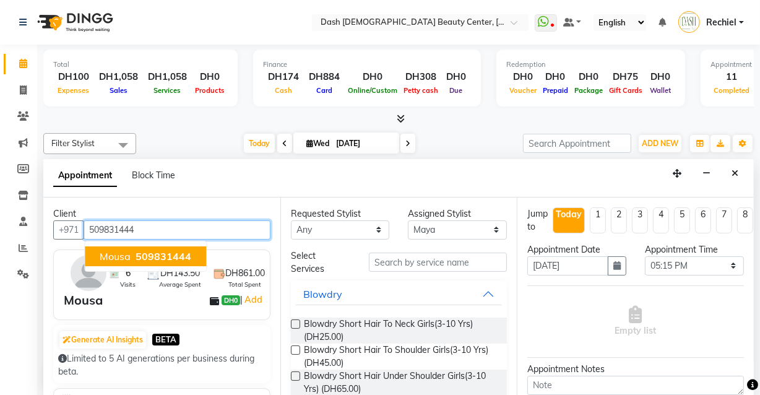
click at [173, 254] on span "509831444" at bounding box center [164, 256] width 56 height 12
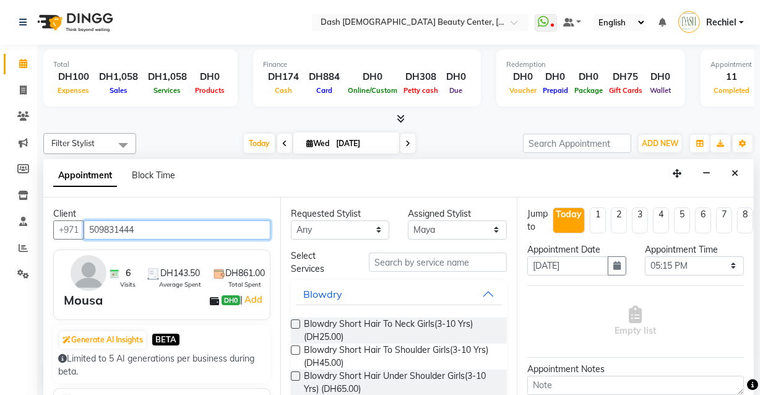
type input "509831444"
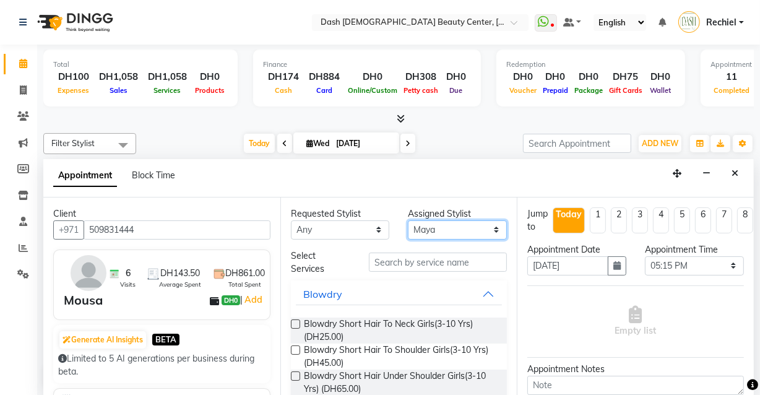
click at [441, 233] on select "Select [PERSON_NAME] [PERSON_NAME] [PERSON_NAME] [PERSON_NAME] [PERSON_NAME] [P…" at bounding box center [457, 229] width 99 height 19
click at [448, 284] on button "Blowdry" at bounding box center [399, 294] width 207 height 22
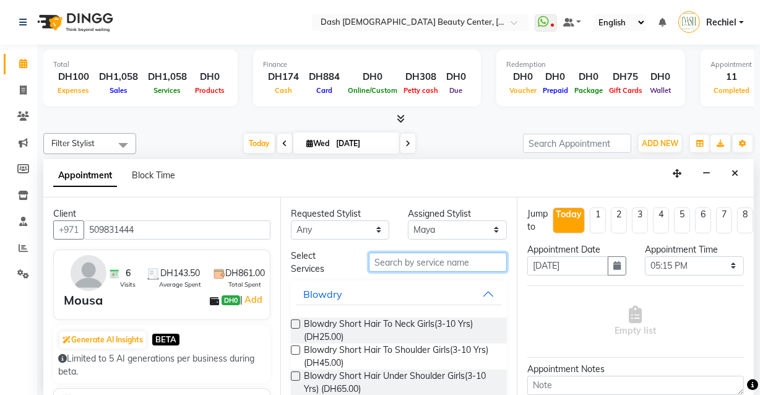
click at [449, 258] on input "text" at bounding box center [438, 262] width 138 height 19
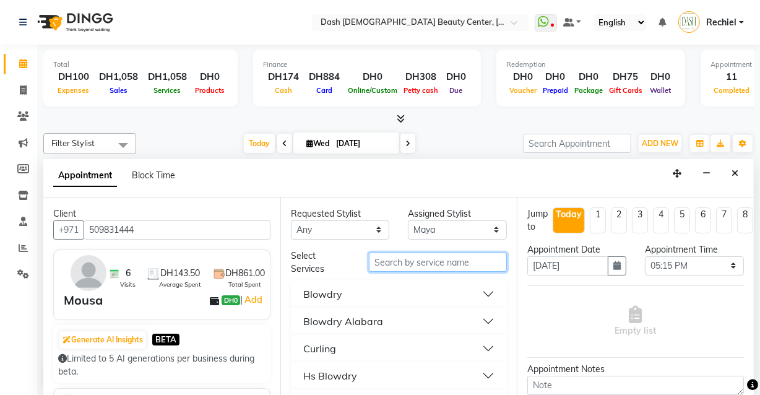
click at [459, 264] on input "text" at bounding box center [438, 262] width 138 height 19
click at [477, 265] on input "text" at bounding box center [438, 262] width 138 height 19
click at [459, 264] on input "text" at bounding box center [438, 262] width 138 height 19
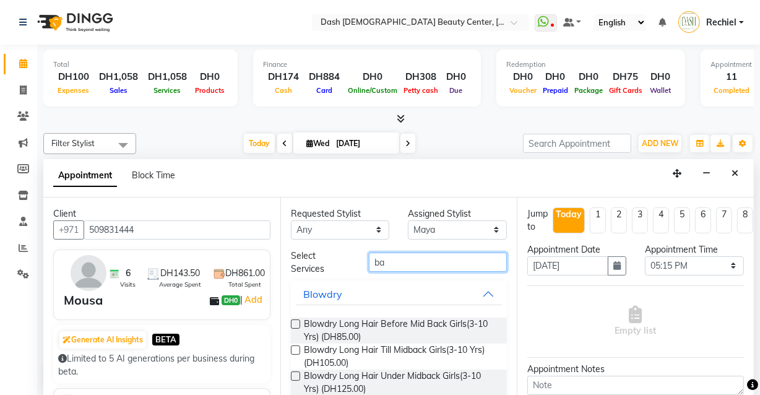
type input "b"
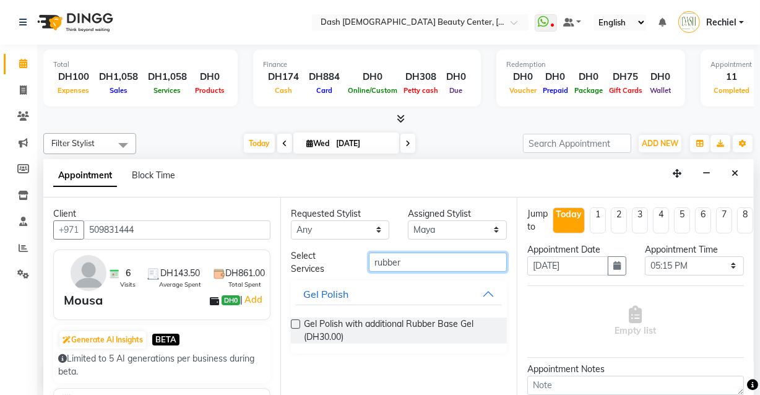
type input "rubber"
click at [296, 323] on label at bounding box center [295, 323] width 9 height 9
click at [296, 323] on input "checkbox" at bounding box center [295, 325] width 8 height 8
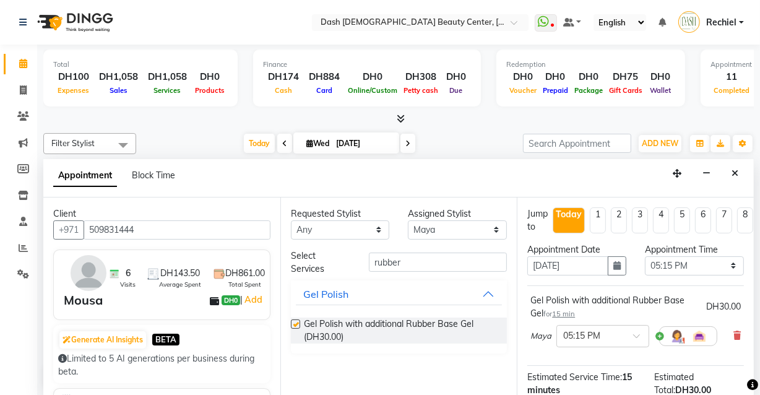
checkbox input "false"
click at [438, 265] on input "rubber" at bounding box center [438, 262] width 138 height 19
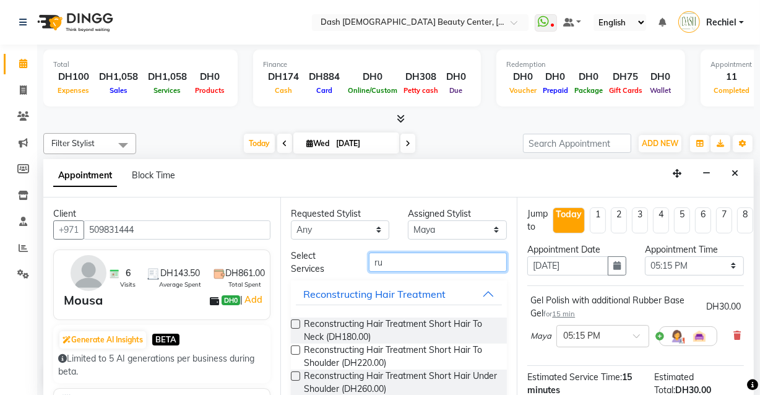
type input "r"
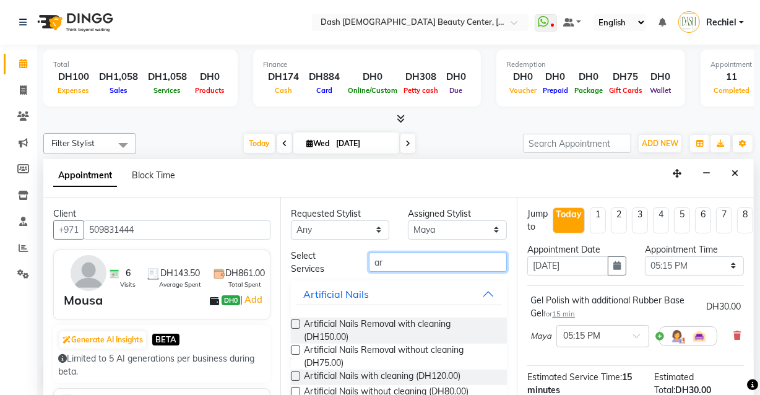
type input "a"
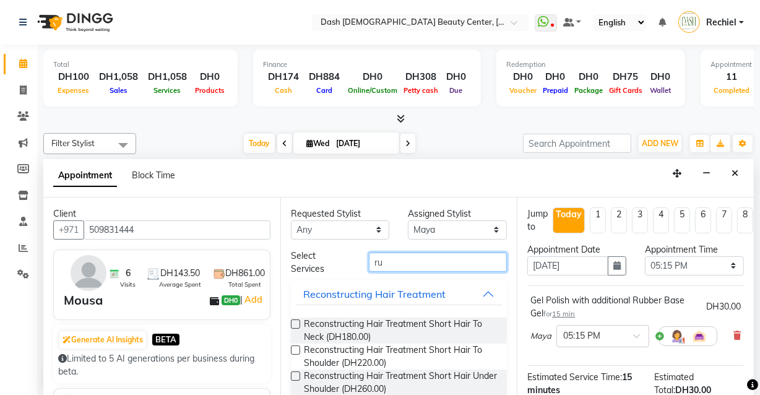
type input "r"
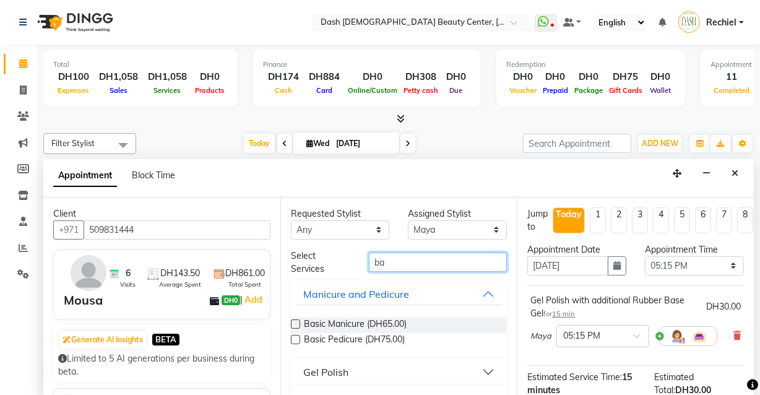
type input "b"
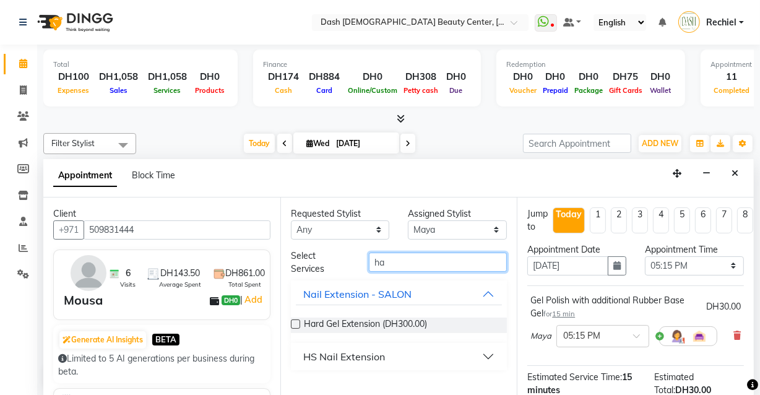
type input "h"
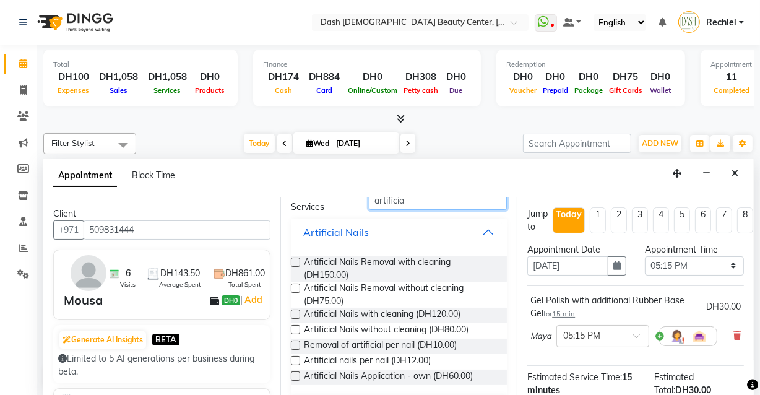
scroll to position [88, 0]
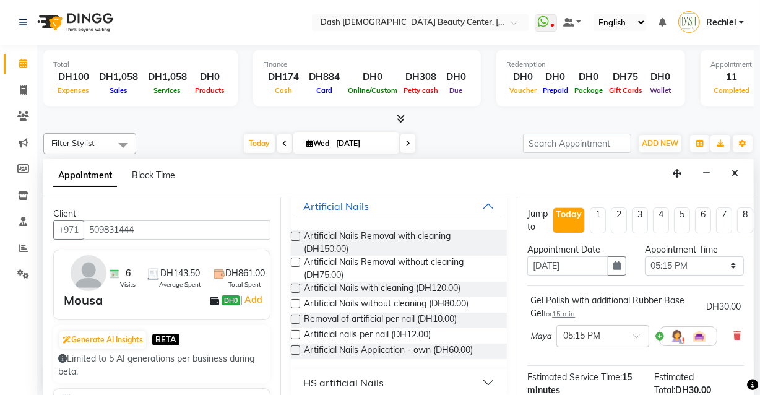
type input "artificia"
click at [295, 286] on label at bounding box center [295, 288] width 9 height 9
click at [295, 286] on input "checkbox" at bounding box center [295, 289] width 8 height 8
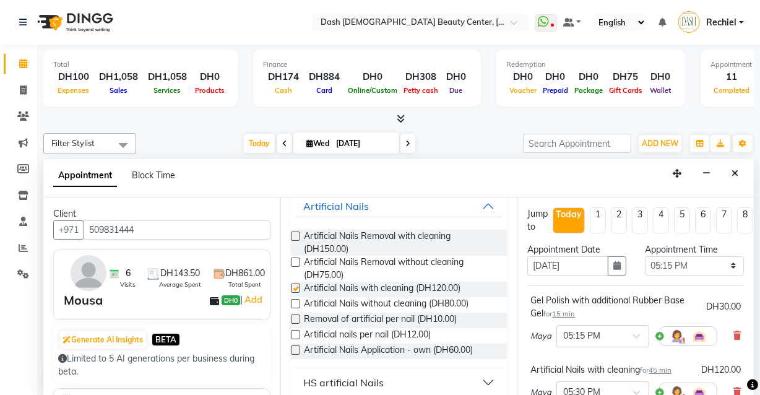
checkbox input "false"
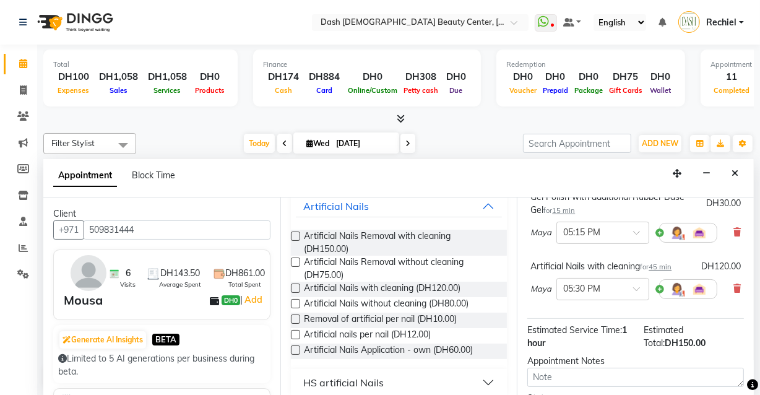
scroll to position [228, 0]
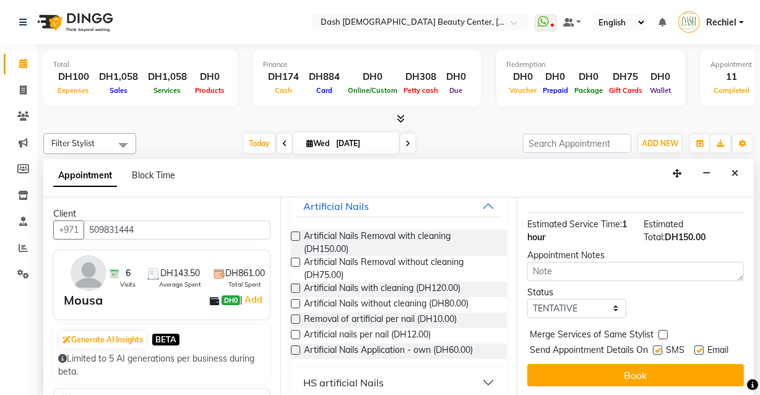
click at [665, 330] on label at bounding box center [663, 334] width 9 height 9
click at [665, 332] on input "checkbox" at bounding box center [663, 336] width 8 height 8
checkbox input "true"
click at [655, 345] on label at bounding box center [657, 349] width 9 height 9
click at [655, 347] on input "checkbox" at bounding box center [657, 351] width 8 height 8
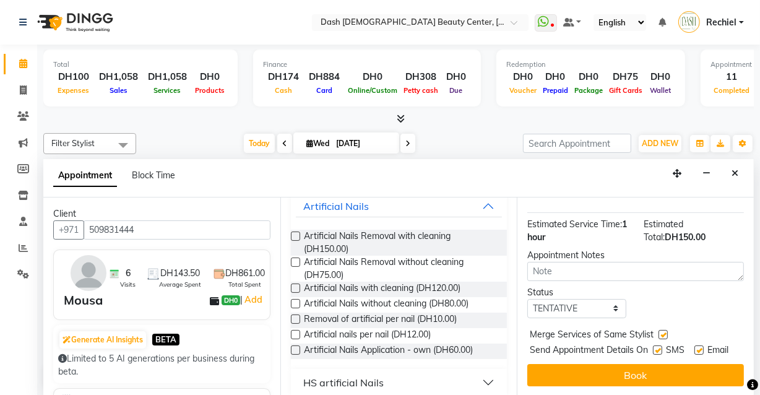
checkbox input "false"
click at [709, 344] on span "Email" at bounding box center [718, 351] width 21 height 15
click at [696, 345] on label at bounding box center [699, 349] width 9 height 9
click at [696, 347] on input "checkbox" at bounding box center [699, 351] width 8 height 8
checkbox input "false"
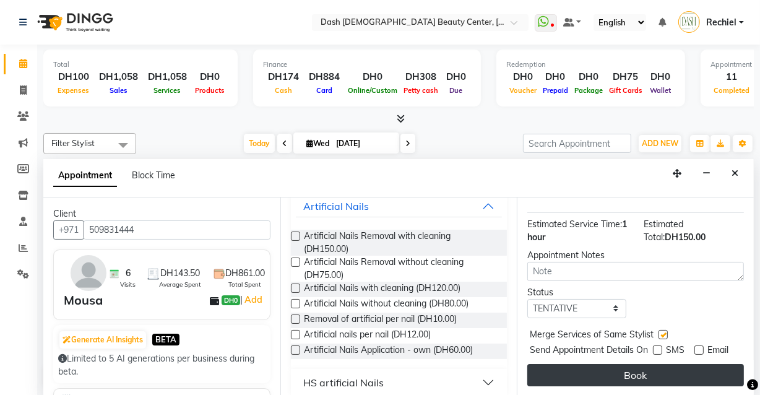
click at [687, 372] on button "Book" at bounding box center [635, 375] width 217 height 22
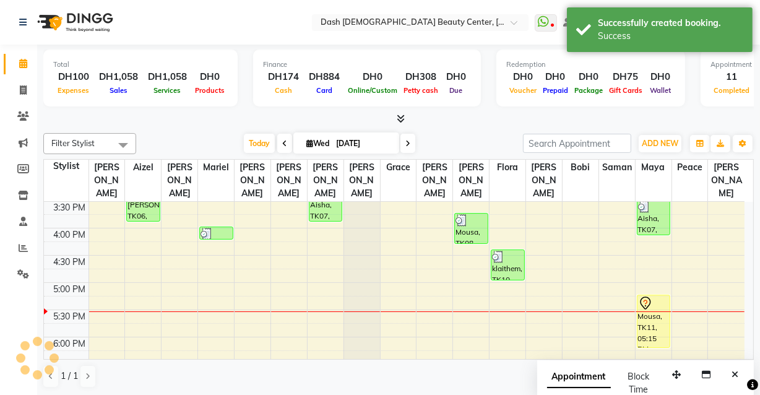
scroll to position [0, 0]
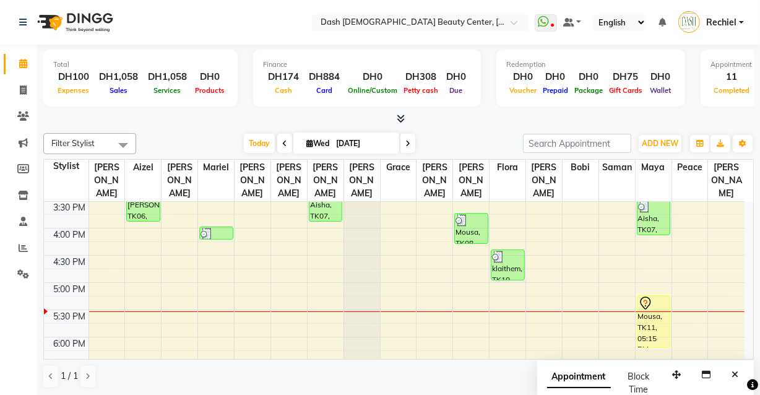
click at [67, 323] on td at bounding box center [66, 330] width 45 height 14
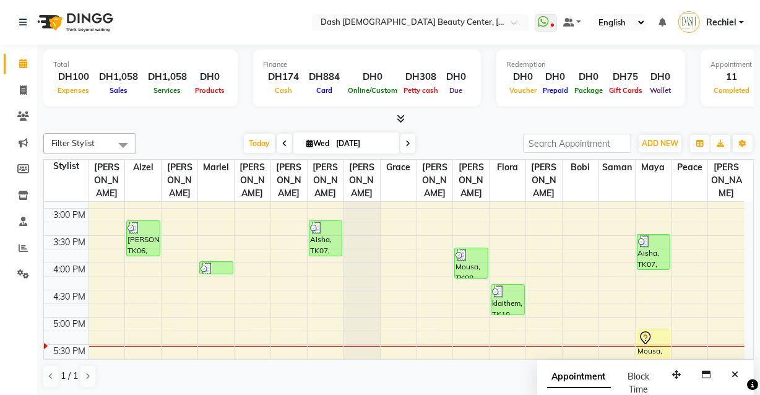
scroll to position [345, 0]
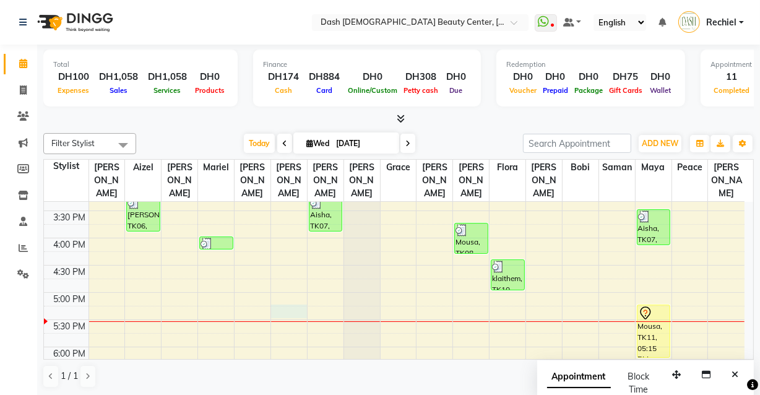
click at [290, 305] on div at bounding box center [289, 312] width 36 height 14
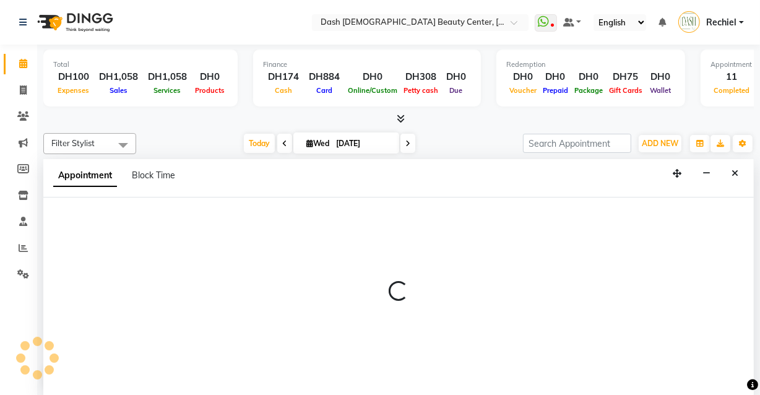
scroll to position [0, 0]
select select "81110"
select select "1035"
select select "tentative"
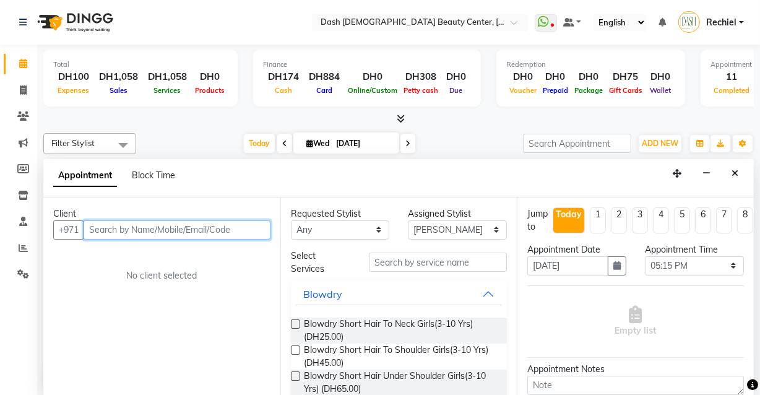
click at [233, 230] on input "text" at bounding box center [177, 229] width 187 height 19
paste input "501666020"
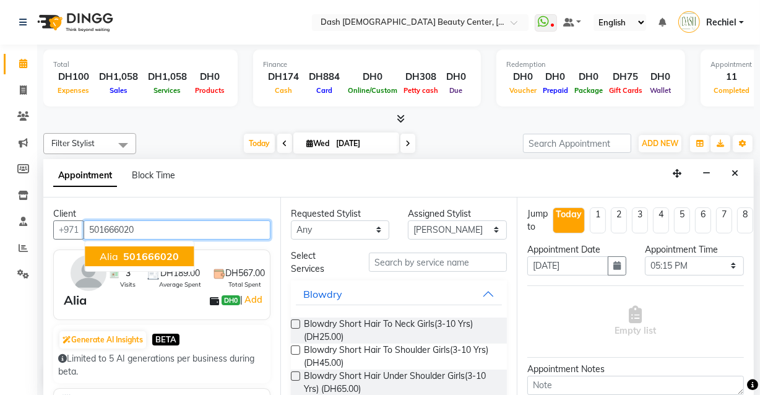
click at [158, 263] on button "Alia 501666020" at bounding box center [139, 256] width 109 height 20
type input "501666020"
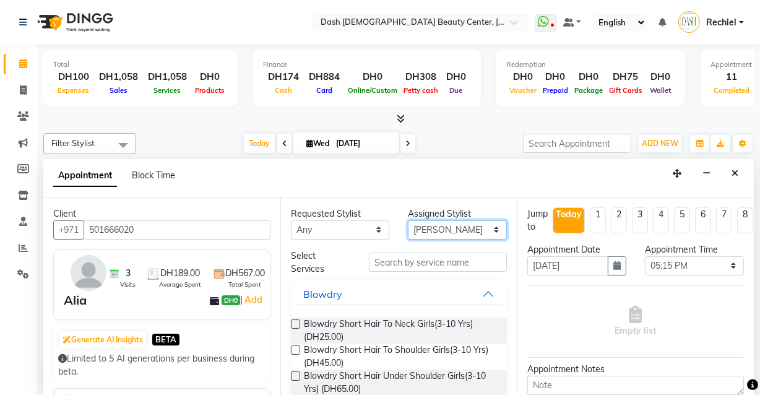
click at [463, 238] on select "Select [PERSON_NAME] [PERSON_NAME] [PERSON_NAME] [PERSON_NAME] [PERSON_NAME] [P…" at bounding box center [457, 229] width 99 height 19
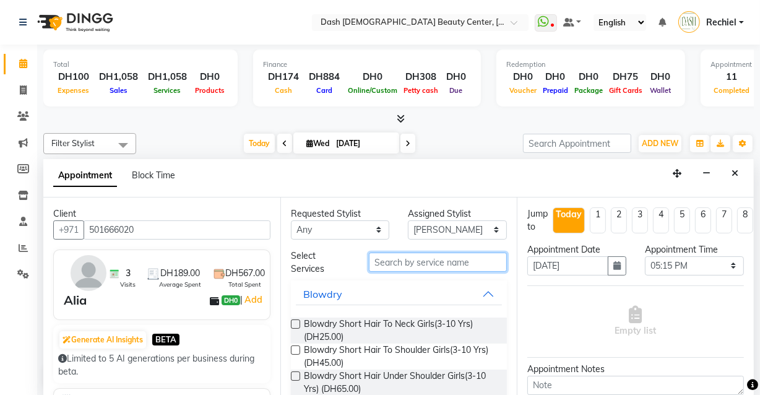
click at [457, 262] on input "text" at bounding box center [438, 262] width 138 height 19
click at [446, 265] on input "text" at bounding box center [438, 262] width 138 height 19
click at [441, 264] on input "text" at bounding box center [438, 262] width 138 height 19
click at [438, 264] on input "text" at bounding box center [438, 262] width 138 height 19
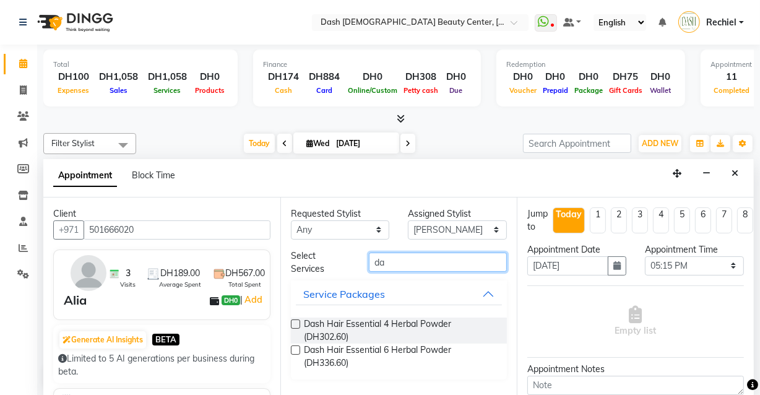
type input "d"
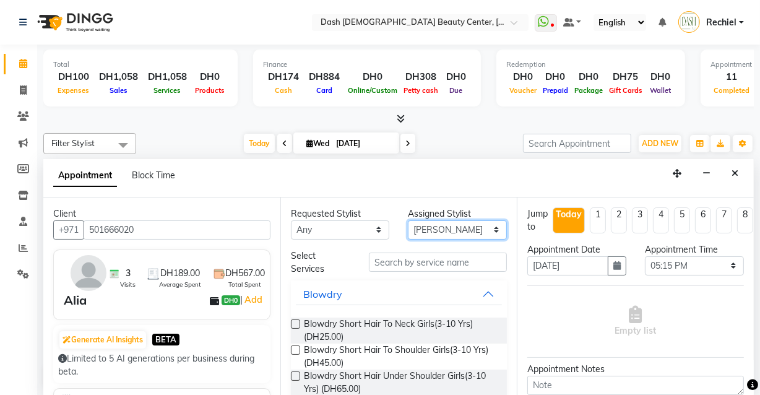
click at [463, 233] on select "Select [PERSON_NAME] [PERSON_NAME] [PERSON_NAME] [PERSON_NAME] [PERSON_NAME] [P…" at bounding box center [457, 229] width 99 height 19
select select "81114"
click at [408, 220] on select "Select [PERSON_NAME] [PERSON_NAME] [PERSON_NAME] [PERSON_NAME] [PERSON_NAME] [P…" at bounding box center [457, 229] width 99 height 19
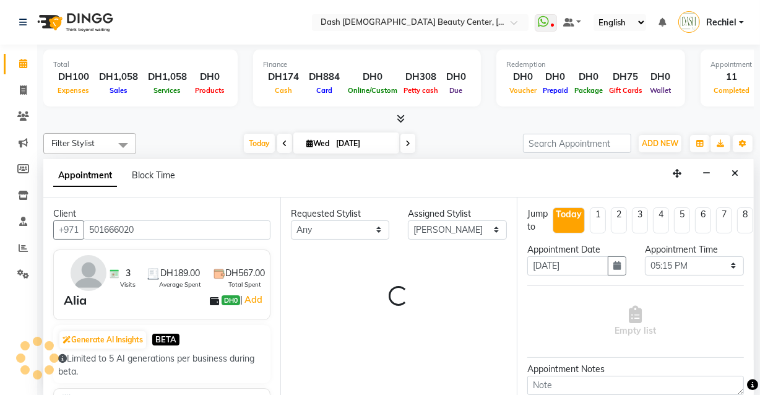
click at [455, 270] on div "Requested Stylist Any Aizel Angelina Anna Bobi Edlyn Flora Grace Janine Jelyn M…" at bounding box center [398, 296] width 237 height 199
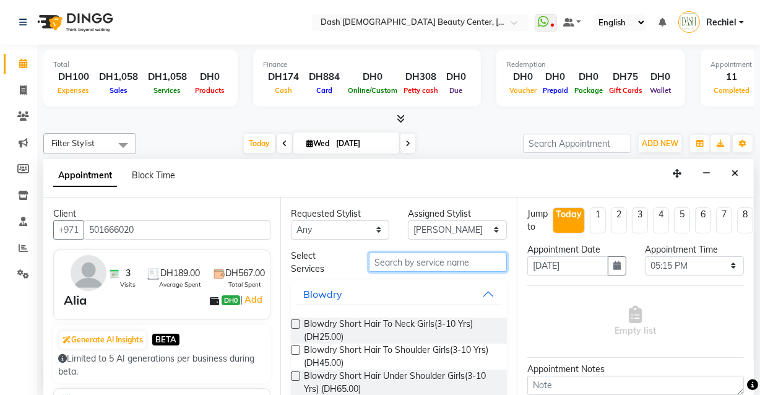
click at [466, 255] on input "text" at bounding box center [438, 262] width 138 height 19
click at [439, 259] on input "text" at bounding box center [438, 262] width 138 height 19
type input "b"
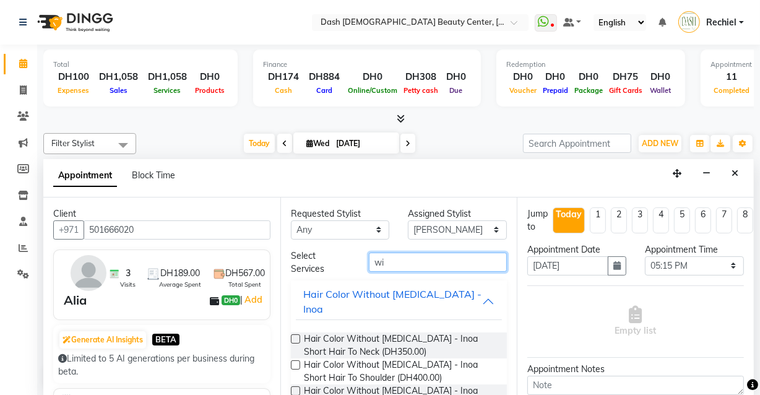
type input "w"
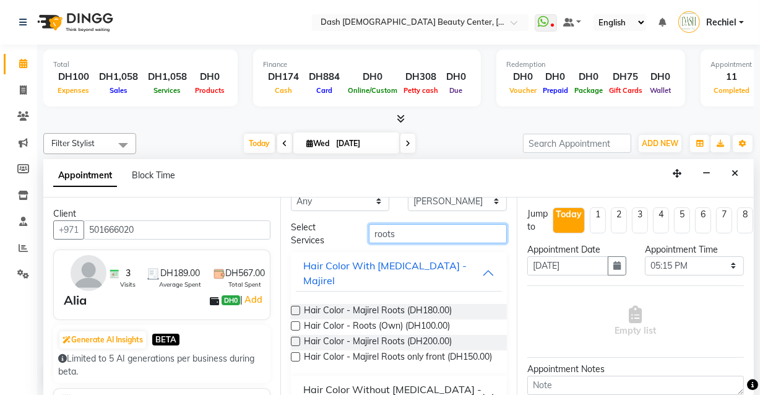
scroll to position [29, 0]
type input "roots"
click at [296, 336] on label at bounding box center [295, 340] width 9 height 9
click at [296, 338] on input "checkbox" at bounding box center [295, 342] width 8 height 8
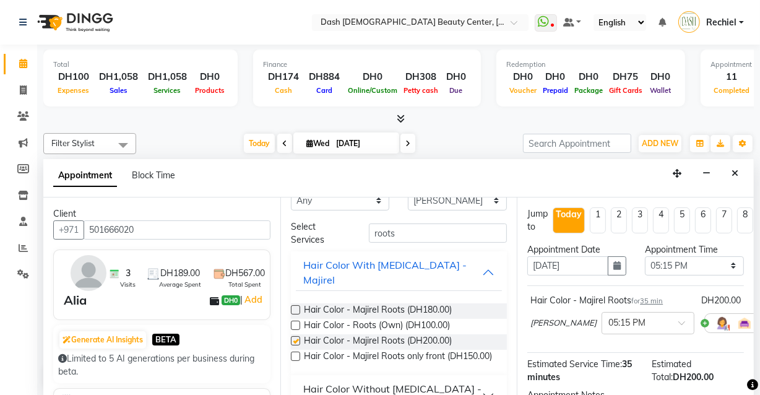
checkbox input "false"
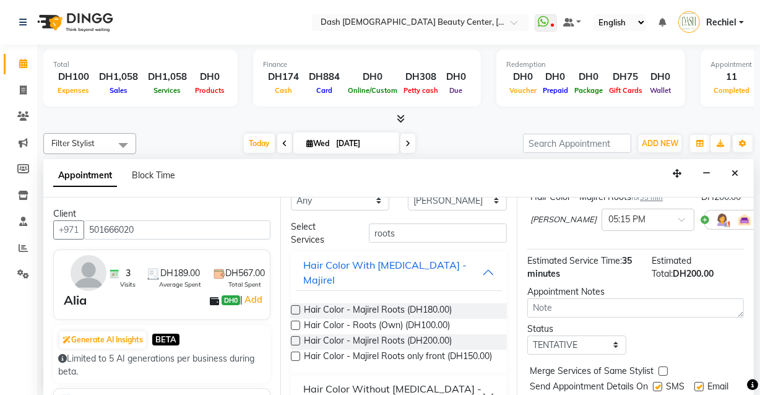
scroll to position [158, 0]
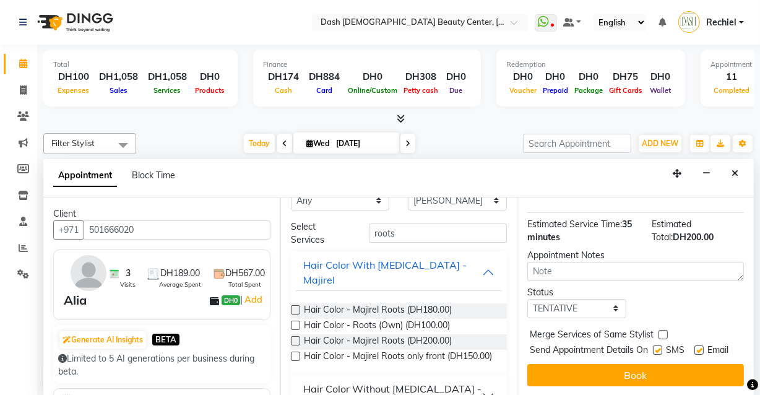
click at [663, 330] on label at bounding box center [663, 334] width 9 height 9
click at [663, 332] on input "checkbox" at bounding box center [663, 336] width 8 height 8
checkbox input "true"
click at [654, 345] on label at bounding box center [657, 349] width 9 height 9
click at [654, 347] on input "checkbox" at bounding box center [657, 351] width 8 height 8
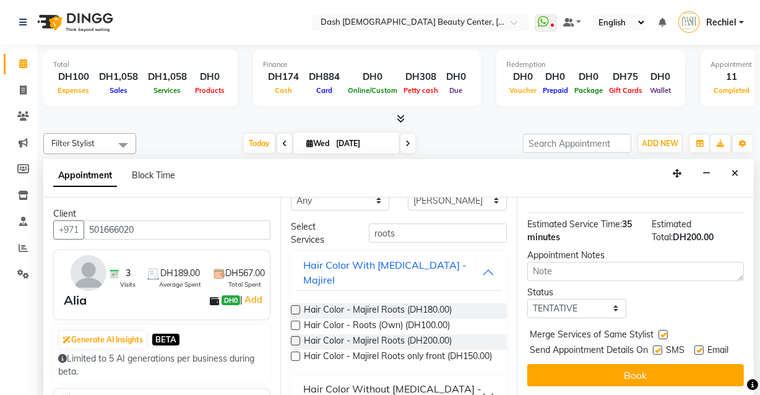
checkbox input "false"
click at [699, 345] on label at bounding box center [699, 349] width 9 height 9
click at [699, 347] on input "checkbox" at bounding box center [699, 351] width 8 height 8
checkbox input "false"
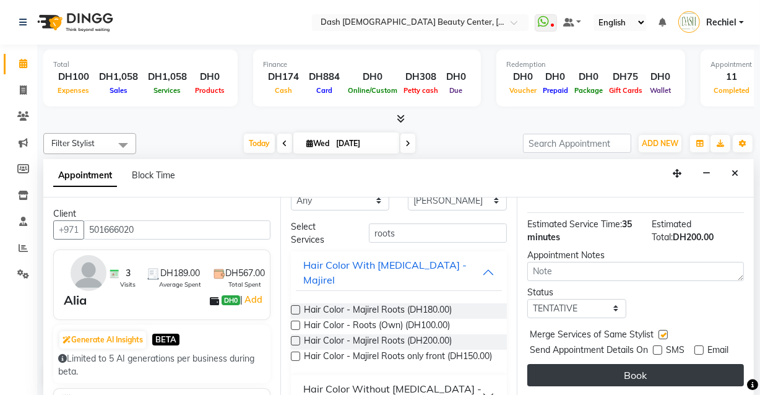
click at [687, 371] on button "Book" at bounding box center [635, 375] width 217 height 22
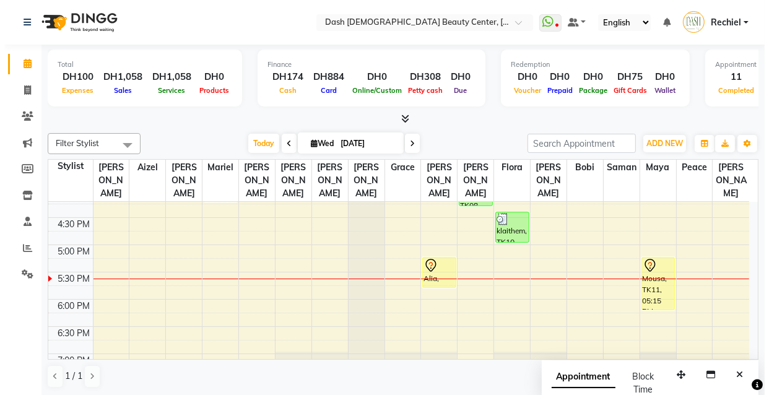
scroll to position [396, 0]
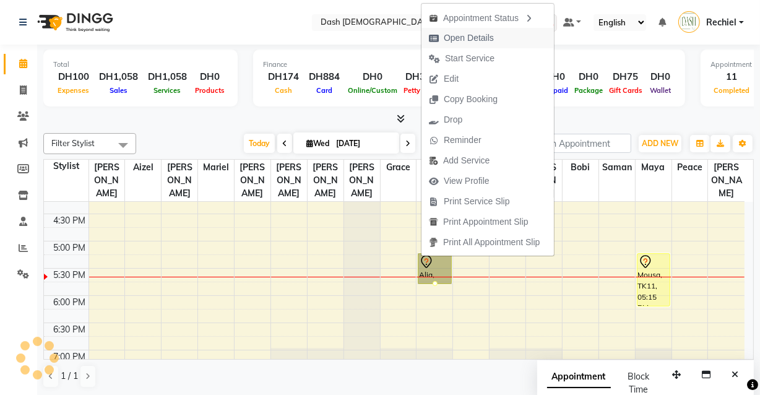
click at [487, 33] on span "Open Details" at bounding box center [469, 38] width 50 height 13
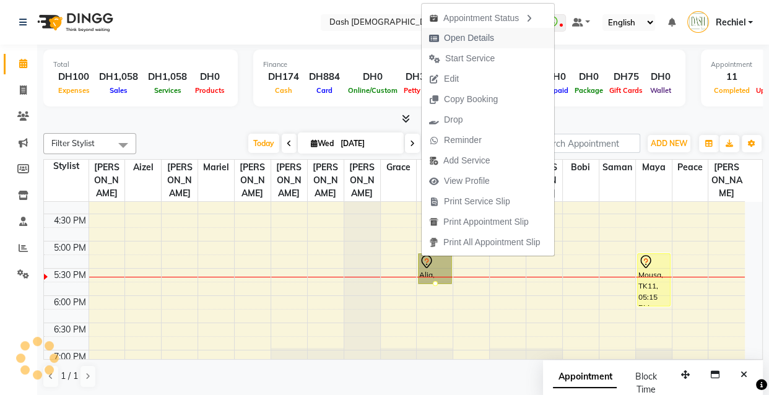
select select "7"
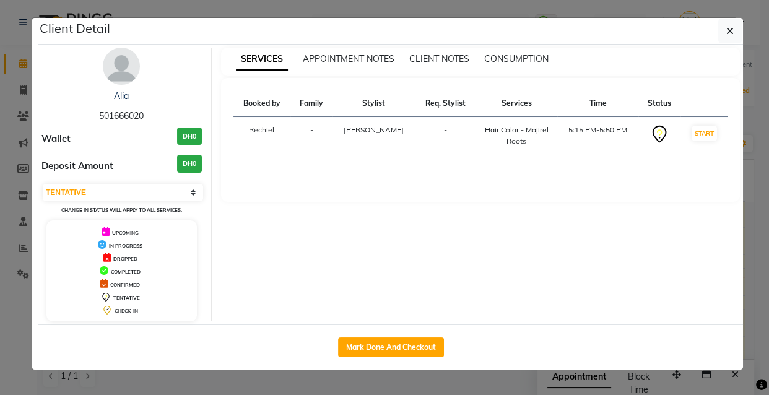
copy span "501666020"
click at [186, 394] on ngb-modal-window "Client Detail Alia 501666020 Wallet DH0 Deposit Amount DH0 Select IN SERVICE CO…" at bounding box center [384, 197] width 769 height 395
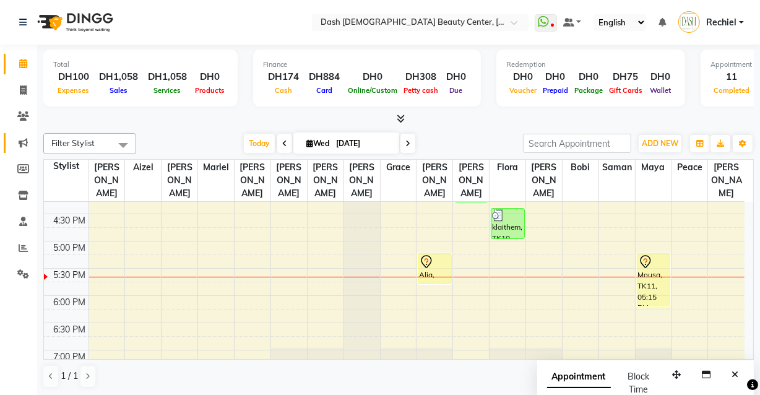
click at [29, 144] on span at bounding box center [23, 143] width 22 height 14
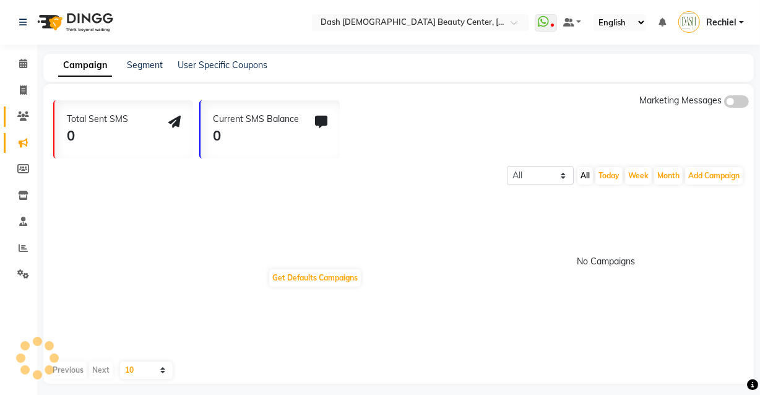
click at [25, 115] on icon at bounding box center [23, 115] width 12 height 9
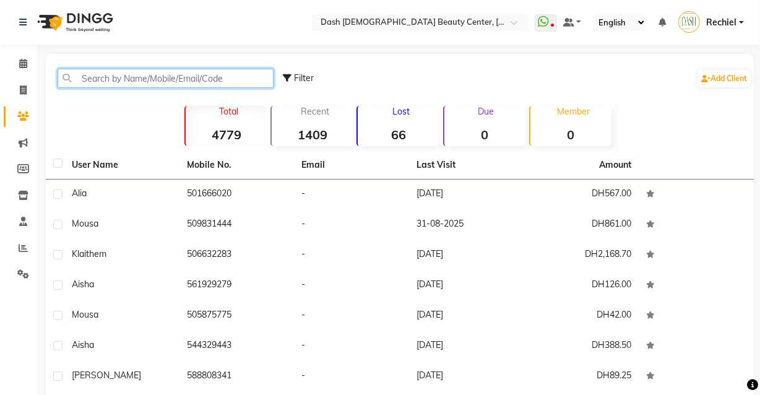
click at [235, 74] on input "text" at bounding box center [166, 78] width 216 height 19
paste input "501666020"
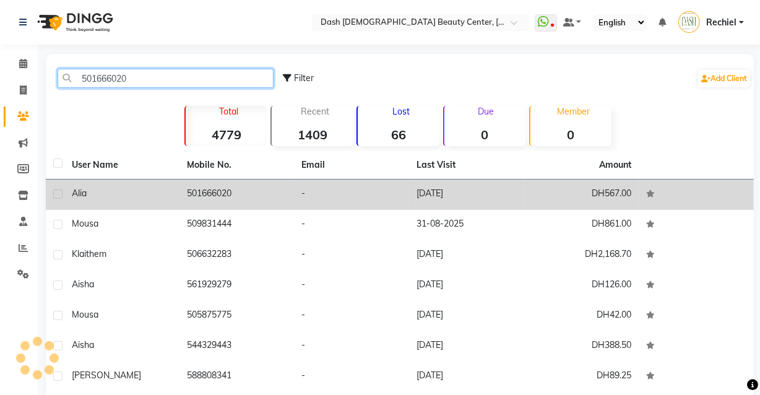
type input "501666020"
click at [255, 198] on td "501666020" at bounding box center [237, 195] width 115 height 30
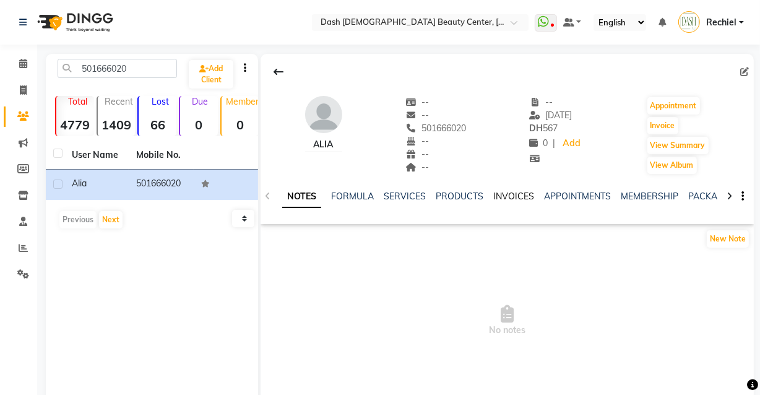
click at [501, 197] on link "INVOICES" at bounding box center [513, 196] width 41 height 11
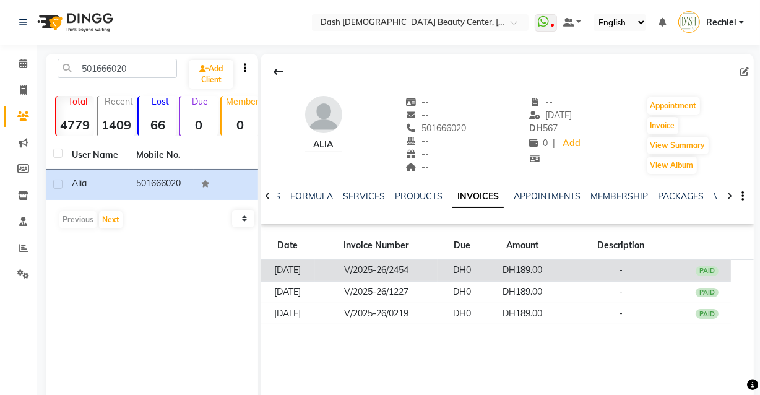
click at [527, 267] on td "DH189.00" at bounding box center [523, 271] width 73 height 22
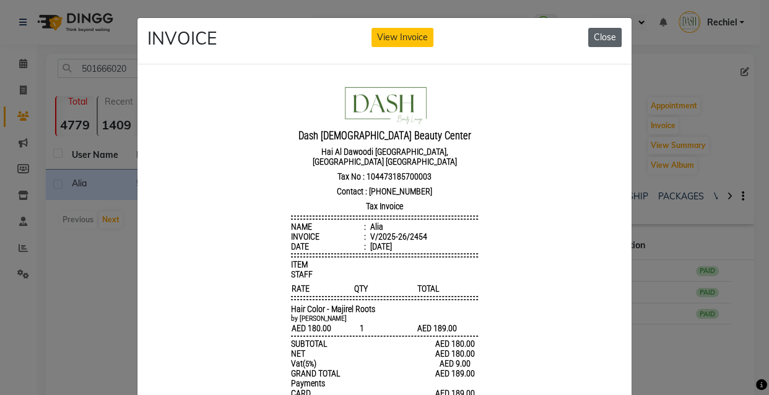
click at [600, 31] on button "Close" at bounding box center [604, 37] width 33 height 19
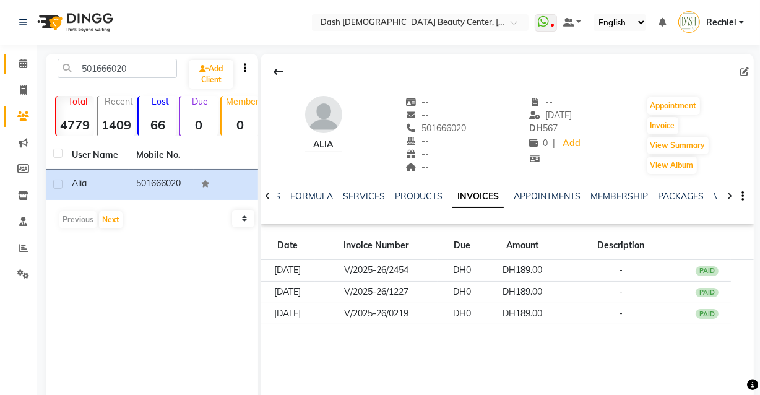
click at [23, 64] on icon at bounding box center [23, 63] width 8 height 9
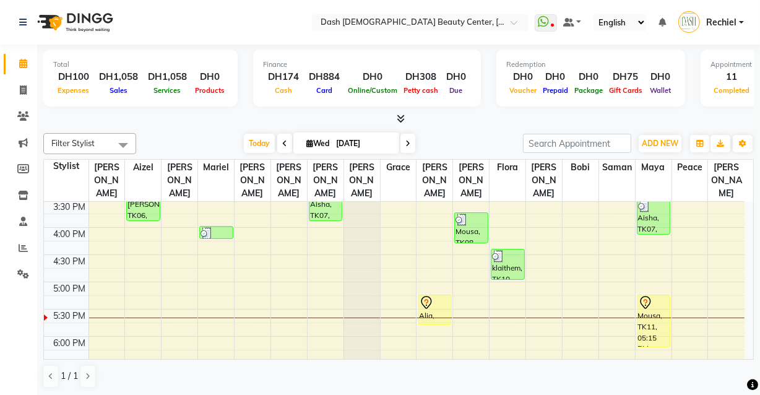
scroll to position [357, 0]
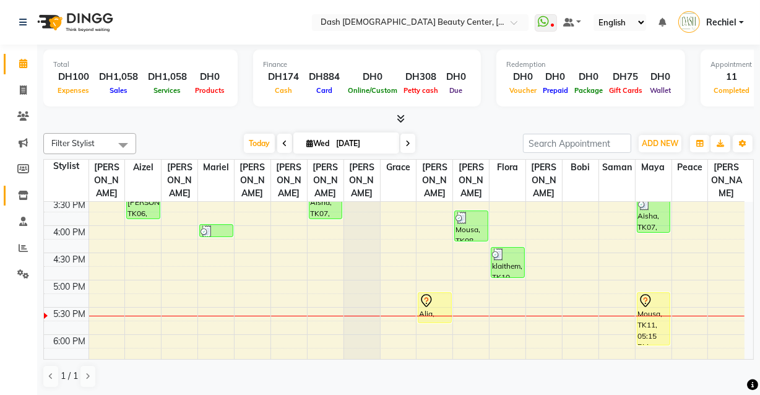
click at [23, 193] on icon at bounding box center [23, 195] width 11 height 9
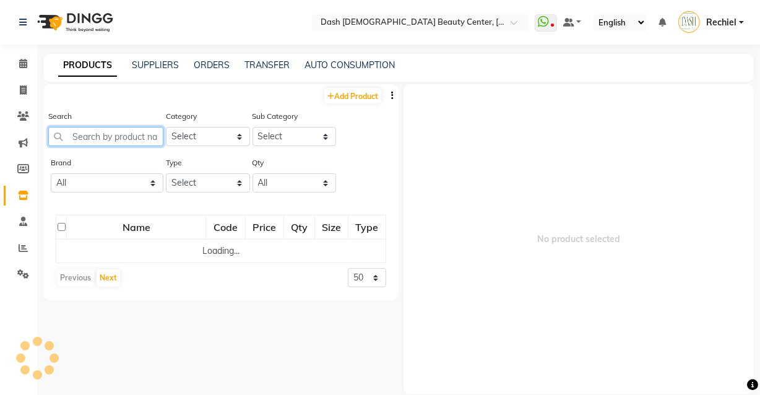
click at [118, 139] on input "text" at bounding box center [105, 136] width 115 height 19
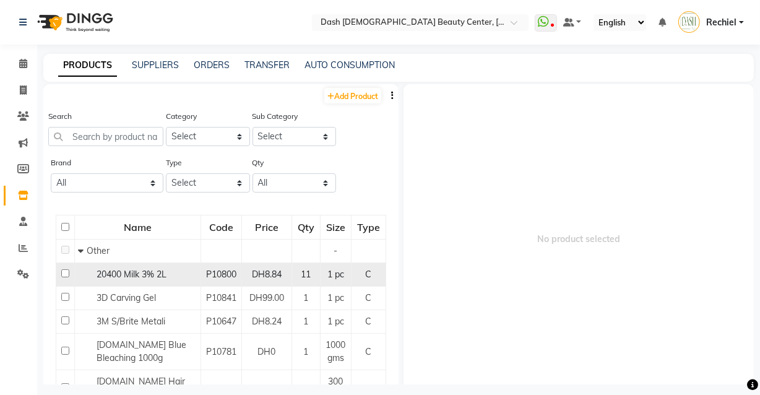
click at [271, 275] on span "DH8.84" at bounding box center [267, 274] width 30 height 11
select select
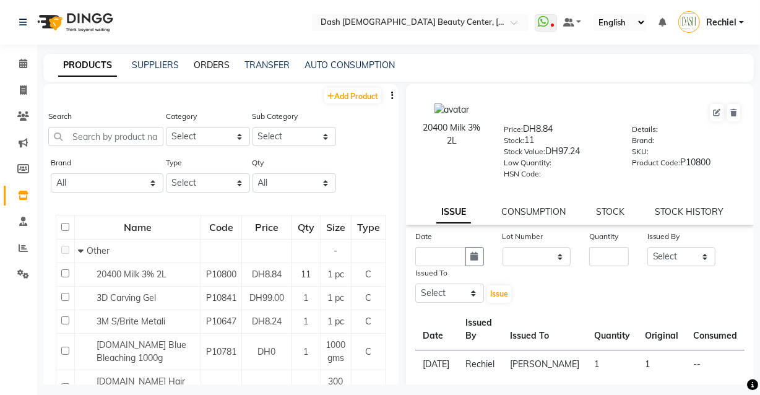
click at [216, 64] on link "ORDERS" at bounding box center [212, 64] width 36 height 11
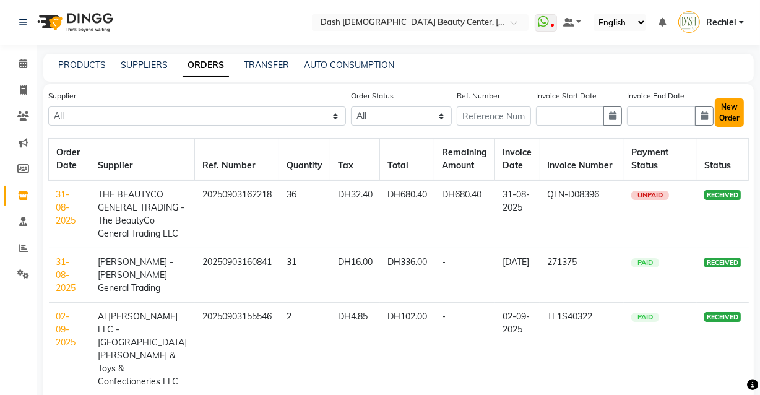
click at [741, 108] on button "New Order" at bounding box center [729, 112] width 29 height 28
select select "true"
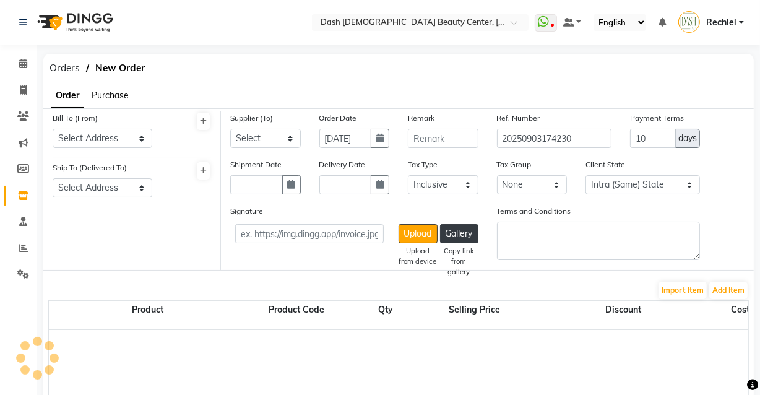
select select "3972"
click at [139, 146] on select "Select Address [GEOGRAPHIC_DATA]" at bounding box center [103, 138] width 100 height 19
select select "1470"
click at [53, 129] on select "Select Address [GEOGRAPHIC_DATA]" at bounding box center [103, 138] width 100 height 19
click at [141, 194] on select "Select Address [GEOGRAPHIC_DATA]" at bounding box center [103, 187] width 100 height 19
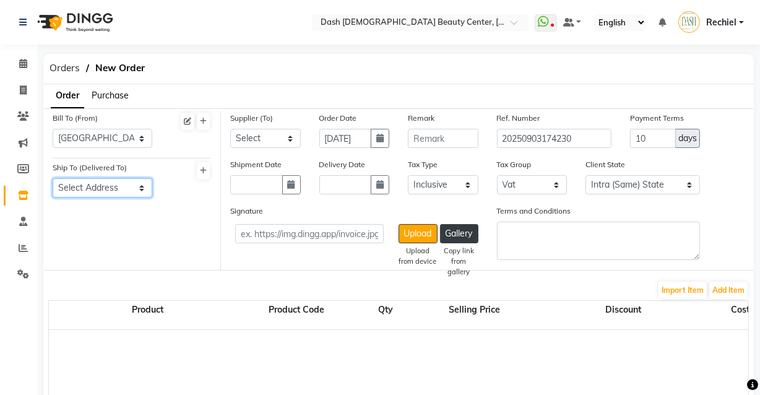
click at [141, 186] on select "Select Address [GEOGRAPHIC_DATA]" at bounding box center [103, 187] width 100 height 19
click at [126, 188] on select "Select Address [GEOGRAPHIC_DATA]" at bounding box center [103, 187] width 100 height 19
click at [139, 189] on select "Select Address [GEOGRAPHIC_DATA]" at bounding box center [103, 187] width 100 height 19
click at [123, 193] on select "Select Address [GEOGRAPHIC_DATA]" at bounding box center [103, 187] width 100 height 19
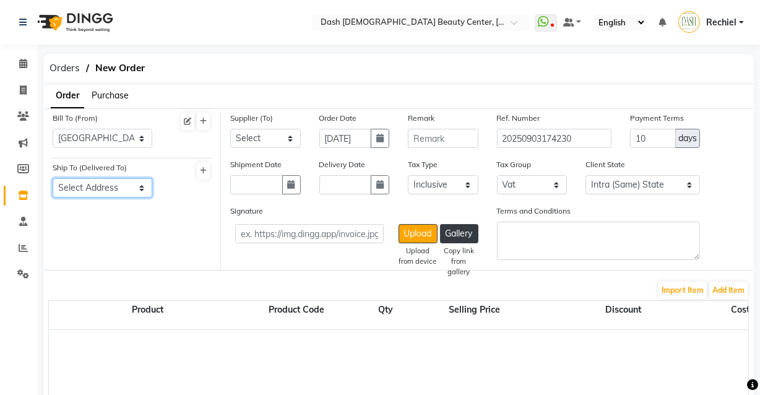
click at [123, 193] on select "Select Address [GEOGRAPHIC_DATA]" at bounding box center [103, 187] width 100 height 19
click at [140, 195] on select "Select Address [GEOGRAPHIC_DATA]" at bounding box center [103, 187] width 100 height 19
click at [126, 186] on select "Select Address [GEOGRAPHIC_DATA]" at bounding box center [103, 187] width 100 height 19
click at [139, 187] on select "Select Address [GEOGRAPHIC_DATA]" at bounding box center [103, 187] width 100 height 19
click at [139, 196] on select "Select Address [GEOGRAPHIC_DATA]" at bounding box center [103, 187] width 100 height 19
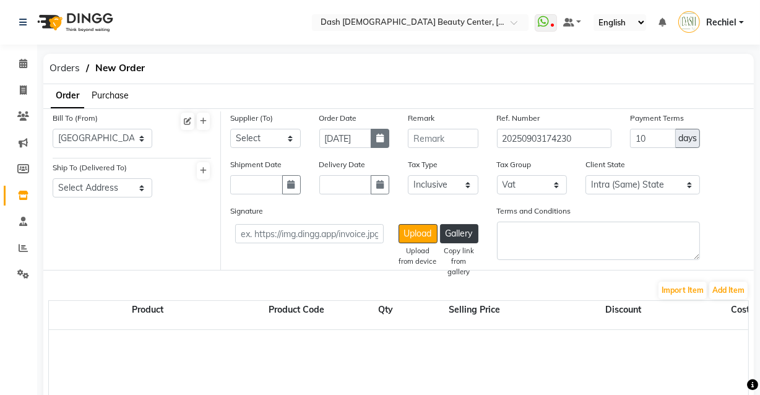
click at [290, 186] on icon "button" at bounding box center [291, 184] width 7 height 9
click at [371, 139] on button "button" at bounding box center [380, 138] width 19 height 19
click at [378, 140] on icon "button" at bounding box center [379, 138] width 7 height 9
select select "9"
select select "2025"
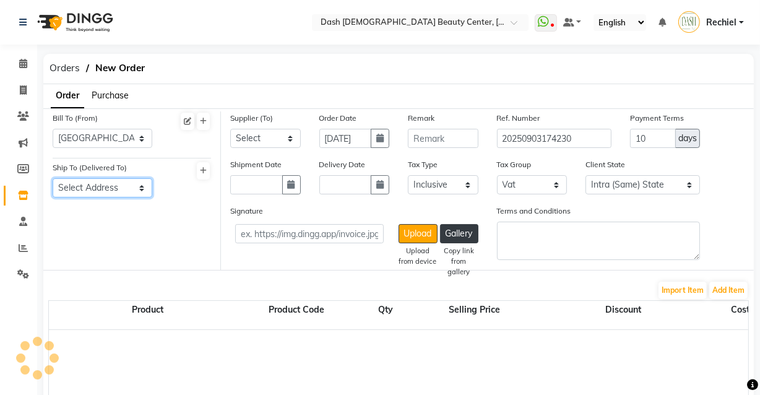
click at [114, 191] on select "Select Address [GEOGRAPHIC_DATA]" at bounding box center [103, 187] width 100 height 19
select select "1471"
click at [53, 179] on select "Select Address [GEOGRAPHIC_DATA]" at bounding box center [103, 187] width 100 height 19
click at [134, 194] on select "Select Address [GEOGRAPHIC_DATA]" at bounding box center [103, 187] width 100 height 19
click at [53, 179] on select "Select Address [GEOGRAPHIC_DATA]" at bounding box center [103, 187] width 100 height 19
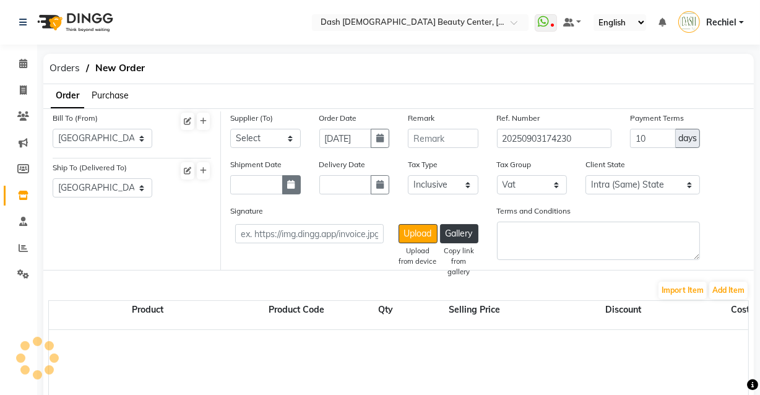
click at [289, 186] on icon "button" at bounding box center [291, 184] width 7 height 9
select select "9"
select select "2025"
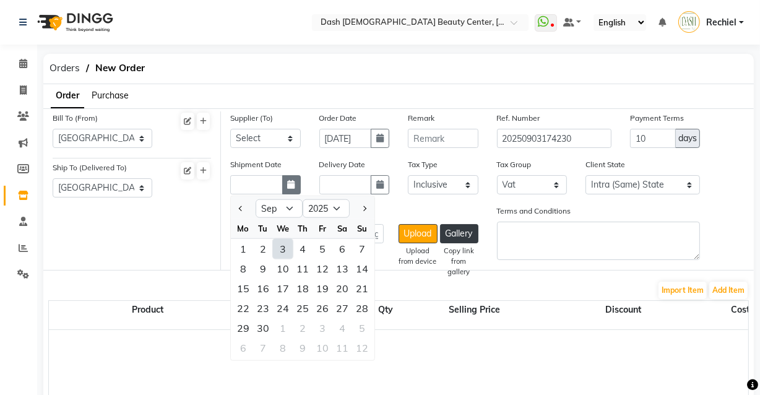
click at [287, 258] on div "3" at bounding box center [283, 249] width 20 height 20
type input "[DATE]"
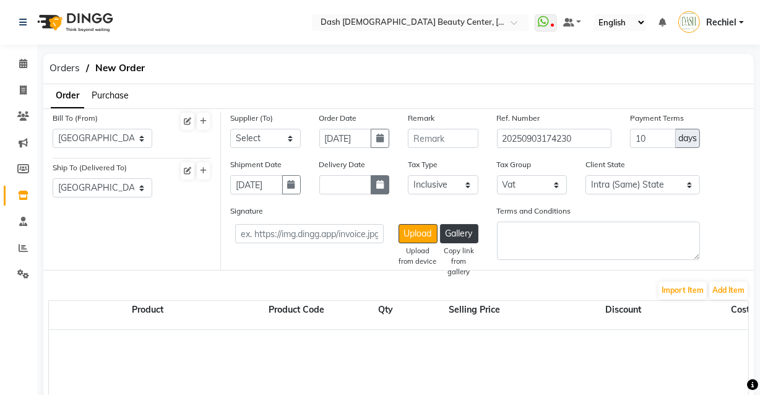
click at [379, 184] on icon "button" at bounding box center [379, 184] width 7 height 9
select select "9"
select select "2025"
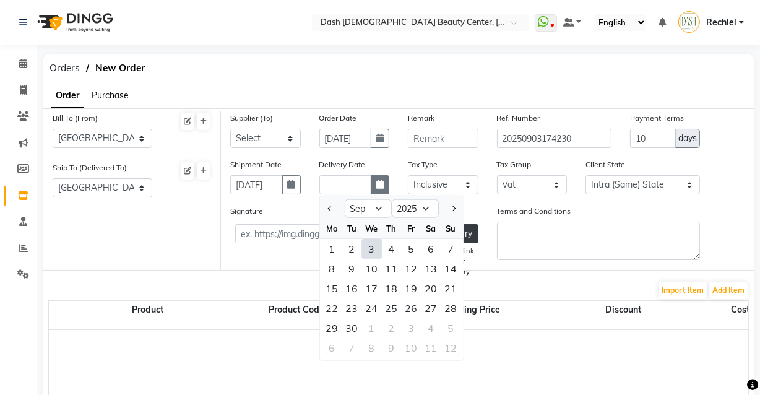
click at [369, 253] on div "3" at bounding box center [372, 249] width 20 height 20
type input "[DATE]"
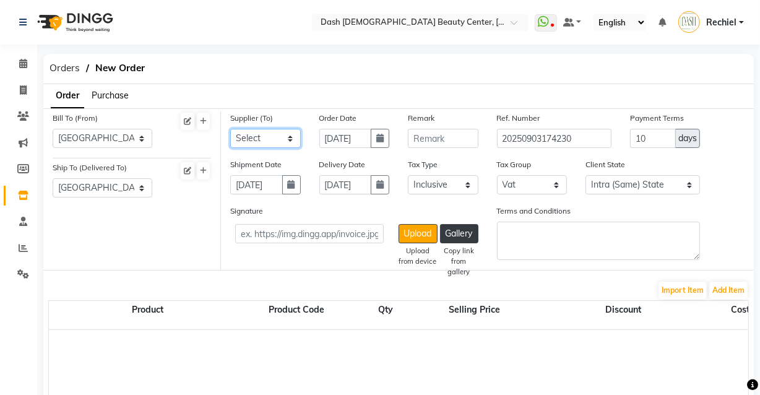
click at [289, 135] on select "Select SPAR - SPAR ADNOC DISTRIBUTION - ADNOC [PERSON_NAME] Millia Cosmetics - …" at bounding box center [265, 138] width 71 height 19
select select "5365"
click at [230, 129] on select "Select SPAR - SPAR ADNOC DISTRIBUTION - ADNOC [PERSON_NAME] Millia Cosmetics - …" at bounding box center [265, 138] width 71 height 19
click at [734, 290] on button "Add Item" at bounding box center [728, 290] width 38 height 17
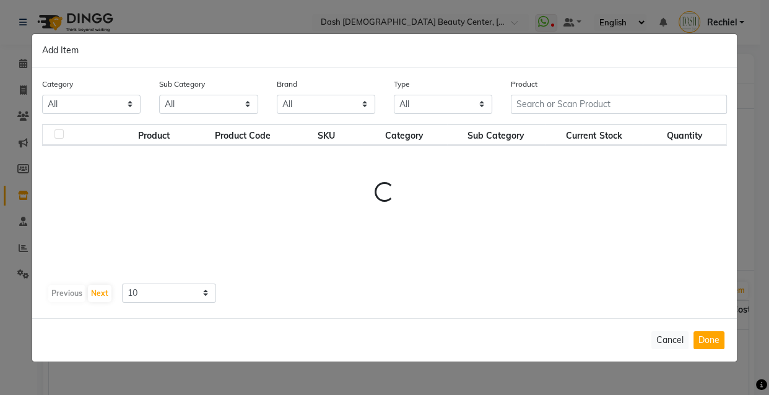
click at [581, 106] on div "Product" at bounding box center [618, 100] width 235 height 46
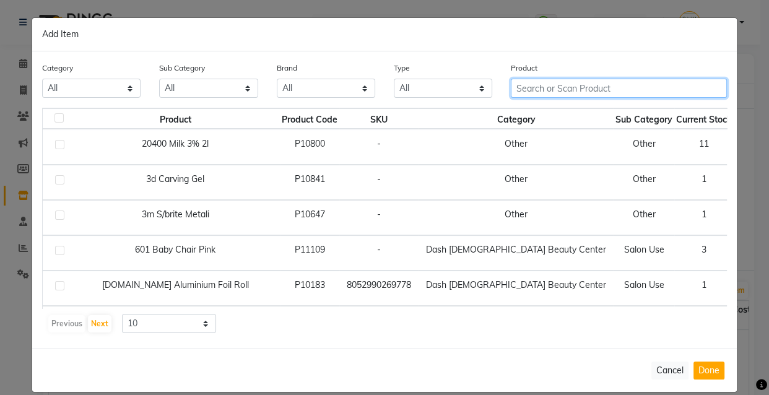
click at [575, 90] on input "text" at bounding box center [619, 88] width 216 height 19
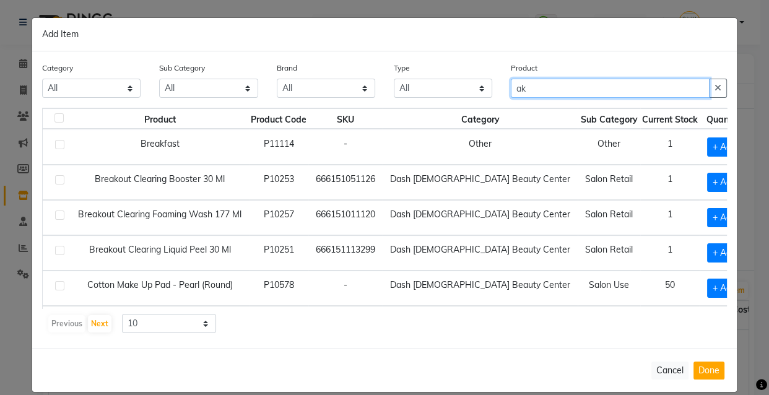
type input "a"
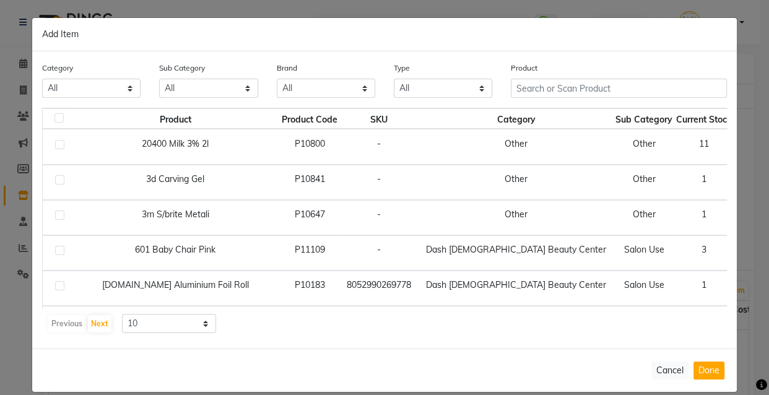
click at [741, 145] on span "+ Add" at bounding box center [758, 146] width 35 height 19
checkbox input "true"
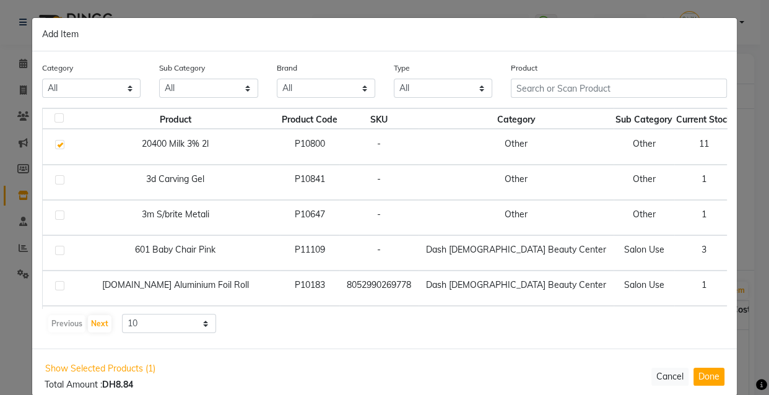
click at [760, 145] on icon at bounding box center [776, 146] width 8 height 9
type input "3"
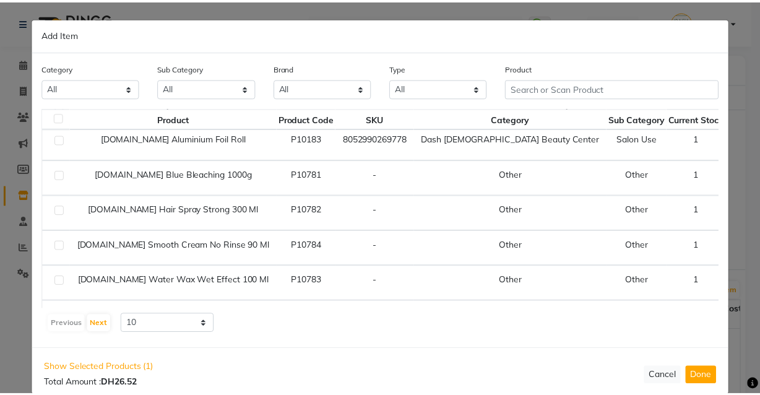
scroll to position [171, 0]
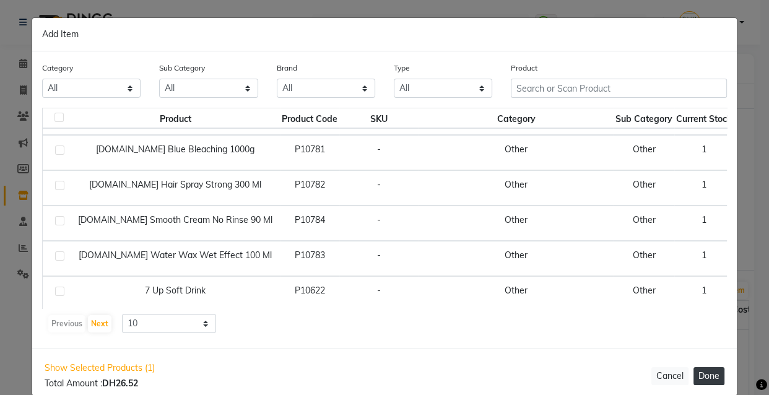
click at [714, 375] on button "Done" at bounding box center [708, 376] width 31 height 18
select select "3972"
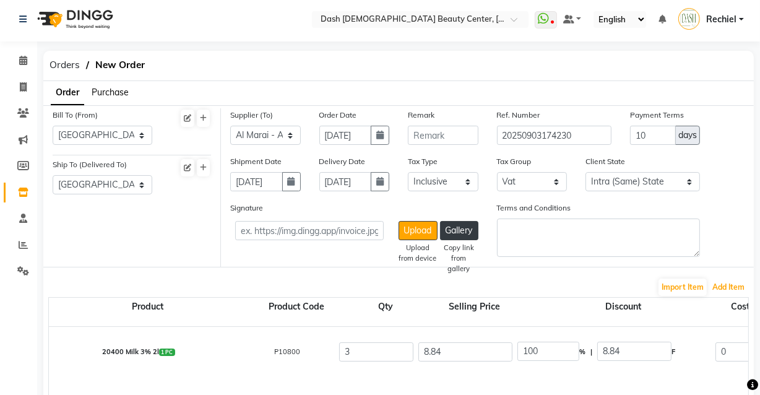
scroll to position [30, 0]
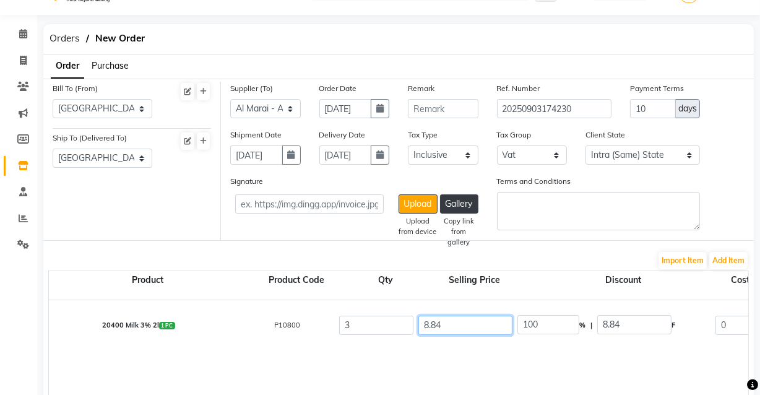
click at [496, 324] on input "8.84" at bounding box center [465, 325] width 94 height 19
type input "8.8"
type input "100.45"
type input "8"
type input "110.5"
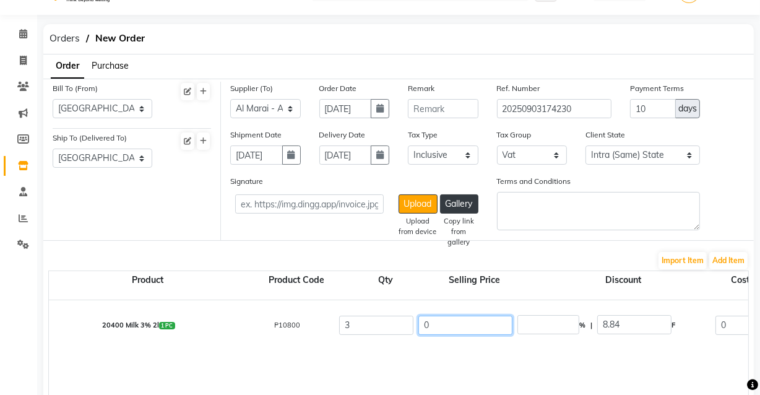
type input "0"
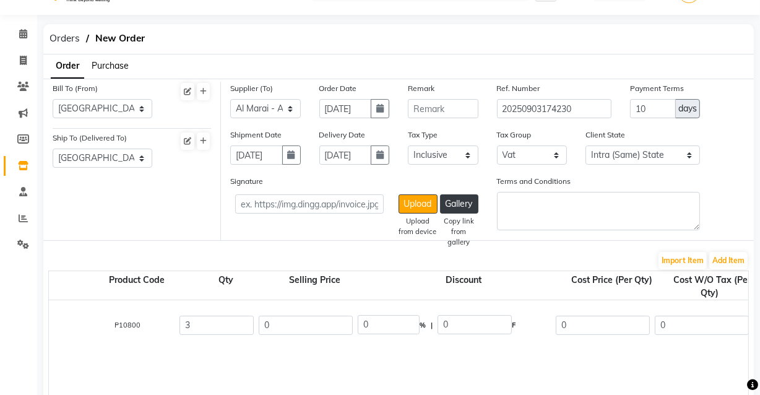
scroll to position [0, 176]
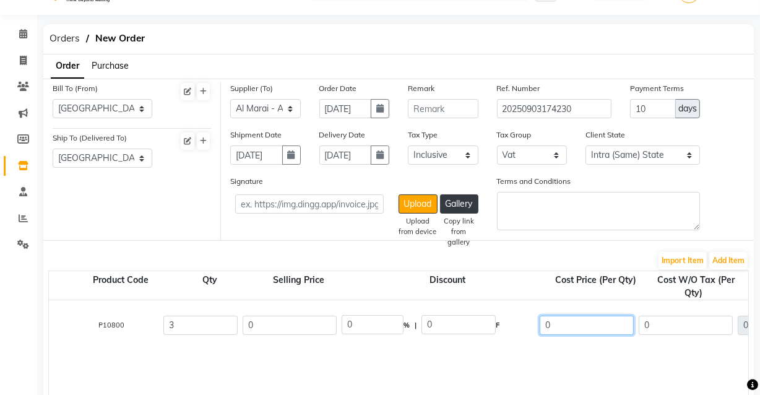
click at [587, 323] on input "0" at bounding box center [587, 325] width 94 height 19
type input "8.84"
click at [572, 358] on div "20400 Milk 3% 2l 1 PC P10800 3 0 0 % | 0 F 8.84 0 0 None Vat (5%) 0 0" at bounding box center [649, 377] width 1553 height 155
type input "8.42"
type input "25.26"
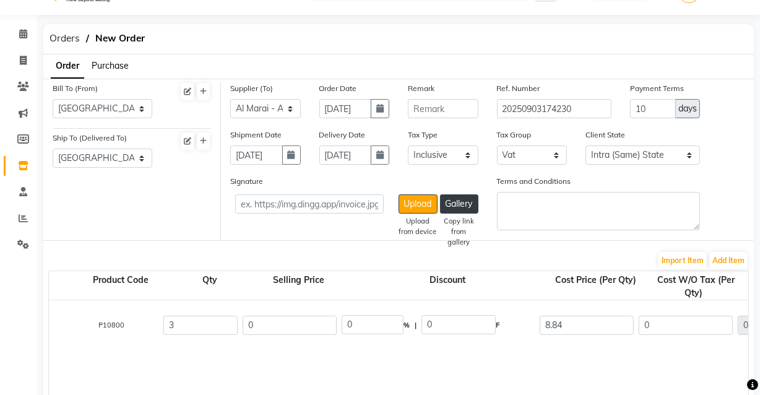
type input "1.26"
type input "26.52"
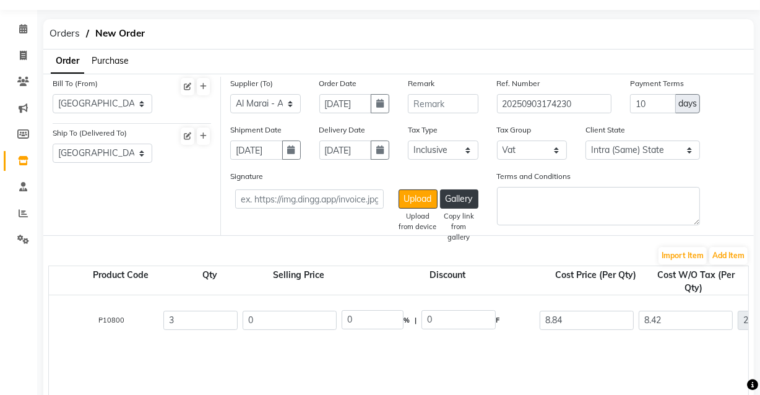
scroll to position [28, 0]
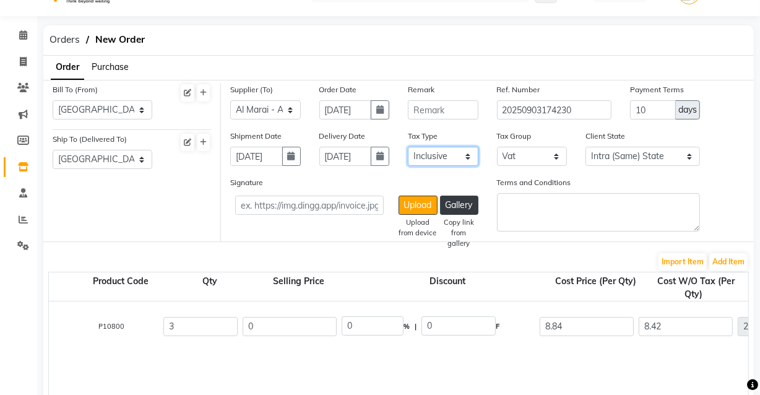
click at [454, 154] on select "Select Inclusive Exclusive" at bounding box center [443, 156] width 71 height 19
select select "false"
click at [408, 147] on select "Select Inclusive Exclusive" at bounding box center [443, 156] width 71 height 19
type input "8.84"
type input "26.52"
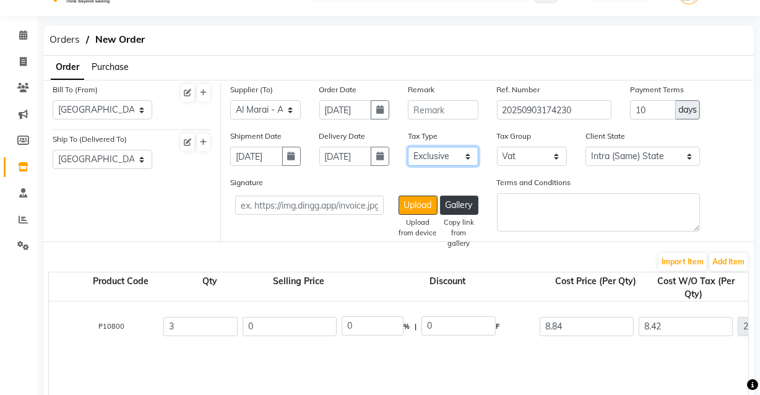
type input "1.33"
type input "27.85"
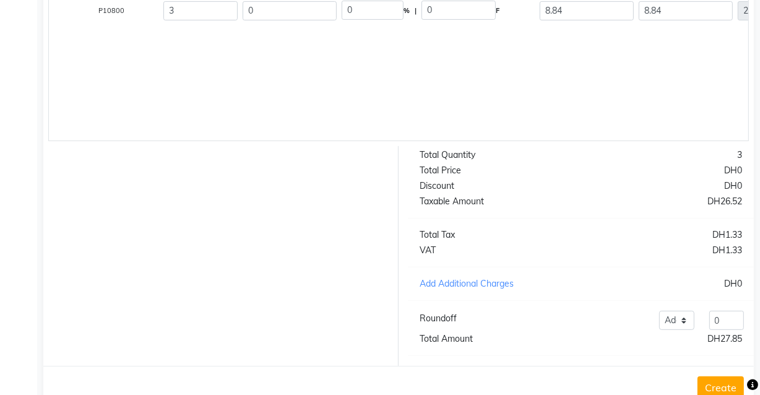
scroll to position [388, 0]
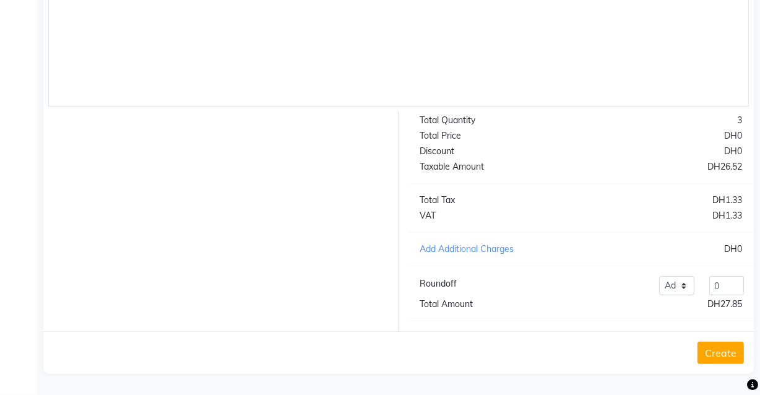
click at [515, 340] on div "Create" at bounding box center [398, 352] width 711 height 43
click at [726, 359] on button "Create" at bounding box center [721, 353] width 46 height 22
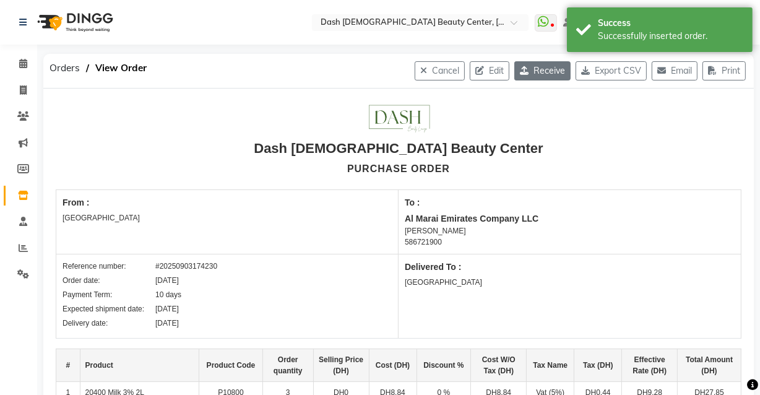
click at [534, 66] on button "Receive" at bounding box center [542, 70] width 56 height 19
select select "1470"
select select "1471"
select select "5365"
select select "false"
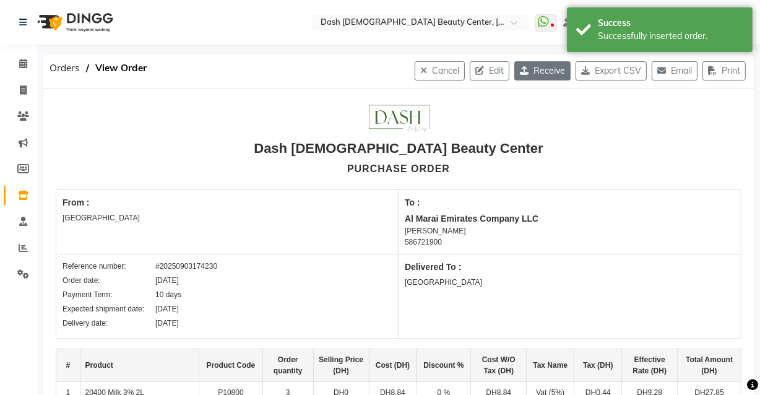
select select "3972"
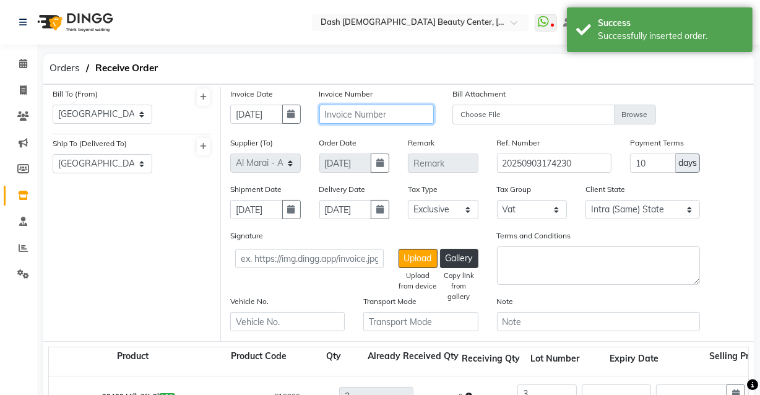
click at [388, 111] on input "text" at bounding box center [376, 114] width 115 height 19
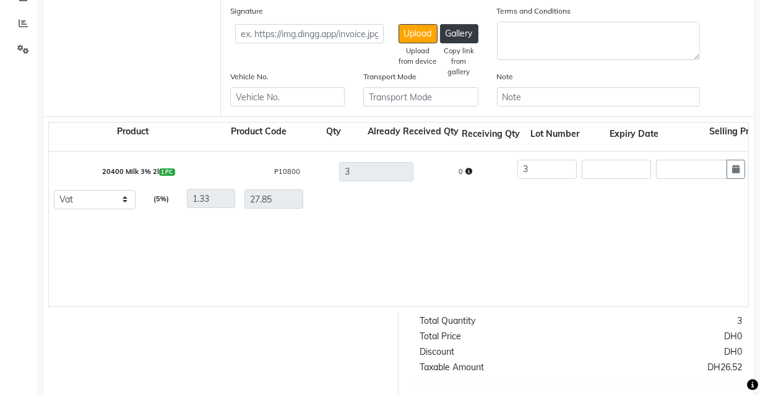
scroll to position [221, 0]
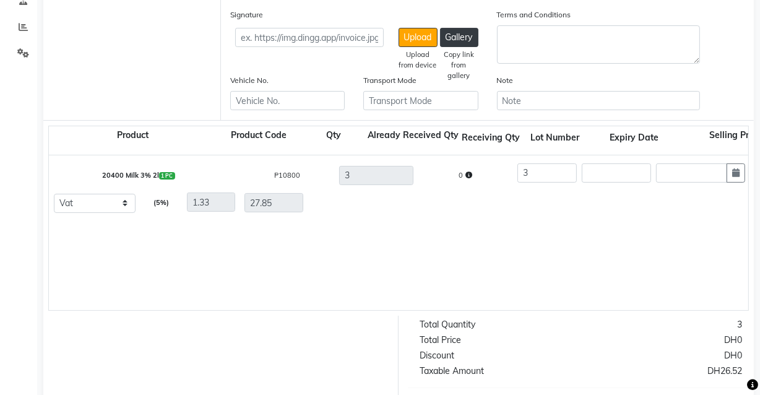
type input "280255506303"
click at [684, 256] on div "20400 Milk 3% 2l 1 PC P10800 3 0 3 0 0 % | 0 F 8.84 8.84 26.52 None Vat (5%) 1.…" at bounding box center [748, 232] width 1399 height 155
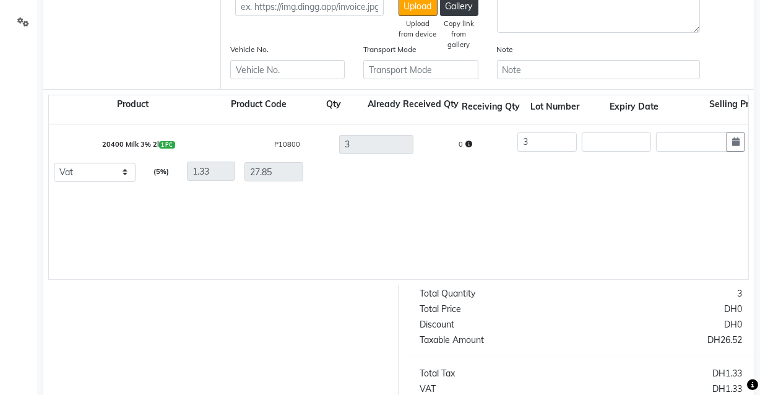
scroll to position [435, 0]
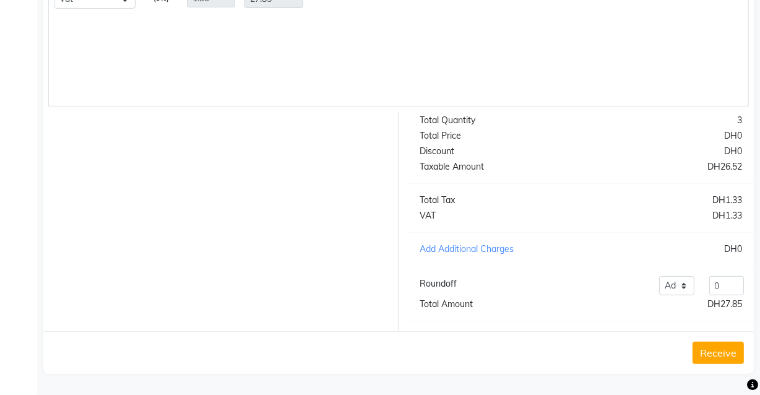
click at [718, 354] on button "Receive" at bounding box center [718, 353] width 51 height 22
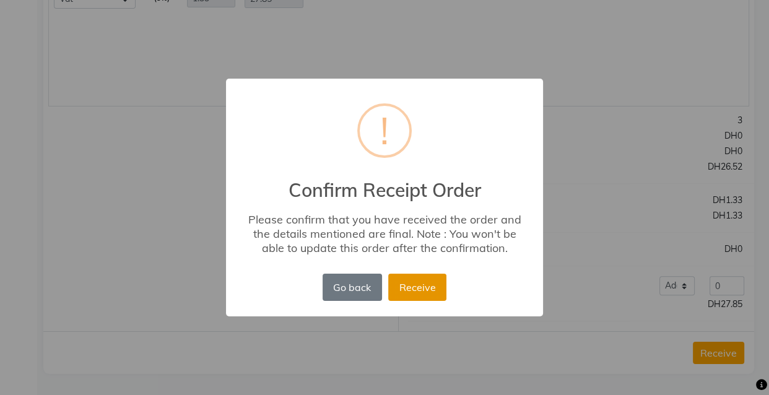
click at [428, 294] on button "Receive" at bounding box center [417, 287] width 58 height 27
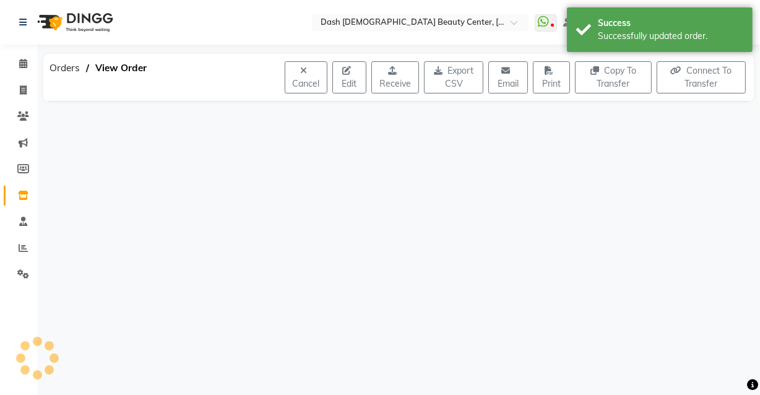
scroll to position [0, 0]
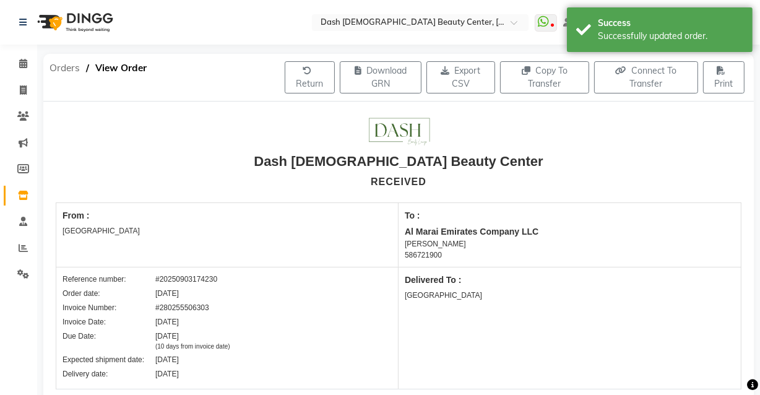
click at [67, 67] on span "Orders" at bounding box center [64, 68] width 43 height 22
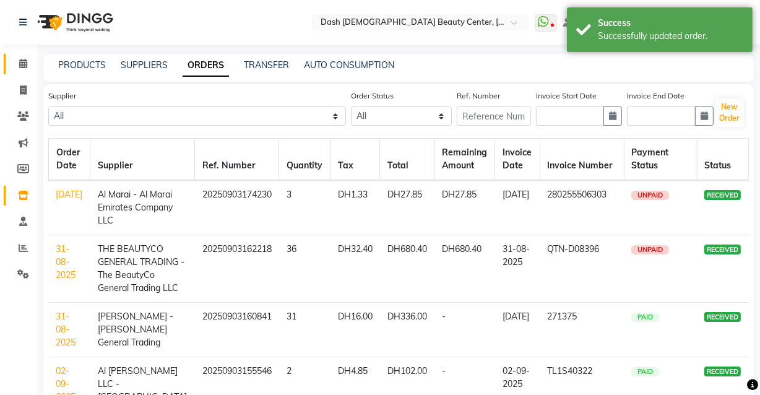
click at [32, 62] on span at bounding box center [23, 64] width 22 height 14
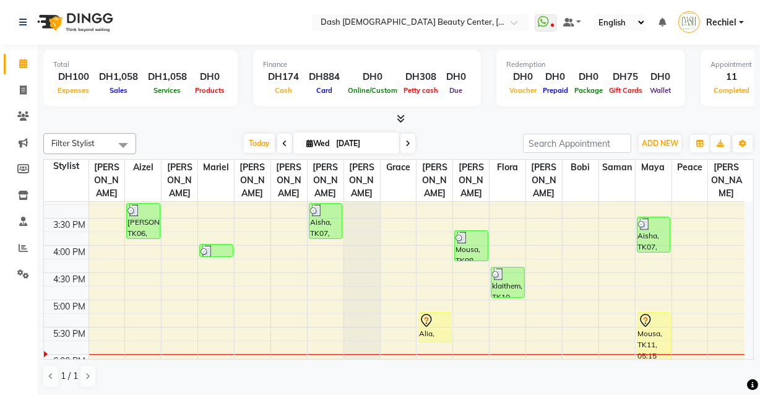
scroll to position [335, 0]
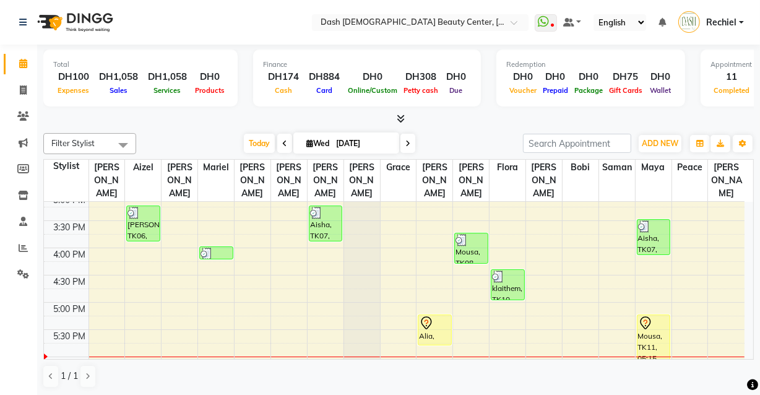
click at [62, 288] on td at bounding box center [66, 295] width 45 height 14
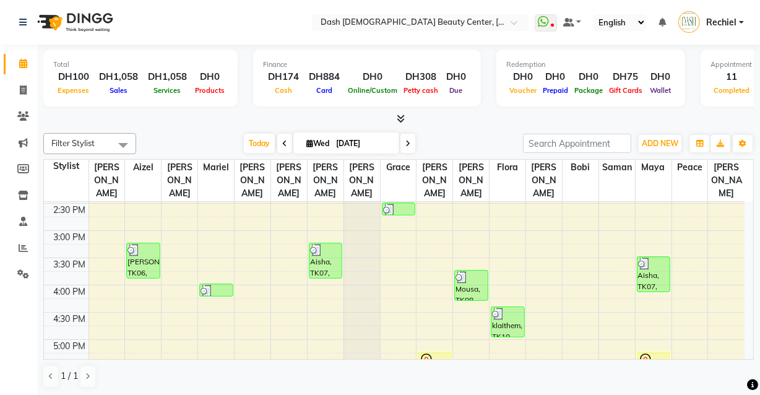
scroll to position [304, 0]
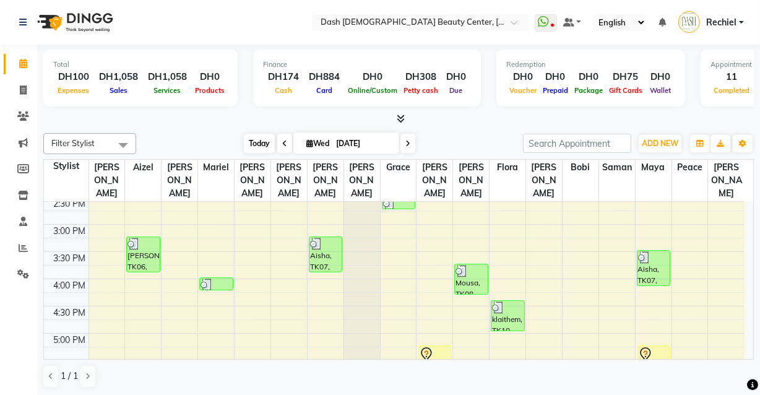
click at [254, 141] on span "Today" at bounding box center [259, 143] width 31 height 19
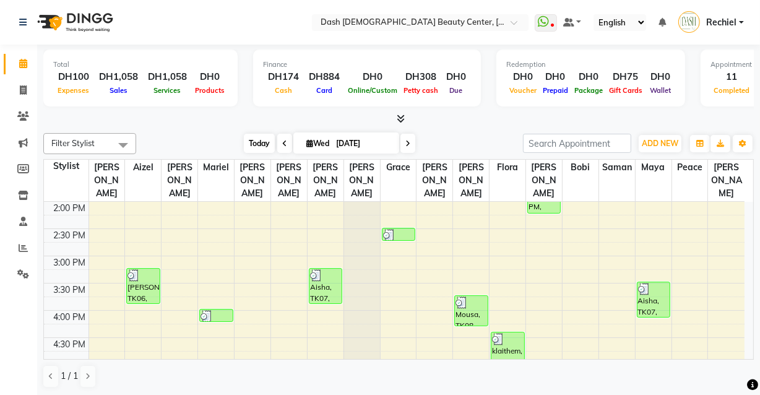
scroll to position [272, 0]
click at [502, 337] on div "klaithem, TK10, 04:25 PM-05:00 PM, Basic Pedicure (DH75)" at bounding box center [508, 347] width 32 height 30
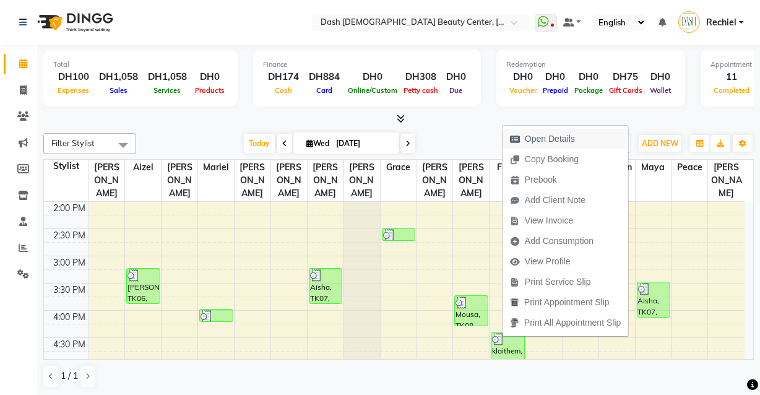
click at [558, 137] on span "Open Details" at bounding box center [550, 138] width 50 height 13
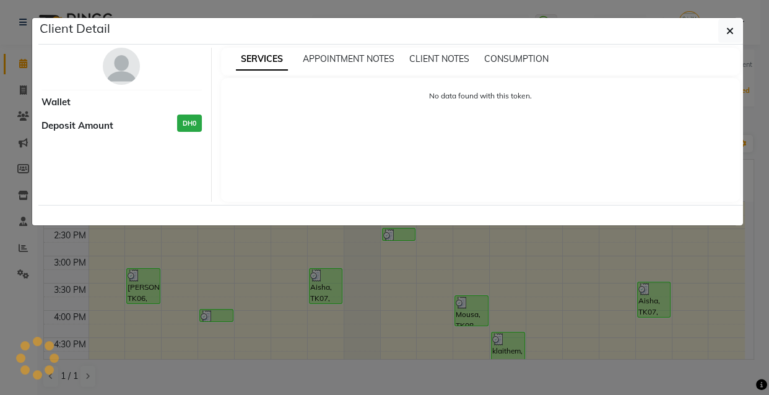
select select "3"
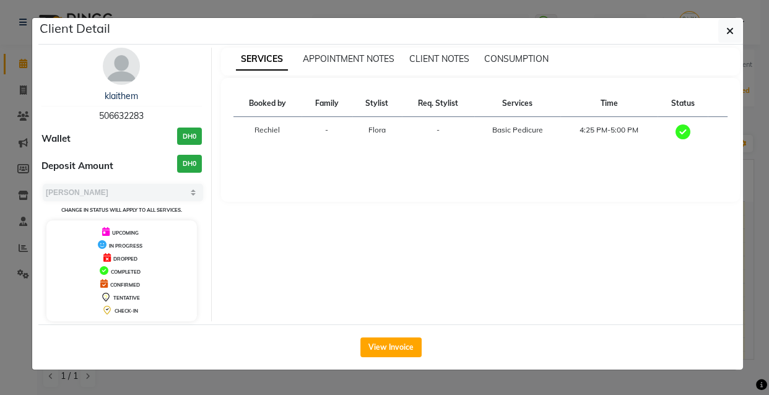
copy span "506632283"
click at [22, 323] on ngb-modal-window "Client Detail klaithem 506632283 Wallet DH0 Deposit Amount DH0 Select MARK DONE…" at bounding box center [384, 197] width 769 height 395
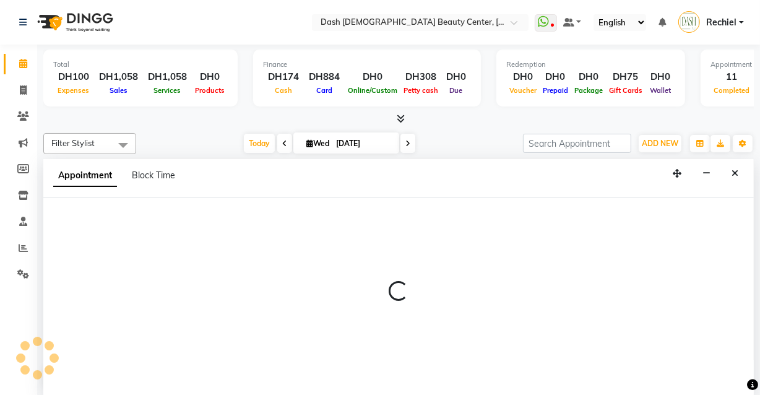
scroll to position [0, 0]
select select "81107"
select select "1065"
select select "tentative"
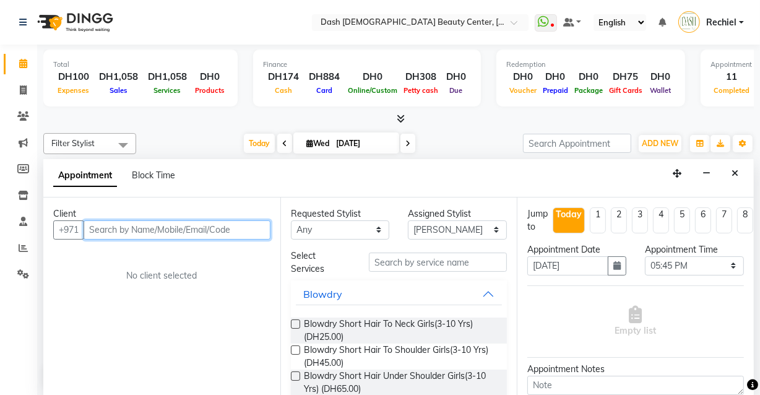
click at [208, 224] on input "text" at bounding box center [177, 229] width 187 height 19
paste input "506632283"
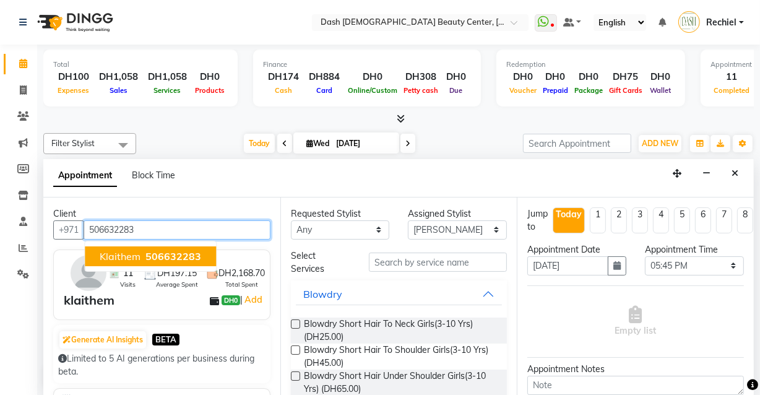
click at [198, 252] on span "506632283" at bounding box center [173, 256] width 56 height 12
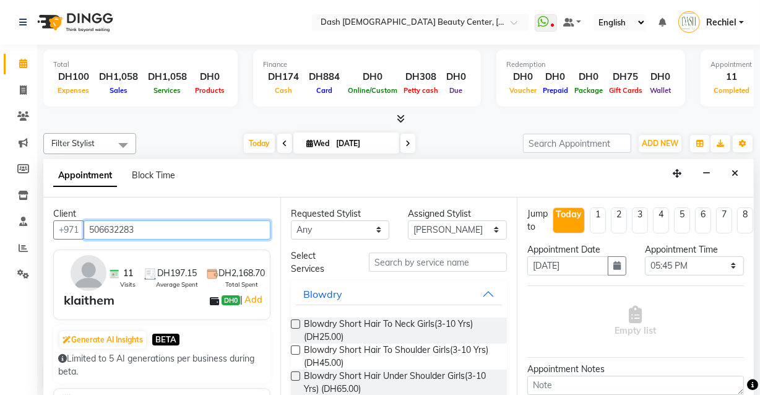
type input "506632283"
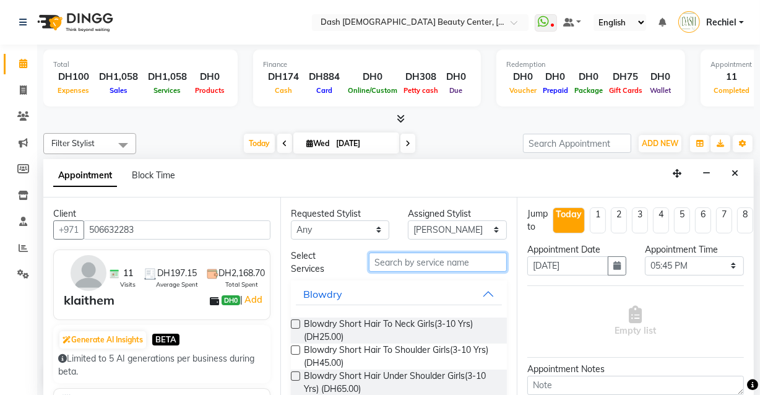
click at [478, 266] on input "text" at bounding box center [438, 262] width 138 height 19
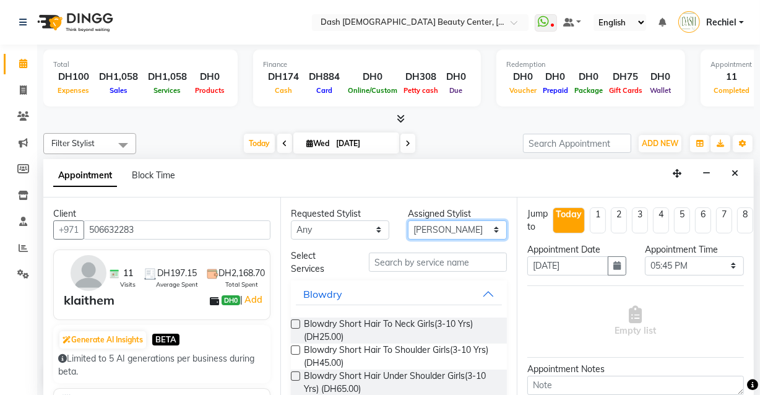
click at [475, 225] on select "Select [PERSON_NAME] [PERSON_NAME] [PERSON_NAME] [PERSON_NAME] [PERSON_NAME] [P…" at bounding box center [457, 229] width 99 height 19
select select "81110"
click at [408, 220] on select "Select [PERSON_NAME] [PERSON_NAME] [PERSON_NAME] [PERSON_NAME] [PERSON_NAME] [P…" at bounding box center [457, 229] width 99 height 19
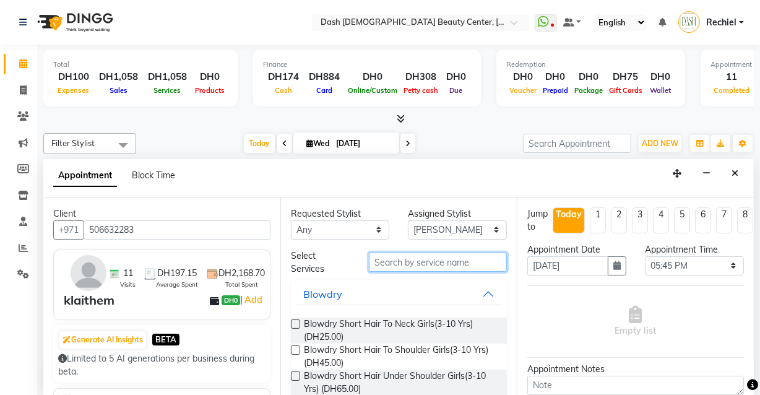
click at [470, 264] on input "text" at bounding box center [438, 262] width 138 height 19
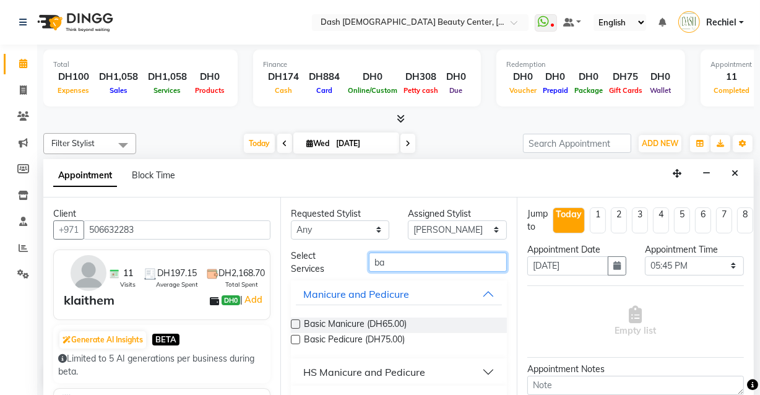
type input "b"
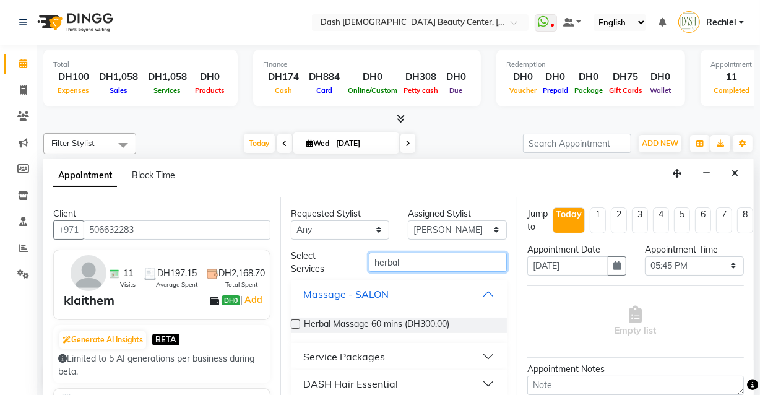
scroll to position [11, 0]
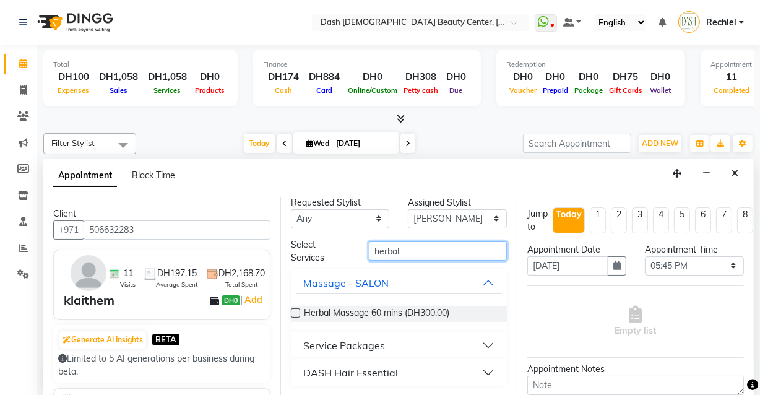
type input "herbal"
click at [423, 374] on button "DASH Hair Essential" at bounding box center [399, 373] width 207 height 22
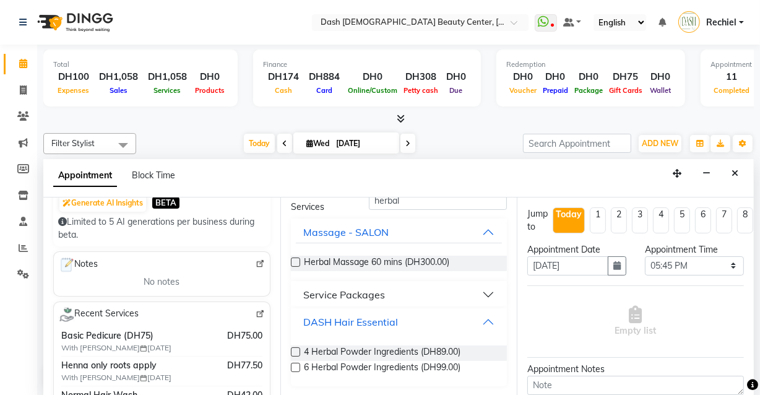
scroll to position [173, 0]
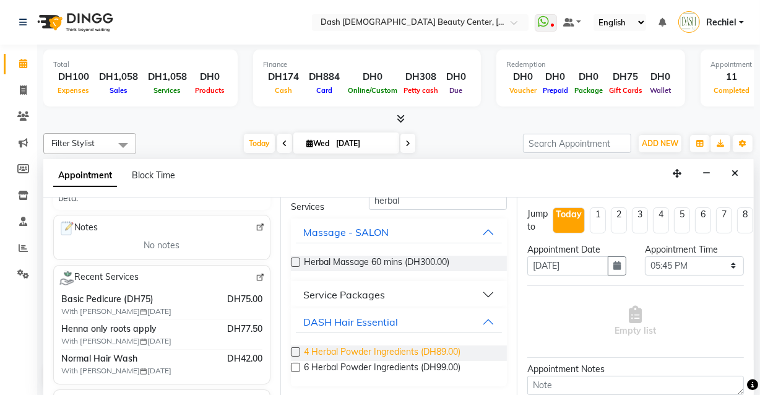
click at [305, 353] on span "4 Herbal Powder Ingredients (DH89.00)" at bounding box center [382, 352] width 157 height 15
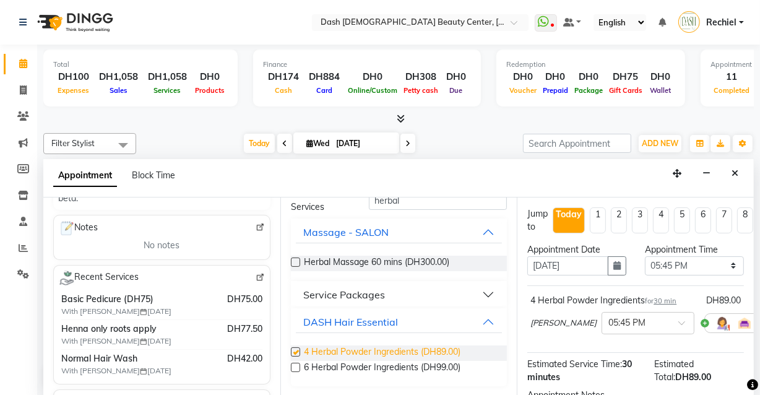
checkbox input "false"
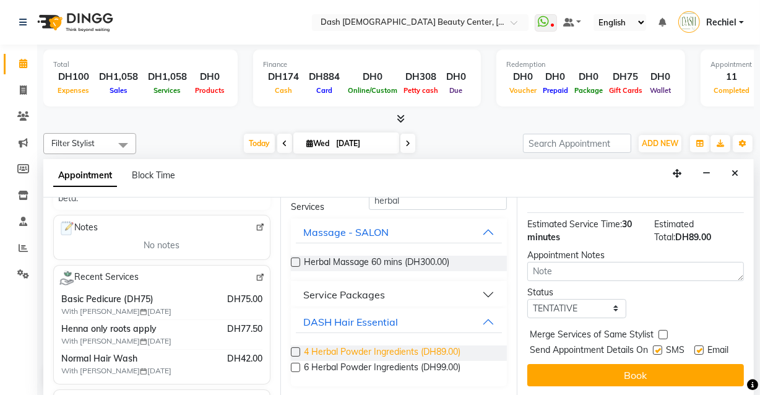
scroll to position [158, 0]
click at [667, 330] on label at bounding box center [663, 334] width 9 height 9
click at [667, 332] on input "checkbox" at bounding box center [663, 336] width 8 height 8
checkbox input "true"
click at [657, 345] on label at bounding box center [657, 349] width 9 height 9
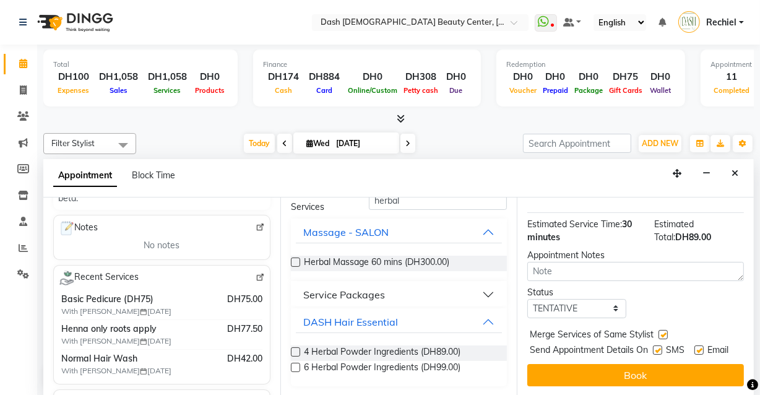
click at [657, 347] on input "checkbox" at bounding box center [657, 351] width 8 height 8
checkbox input "false"
click at [695, 345] on label at bounding box center [699, 349] width 9 height 9
click at [695, 347] on input "checkbox" at bounding box center [699, 351] width 8 height 8
checkbox input "false"
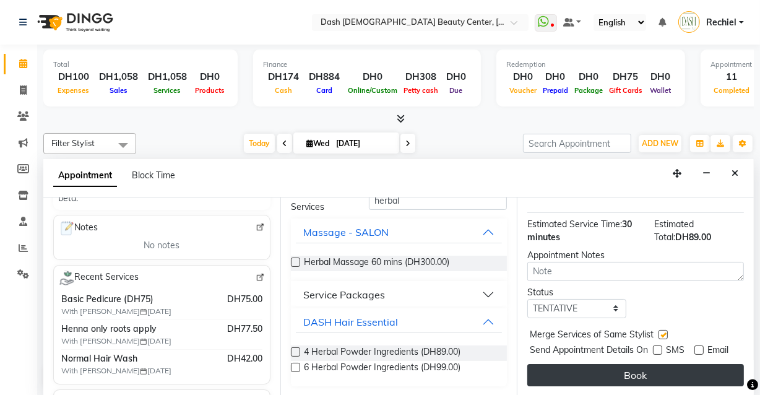
click at [644, 368] on button "Book" at bounding box center [635, 375] width 217 height 22
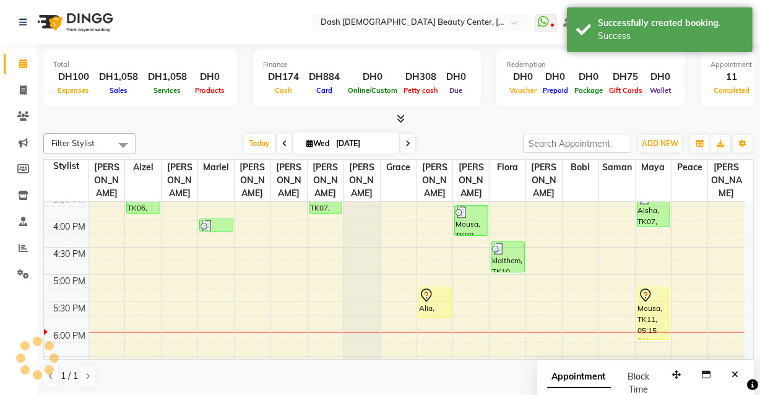
scroll to position [0, 0]
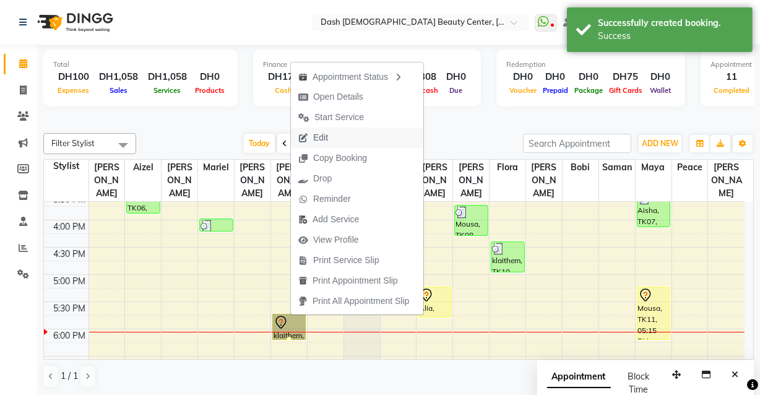
click at [367, 136] on button "Edit" at bounding box center [357, 138] width 132 height 20
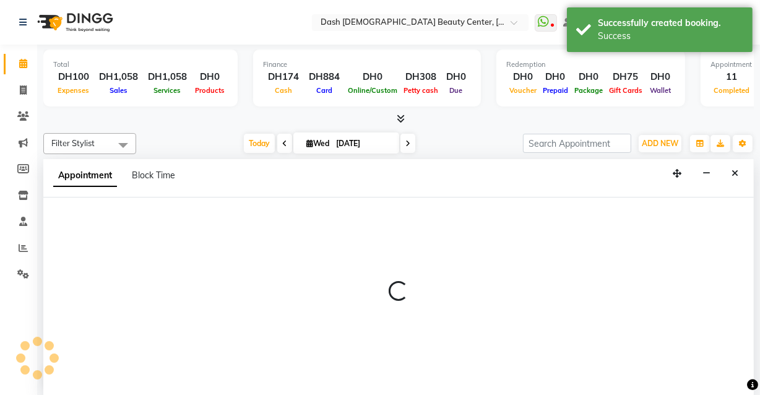
select select "tentative"
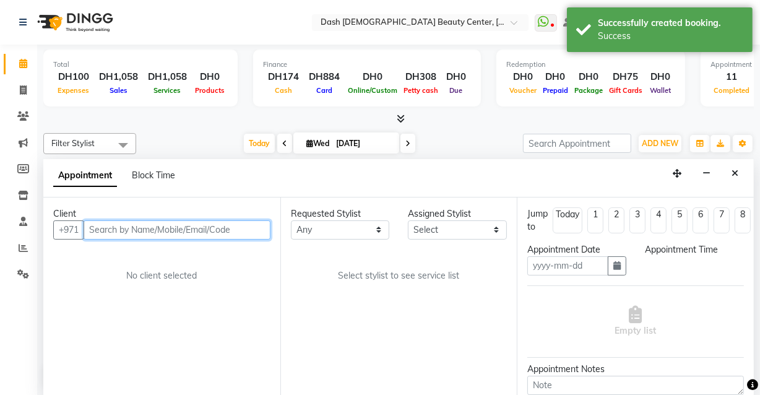
type input "[DATE]"
select select "1065"
select select "81110"
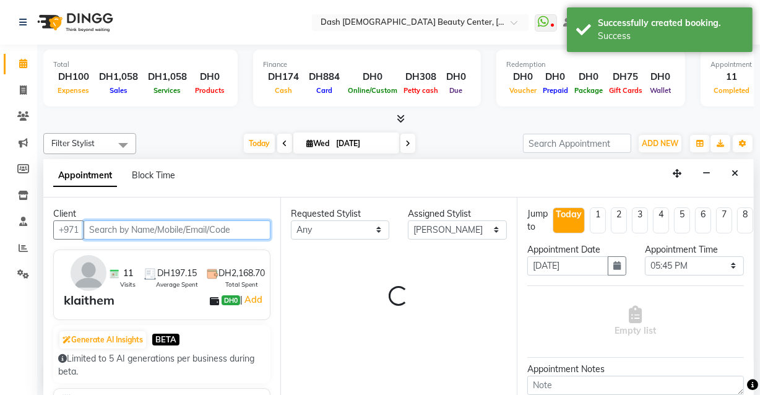
select select "4202"
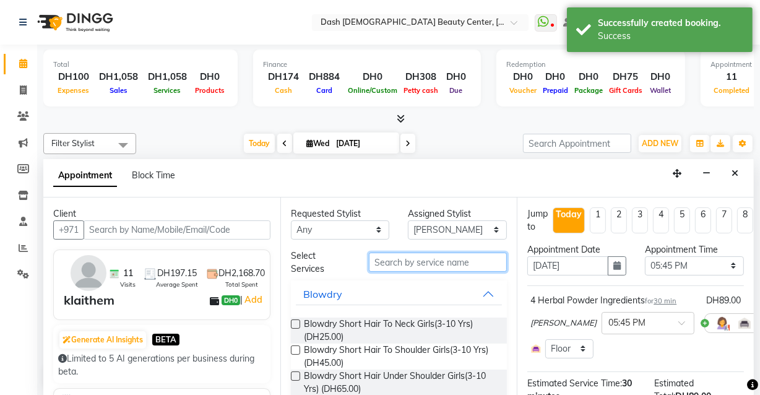
click at [447, 259] on input "text" at bounding box center [438, 262] width 138 height 19
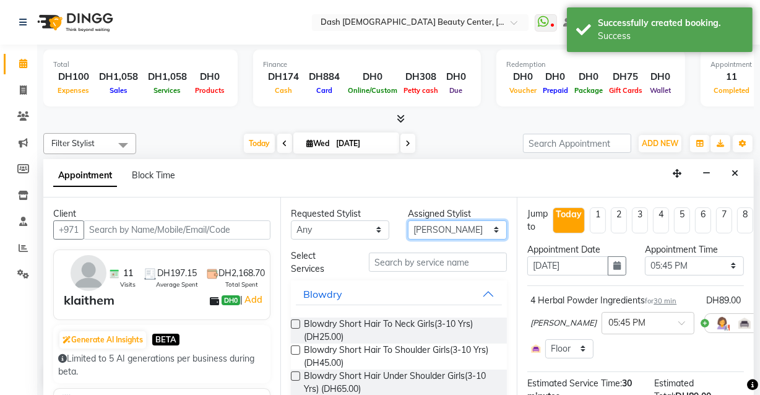
click at [461, 233] on select "Select [PERSON_NAME] [PERSON_NAME] [PERSON_NAME] [PERSON_NAME] [PERSON_NAME] [P…" at bounding box center [457, 229] width 99 height 19
select select "81107"
click at [408, 220] on select "Select [PERSON_NAME] [PERSON_NAME] [PERSON_NAME] [PERSON_NAME] [PERSON_NAME] [P…" at bounding box center [457, 229] width 99 height 19
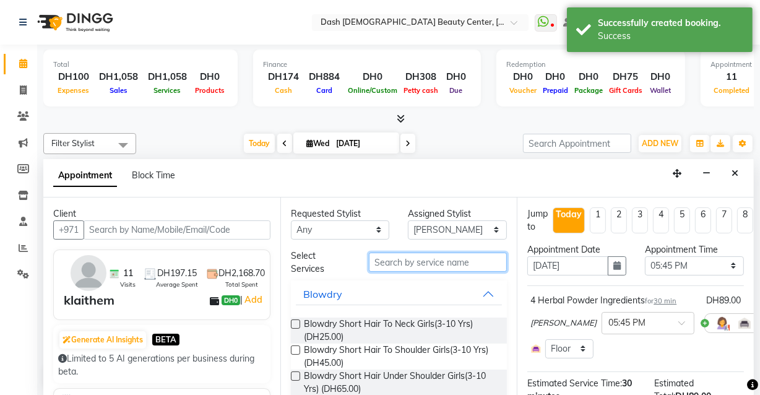
click at [453, 258] on input "text" at bounding box center [438, 262] width 138 height 19
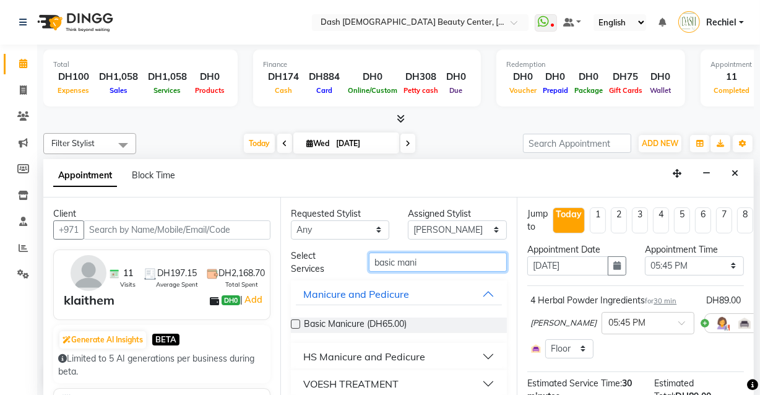
type input "basic mani"
click at [296, 323] on label at bounding box center [295, 323] width 9 height 9
click at [296, 323] on input "checkbox" at bounding box center [295, 325] width 8 height 8
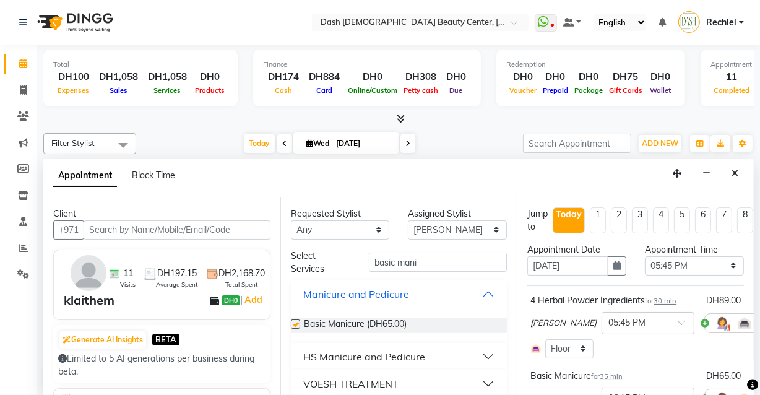
checkbox input "false"
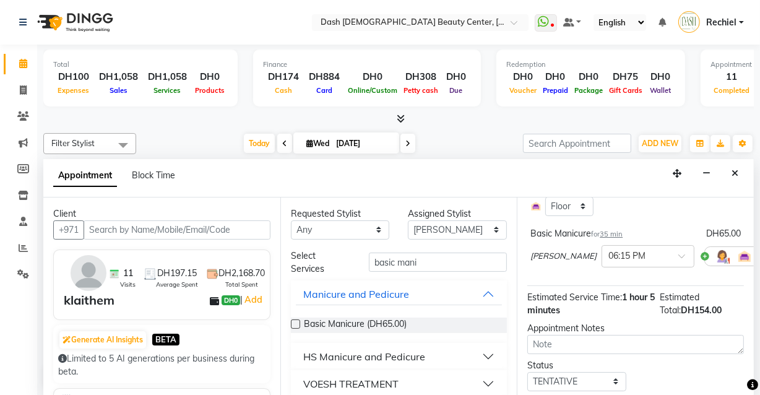
scroll to position [188, 0]
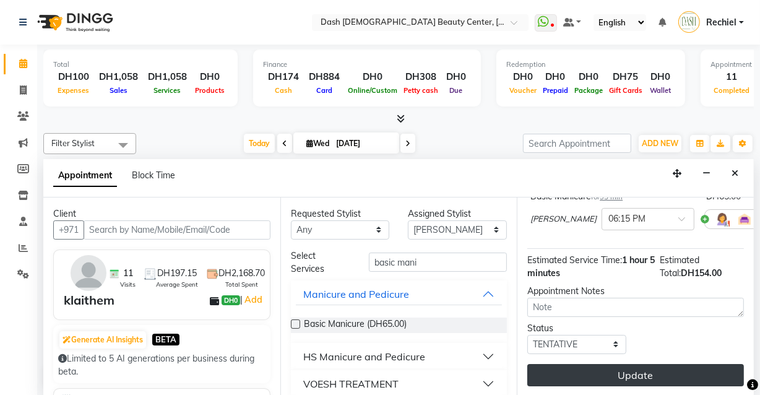
click at [639, 368] on button "Update" at bounding box center [635, 375] width 217 height 22
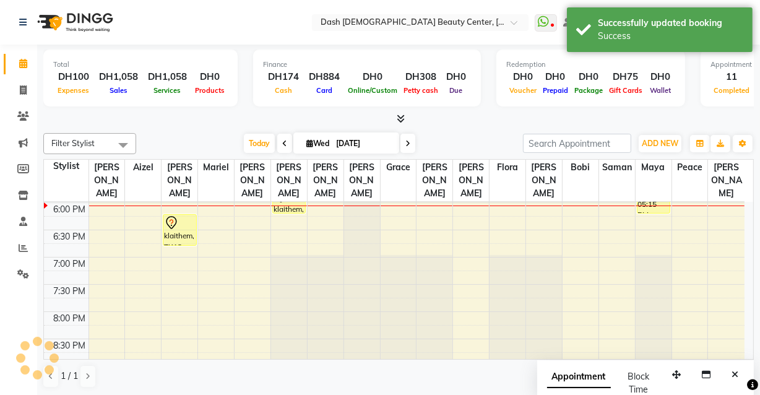
scroll to position [0, 0]
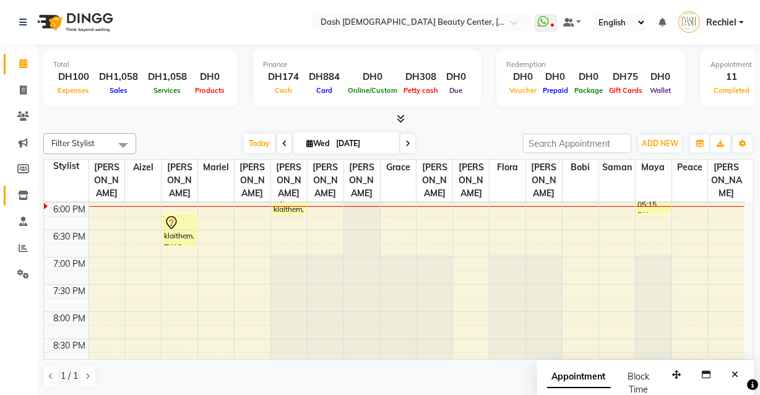
click at [15, 204] on link "Inventory" at bounding box center [19, 196] width 30 height 20
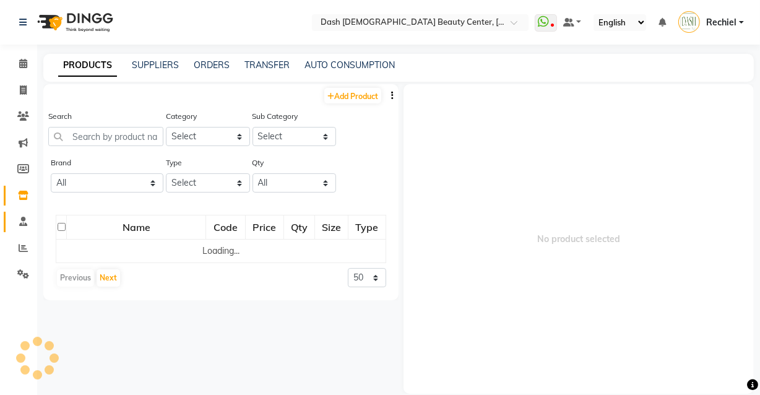
click at [25, 226] on icon at bounding box center [23, 221] width 8 height 9
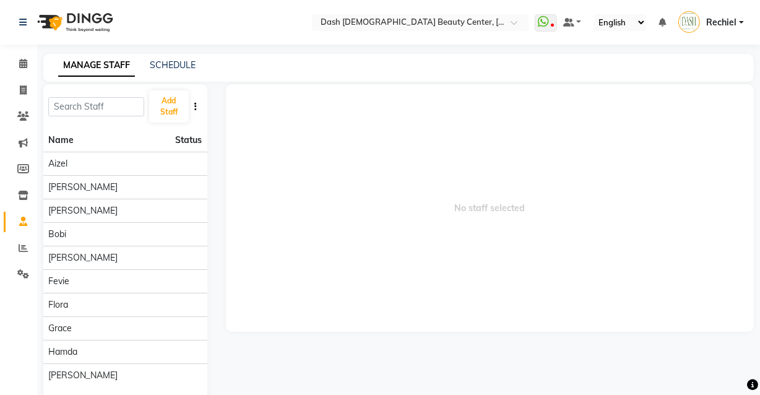
click at [24, 212] on link "Staff" at bounding box center [19, 222] width 30 height 20
click at [24, 199] on icon at bounding box center [23, 195] width 11 height 9
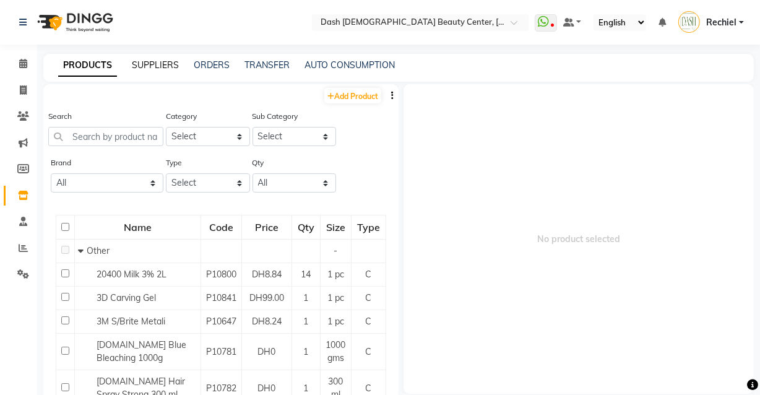
click at [171, 69] on link "SUPPLIERS" at bounding box center [155, 64] width 47 height 11
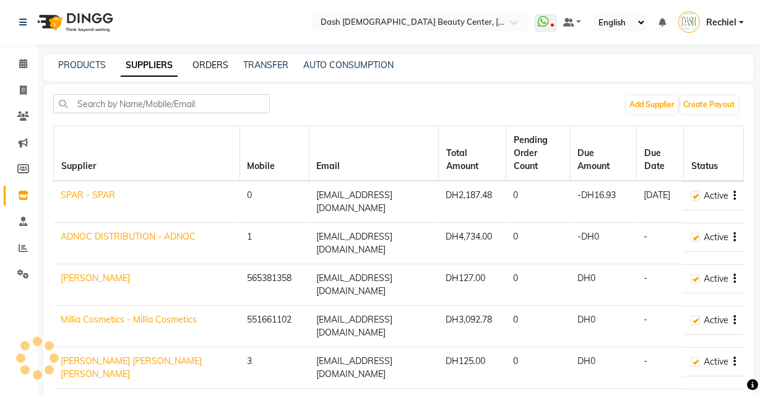
click at [215, 67] on link "ORDERS" at bounding box center [211, 64] width 36 height 11
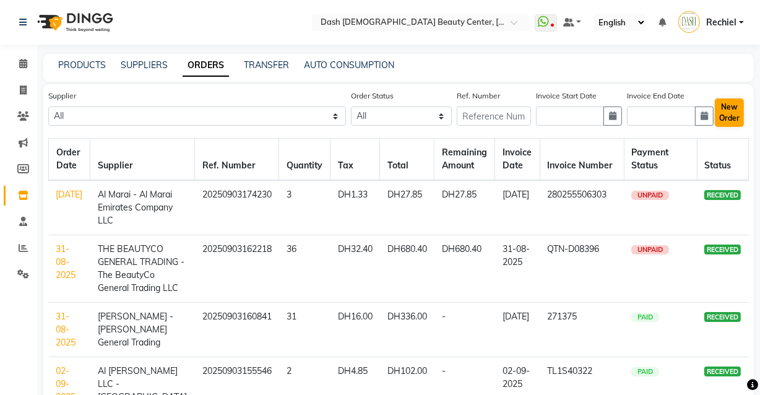
click at [728, 114] on button "New Order" at bounding box center [729, 112] width 29 height 28
select select "true"
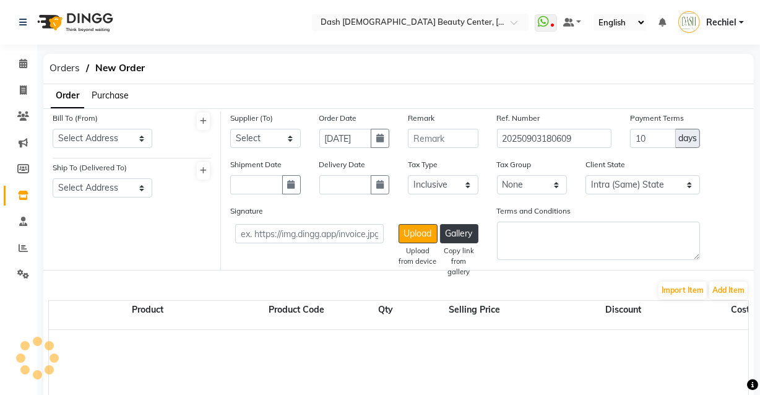
select select "3972"
click at [71, 67] on span "Orders" at bounding box center [64, 68] width 43 height 22
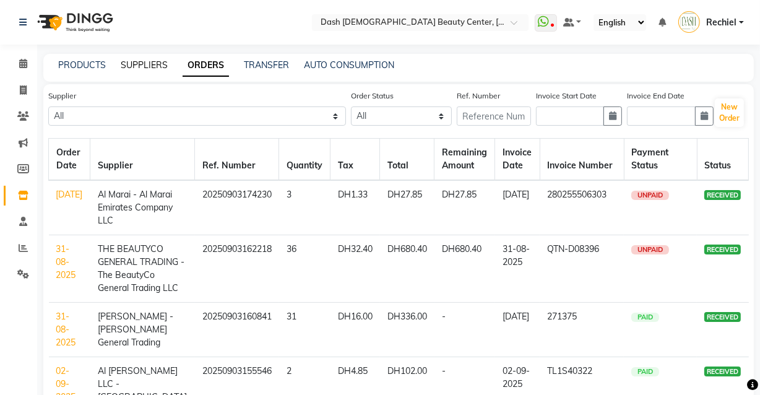
click at [121, 68] on link "SUPPLIERS" at bounding box center [144, 64] width 47 height 11
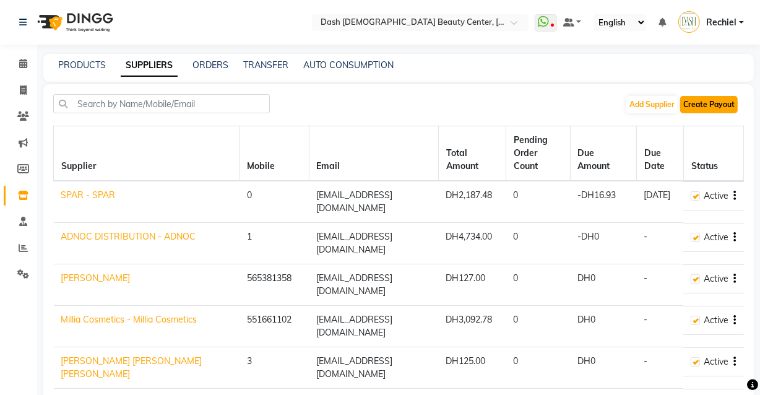
click at [722, 99] on button "Create Payout" at bounding box center [709, 104] width 58 height 17
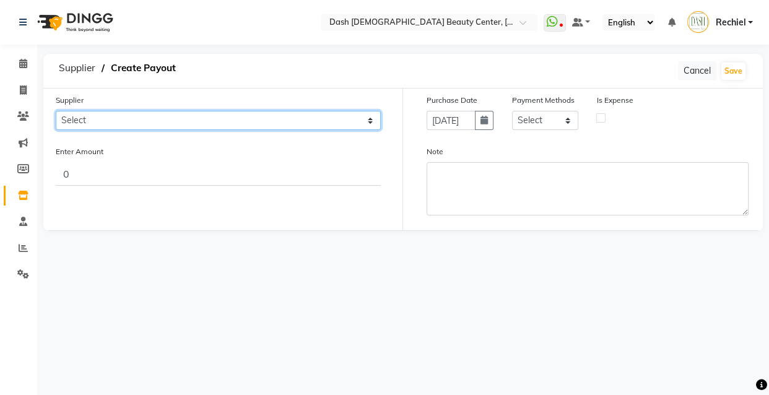
click at [249, 115] on select "Select SPAR - SPAR ADNOC DISTRIBUTION - ADNOC [PERSON_NAME] Millia Cosmetics - …" at bounding box center [218, 120] width 325 height 19
select select "5365"
click at [56, 111] on select "Select SPAR - SPAR ADNOC DISTRIBUTION - ADNOC [PERSON_NAME] Millia Cosmetics - …" at bounding box center [218, 120] width 325 height 19
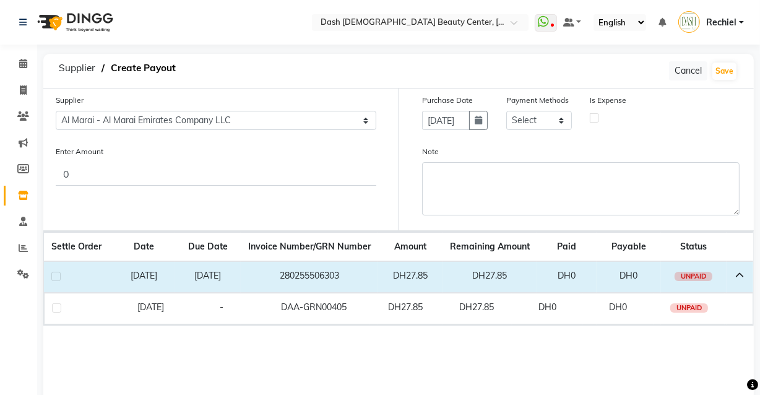
click at [58, 276] on label at bounding box center [55, 276] width 9 height 9
click at [58, 276] on input "checkbox" at bounding box center [55, 277] width 8 height 8
checkbox input "true"
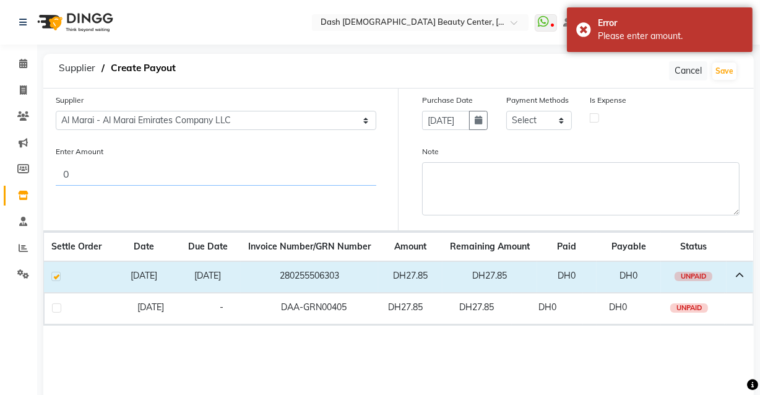
click at [206, 173] on input "0" at bounding box center [216, 174] width 321 height 24
type input "27.85"
click at [52, 276] on label at bounding box center [55, 276] width 9 height 9
click at [52, 276] on input "checkbox" at bounding box center [55, 277] width 8 height 8
checkbox input "true"
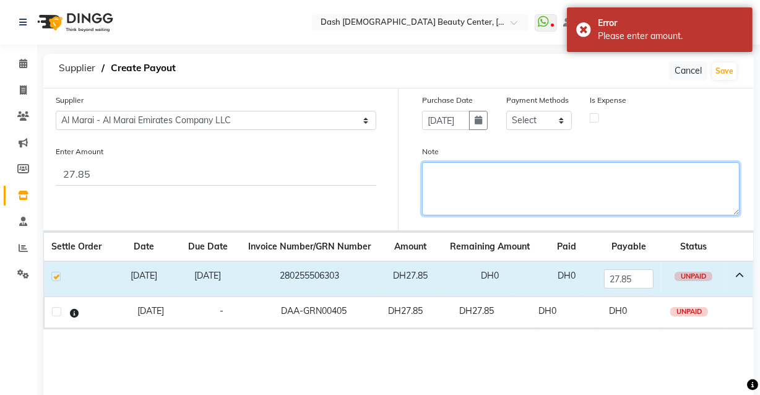
click at [572, 180] on textarea "Note" at bounding box center [581, 188] width 318 height 53
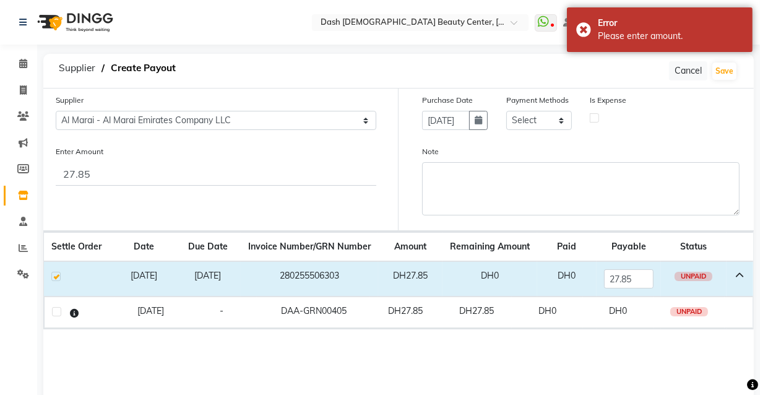
click at [595, 118] on label at bounding box center [594, 117] width 9 height 9
click at [595, 118] on input "checkbox" at bounding box center [595, 117] width 8 height 8
checkbox input "true"
select select "7495"
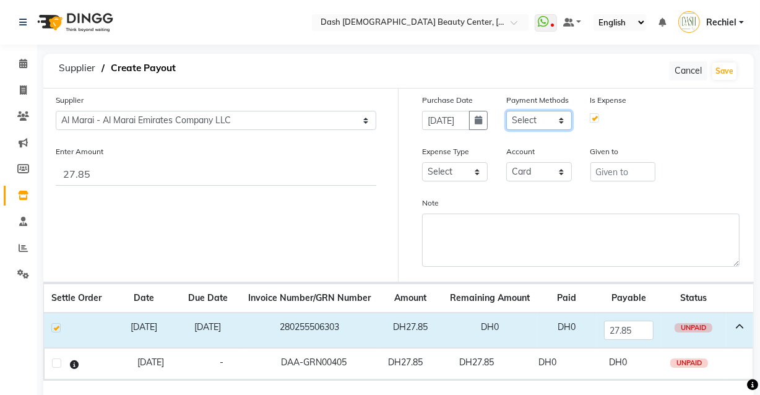
click at [551, 124] on select "Select CASH CARD ONLINE On Account Wallet Package Prepaid Gift Card" at bounding box center [539, 120] width 66 height 19
select select "1"
click at [506, 111] on select "Select CASH CARD ONLINE On Account Wallet Package Prepaid Gift Card" at bounding box center [539, 120] width 66 height 19
select select "7494"
click at [477, 180] on select "Select Advance Salary Bank charges Car maintenance Cash transfer to bank Cash t…" at bounding box center [455, 171] width 66 height 19
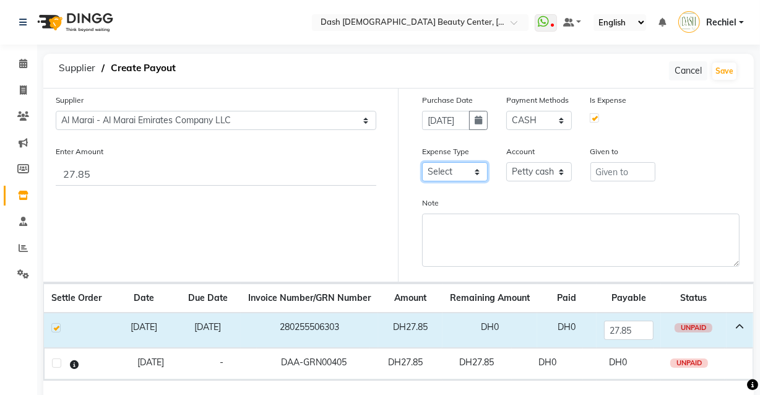
select select "8"
click at [422, 163] on select "Select Advance Salary Bank charges Car maintenance Cash transfer to bank Cash t…" at bounding box center [455, 171] width 66 height 19
click at [641, 175] on input "text" at bounding box center [624, 171] width 66 height 19
type input "Al Marai"
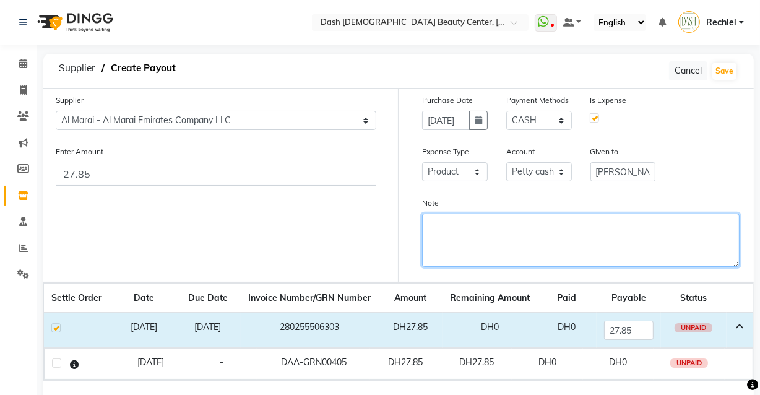
click at [552, 248] on textarea "Note" at bounding box center [581, 240] width 318 height 53
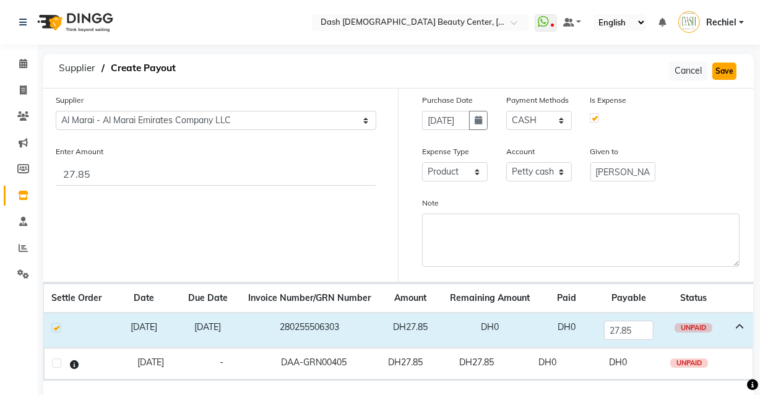
click at [728, 67] on button "Save" at bounding box center [725, 71] width 24 height 17
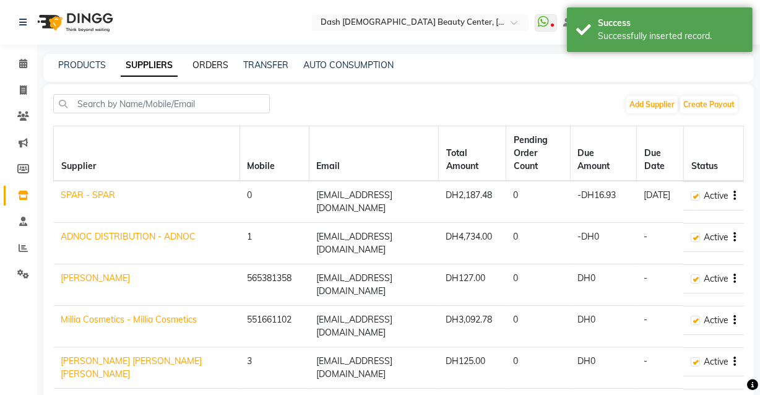
click at [214, 67] on link "ORDERS" at bounding box center [211, 64] width 36 height 11
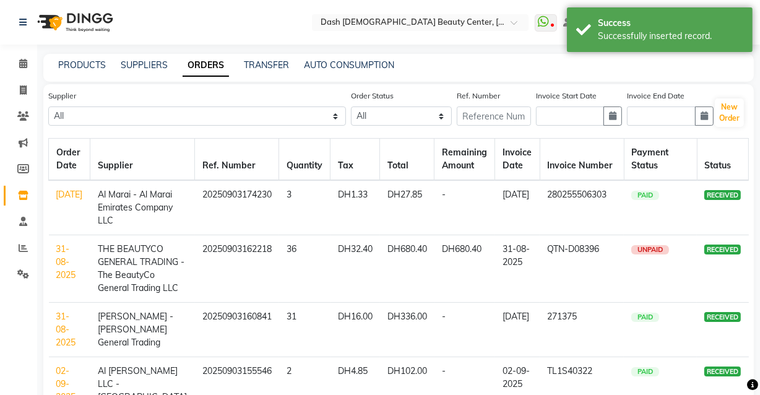
click at [348, 303] on td "DH32.40" at bounding box center [356, 268] width 50 height 67
click at [87, 63] on link "PRODUCTS" at bounding box center [82, 64] width 48 height 11
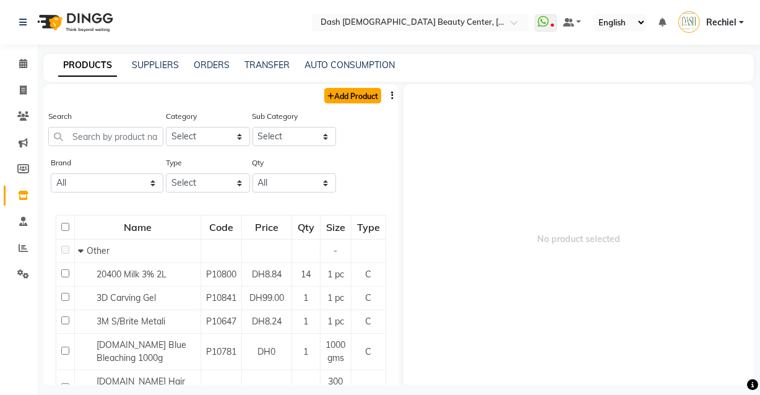
click at [352, 94] on link "Add Product" at bounding box center [352, 95] width 57 height 15
select select "true"
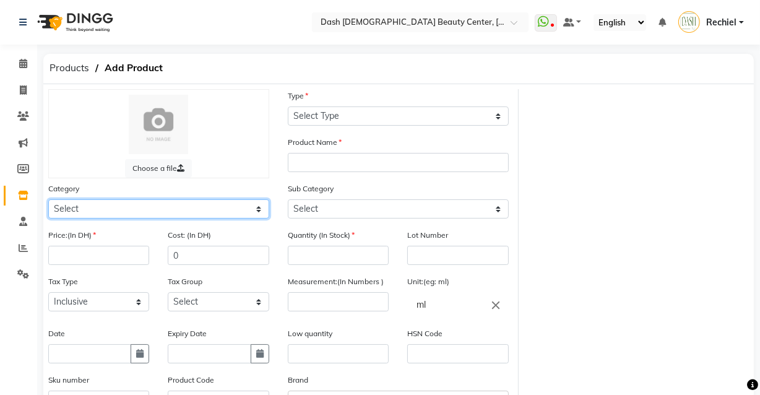
click at [204, 208] on select "Select Hair Skin Makeup Personal Care Appliances [PERSON_NAME] Waxing Disposabl…" at bounding box center [158, 208] width 221 height 19
select select "1619101000"
click at [48, 201] on select "Select Hair Skin Makeup Personal Care Appliances [PERSON_NAME] Waxing Disposabl…" at bounding box center [158, 208] width 221 height 19
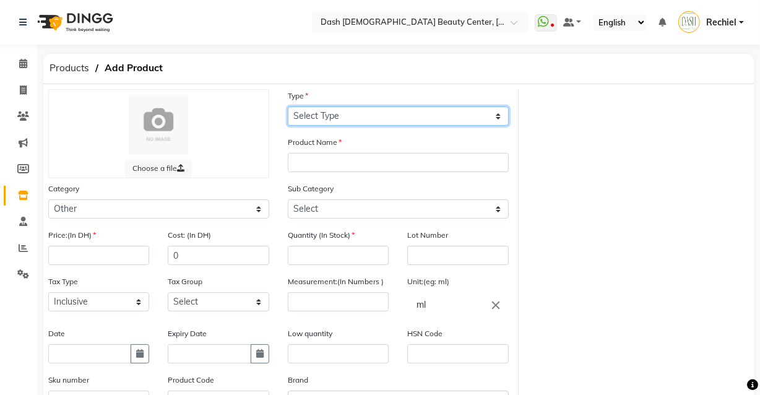
click at [383, 124] on select "Select Type Both Retail Consumable" at bounding box center [398, 115] width 221 height 19
click at [288, 106] on select "Select Type Both Retail Consumable" at bounding box center [398, 115] width 221 height 19
click at [396, 111] on select "Select Type Both Retail Consumable" at bounding box center [398, 115] width 221 height 19
select select "C"
click at [288, 106] on select "Select Type Both Retail Consumable" at bounding box center [398, 115] width 221 height 19
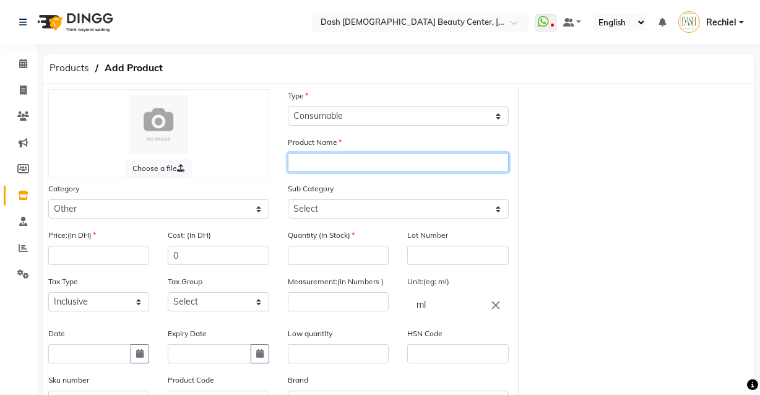
click at [363, 172] on input "text" at bounding box center [398, 162] width 221 height 19
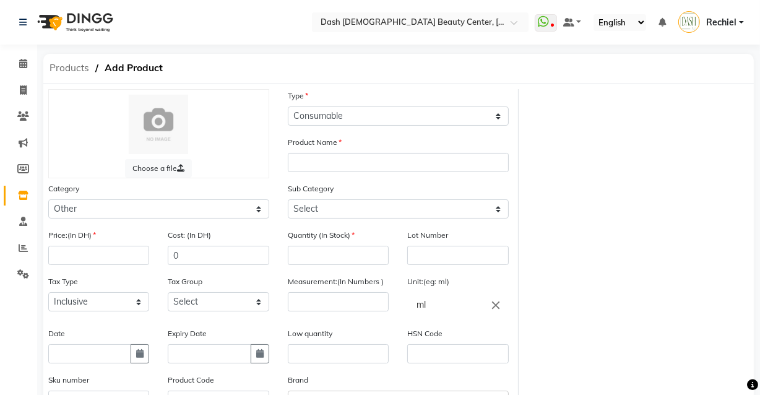
click at [84, 68] on span "Products" at bounding box center [69, 68] width 52 height 22
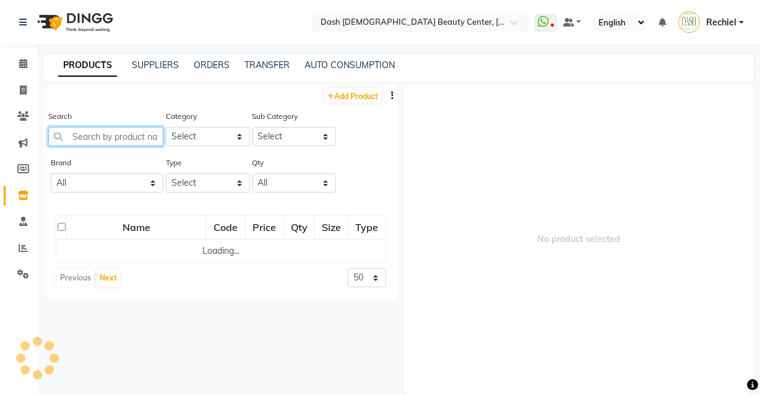
click at [142, 136] on input "text" at bounding box center [105, 136] width 115 height 19
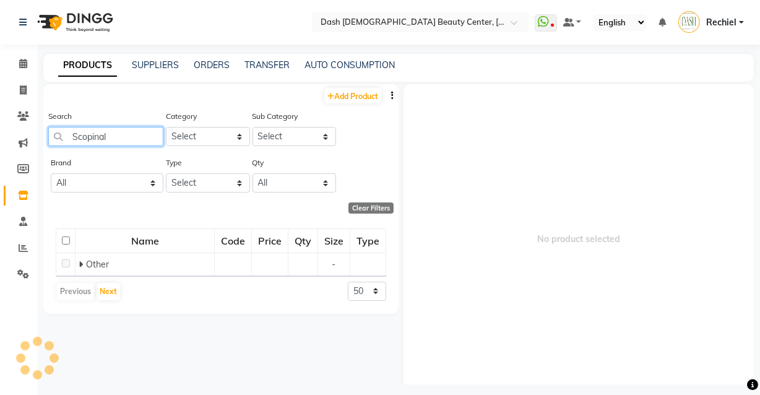
type input "Scopinal"
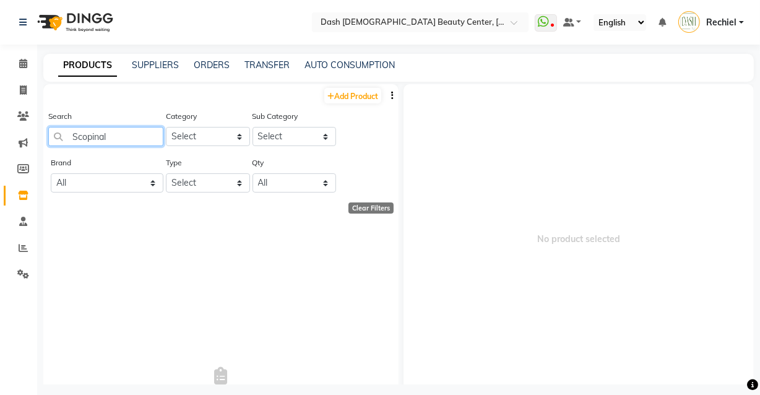
click at [110, 134] on input "Scopinal" at bounding box center [105, 136] width 115 height 19
click at [103, 138] on input "Scopinal" at bounding box center [105, 136] width 115 height 19
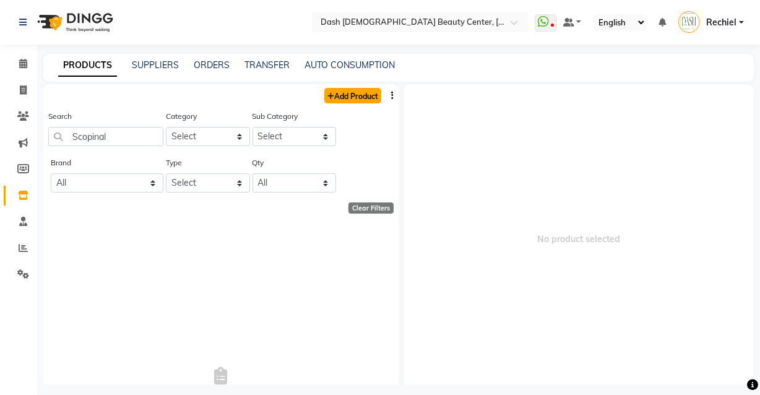
click at [355, 92] on link "Add Product" at bounding box center [352, 95] width 57 height 15
select select "true"
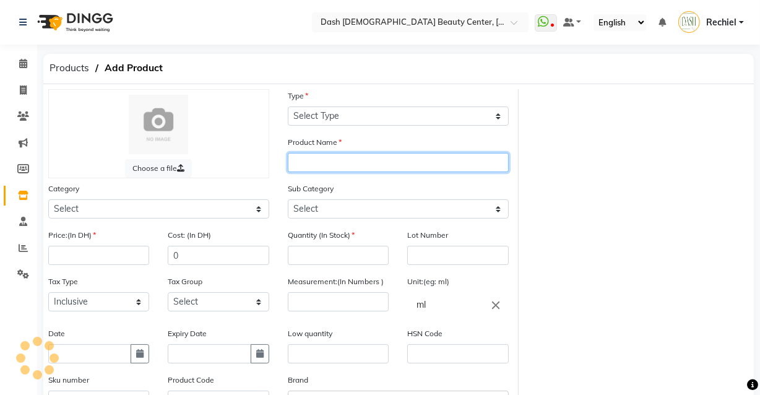
click at [378, 164] on input "text" at bounding box center [398, 162] width 221 height 19
paste input "Scopinal"
type input "Scopinal"
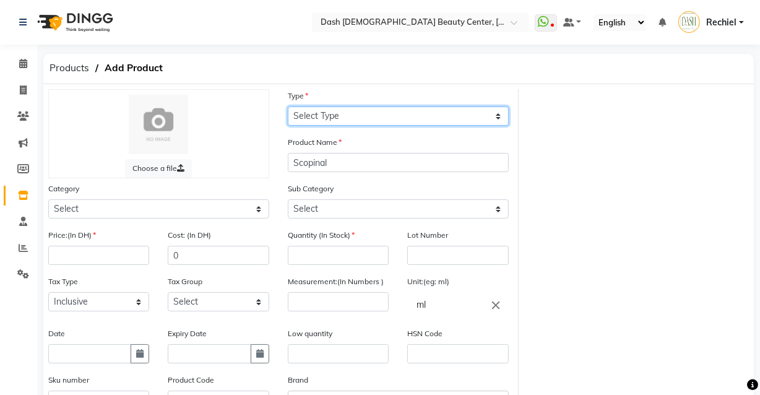
click at [392, 113] on select "Select Type Both Retail Consumable" at bounding box center [398, 115] width 221 height 19
select select "C"
click at [288, 106] on select "Select Type Both Retail Consumable" at bounding box center [398, 115] width 221 height 19
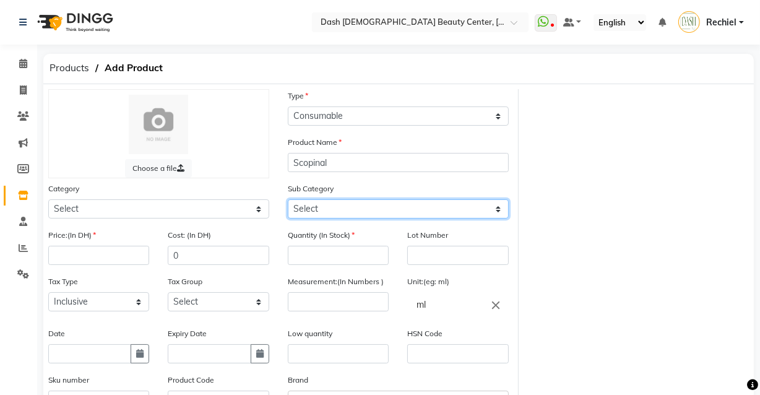
click at [386, 215] on select "Select" at bounding box center [398, 208] width 221 height 19
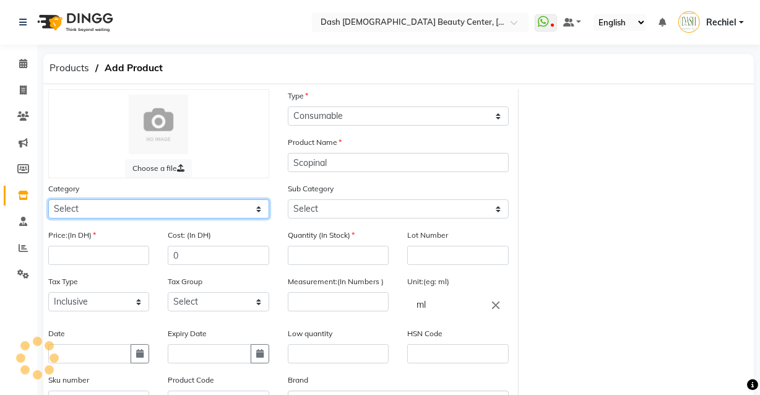
click at [250, 207] on select "Select Hair Skin Makeup Personal Care Appliances [PERSON_NAME] Waxing Disposabl…" at bounding box center [158, 208] width 221 height 19
select select "1619101000"
click at [48, 201] on select "Select Hair Skin Makeup Personal Care Appliances [PERSON_NAME] Waxing Disposabl…" at bounding box center [158, 208] width 221 height 19
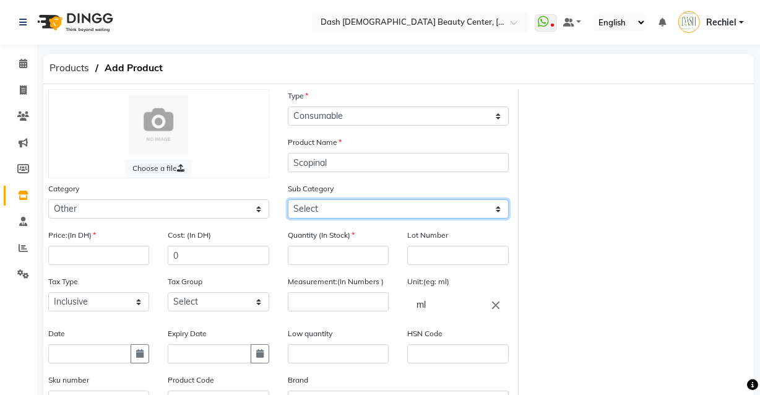
click at [397, 213] on select "Select Houskeeping Other" at bounding box center [398, 208] width 221 height 19
select select "1619101002"
click at [288, 201] on select "Select Houskeeping Other" at bounding box center [398, 208] width 221 height 19
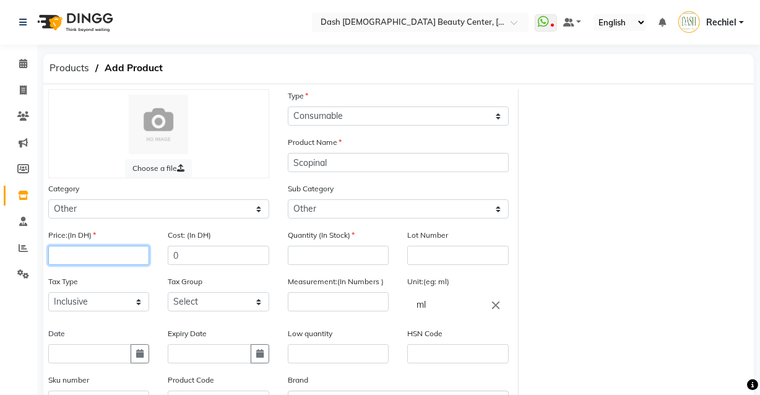
click at [125, 260] on input "number" at bounding box center [98, 255] width 101 height 19
type input "20.50"
click at [635, 358] on div "Choose a file Type Select Type Both Retail Consumable Product Name Scopinal Cat…" at bounding box center [398, 285] width 719 height 393
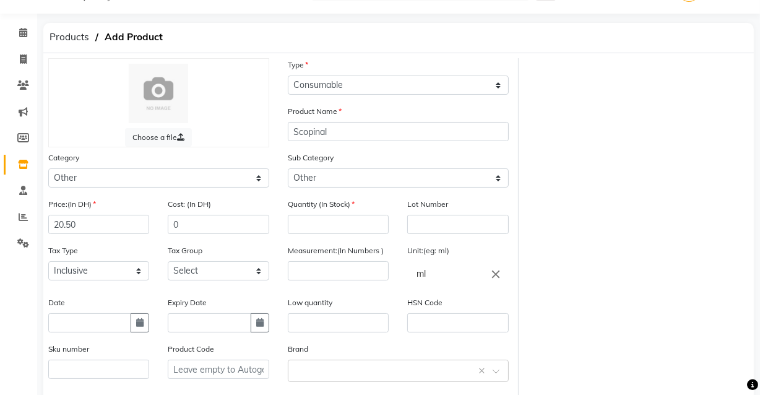
scroll to position [70, 0]
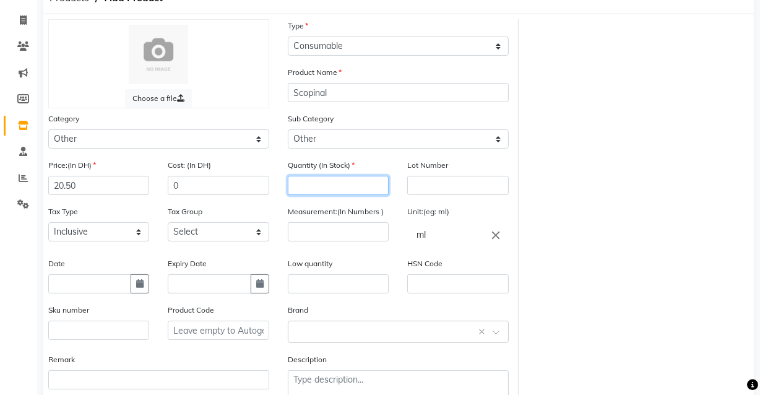
click at [344, 184] on input "number" at bounding box center [338, 185] width 101 height 19
type input "0"
click at [626, 311] on div "Choose a file Type Select Type Both Retail Consumable Product Name Scopinal Cat…" at bounding box center [398, 215] width 719 height 393
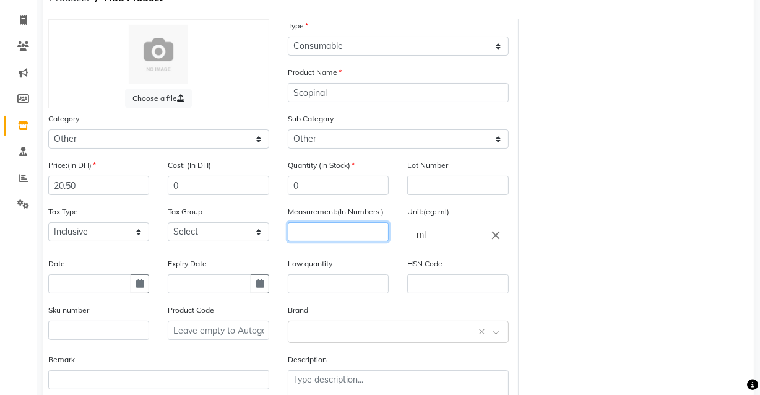
click at [347, 230] on input "number" at bounding box center [338, 231] width 101 height 19
click at [483, 235] on input "ml" at bounding box center [457, 234] width 101 height 25
click at [500, 225] on input "ml" at bounding box center [457, 234] width 101 height 25
click at [501, 236] on icon "close" at bounding box center [496, 235] width 14 height 14
click at [469, 241] on input "text" at bounding box center [457, 234] width 101 height 25
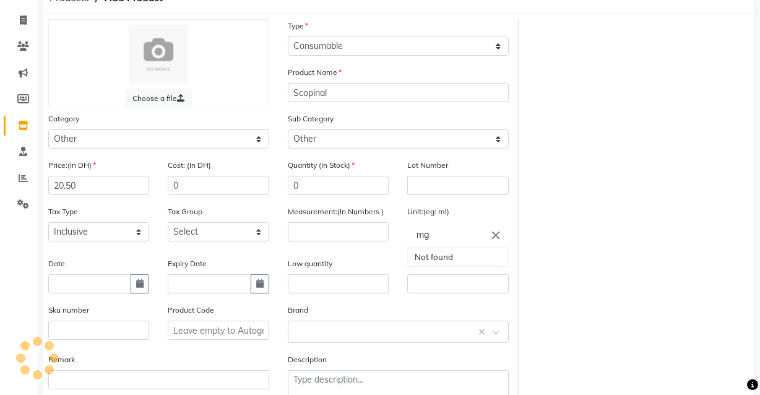
type input "mg"
click at [583, 329] on div at bounding box center [380, 197] width 760 height 395
click at [341, 232] on input "number" at bounding box center [338, 231] width 101 height 19
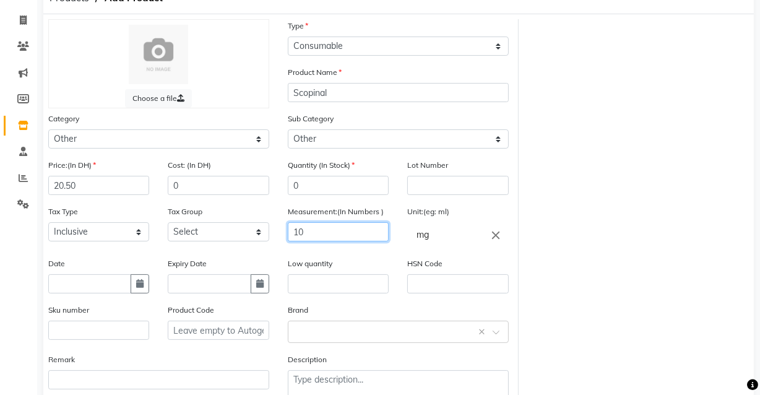
type input "10"
click at [663, 327] on div "Choose a file Type Select Type Both Retail Consumable Product Name Scopinal Cat…" at bounding box center [398, 215] width 719 height 393
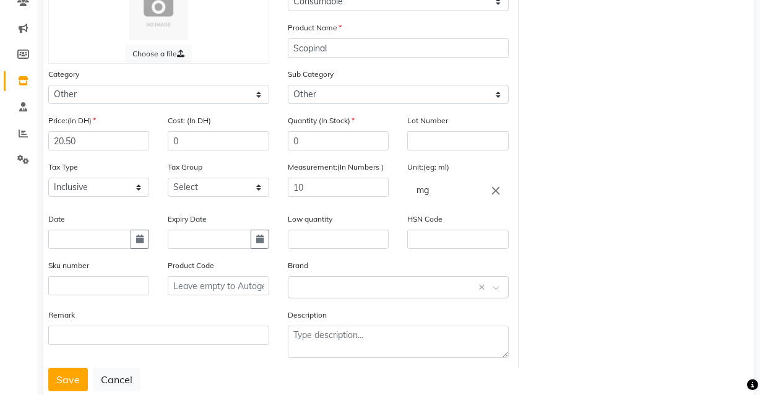
scroll to position [139, 0]
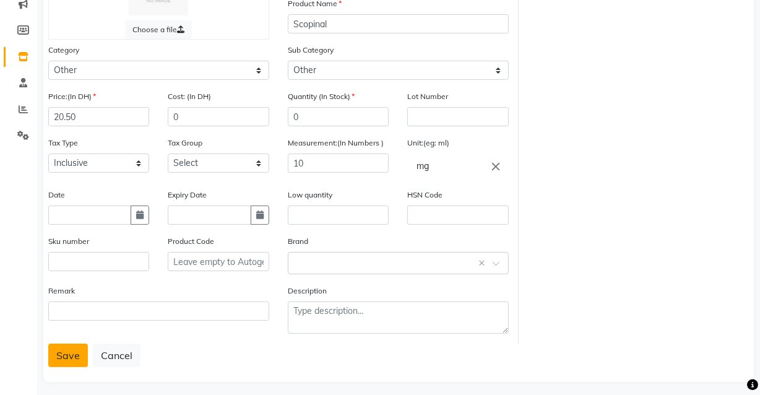
click at [51, 362] on button "Save" at bounding box center [68, 356] width 40 height 24
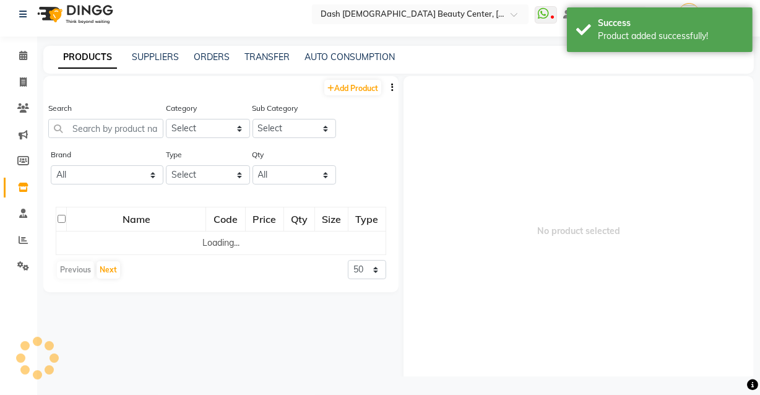
scroll to position [7, 0]
click at [174, 55] on link "SUPPLIERS" at bounding box center [155, 57] width 47 height 11
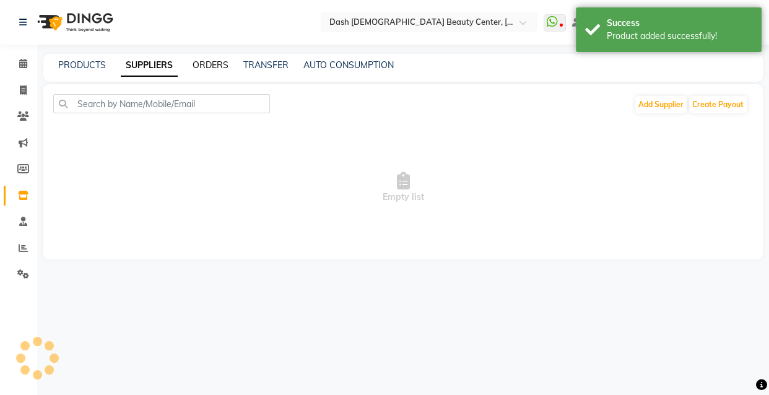
click at [214, 67] on link "ORDERS" at bounding box center [211, 64] width 36 height 11
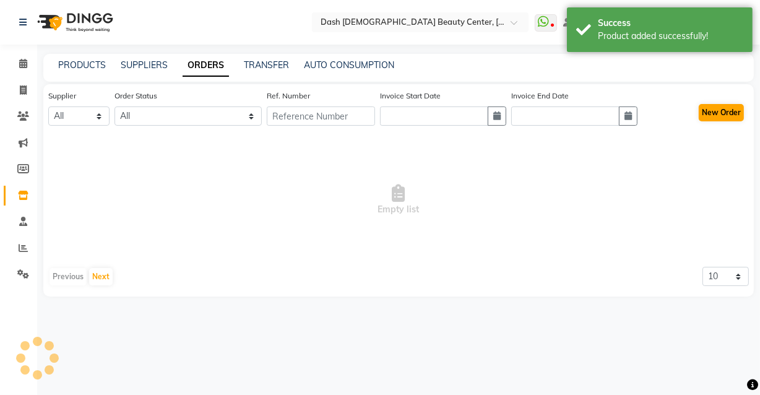
click at [726, 119] on button "New Order" at bounding box center [721, 112] width 45 height 17
select select "true"
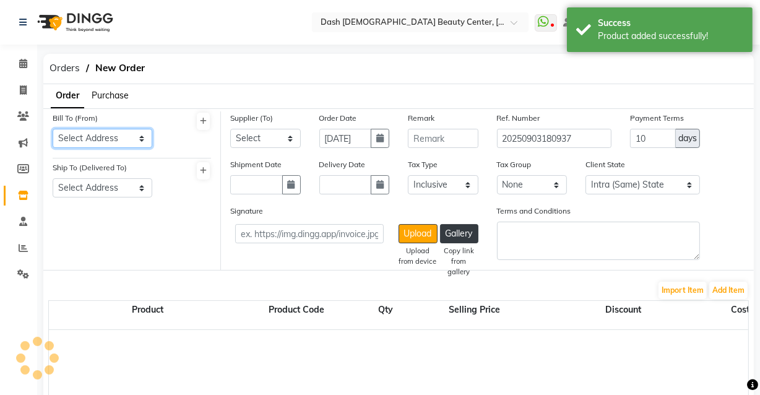
click at [148, 137] on select "Select Address" at bounding box center [103, 138] width 100 height 19
click at [137, 187] on select "Select Address" at bounding box center [103, 187] width 100 height 19
select select "1471"
click at [53, 179] on select "Select Address [GEOGRAPHIC_DATA]" at bounding box center [103, 187] width 100 height 19
click at [134, 136] on select "Select Address [GEOGRAPHIC_DATA]" at bounding box center [103, 138] width 100 height 19
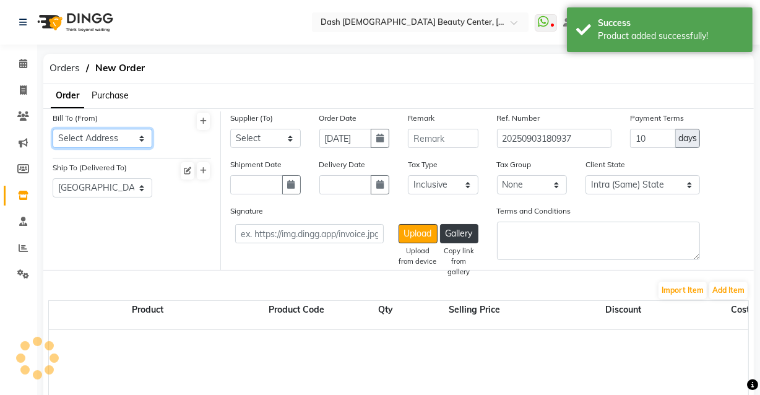
select select "3972"
select select "1470"
click at [53, 129] on select "Select Address [GEOGRAPHIC_DATA]" at bounding box center [103, 138] width 100 height 19
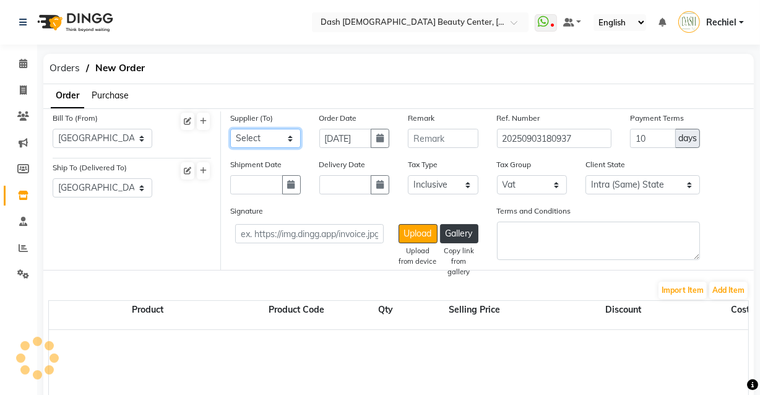
click at [290, 139] on select "Select SPAR - SPAR ADNOC DISTRIBUTION - ADNOC [PERSON_NAME] Millia Cosmetics - …" at bounding box center [265, 138] width 71 height 19
click at [274, 145] on select "Select SPAR - SPAR ADNOC DISTRIBUTION - ADNOC [PERSON_NAME] Millia Cosmetics - …" at bounding box center [265, 138] width 71 height 19
click at [287, 133] on select "Select SPAR - SPAR ADNOC DISTRIBUTION - ADNOC [PERSON_NAME] Millia Cosmetics - …" at bounding box center [265, 138] width 71 height 19
select select "5620"
click at [230, 129] on select "Select SPAR - SPAR ADNOC DISTRIBUTION - ADNOC [PERSON_NAME] Millia Cosmetics - …" at bounding box center [265, 138] width 71 height 19
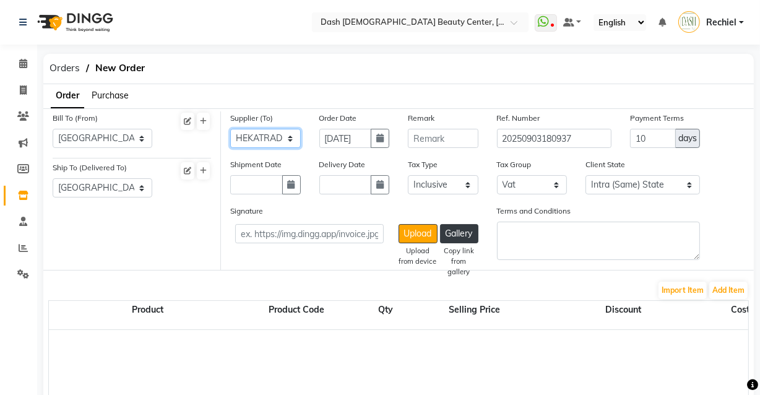
click at [287, 137] on select "Select SPAR - SPAR ADNOC DISTRIBUTION - ADNOC [PERSON_NAME] Millia Cosmetics - …" at bounding box center [265, 138] width 71 height 19
click at [67, 69] on span "Orders" at bounding box center [64, 68] width 43 height 22
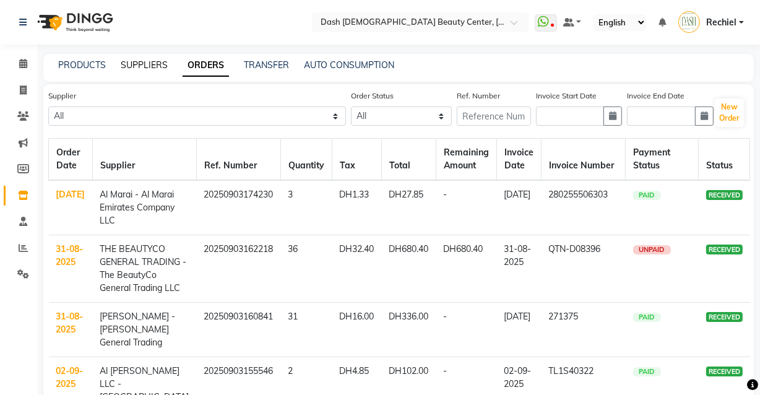
click at [145, 63] on link "SUPPLIERS" at bounding box center [144, 64] width 47 height 11
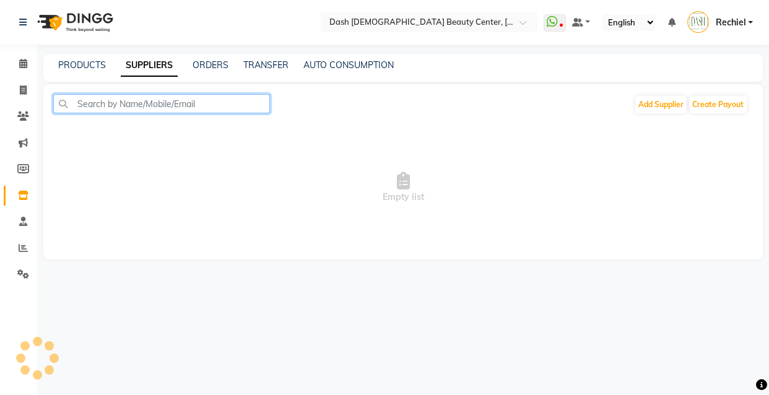
click at [200, 103] on input "text" at bounding box center [161, 103] width 217 height 19
type input "z"
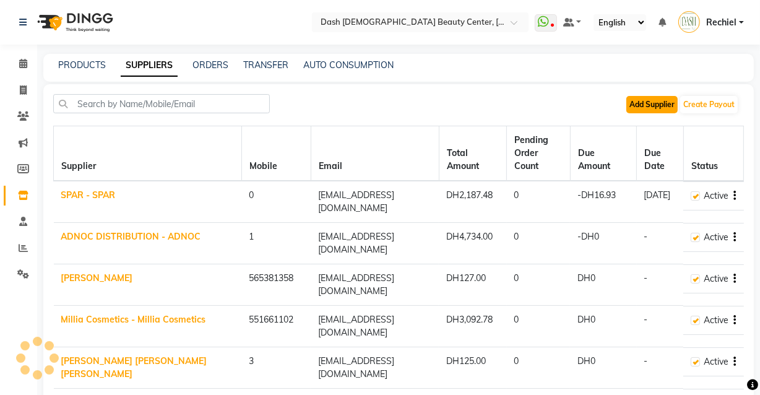
click at [666, 102] on button "Add Supplier" at bounding box center [651, 104] width 51 height 17
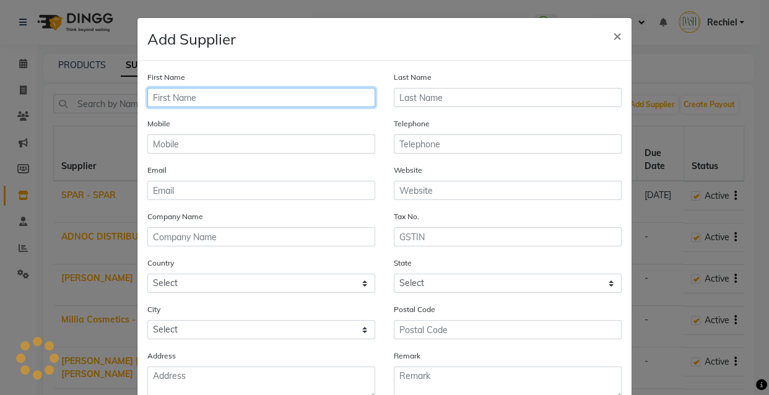
click at [311, 95] on input "text" at bounding box center [261, 97] width 228 height 19
click at [309, 97] on input "ZAS Medical Facilities Management-L.C.C." at bounding box center [261, 97] width 228 height 19
type input "ZAS Medical Facilities Management-L.L.C."
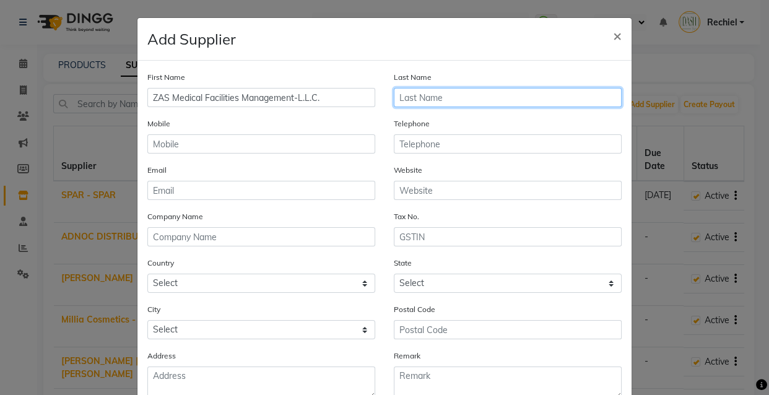
click at [508, 95] on input "text" at bounding box center [508, 97] width 228 height 19
type input "a"
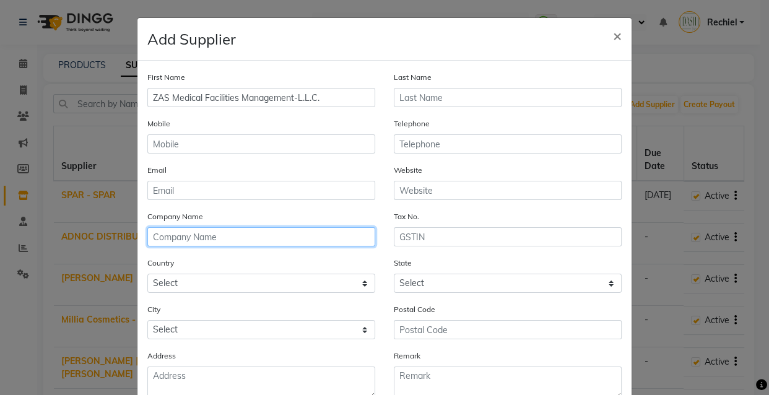
click at [287, 242] on input "text" at bounding box center [261, 236] width 228 height 19
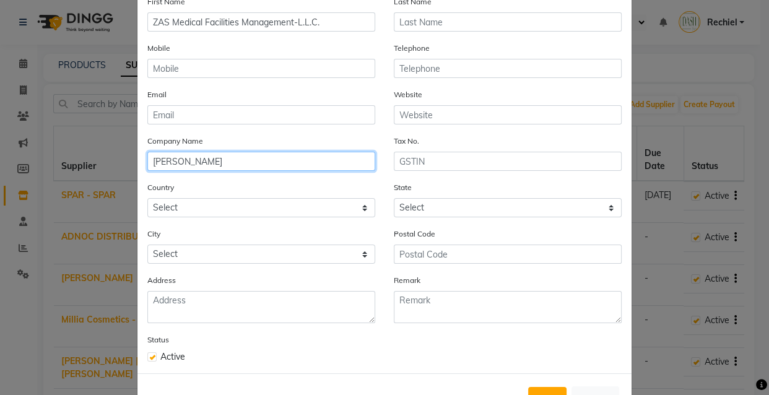
scroll to position [79, 0]
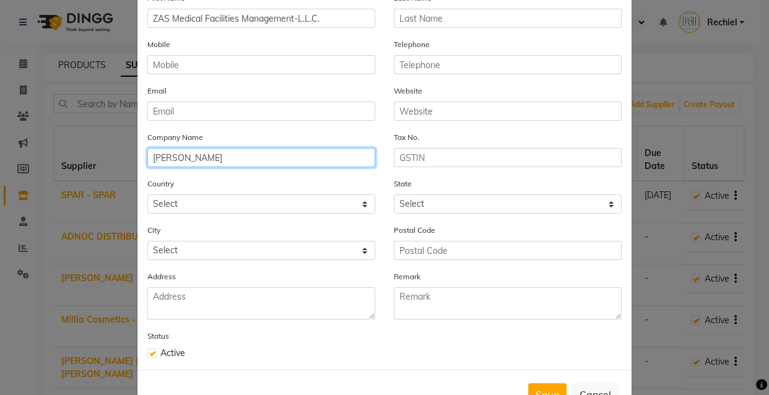
type input "ALAIN Pharmacy"
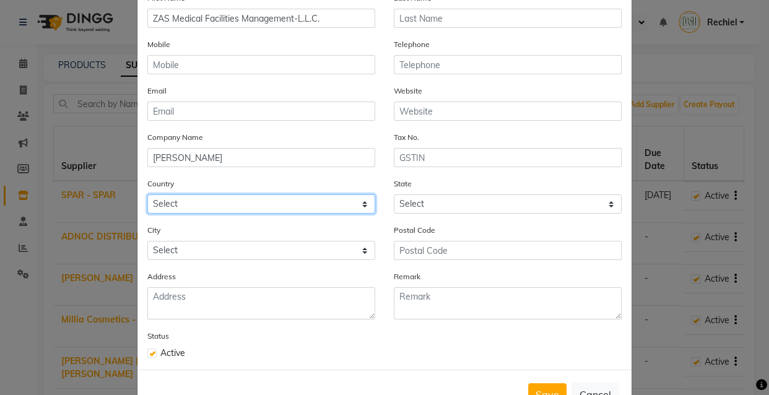
click at [347, 204] on select "Select Afghanistan Albania Algeria American Samoa Andorra Angola Anguilla Antar…" at bounding box center [261, 203] width 228 height 19
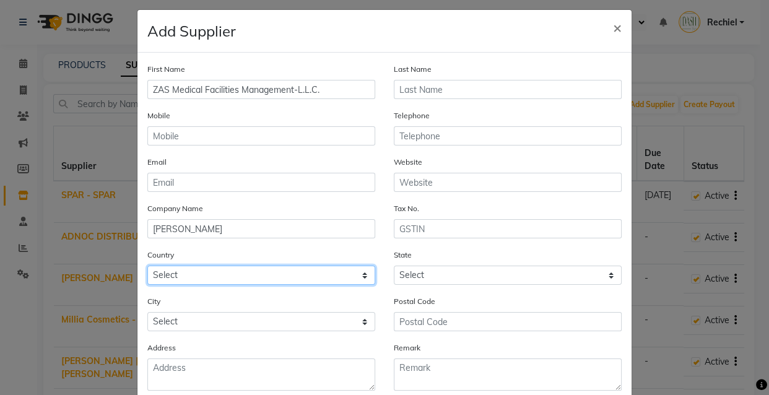
scroll to position [0, 0]
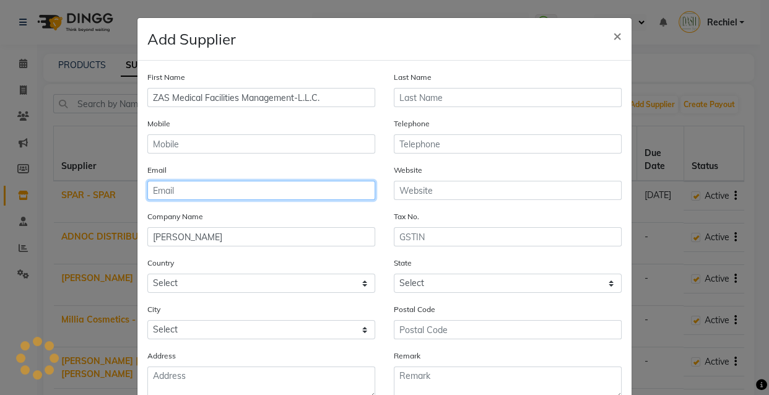
click at [285, 195] on input "email" at bounding box center [261, 190] width 228 height 19
type input "Alainpharmacy@gmail.com"
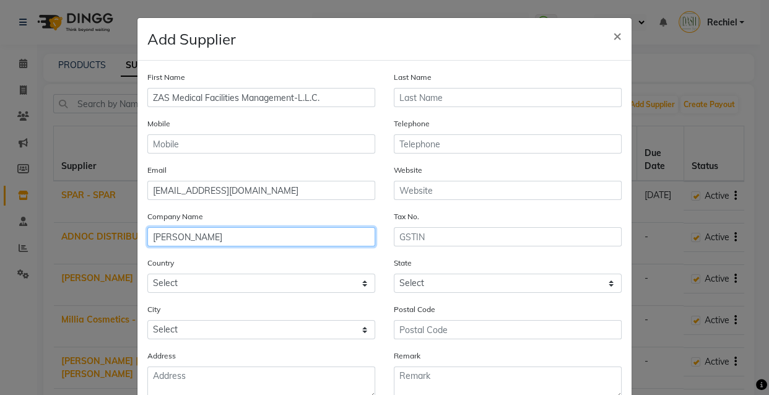
click at [327, 235] on input "ALAIN Pharmacy" at bounding box center [261, 236] width 228 height 19
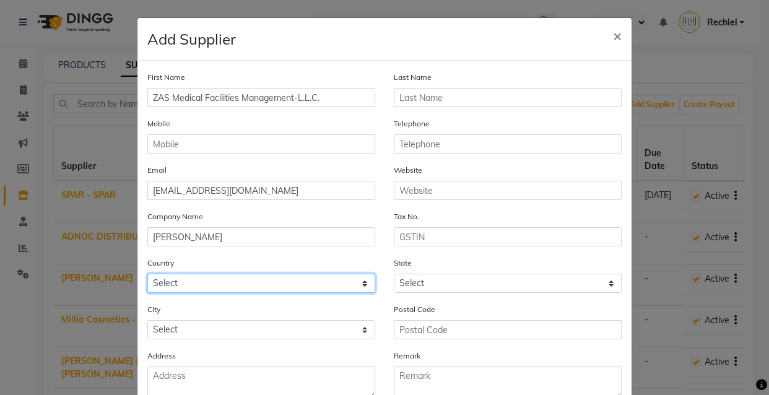
click at [360, 286] on select "Select Afghanistan Albania Algeria American Samoa Andorra Angola Anguilla Antar…" at bounding box center [261, 283] width 228 height 19
select select "224"
click at [147, 275] on select "Select Afghanistan Albania Algeria American Samoa Andorra Angola Anguilla Antar…" at bounding box center [261, 283] width 228 height 19
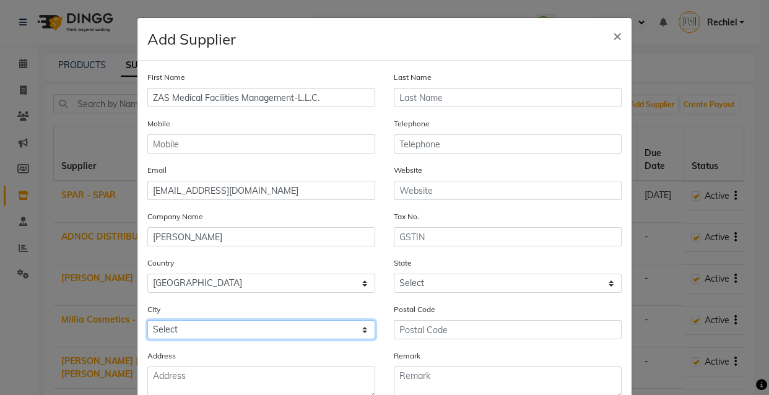
click at [344, 338] on select "Select" at bounding box center [261, 329] width 228 height 19
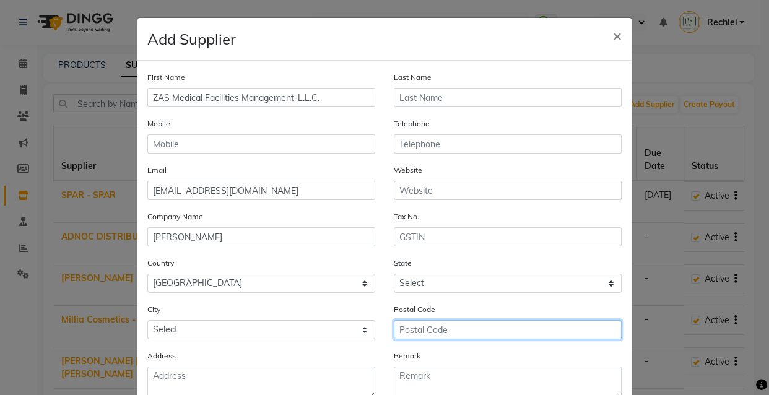
click at [456, 333] on input "text" at bounding box center [508, 329] width 228 height 19
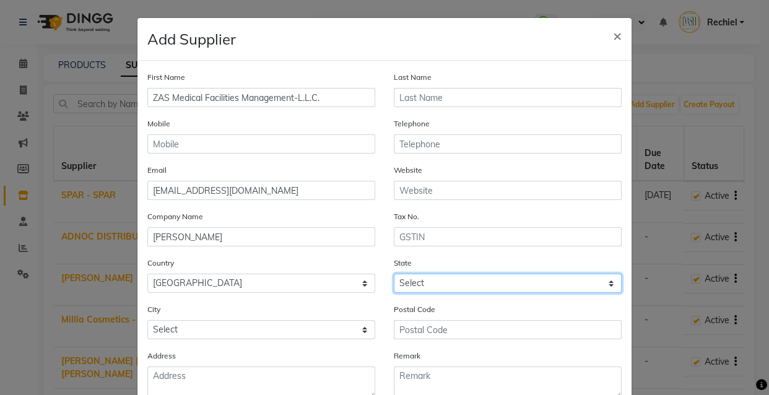
click at [513, 289] on select "Select Abu Zabi Ajman Dubai Ras al-Khaymah Sharjah Sharjha Umm al Qaywayn al-Fu…" at bounding box center [508, 283] width 228 height 19
select select "3796"
click at [394, 275] on select "Select Abu Zabi Ajman Dubai Ras al-Khaymah Sharjah Sharjha Umm al Qaywayn al-Fu…" at bounding box center [508, 283] width 228 height 19
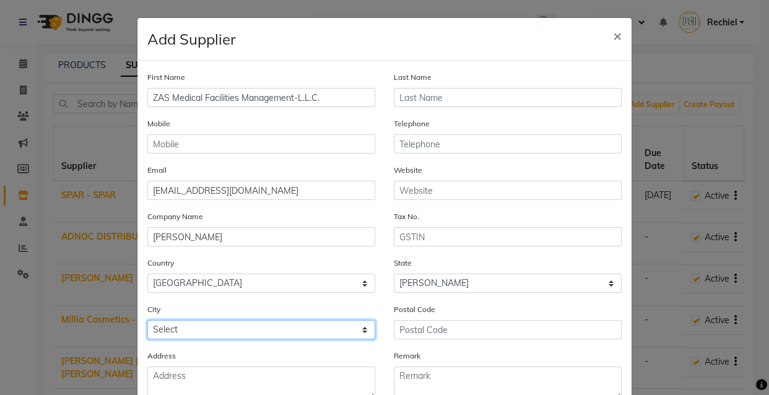
click at [315, 329] on select "Select" at bounding box center [261, 329] width 228 height 19
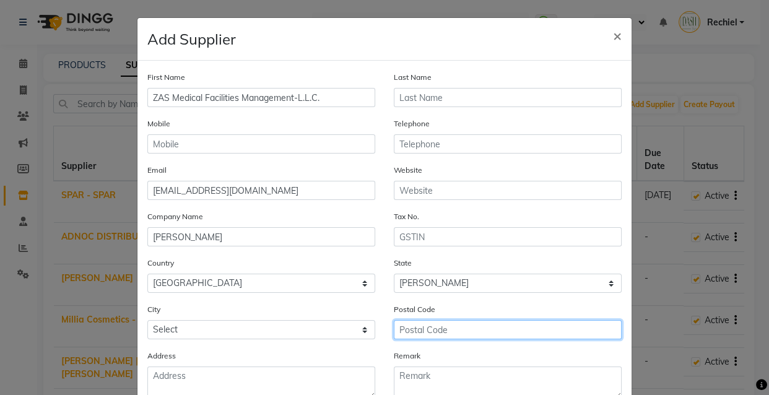
click at [479, 335] on input "text" at bounding box center [508, 329] width 228 height 19
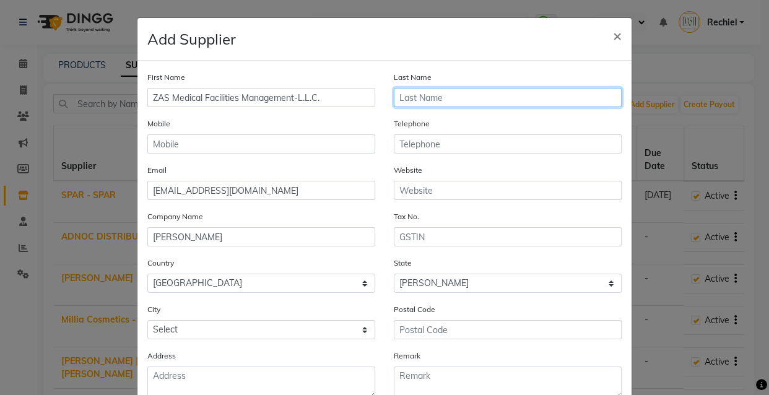
click at [490, 96] on input "text" at bounding box center [508, 97] width 228 height 19
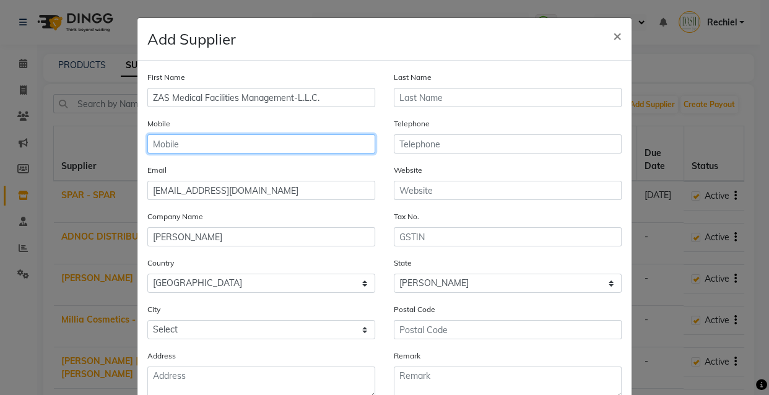
click at [347, 141] on input "text" at bounding box center [261, 143] width 228 height 19
type input "0"
type input "5"
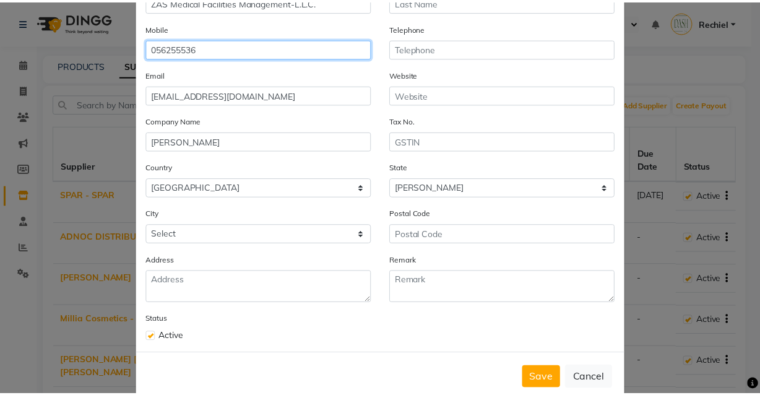
scroll to position [124, 0]
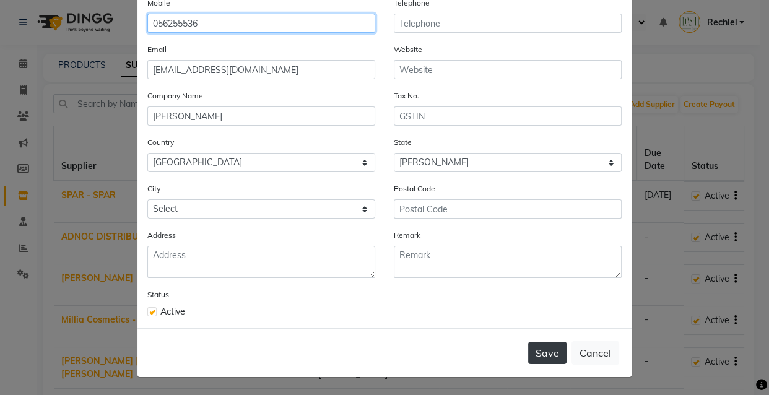
type input "056255536"
click at [538, 358] on button "Save" at bounding box center [547, 353] width 38 height 22
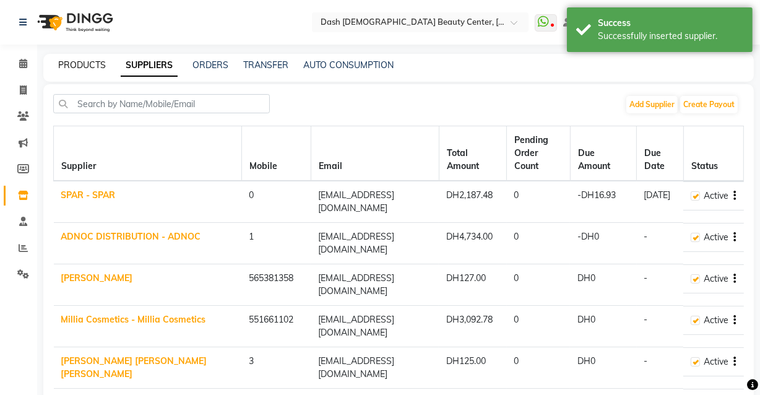
click at [89, 65] on link "PRODUCTS" at bounding box center [82, 64] width 48 height 11
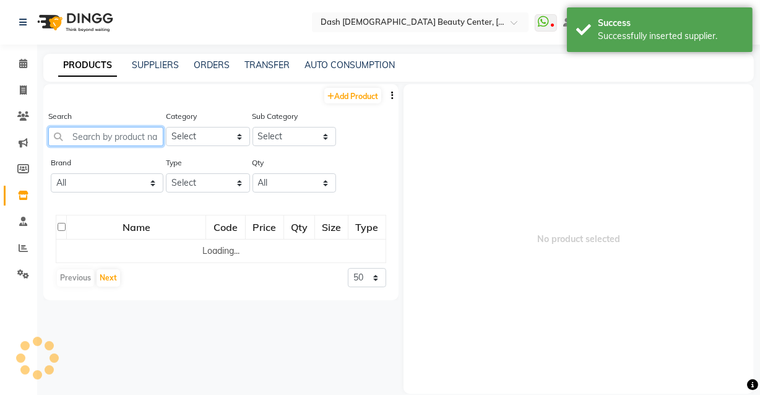
click at [144, 139] on input "text" at bounding box center [105, 136] width 115 height 19
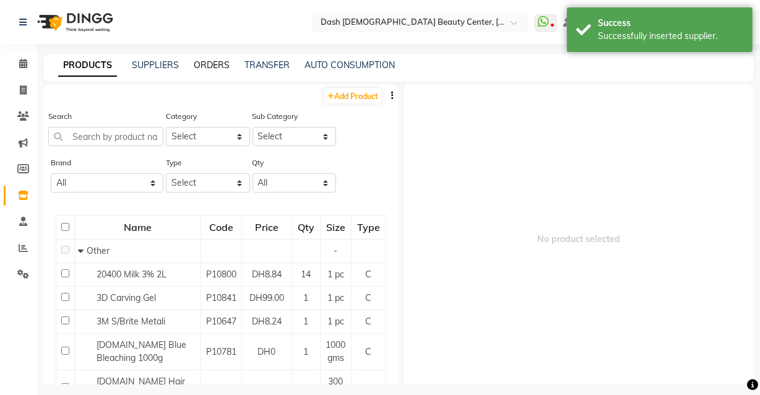
click at [213, 61] on link "ORDERS" at bounding box center [212, 64] width 36 height 11
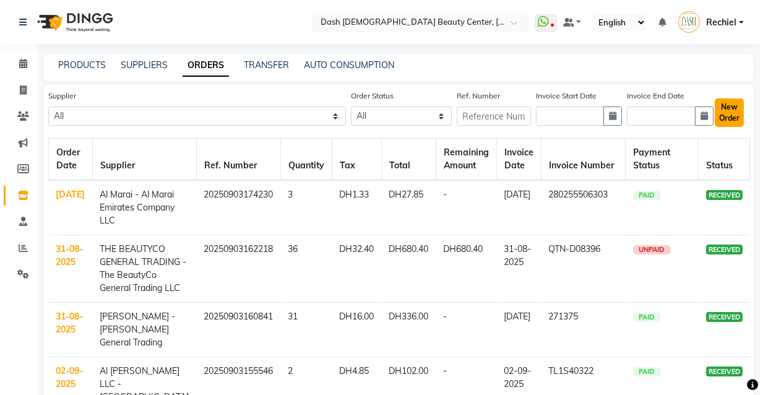
click at [732, 110] on button "New Order" at bounding box center [729, 112] width 29 height 28
select select "true"
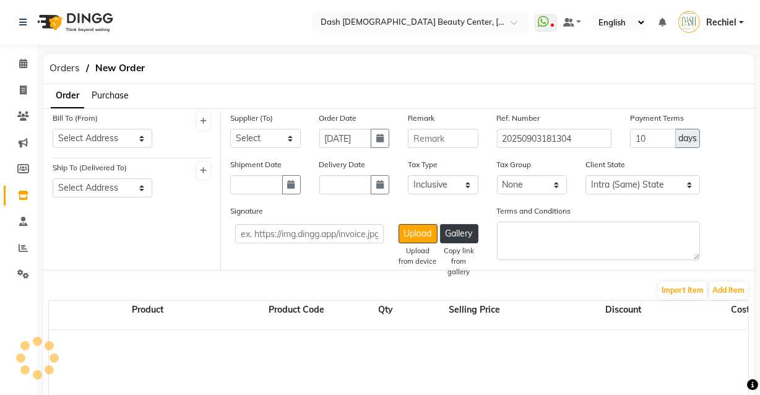
select select "3972"
click at [134, 136] on select "Select Address [GEOGRAPHIC_DATA]" at bounding box center [103, 138] width 100 height 19
select select "1470"
click at [53, 129] on select "Select Address [GEOGRAPHIC_DATA]" at bounding box center [103, 138] width 100 height 19
click at [143, 188] on select "Select Address [GEOGRAPHIC_DATA]" at bounding box center [103, 187] width 100 height 19
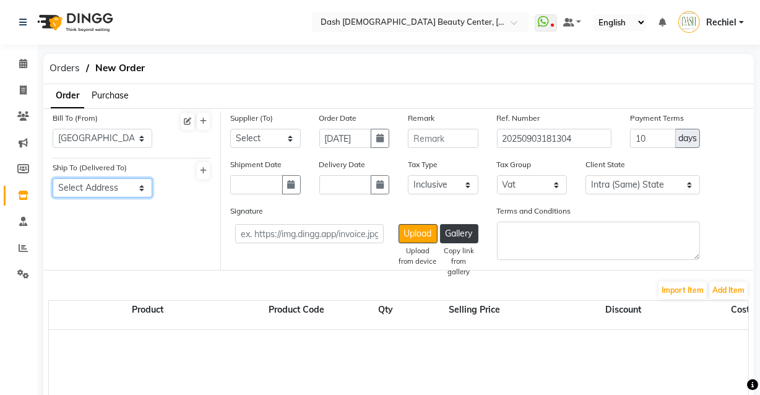
select select "1471"
click at [53, 179] on select "Select Address [GEOGRAPHIC_DATA]" at bounding box center [103, 187] width 100 height 19
click at [289, 142] on select "Select SPAR - SPAR ADNOC DISTRIBUTION - ADNOC [PERSON_NAME] Millia Cosmetics - …" at bounding box center [265, 138] width 71 height 19
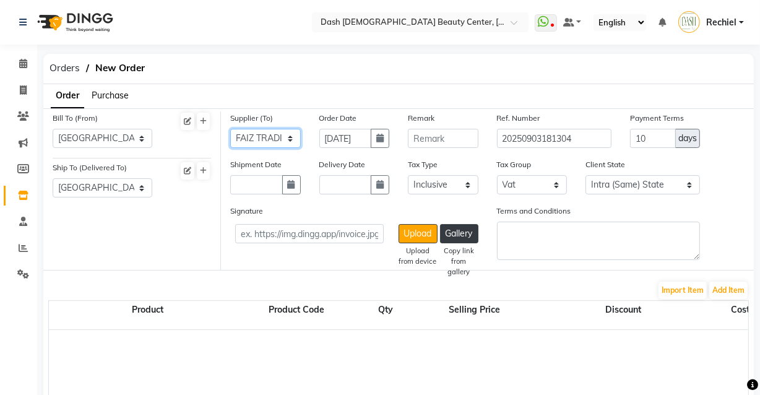
click at [230, 129] on select "Select SPAR - SPAR ADNOC DISTRIBUTION - ADNOC [PERSON_NAME] Millia Cosmetics - …" at bounding box center [265, 138] width 71 height 19
click at [287, 136] on select "Select SPAR - SPAR ADNOC DISTRIBUTION - ADNOC [PERSON_NAME] Millia Cosmetics - …" at bounding box center [265, 138] width 71 height 19
select select "5778"
click at [230, 129] on select "Select SPAR - SPAR ADNOC DISTRIBUTION - ADNOC [PERSON_NAME] Millia Cosmetics - …" at bounding box center [265, 138] width 71 height 19
click at [288, 181] on icon "button" at bounding box center [291, 184] width 7 height 9
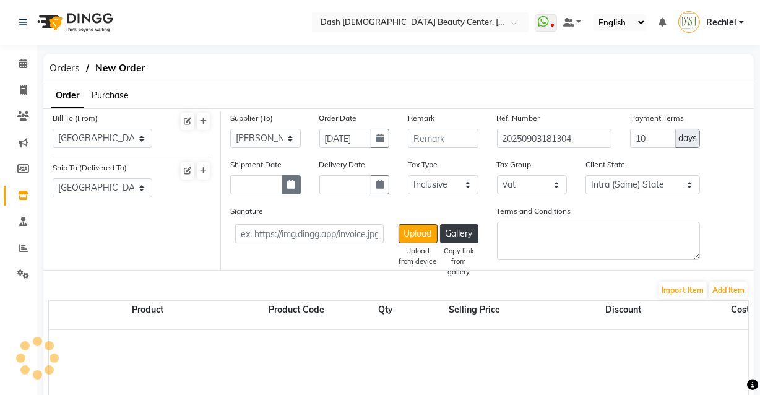
select select "9"
select select "2025"
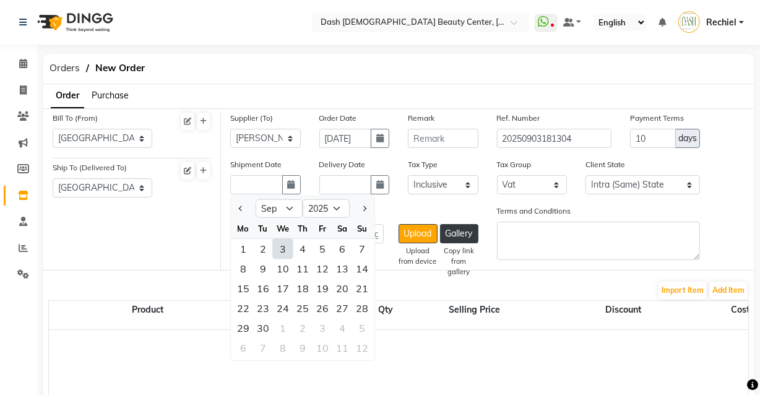
click at [282, 248] on div "3" at bounding box center [283, 249] width 20 height 20
type input "[DATE]"
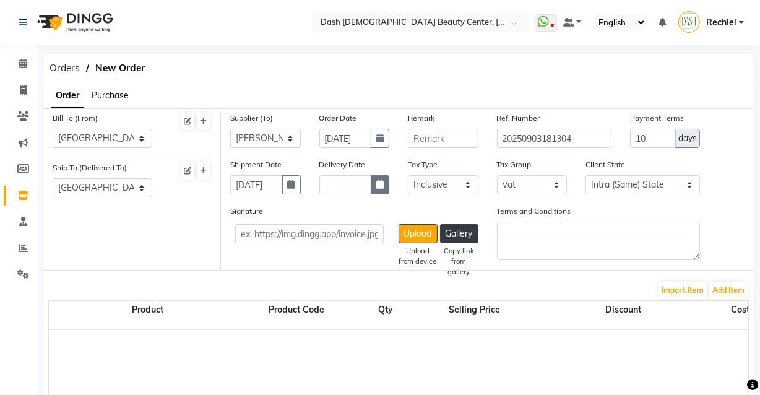
click at [383, 186] on icon "button" at bounding box center [379, 184] width 7 height 9
select select "9"
select select "2025"
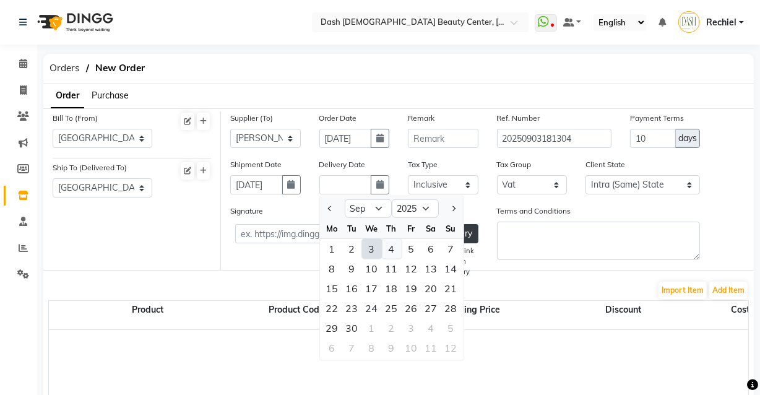
click at [382, 247] on div "4" at bounding box center [392, 249] width 20 height 20
type input "04-09-2025"
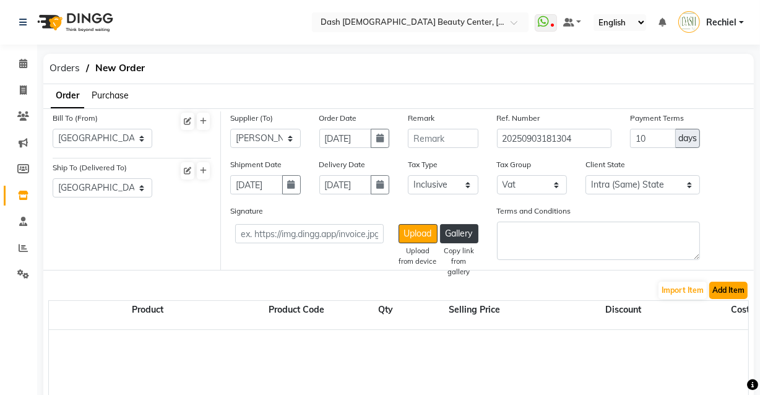
click at [746, 287] on button "Add Item" at bounding box center [728, 290] width 38 height 17
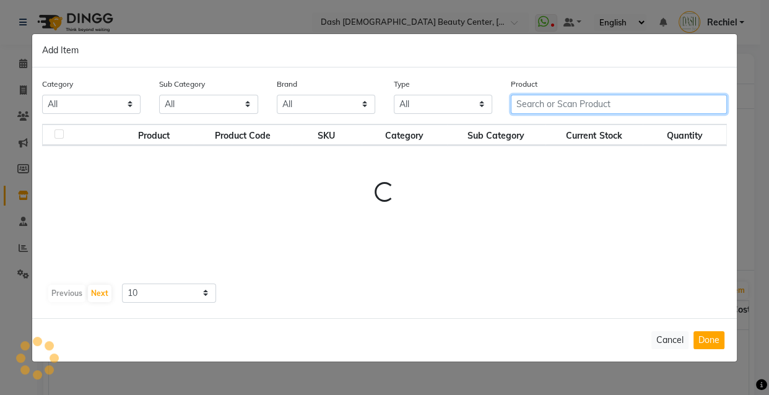
click at [553, 102] on input "text" at bounding box center [619, 104] width 216 height 19
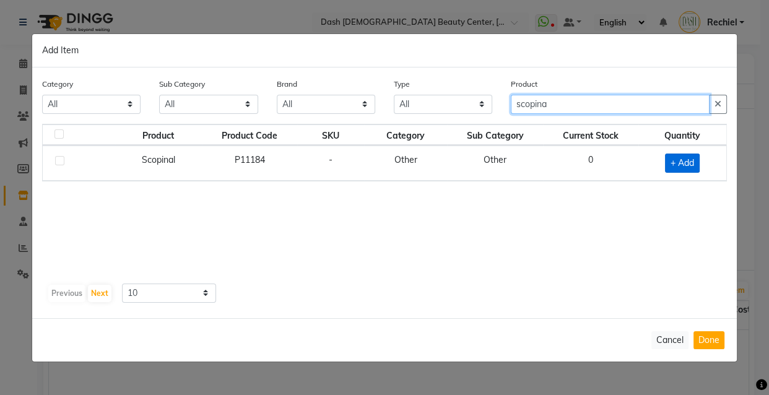
type input "scopina"
click at [683, 165] on span "+ Add" at bounding box center [682, 163] width 35 height 19
checkbox input "true"
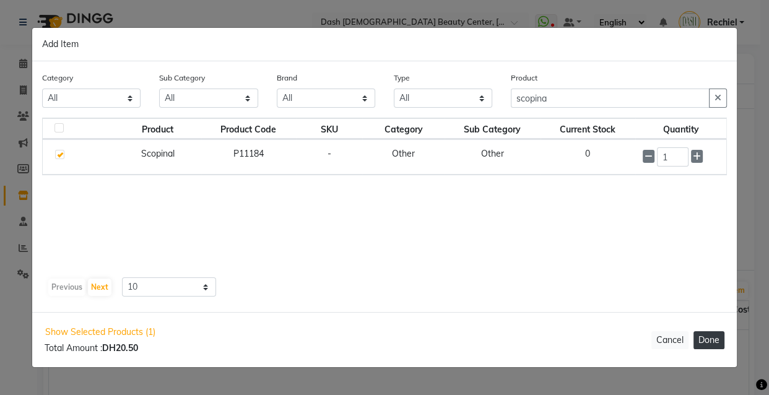
click at [714, 347] on button "Done" at bounding box center [708, 340] width 31 height 18
select select "3972"
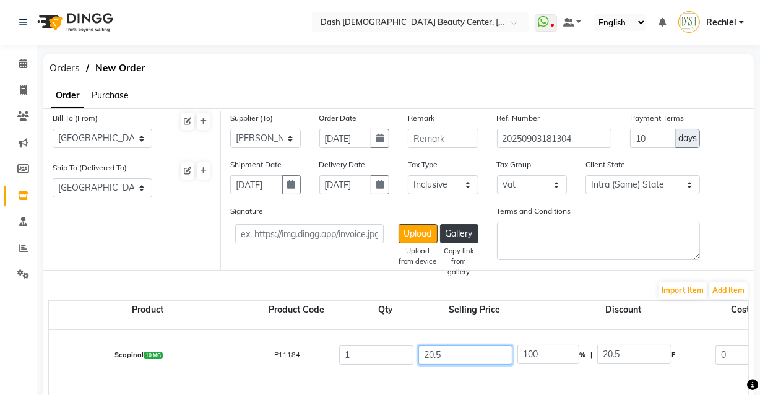
click at [463, 359] on input "20.5" at bounding box center [465, 354] width 94 height 19
click at [478, 353] on input "20.5" at bounding box center [465, 354] width 94 height 19
type input "20"
type input "102.5"
type input "2"
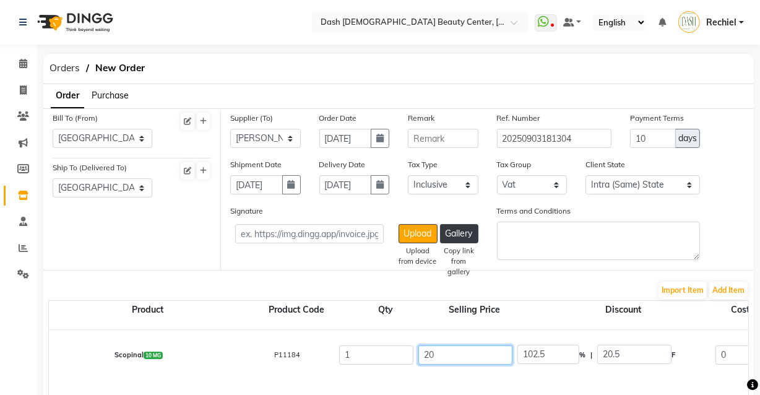
type input "1025"
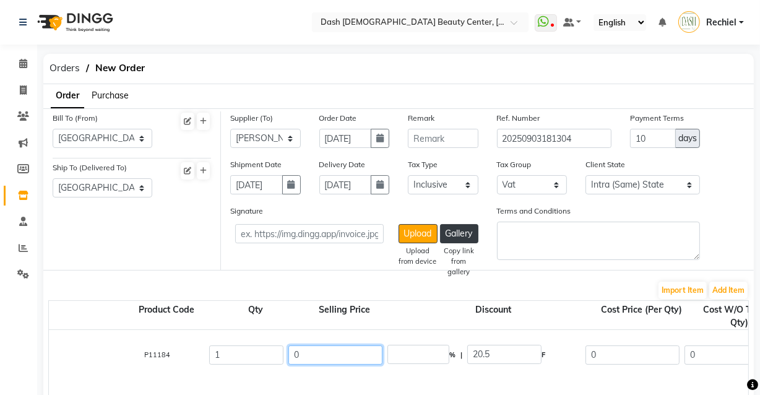
scroll to position [0, 155]
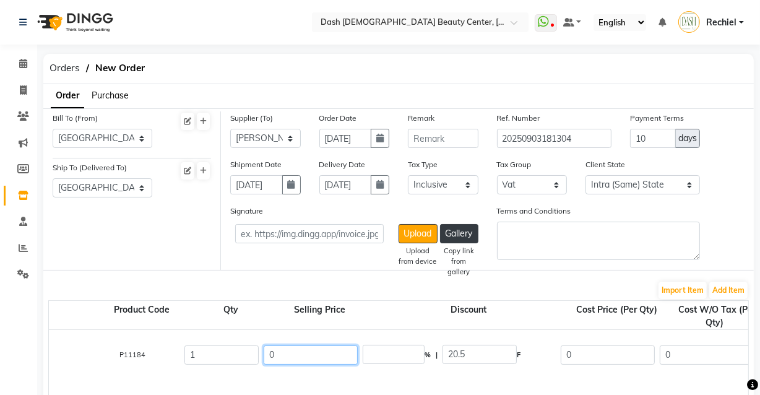
type input "0"
click at [599, 353] on input "0" at bounding box center [608, 354] width 94 height 19
type input "0"
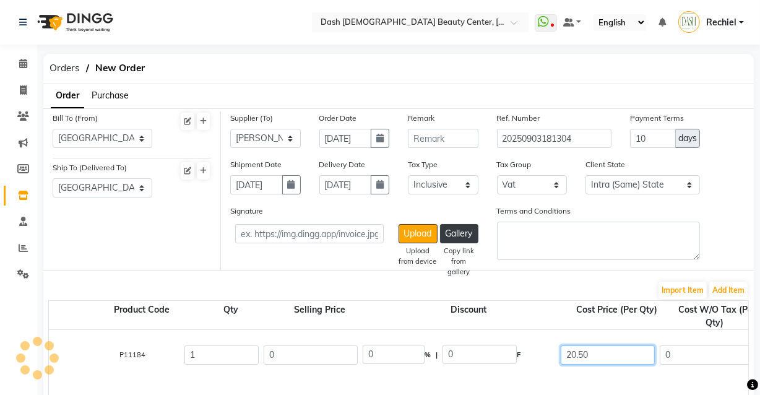
type input "20.50"
click at [557, 303] on div "Product Product Code Qty Selling Price Discount Cost Price (Per Qty) Cost W/O T…" at bounding box center [398, 392] width 701 height 185
type input "19.52"
type input "0.98"
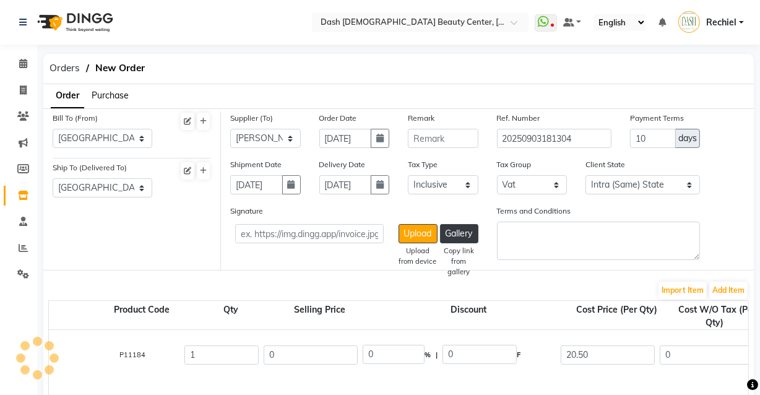
type input "20.5"
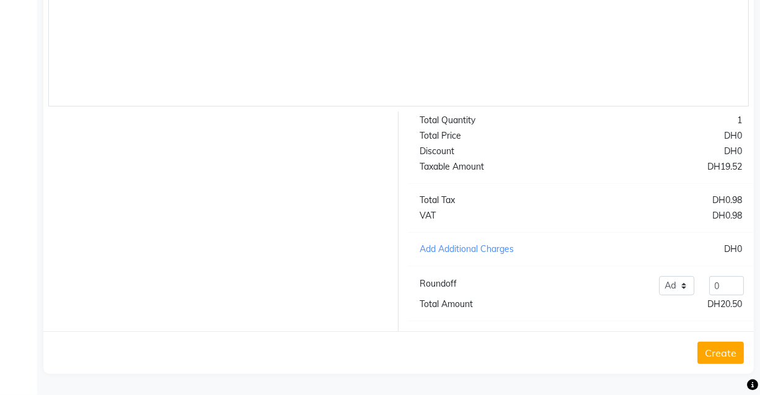
scroll to position [388, 0]
click at [727, 359] on button "Create" at bounding box center [721, 353] width 46 height 22
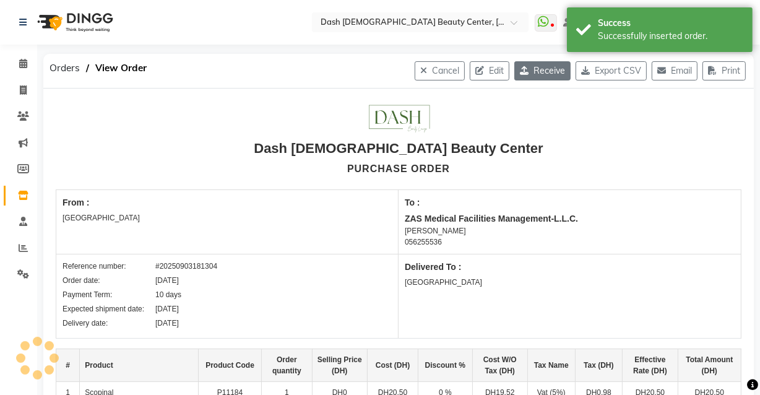
click at [536, 72] on button "Receive" at bounding box center [542, 70] width 56 height 19
select select "1470"
select select "1471"
select select "5778"
select select "true"
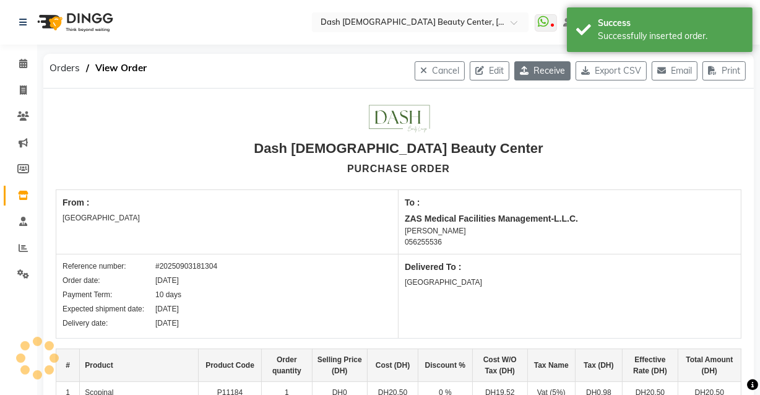
select select "3972"
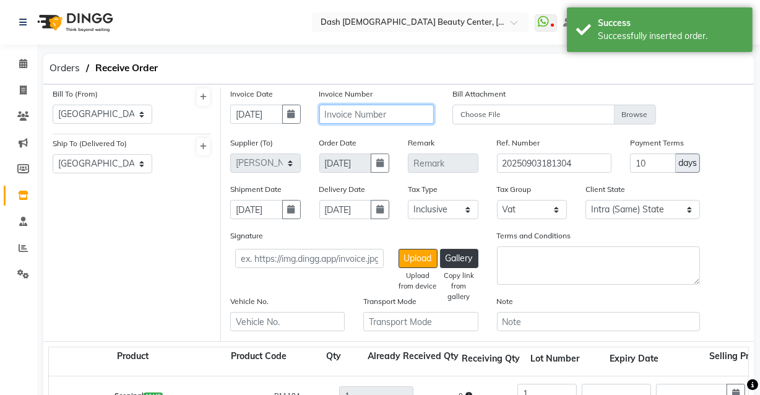
click at [361, 110] on input "text" at bounding box center [376, 114] width 115 height 19
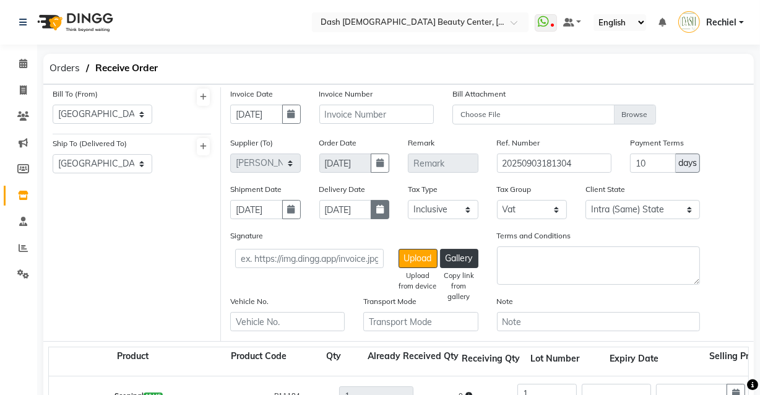
click at [377, 210] on icon "button" at bounding box center [379, 209] width 7 height 9
select select "9"
select select "2025"
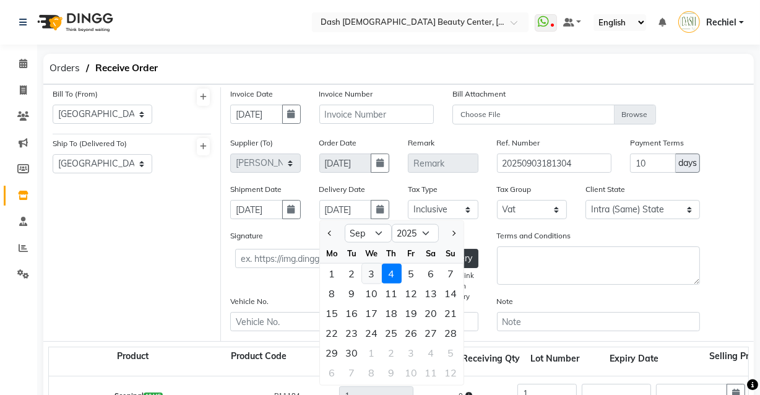
click at [370, 278] on div "3" at bounding box center [372, 274] width 20 height 20
type input "[DATE]"
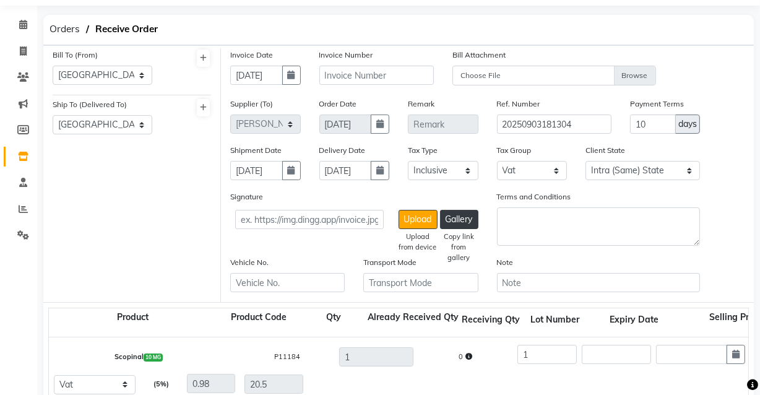
scroll to position [37, 0]
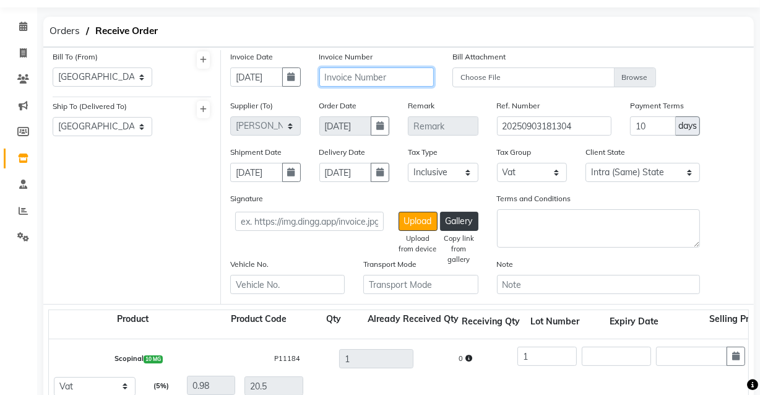
click at [387, 80] on input "text" at bounding box center [376, 76] width 115 height 19
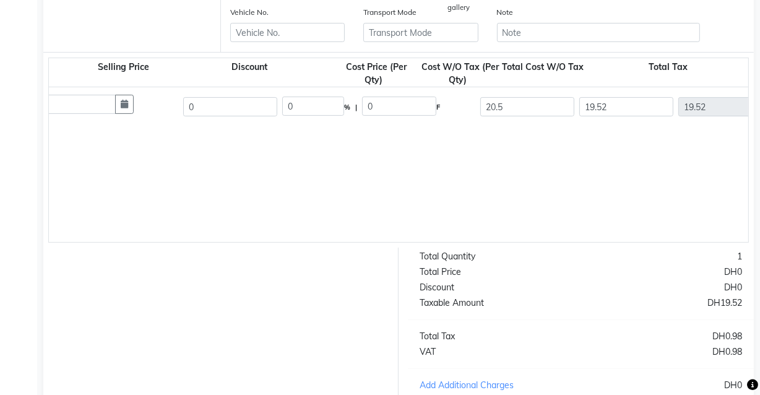
scroll to position [435, 0]
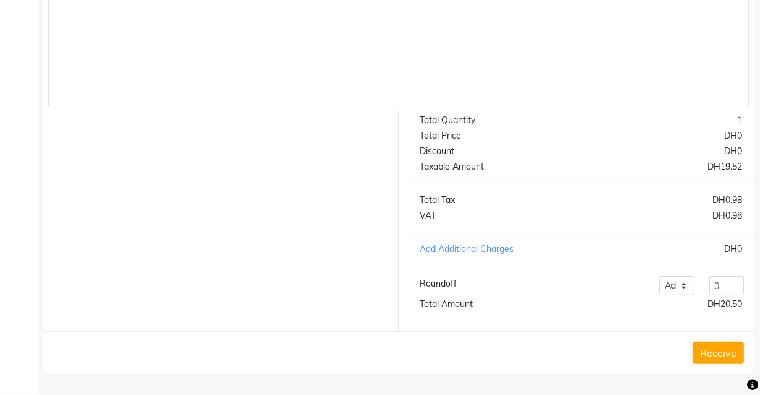
type input "SHA047160"
click at [718, 354] on button "Receive" at bounding box center [718, 353] width 51 height 22
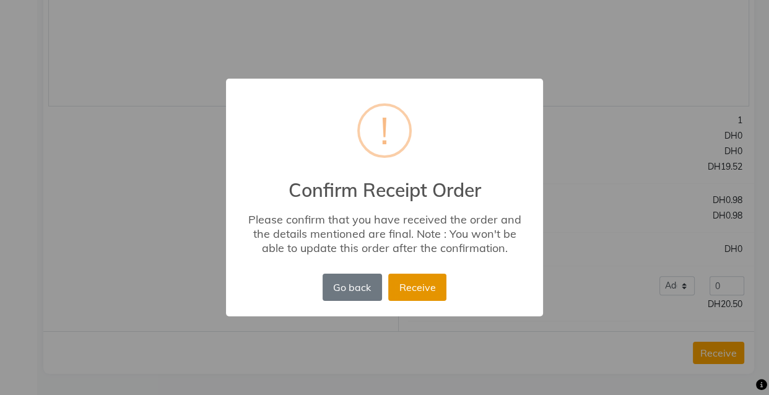
click at [423, 285] on button "Receive" at bounding box center [417, 287] width 58 height 27
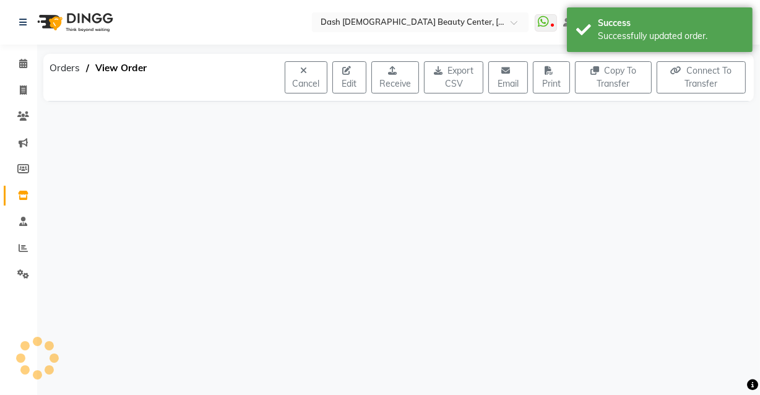
scroll to position [0, 0]
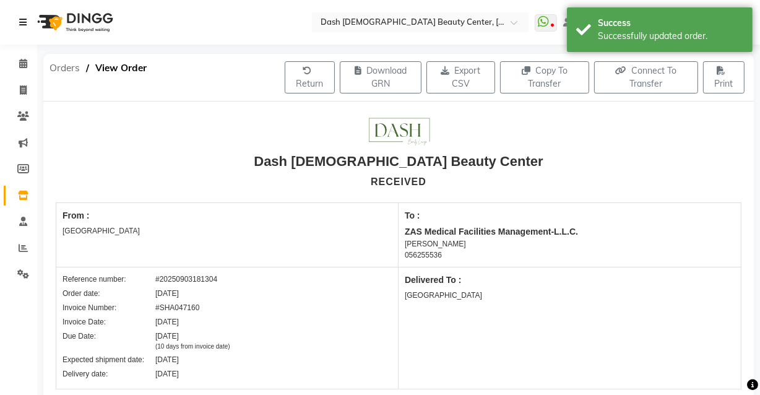
click at [26, 38] on link at bounding box center [25, 22] width 12 height 35
click at [64, 68] on span "Orders" at bounding box center [64, 68] width 43 height 22
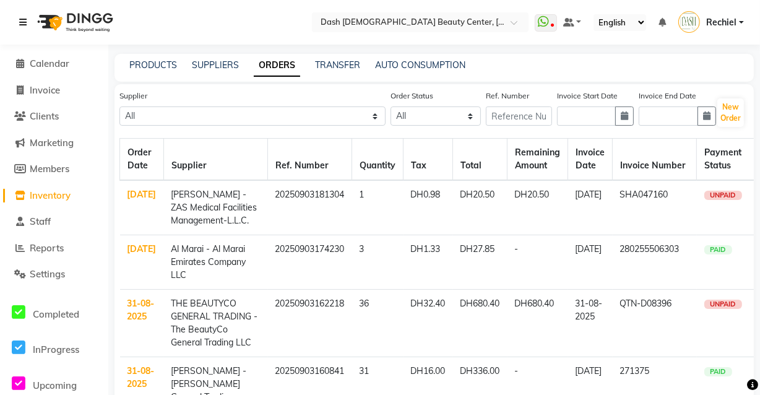
click at [28, 33] on link at bounding box center [25, 22] width 12 height 35
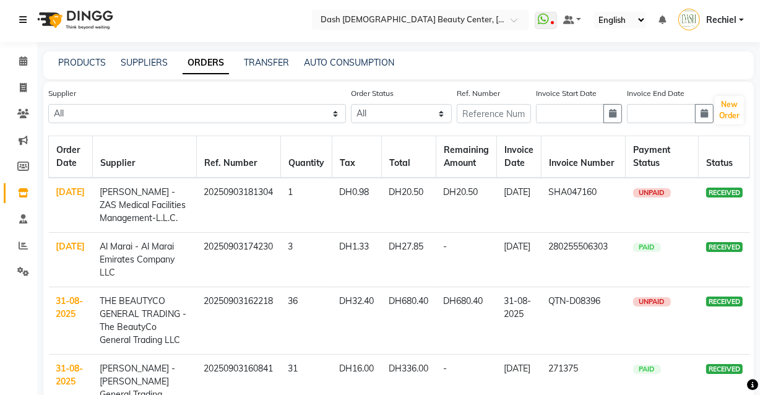
scroll to position [6, 0]
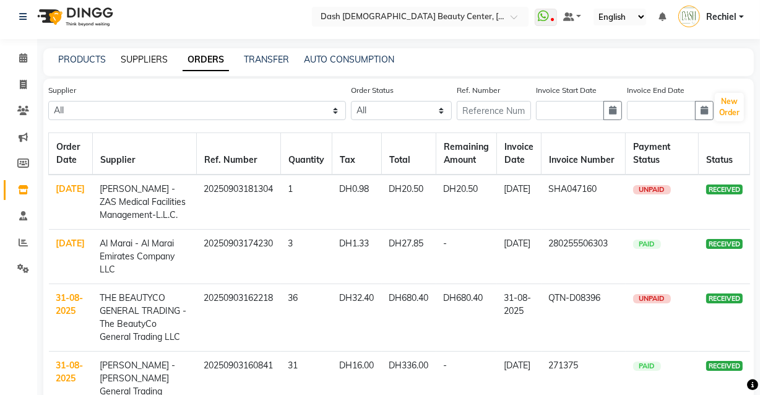
click at [142, 61] on link "SUPPLIERS" at bounding box center [144, 59] width 47 height 11
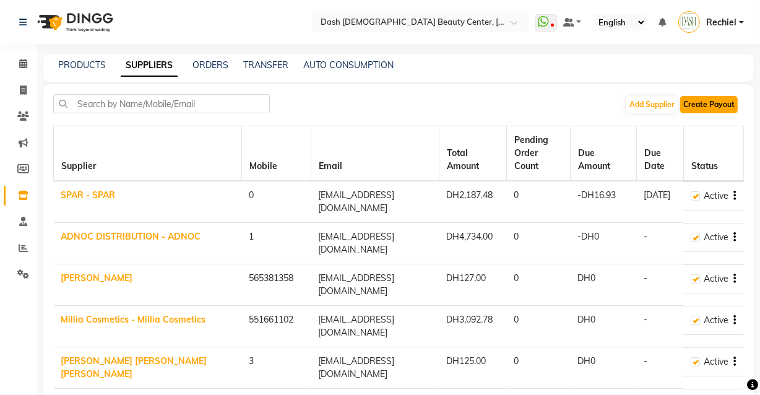
click at [706, 103] on button "Create Payout" at bounding box center [709, 104] width 58 height 17
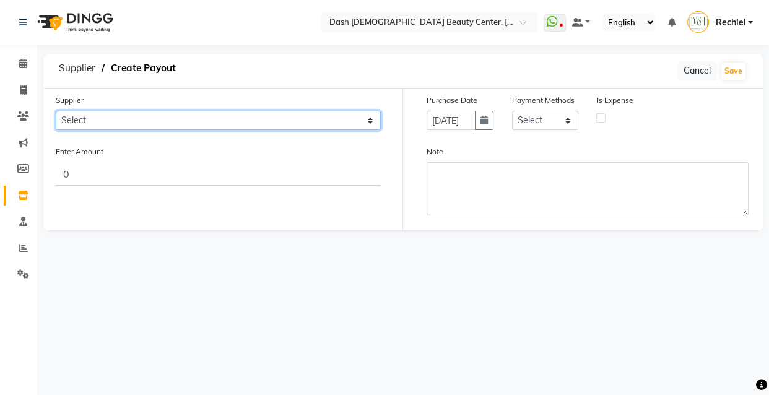
click at [247, 113] on select "Select SPAR - SPAR ADNOC DISTRIBUTION - ADNOC [PERSON_NAME] Millia Cosmetics - …" at bounding box center [218, 120] width 325 height 19
select select "5778"
click at [56, 111] on select "Select SPAR - SPAR ADNOC DISTRIBUTION - ADNOC [PERSON_NAME] Millia Cosmetics - …" at bounding box center [218, 120] width 325 height 19
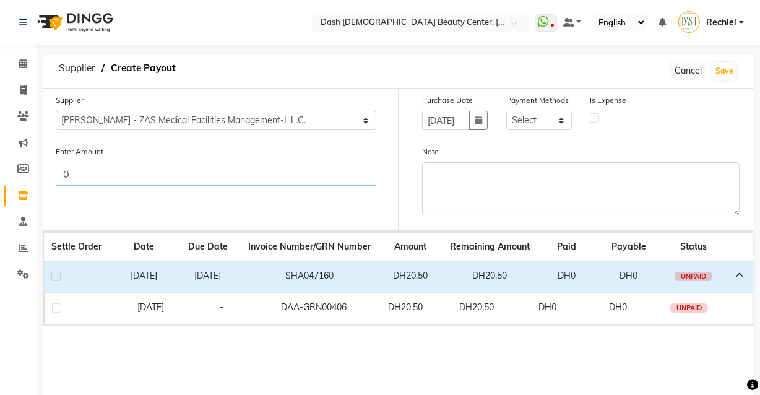
click at [122, 175] on input "0" at bounding box center [216, 174] width 321 height 24
type input "20.50"
click at [65, 264] on td at bounding box center [78, 277] width 69 height 32
click at [56, 277] on label at bounding box center [55, 276] width 9 height 9
click at [56, 277] on input "checkbox" at bounding box center [55, 277] width 8 height 8
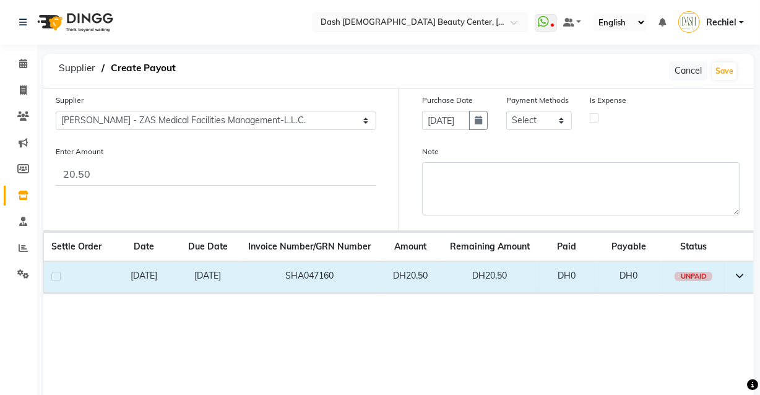
checkbox input "true"
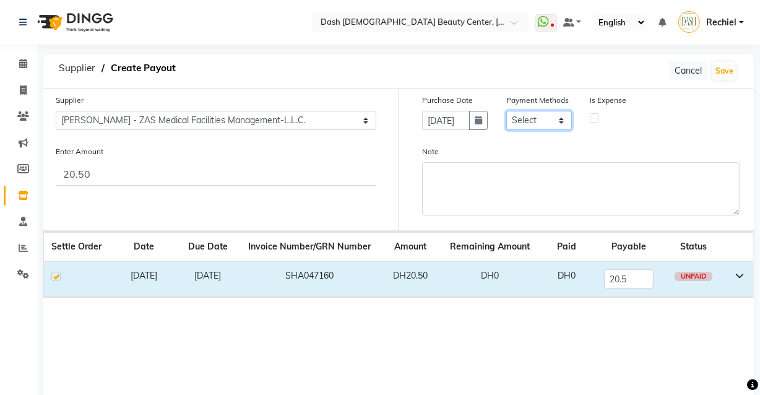
click at [540, 124] on select "Select CASH CARD ONLINE On Account Wallet Package Prepaid Gift Card" at bounding box center [539, 120] width 66 height 19
select select "1"
click at [506, 111] on select "Select CASH CARD ONLINE On Account Wallet Package Prepaid Gift Card" at bounding box center [539, 120] width 66 height 19
click at [595, 118] on label at bounding box center [594, 117] width 9 height 9
click at [595, 118] on input "checkbox" at bounding box center [595, 117] width 8 height 8
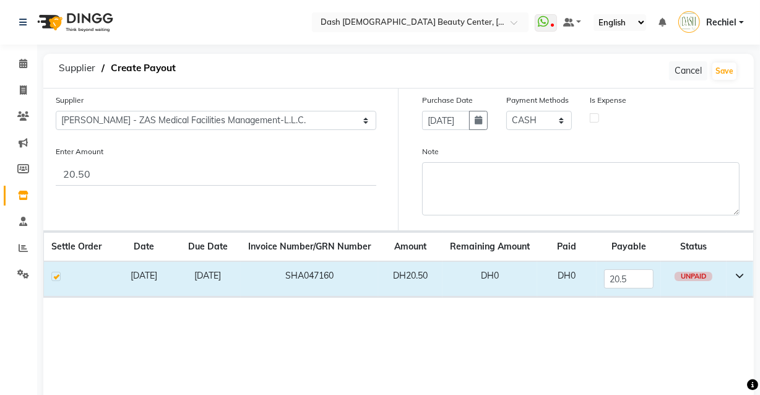
checkbox input "true"
select select "7494"
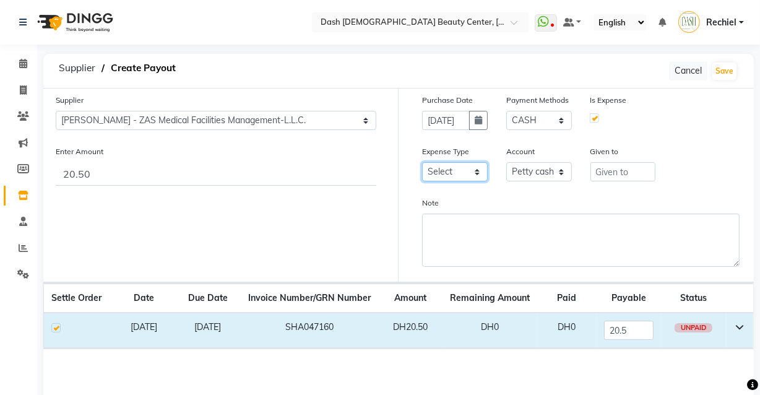
click at [461, 168] on select "Select Advance Salary Bank charges Car maintenance Cash transfer to bank Cash t…" at bounding box center [455, 171] width 66 height 19
select select "10"
click at [422, 163] on select "Select Advance Salary Bank charges Car maintenance Cash transfer to bank Cash t…" at bounding box center [455, 171] width 66 height 19
click at [610, 176] on input "text" at bounding box center [624, 171] width 66 height 19
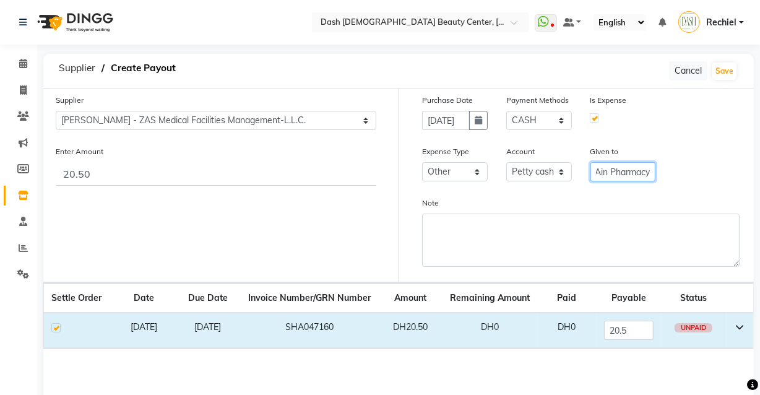
type input "Al Ain Pharmacy"
click at [725, 74] on button "Save" at bounding box center [725, 71] width 24 height 17
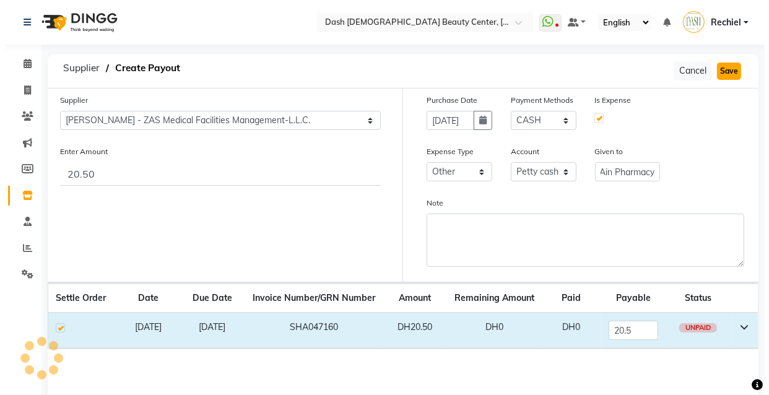
scroll to position [0, 0]
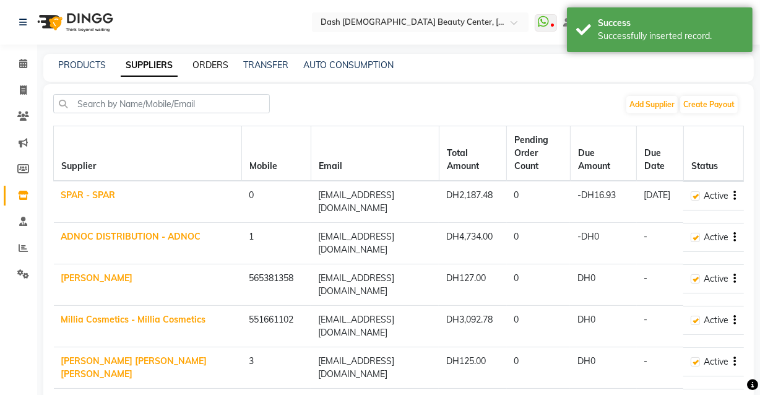
click at [219, 68] on link "ORDERS" at bounding box center [211, 64] width 36 height 11
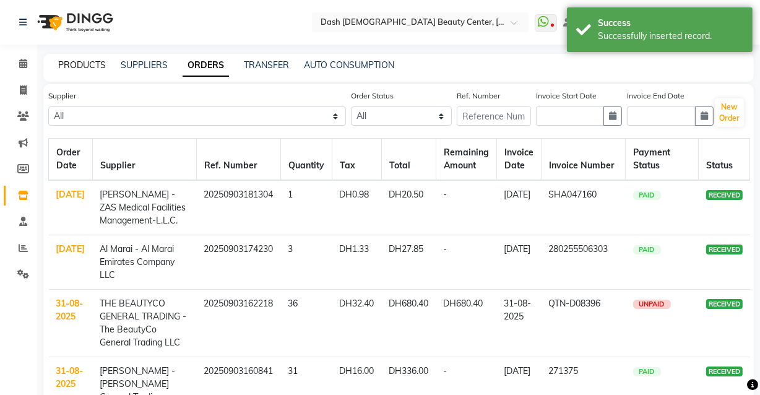
click at [97, 62] on link "PRODUCTS" at bounding box center [82, 64] width 48 height 11
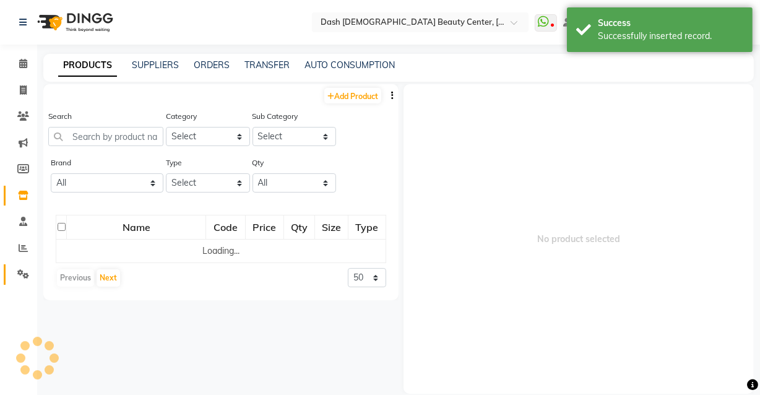
click at [25, 275] on icon at bounding box center [23, 273] width 12 height 9
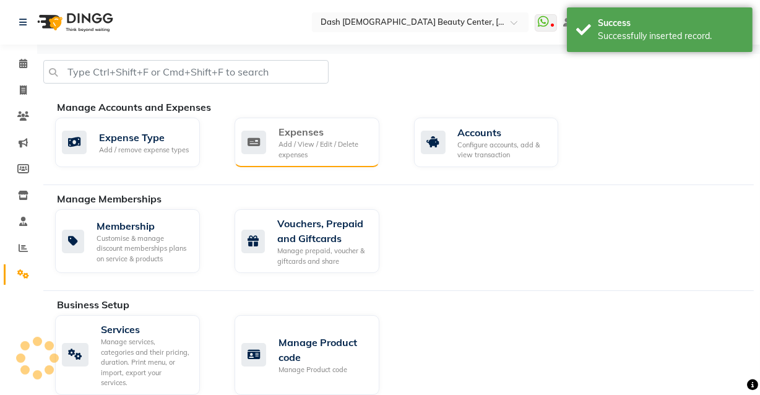
click at [307, 142] on div "Add / View / Edit / Delete expenses" at bounding box center [324, 149] width 91 height 20
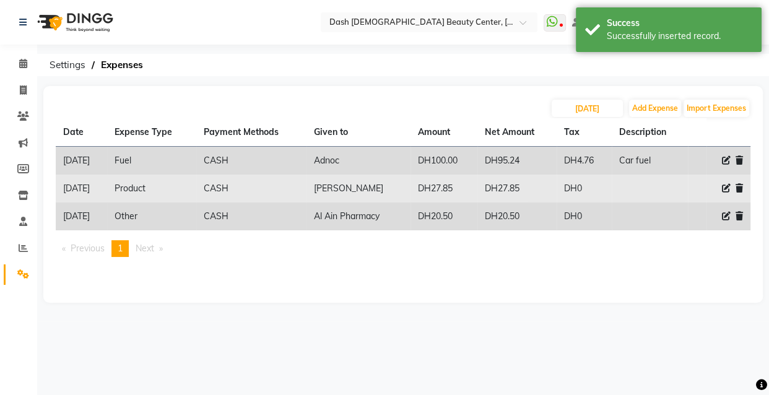
click at [724, 185] on icon at bounding box center [726, 188] width 9 height 9
select select "8"
select select "1"
select select "7494"
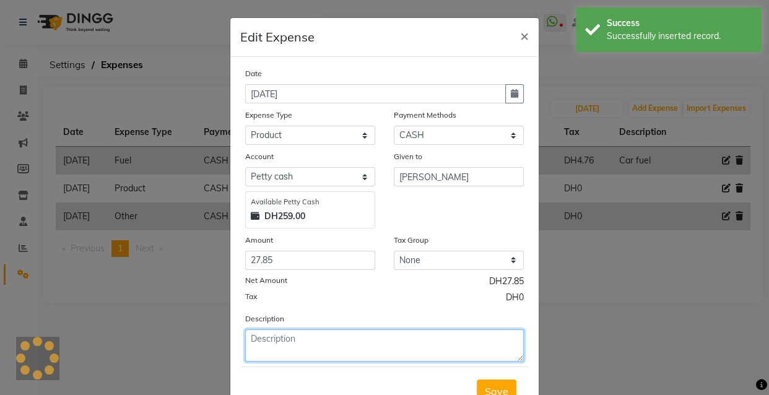
click at [405, 336] on textarea at bounding box center [384, 345] width 279 height 32
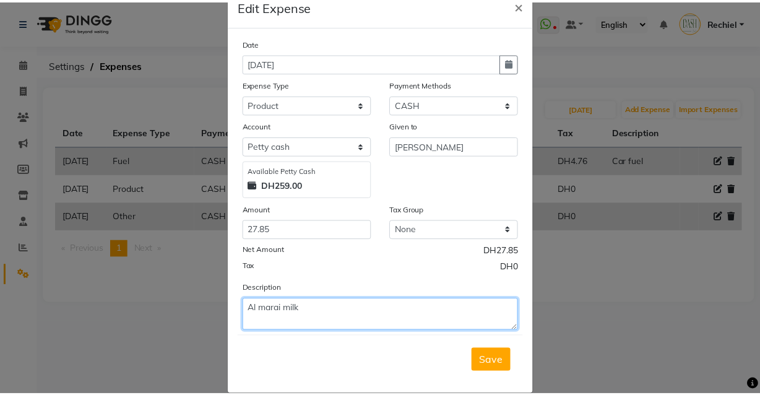
scroll to position [50, 0]
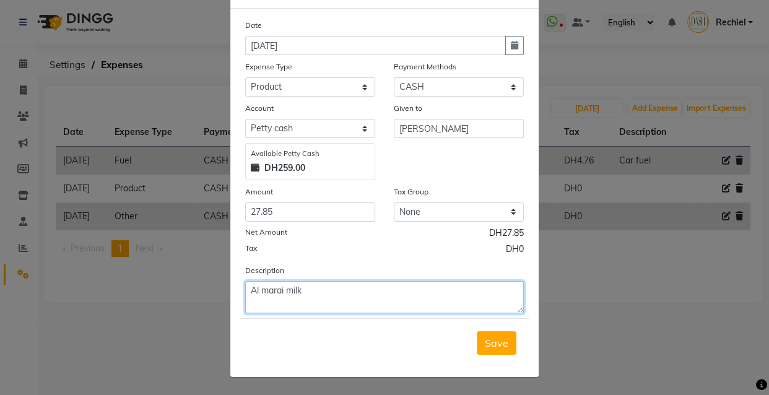
type textarea "Al marai milk"
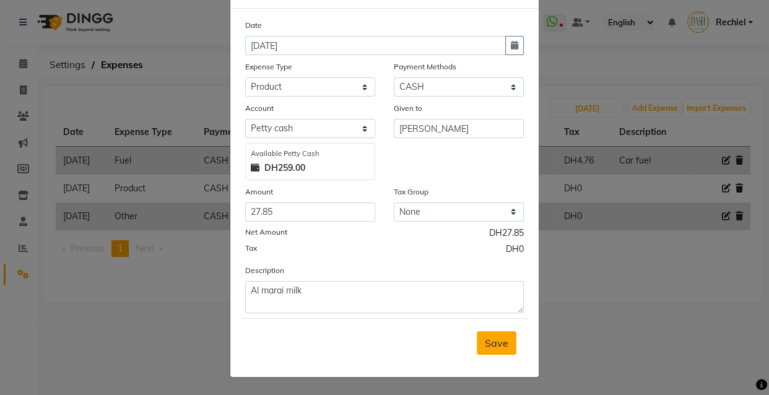
click at [501, 352] on button "Save" at bounding box center [497, 343] width 40 height 24
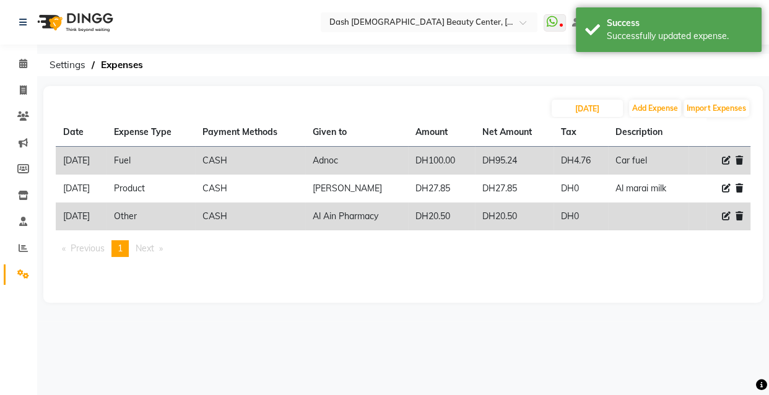
click at [722, 220] on icon at bounding box center [726, 216] width 9 height 9
select select "10"
select select "1"
select select "7494"
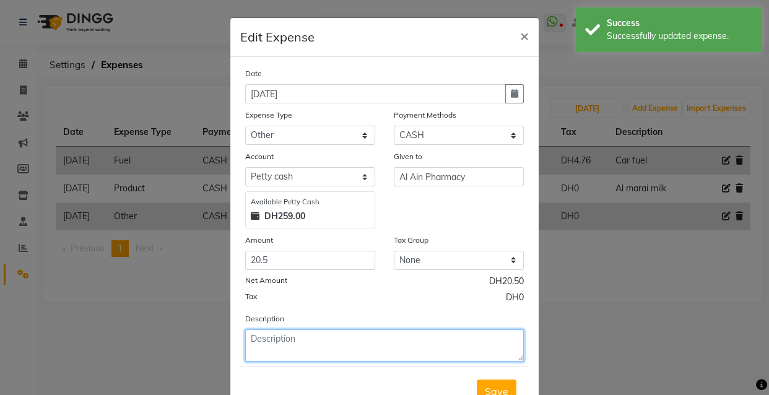
click at [420, 345] on textarea at bounding box center [384, 345] width 279 height 32
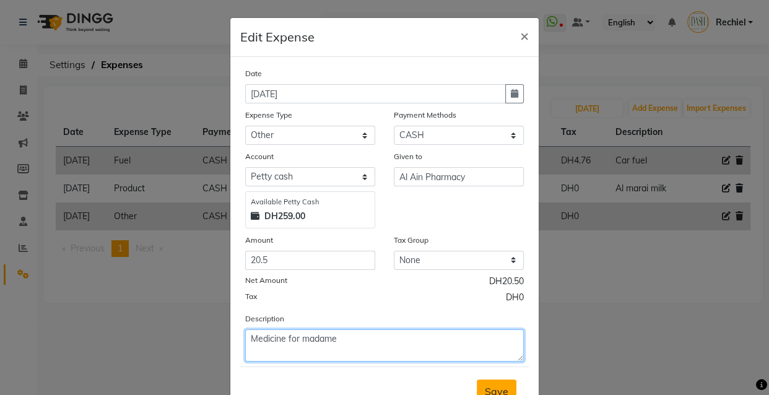
type textarea "Medicine for madame"
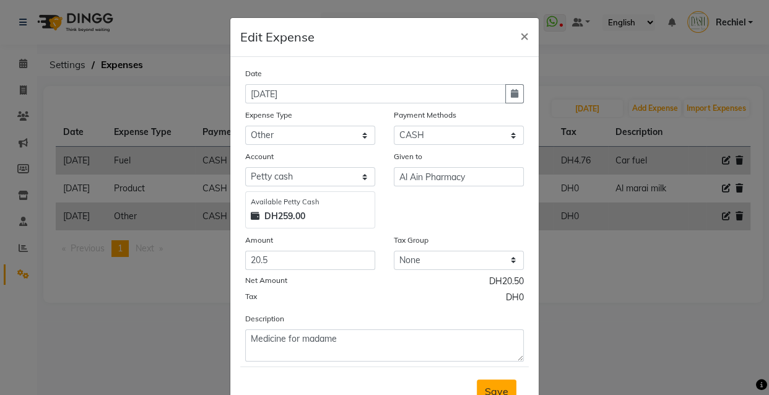
click at [488, 387] on span "Save" at bounding box center [497, 391] width 24 height 12
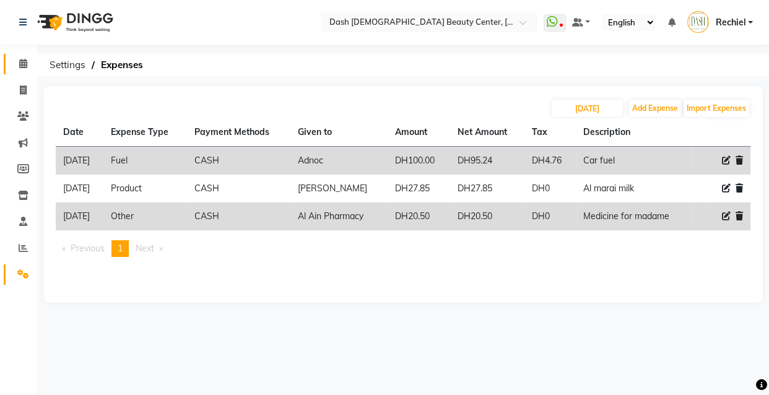
click at [25, 69] on span at bounding box center [23, 64] width 22 height 14
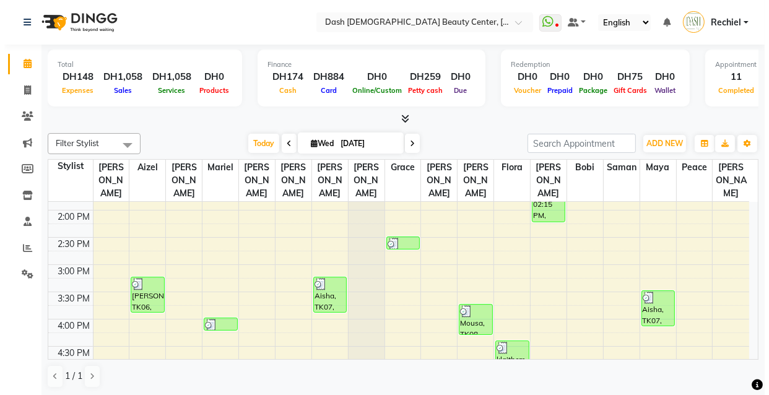
scroll to position [264, 0]
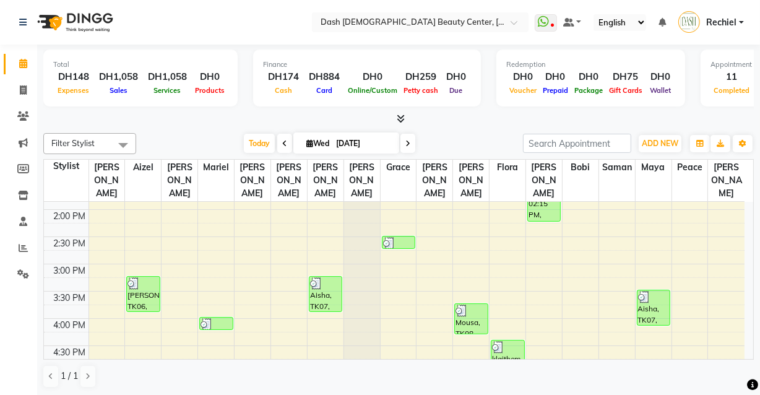
click at [718, 19] on span "Rechiel" at bounding box center [721, 22] width 30 height 13
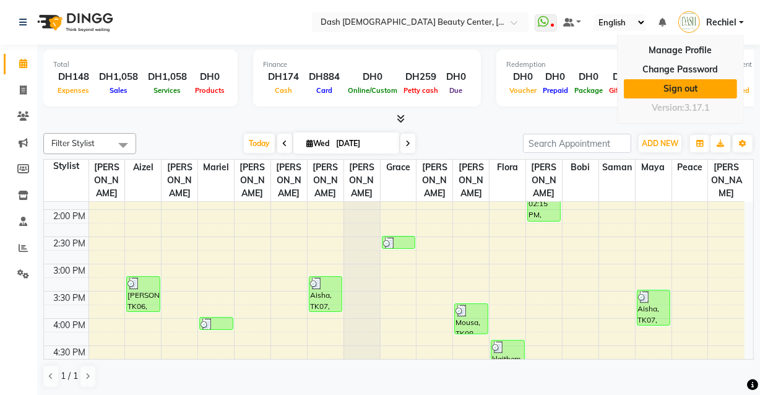
click at [688, 88] on link "Sign out" at bounding box center [680, 88] width 113 height 19
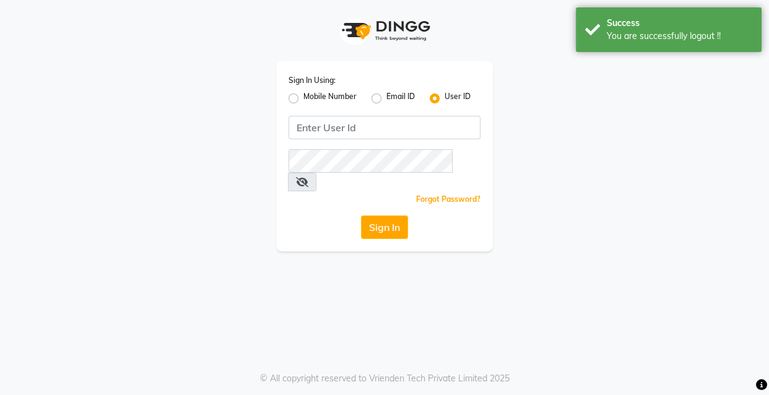
click at [305, 103] on label "Mobile Number" at bounding box center [329, 98] width 53 height 15
click at [305, 99] on input "Mobile Number" at bounding box center [307, 95] width 8 height 8
radio input "true"
click at [318, 130] on span at bounding box center [321, 131] width 15 height 13
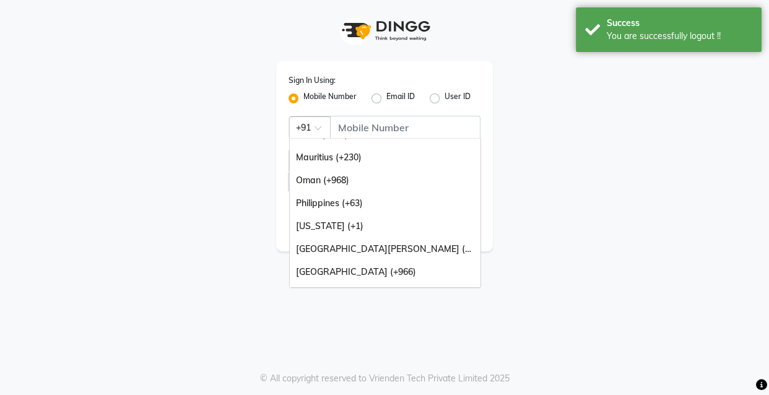
scroll to position [310, 0]
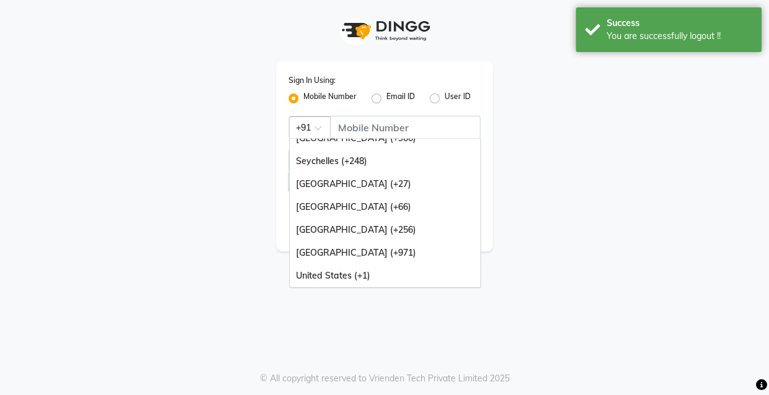
click at [326, 256] on div "United Arab Emirates (+971)" at bounding box center [385, 252] width 191 height 23
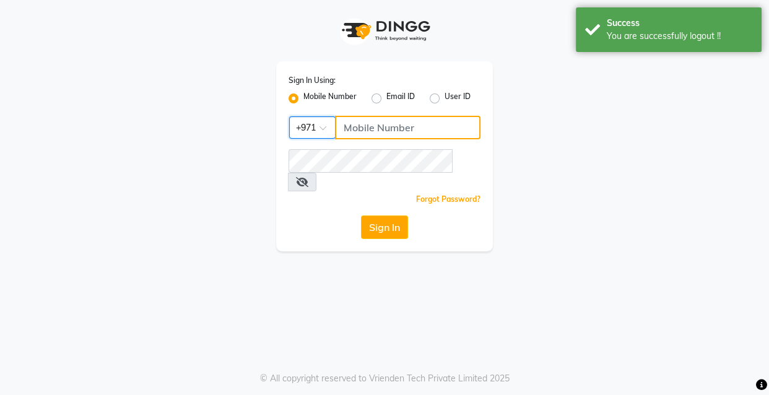
click at [403, 126] on input "Username" at bounding box center [407, 128] width 145 height 24
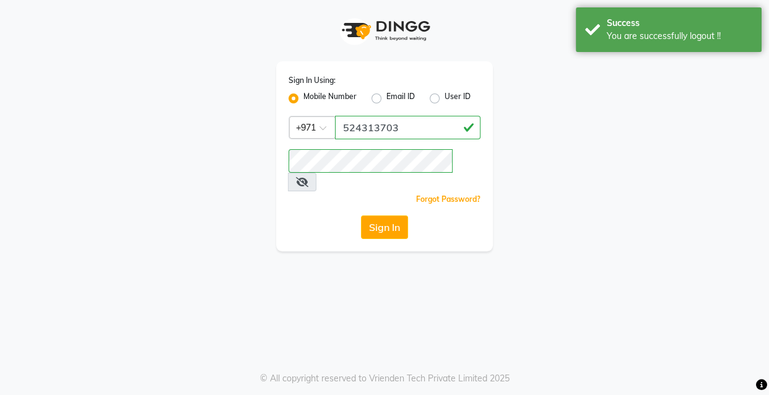
click at [308, 177] on icon at bounding box center [302, 182] width 12 height 10
click at [391, 215] on button "Sign In" at bounding box center [384, 227] width 47 height 24
